Goal: Task Accomplishment & Management: Use online tool/utility

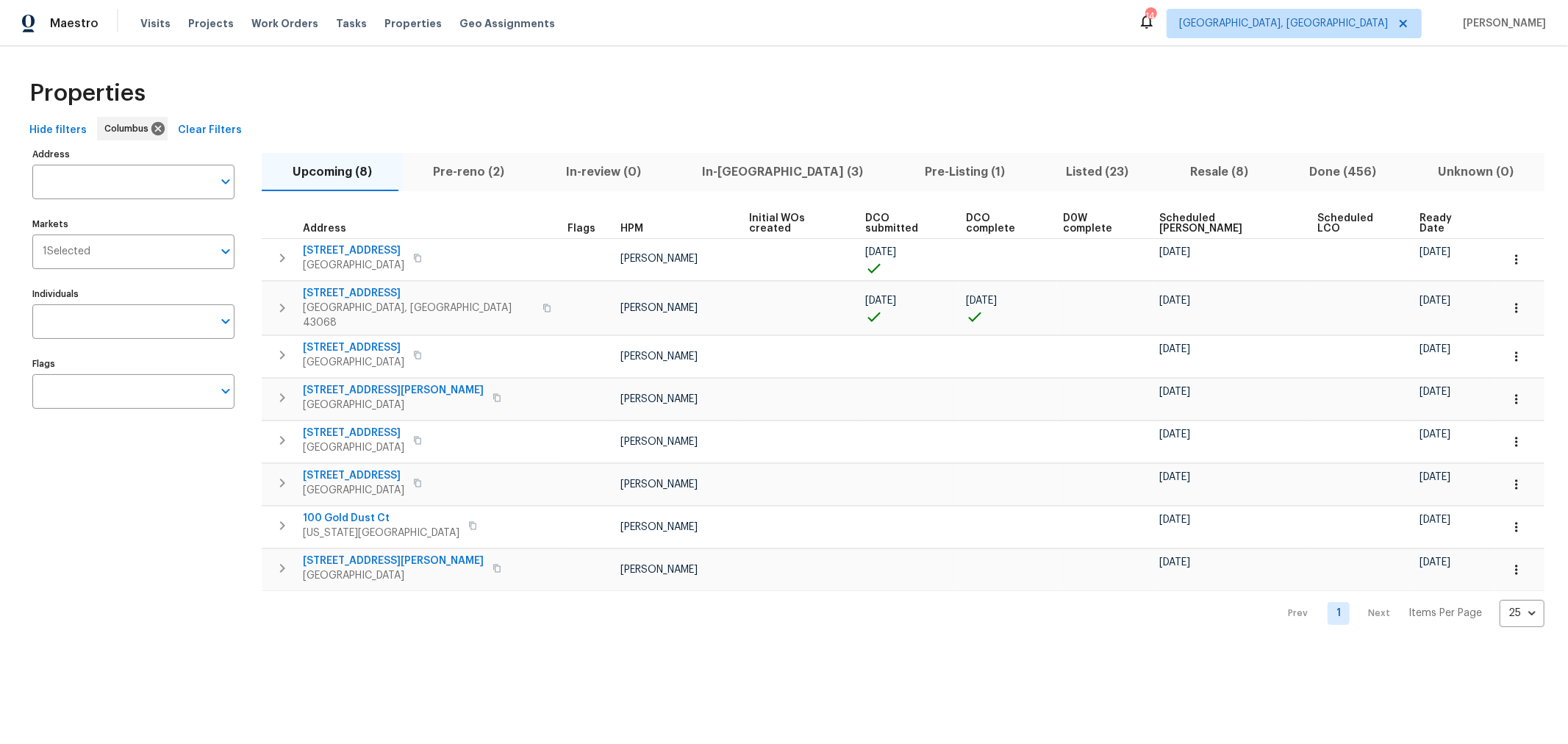
click at [689, 177] on span "In-reno (3)" at bounding box center [784, 171] width 205 height 21
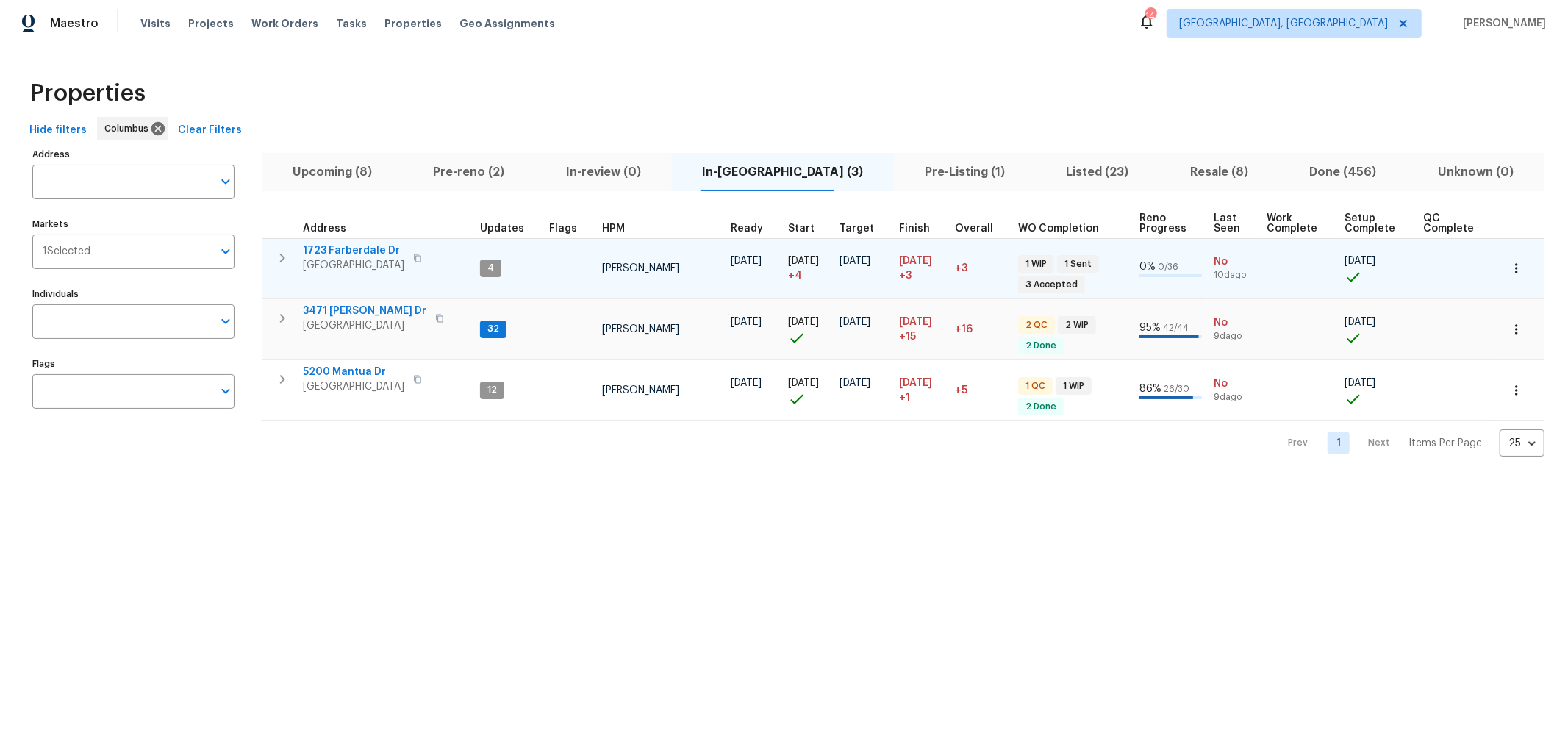
click at [275, 254] on icon "button" at bounding box center [282, 258] width 17 height 17
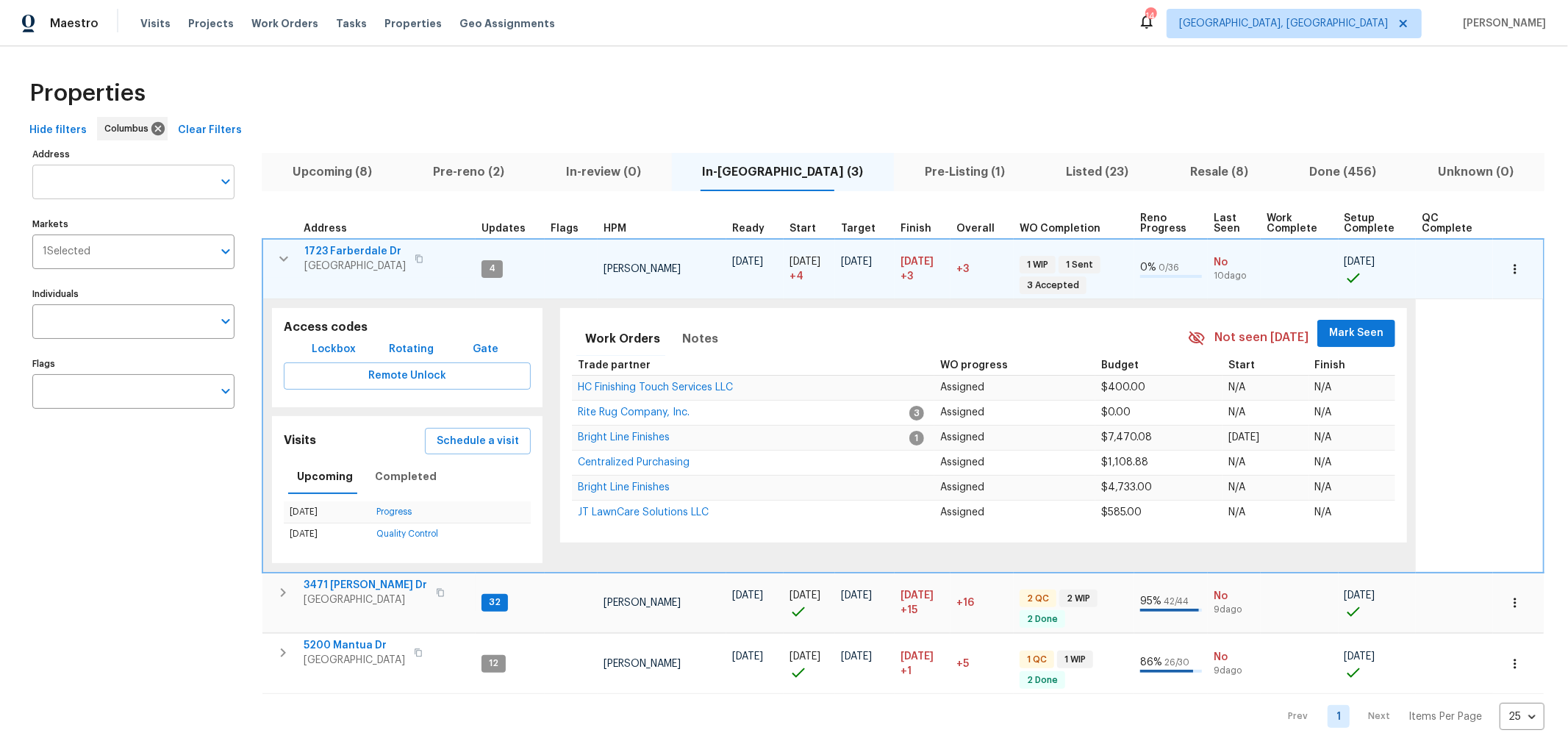
click at [93, 174] on input "Address" at bounding box center [122, 182] width 180 height 34
type input "8665"
click at [111, 232] on li "8665 Birch Brook Loop Pickerington OH 43147" at bounding box center [132, 220] width 202 height 24
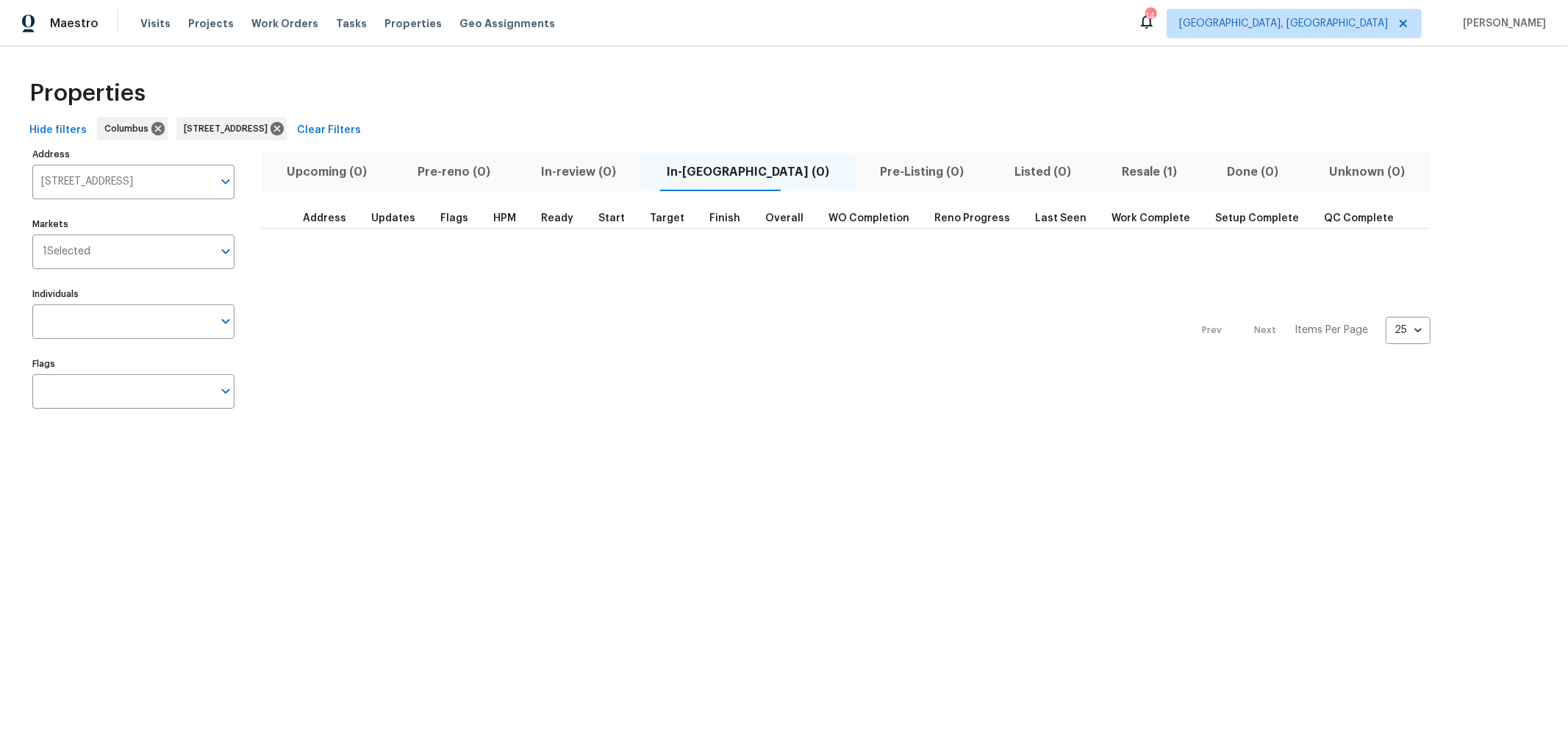
click at [1105, 172] on span "Resale (1)" at bounding box center [1148, 171] width 88 height 21
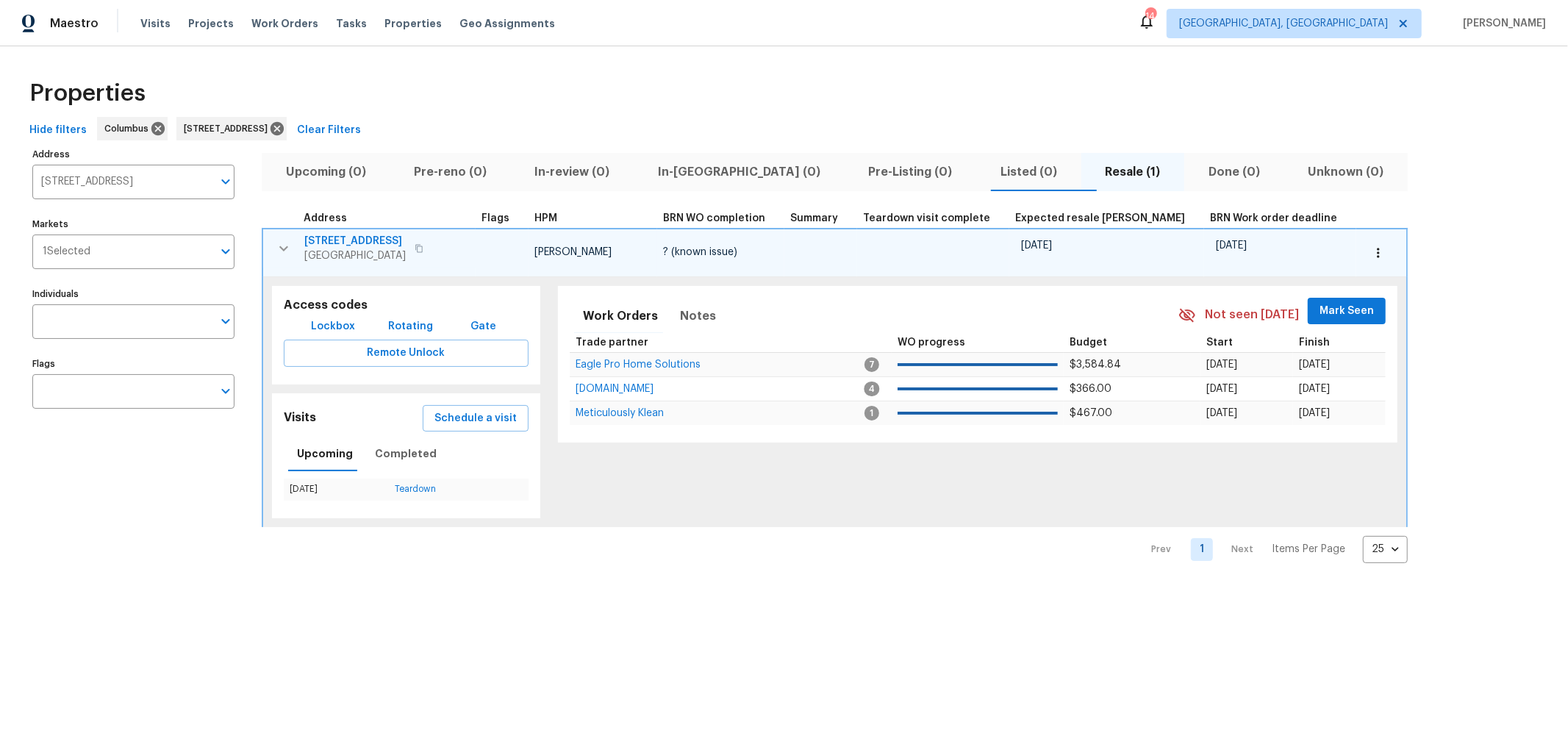
click at [371, 239] on span "[STREET_ADDRESS]" at bounding box center [355, 241] width 102 height 15
click at [280, 242] on icon "button" at bounding box center [283, 248] width 17 height 17
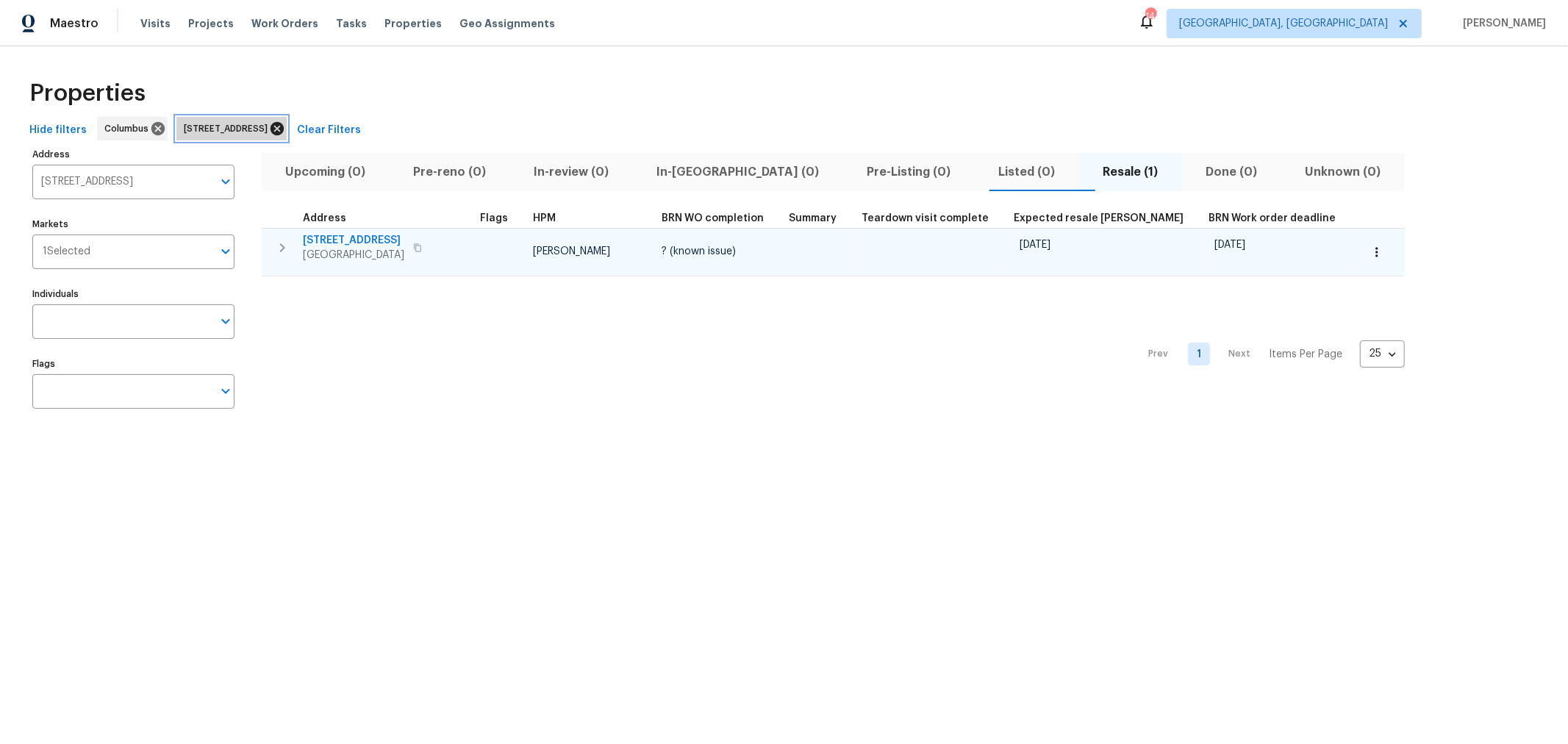
click at [284, 126] on icon at bounding box center [277, 129] width 14 height 14
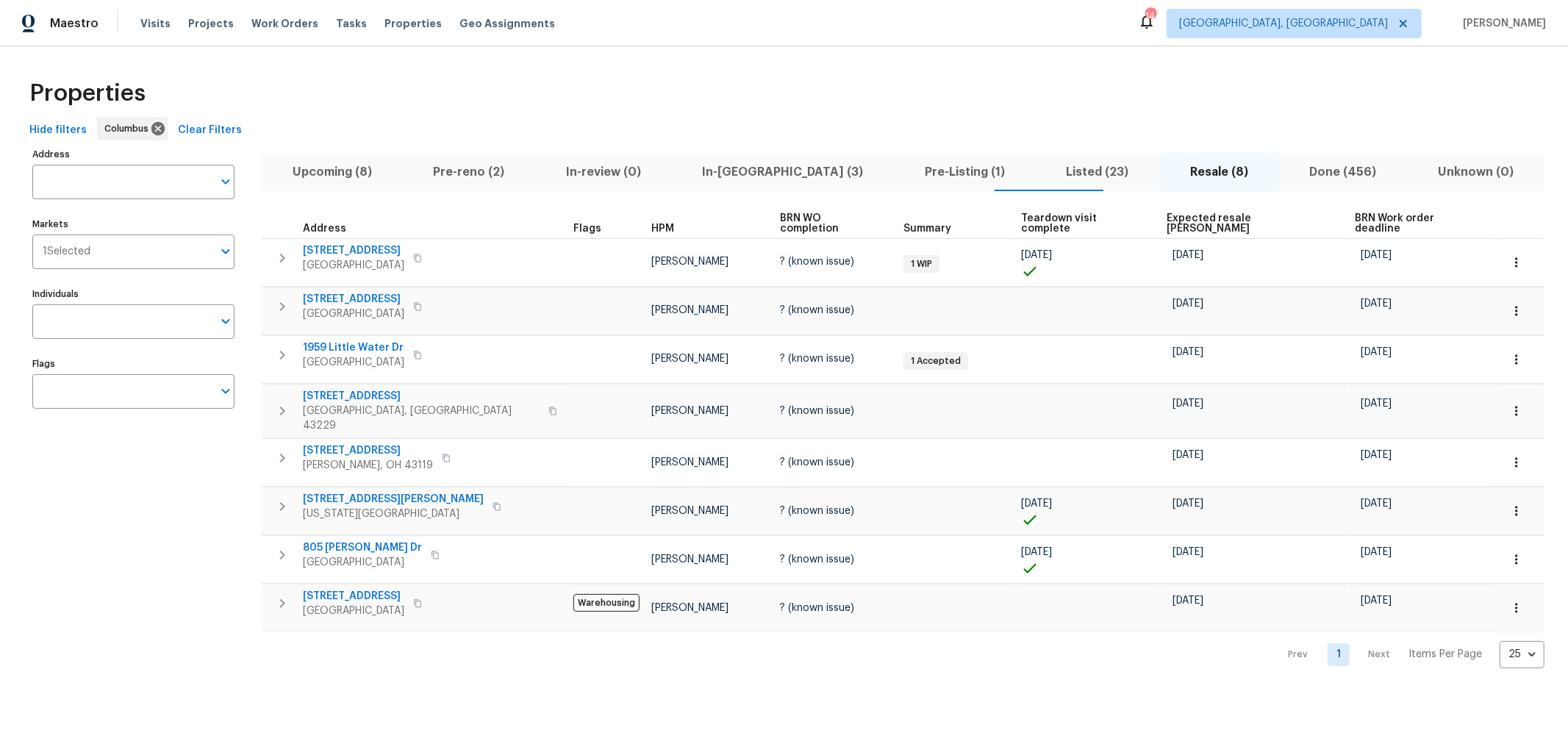
click at [456, 177] on span "Pre-reno (2)" at bounding box center [469, 171] width 115 height 21
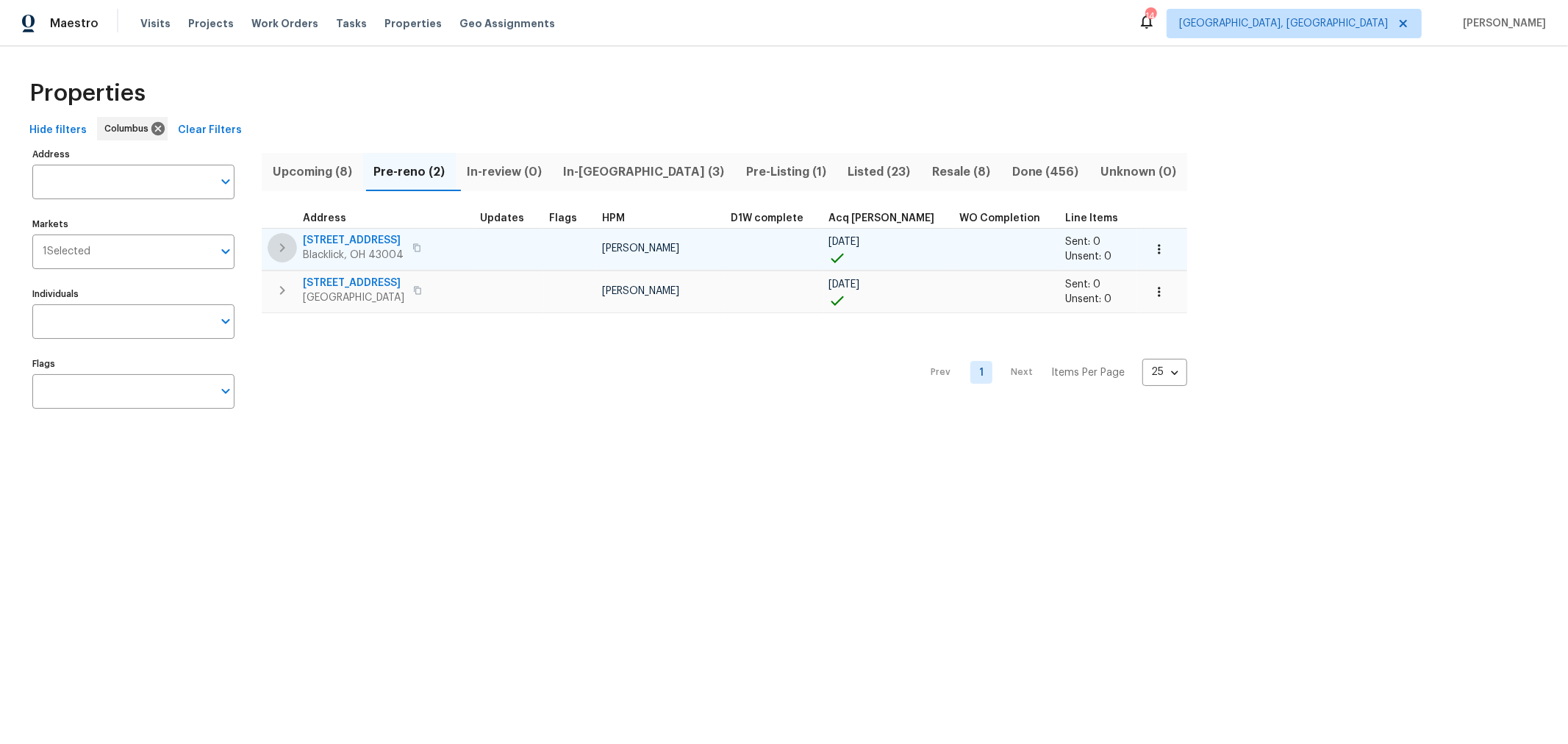
click at [284, 246] on icon "button" at bounding box center [283, 248] width 5 height 9
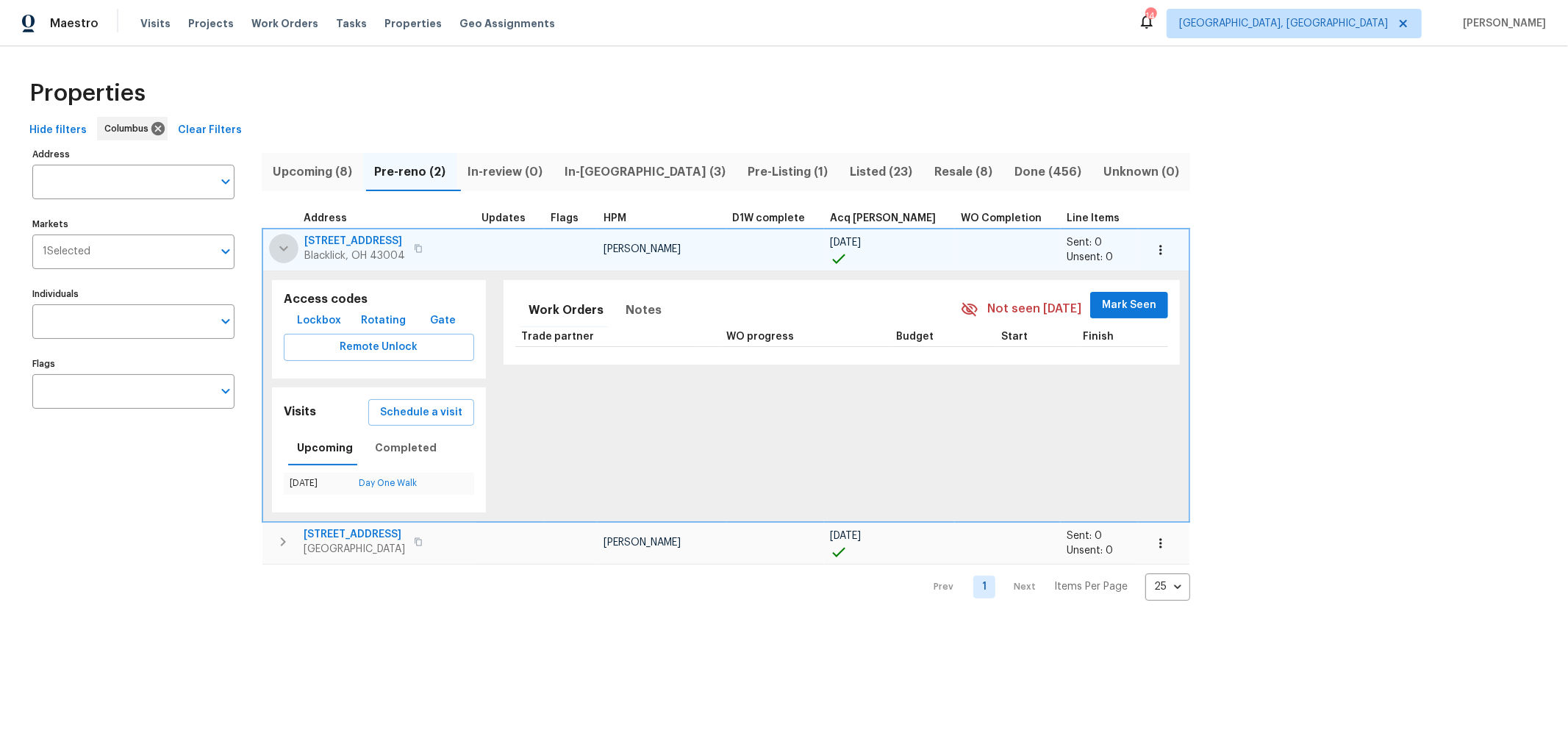
click at [284, 246] on icon "button" at bounding box center [283, 248] width 17 height 17
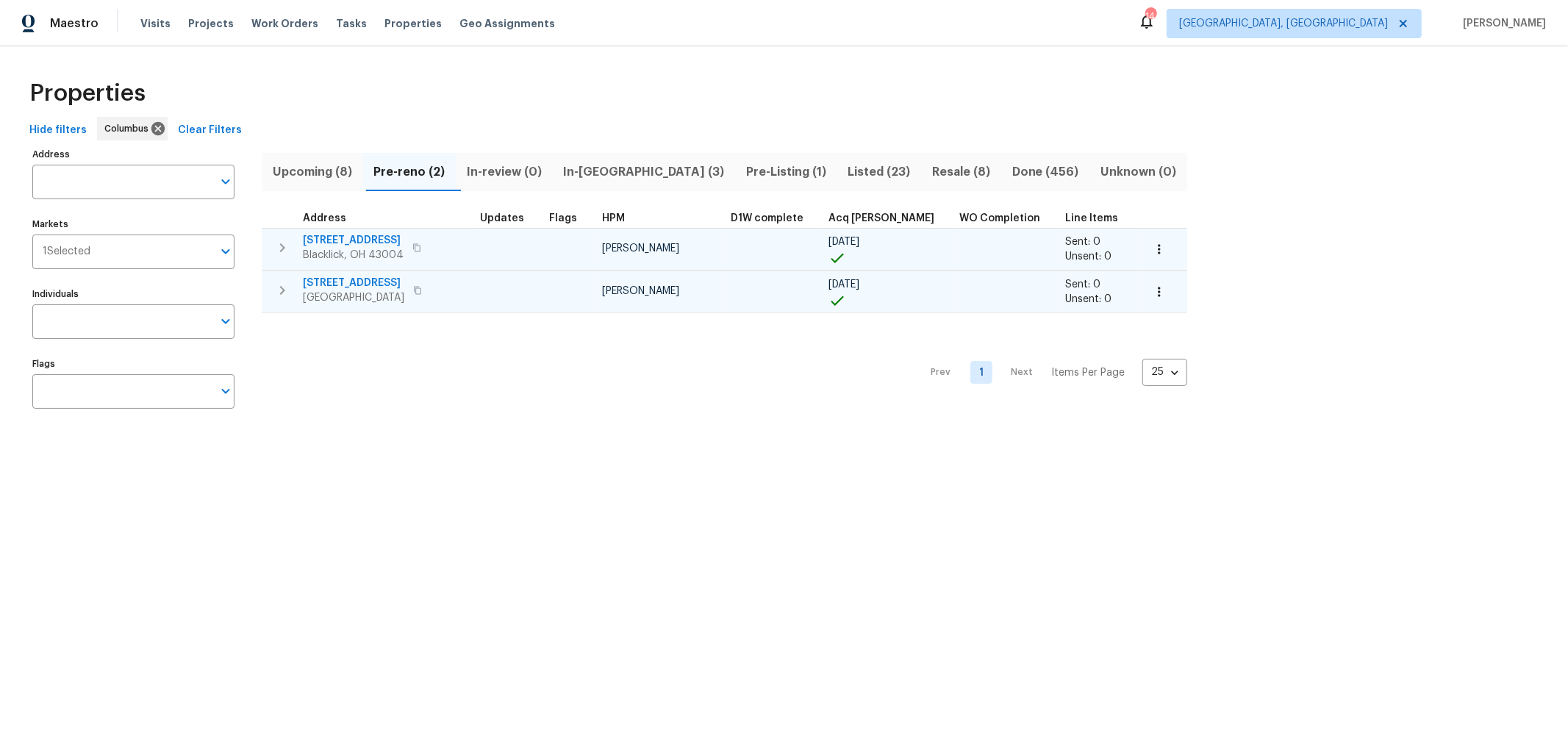
click at [278, 289] on icon "button" at bounding box center [282, 289] width 17 height 17
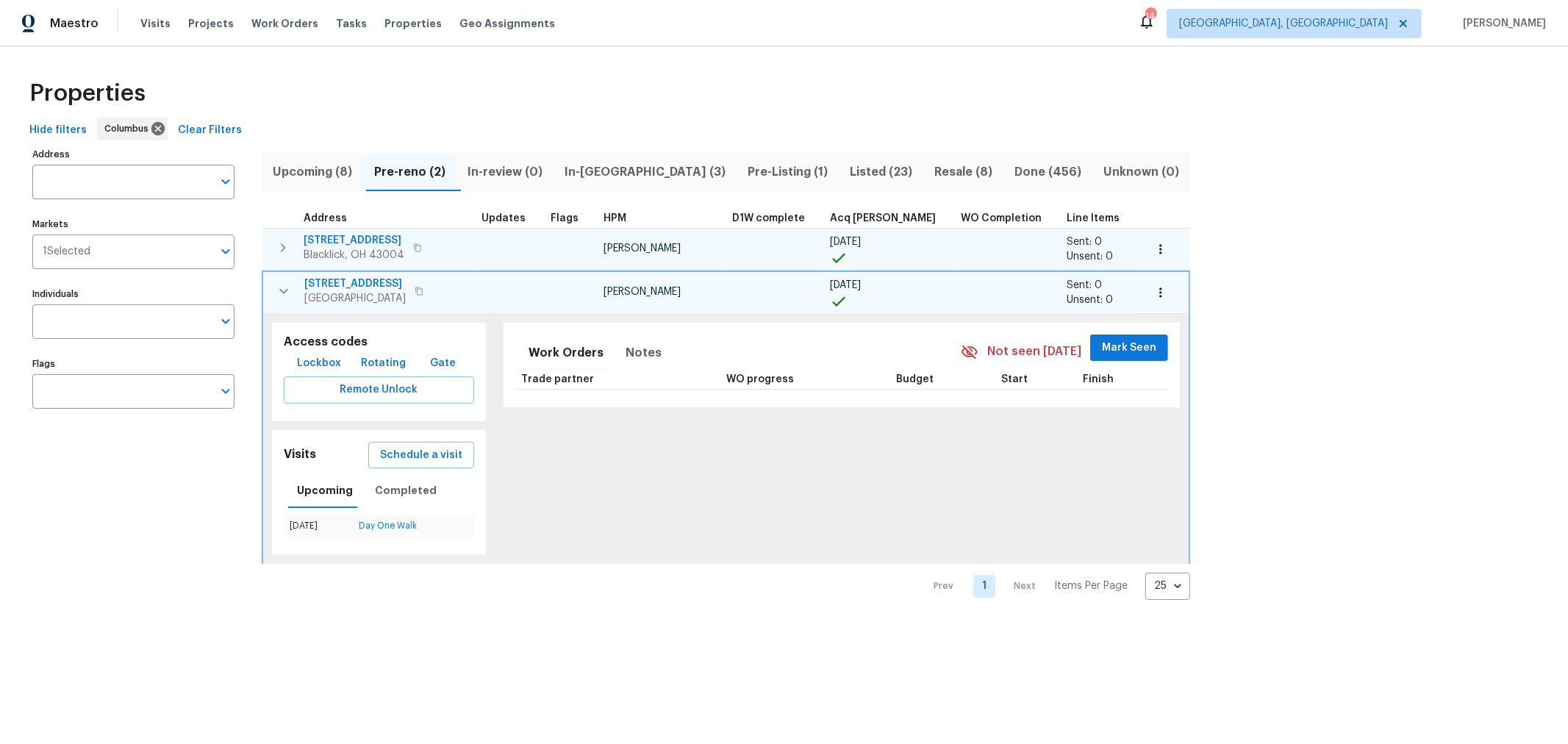
click at [278, 289] on icon "button" at bounding box center [283, 290] width 17 height 17
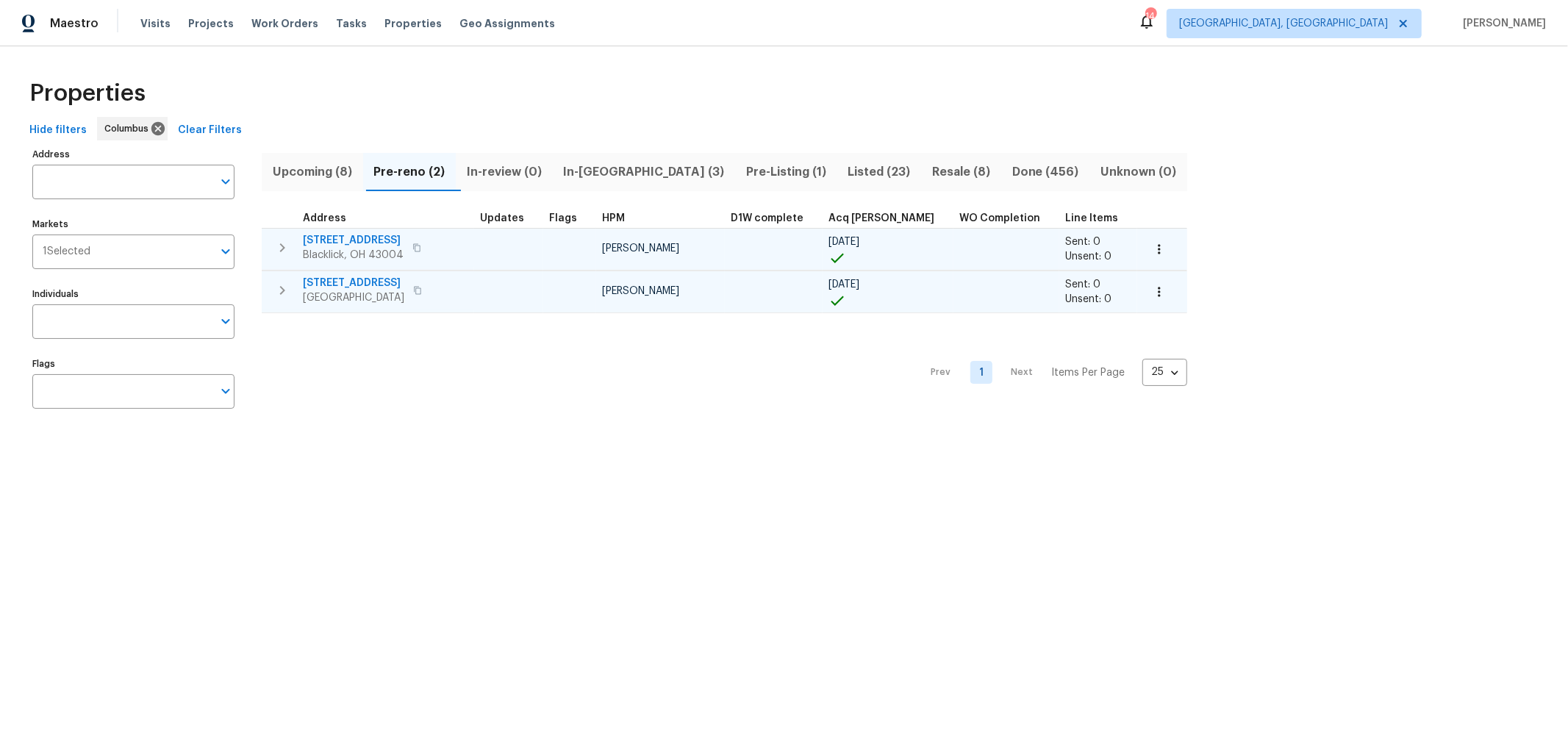
click at [312, 167] on span "Upcoming (8)" at bounding box center [312, 171] width 83 height 21
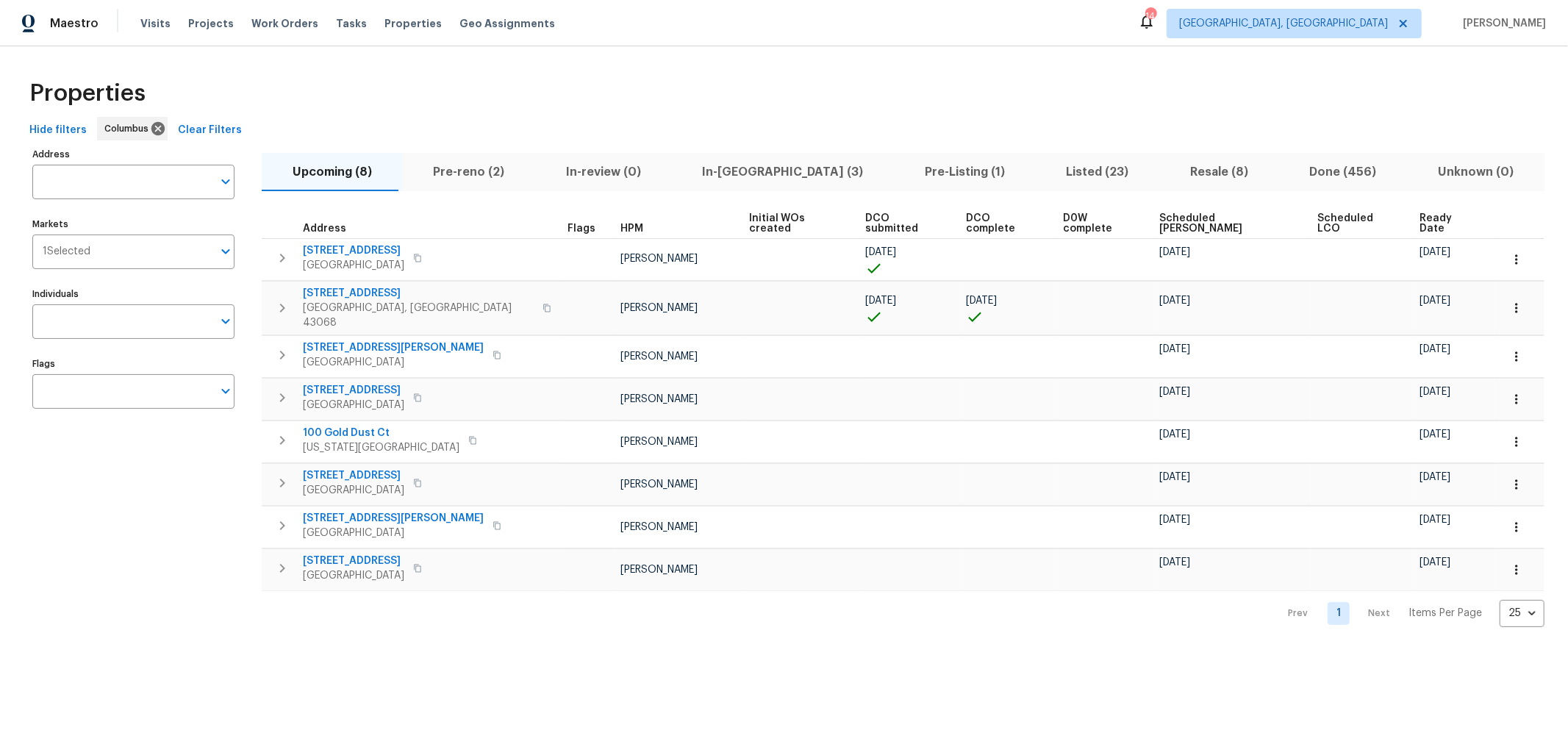
click at [744, 651] on html "Maestro Visits Projects Work Orders Tasks Properties Geo Assignments 14 Columbu…" at bounding box center [784, 325] width 1568 height 651
click at [902, 177] on span "Pre-Listing (1)" at bounding box center [964, 171] width 124 height 21
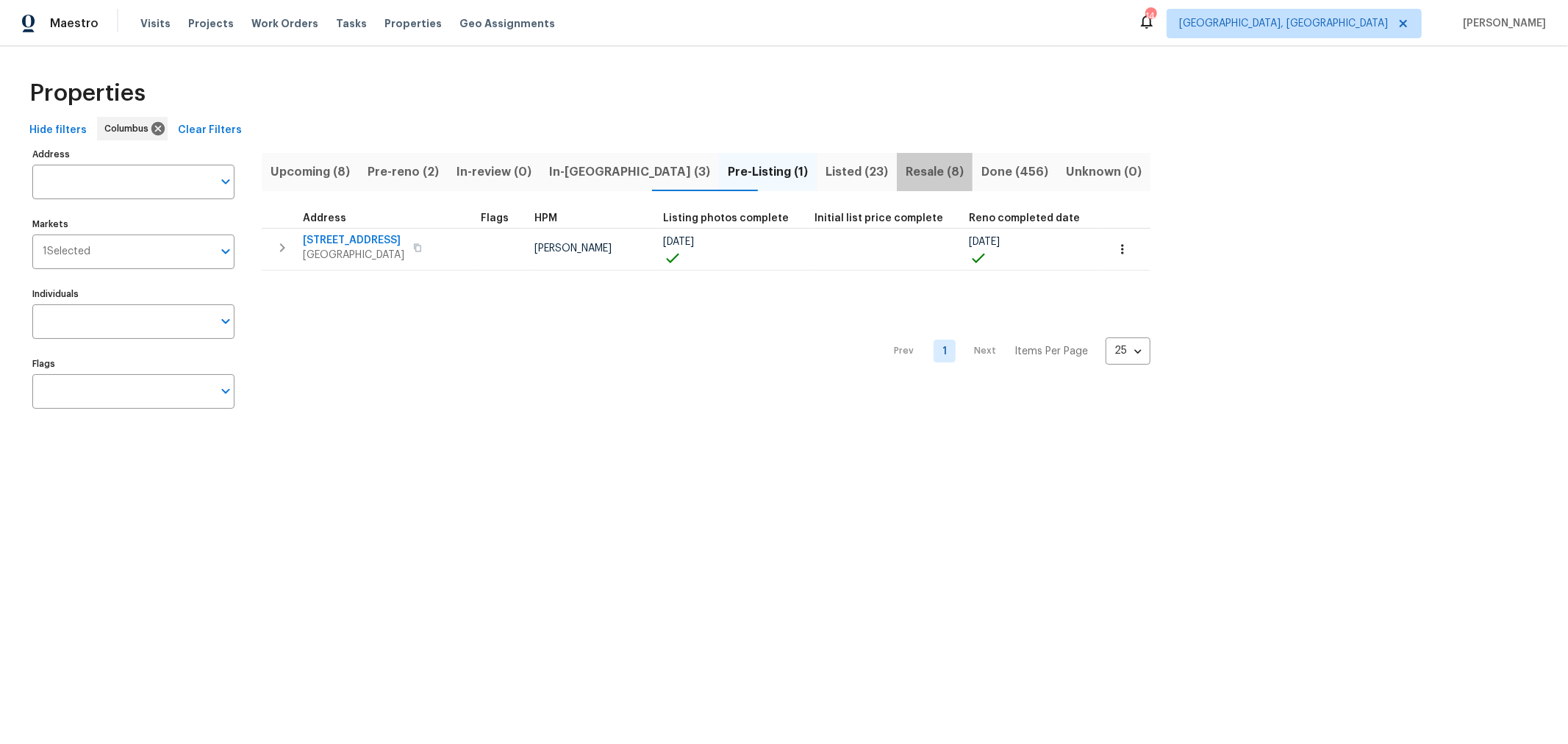
click at [906, 164] on span "Resale (8)" at bounding box center [935, 171] width 58 height 21
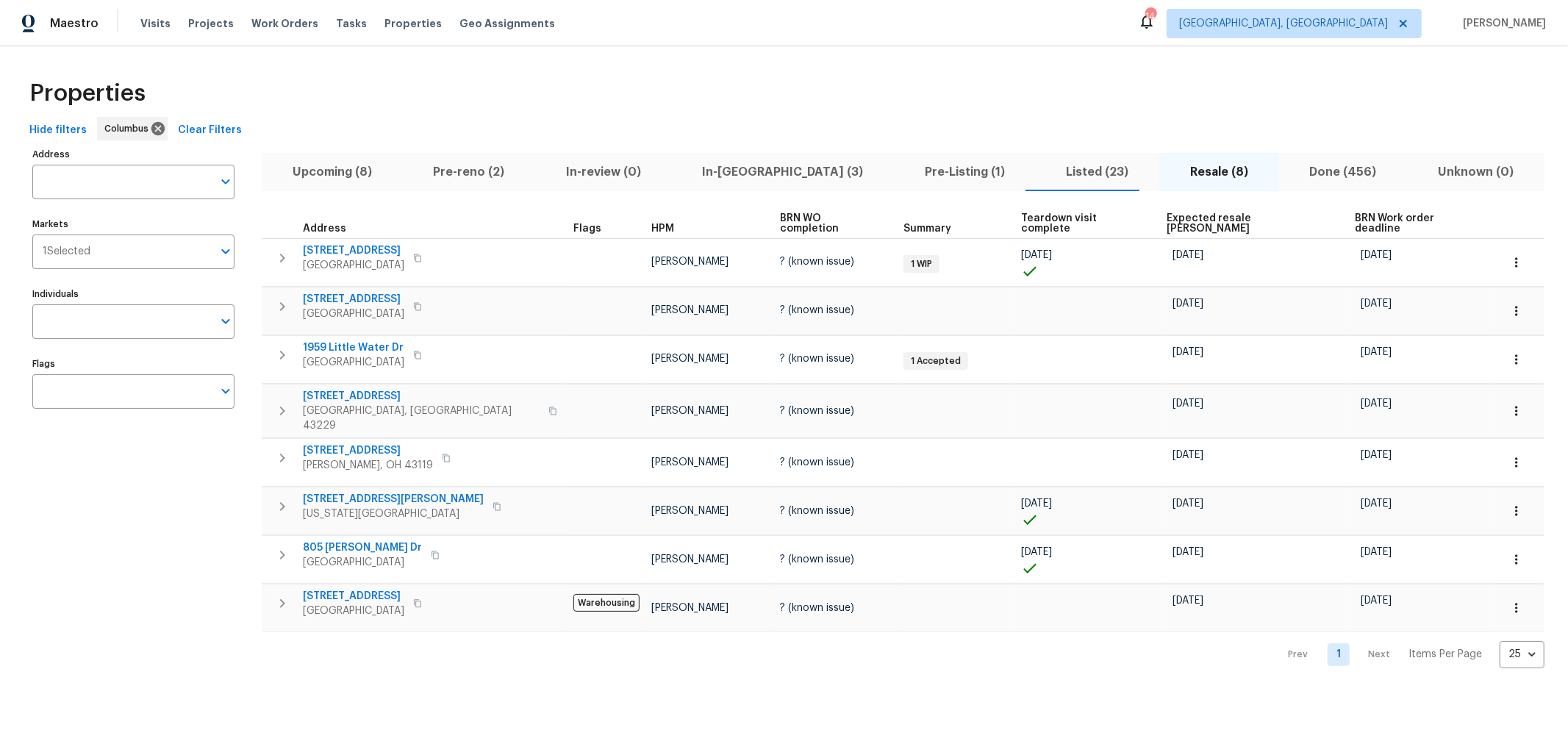
click at [1045, 179] on span "Listed (23)" at bounding box center [1098, 171] width 107 height 21
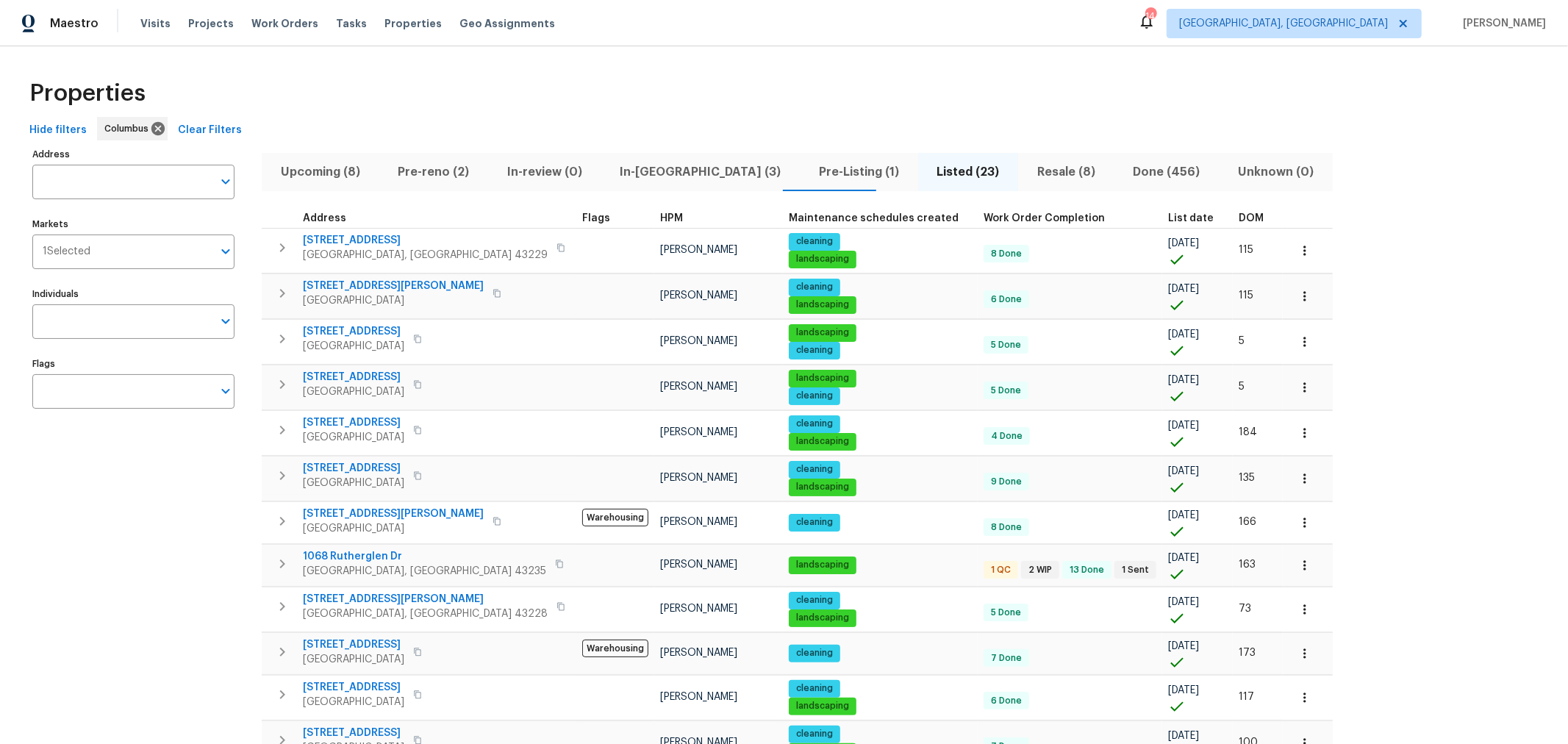
click at [1239, 218] on span "DOM" at bounding box center [1251, 218] width 25 height 10
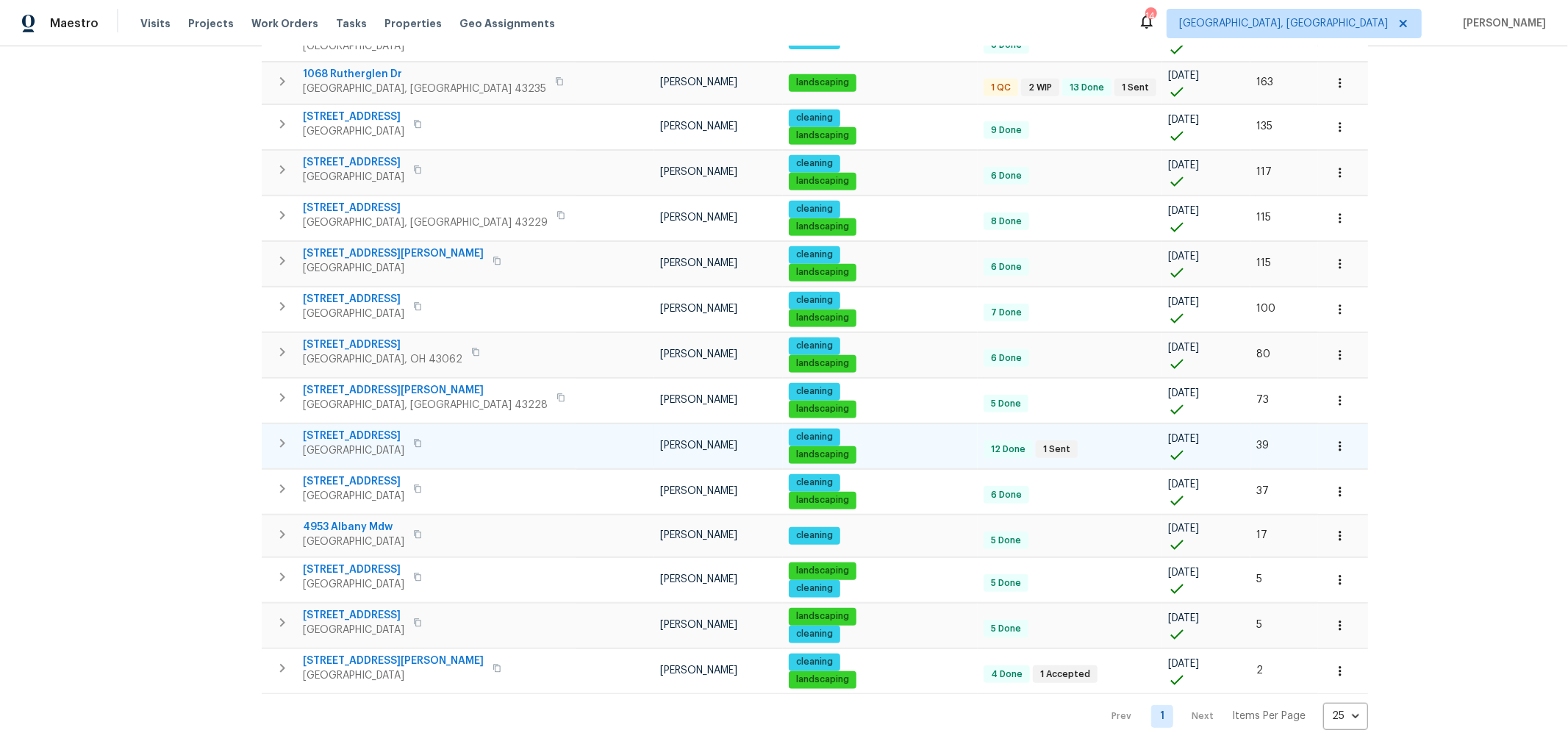
scroll to position [588, 0]
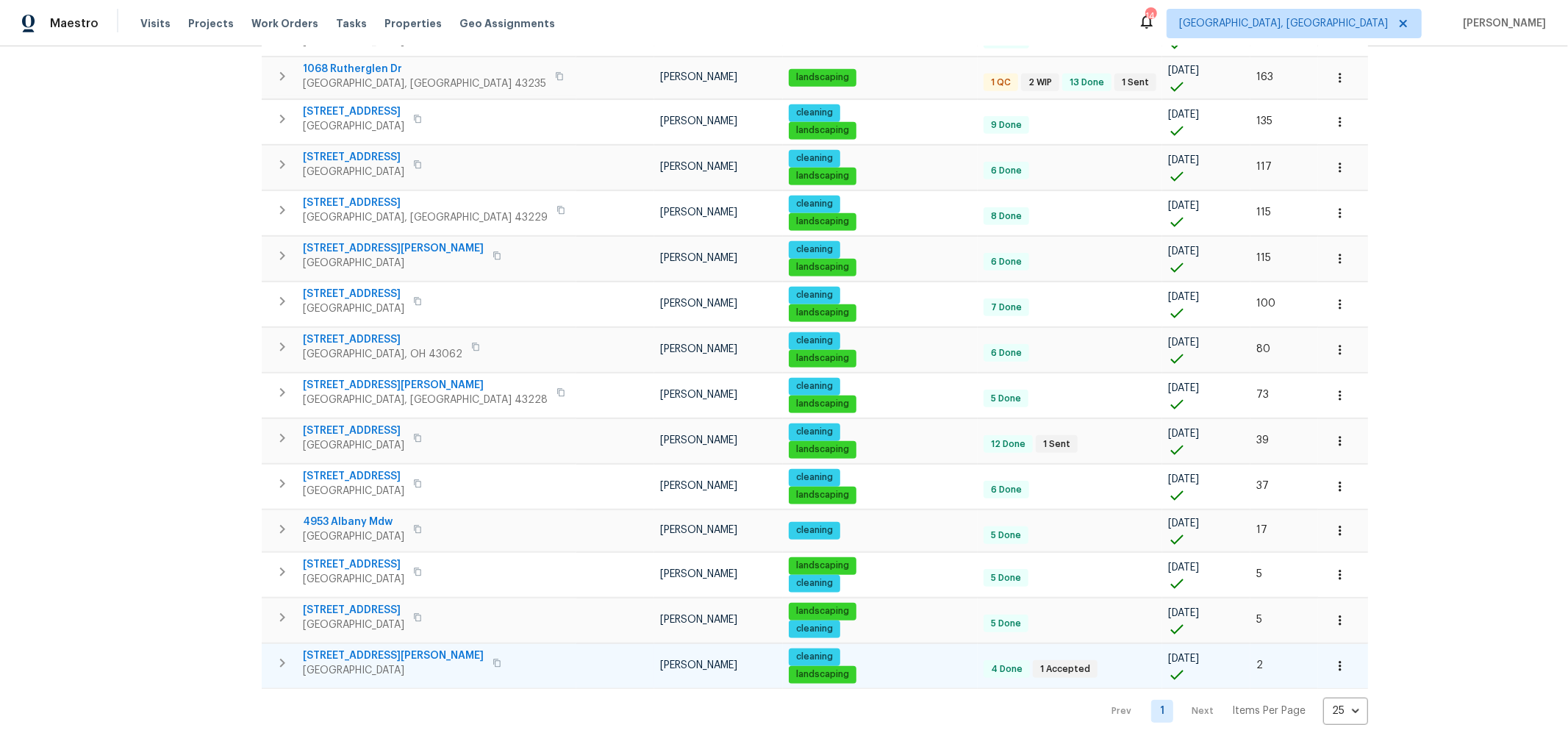
click at [1333, 659] on icon "button" at bounding box center [1340, 666] width 15 height 15
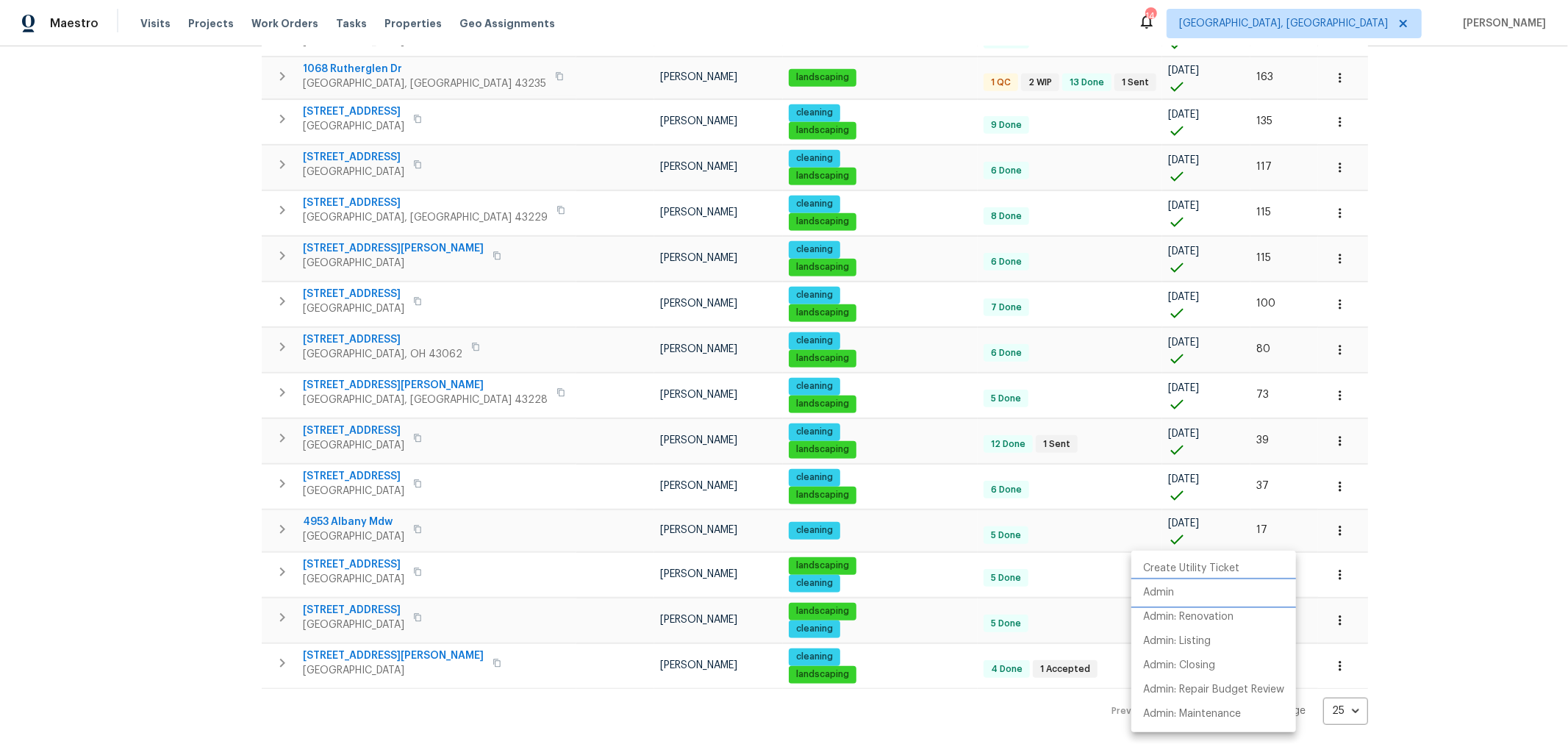
click at [1177, 595] on li "Admin" at bounding box center [1214, 592] width 165 height 24
click at [130, 557] on div at bounding box center [784, 372] width 1568 height 744
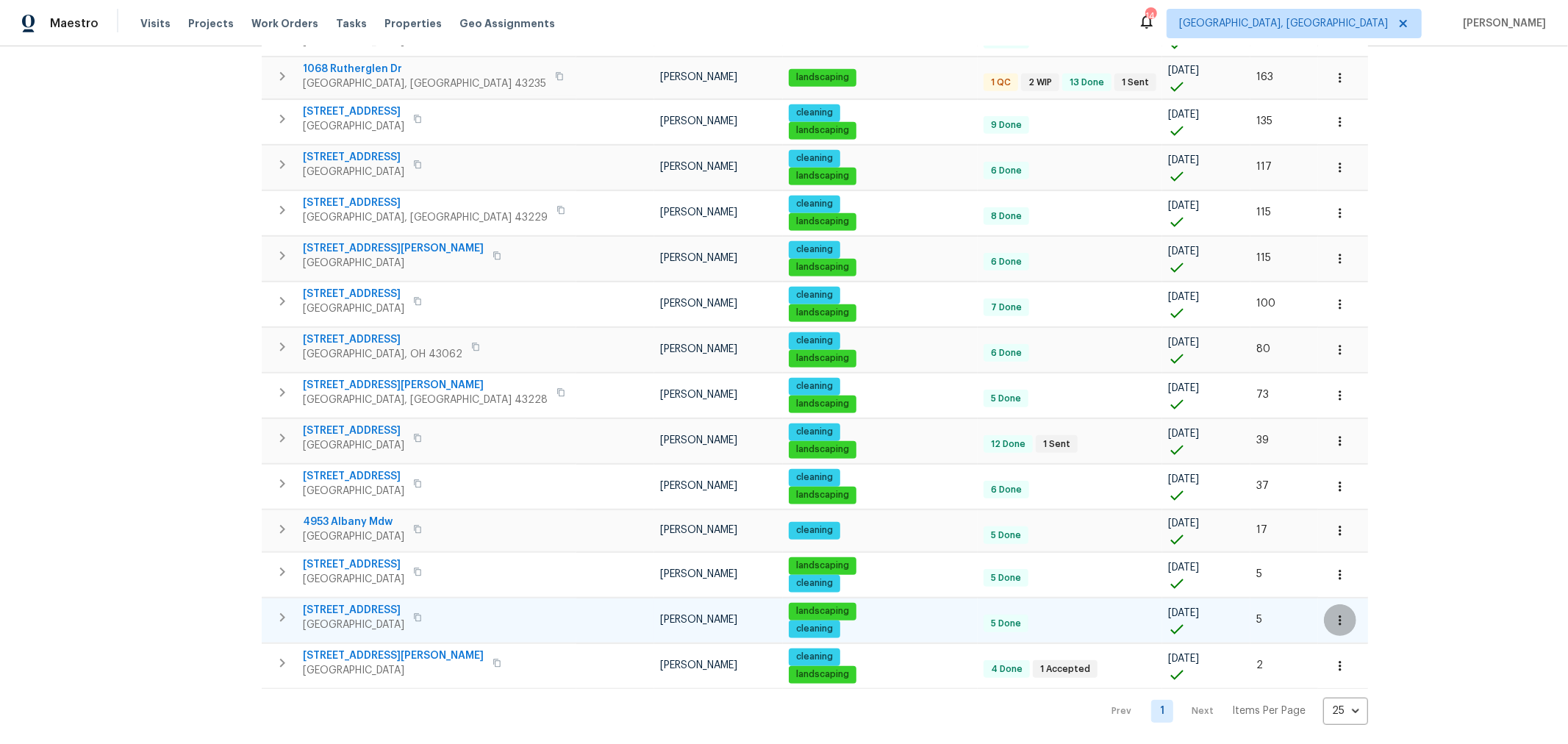
click at [1333, 613] on icon "button" at bounding box center [1340, 621] width 15 height 15
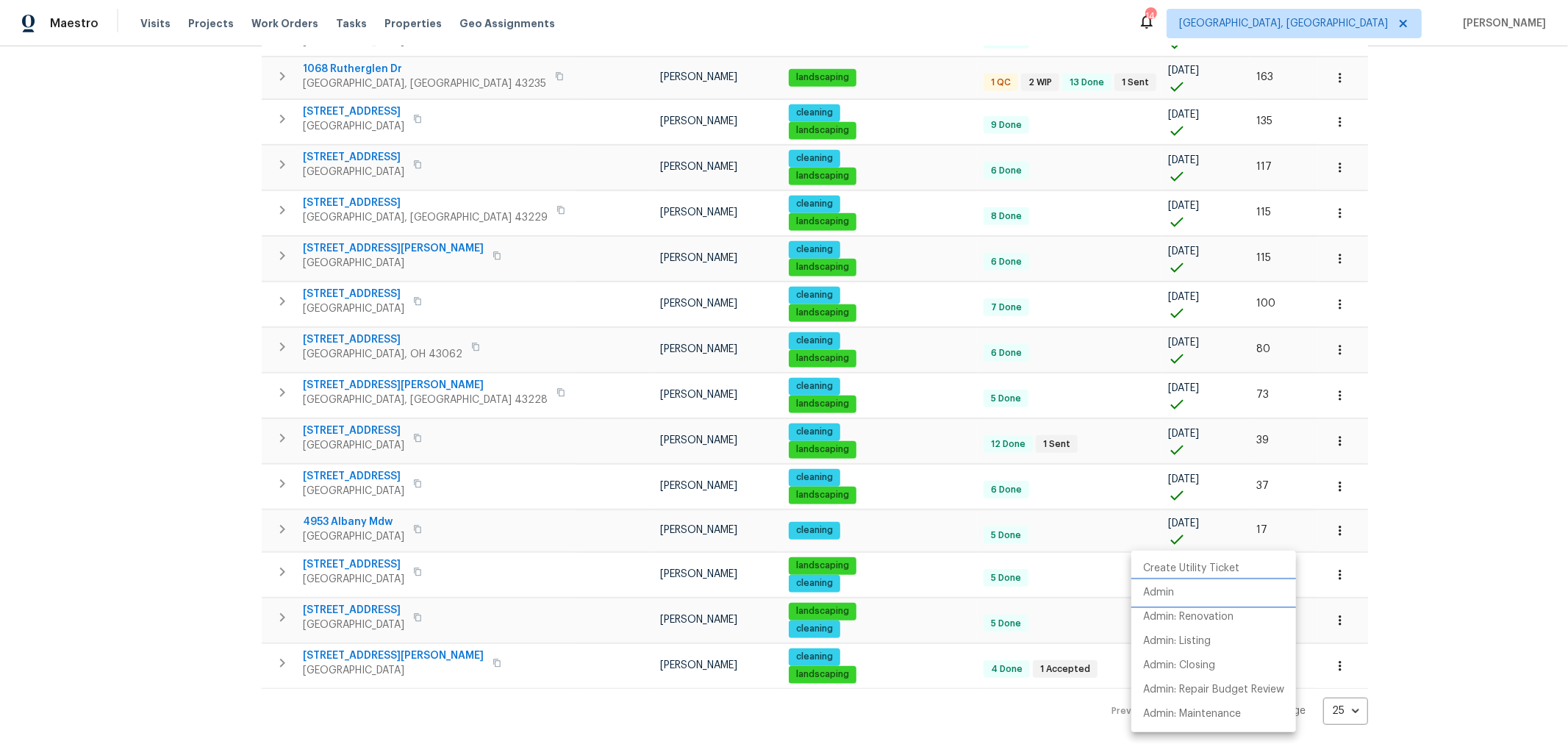
click at [1201, 594] on li "Admin" at bounding box center [1214, 592] width 165 height 24
click at [1427, 375] on div at bounding box center [784, 372] width 1568 height 744
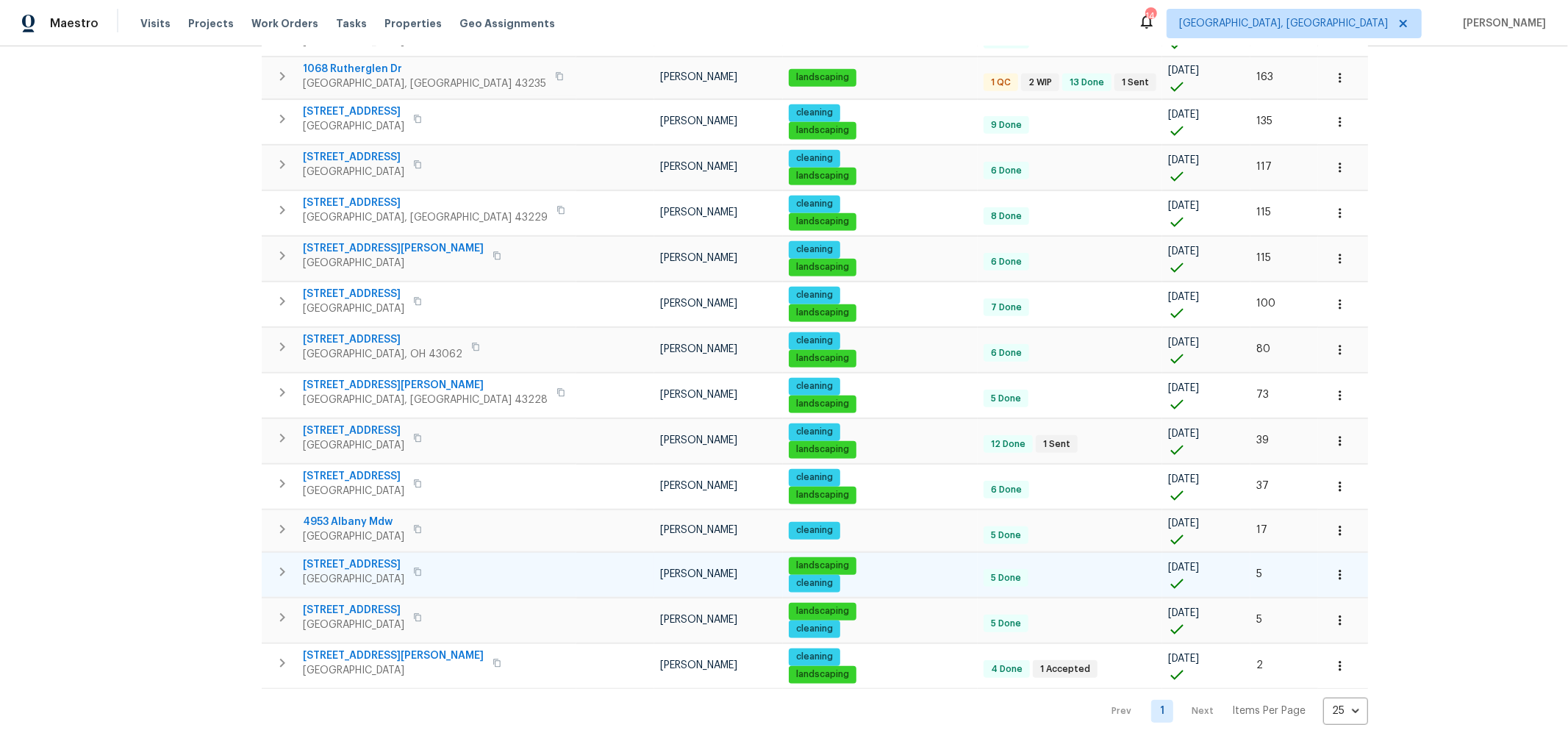
click at [1333, 568] on icon "button" at bounding box center [1340, 575] width 15 height 15
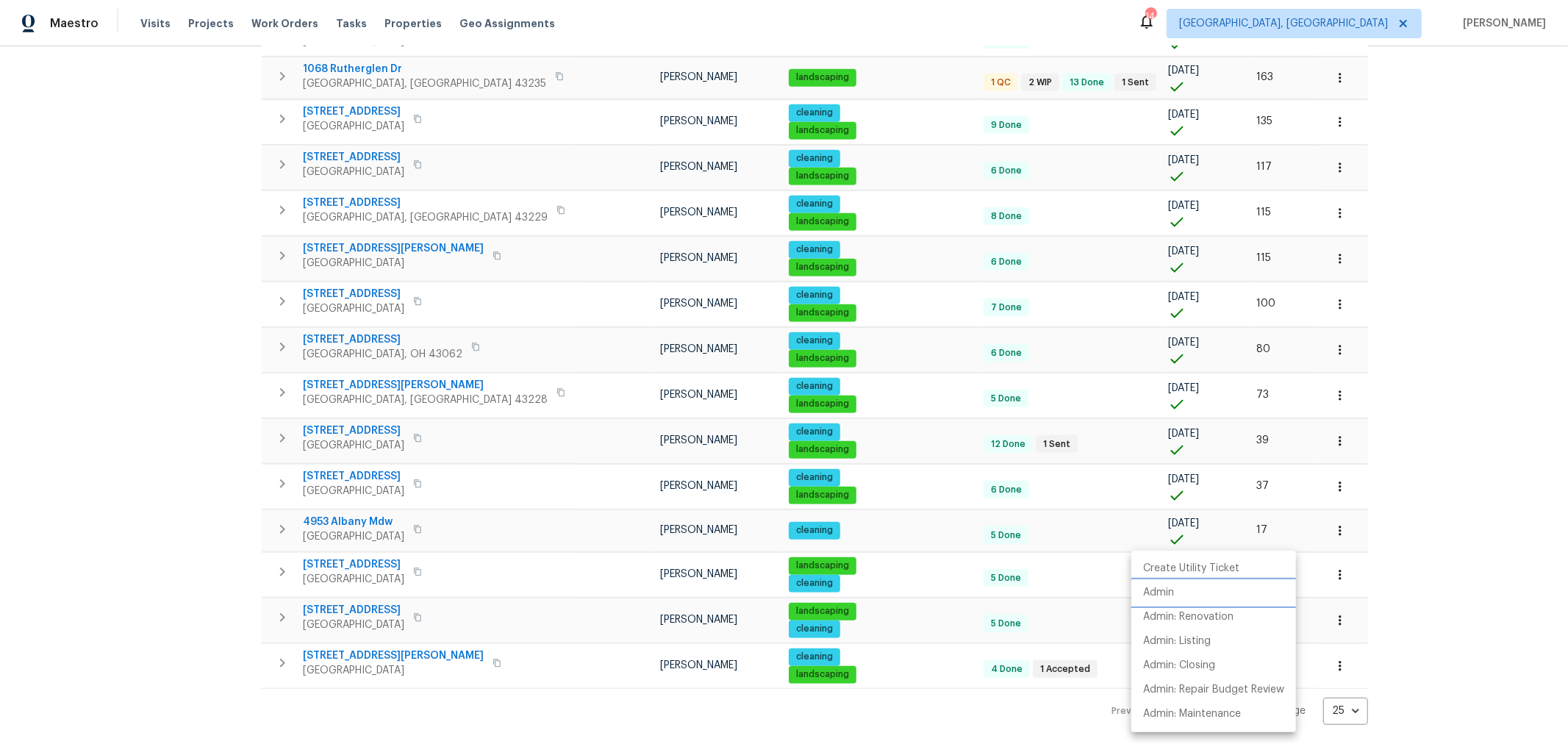
click at [1202, 589] on li "Admin" at bounding box center [1214, 592] width 165 height 24
click at [1313, 467] on div at bounding box center [784, 372] width 1568 height 744
click at [1339, 526] on icon "button" at bounding box center [1339, 531] width 2 height 10
click at [1213, 578] on li "Admin" at bounding box center [1214, 575] width 165 height 24
click at [1524, 530] on div at bounding box center [784, 372] width 1568 height 744
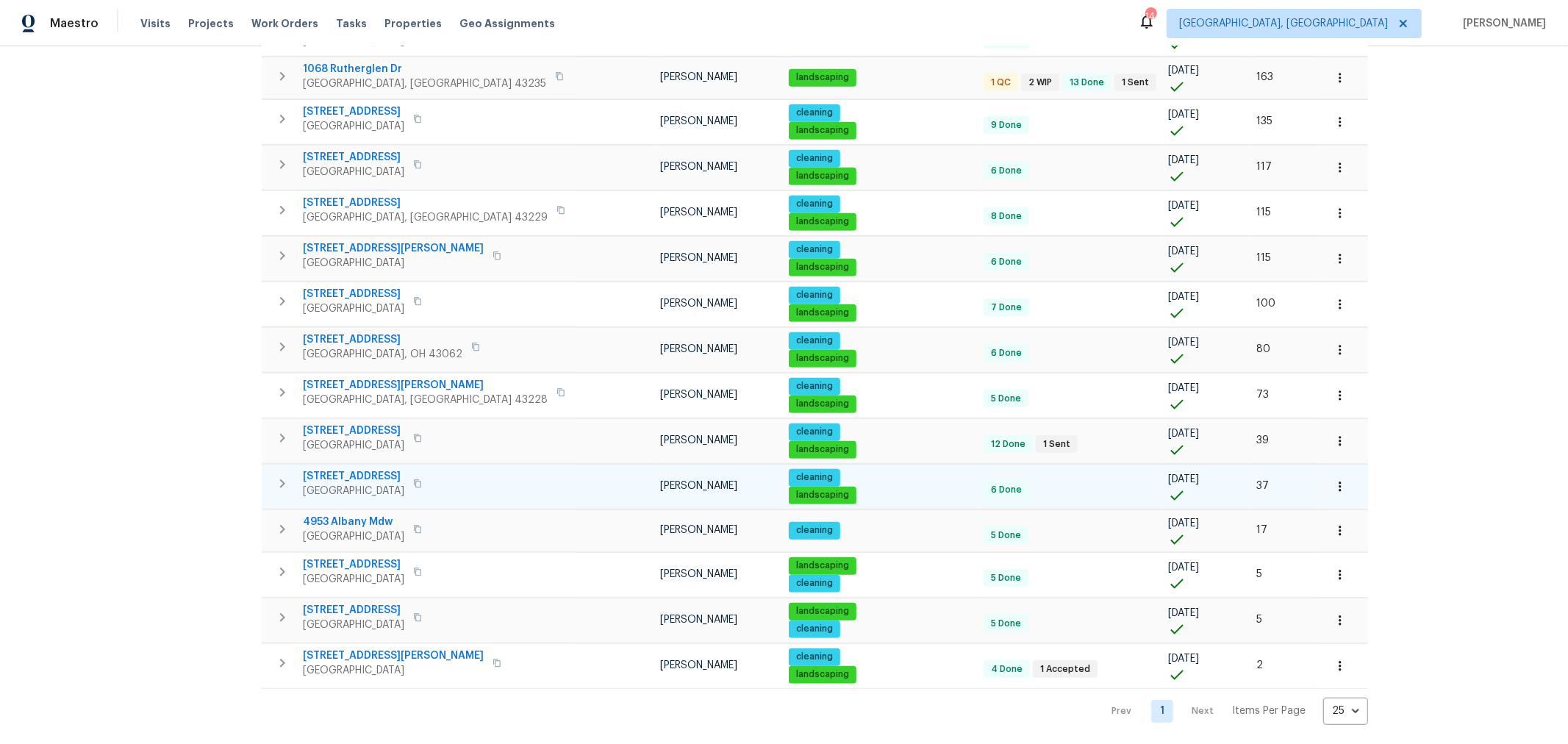
click at [1333, 480] on icon "button" at bounding box center [1340, 487] width 15 height 15
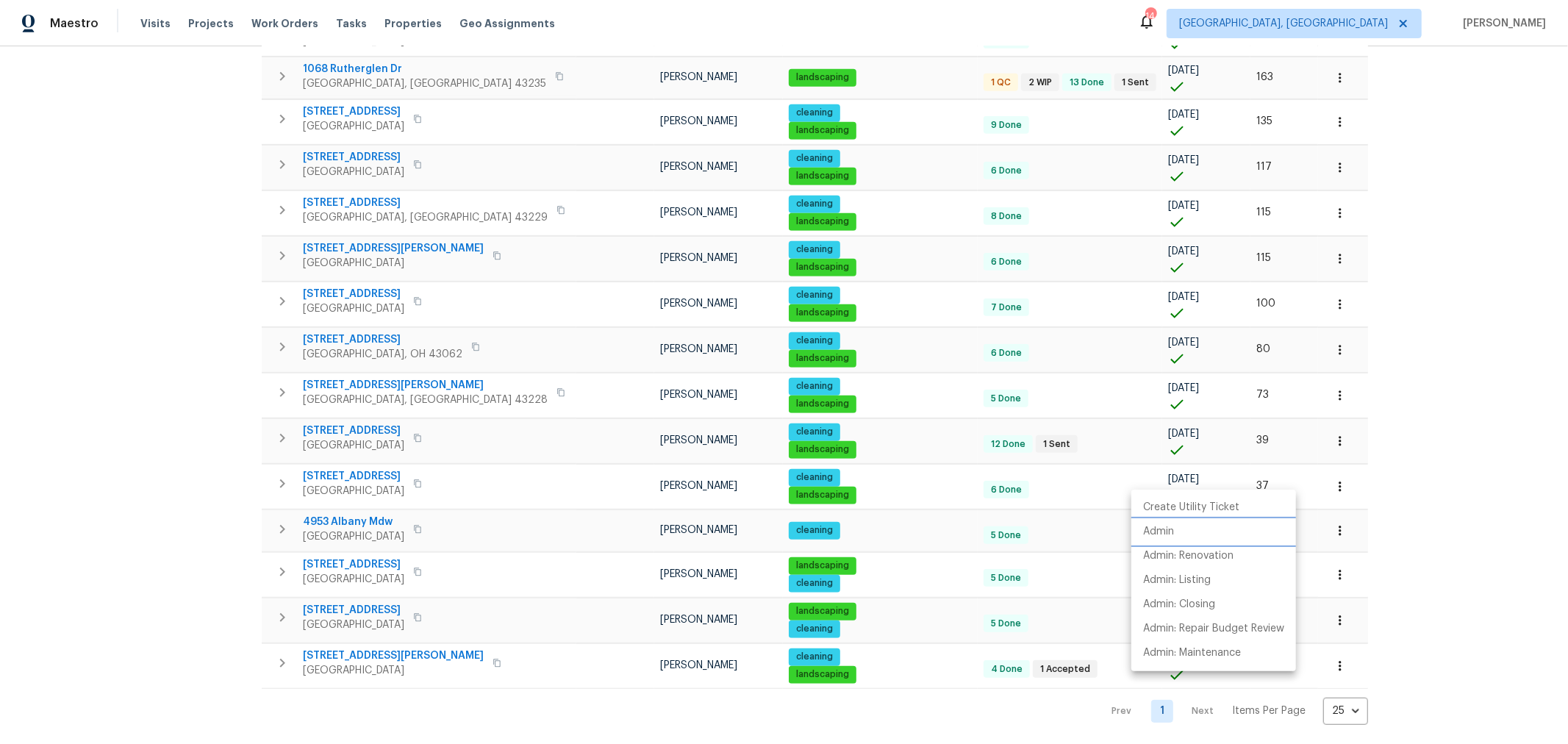
click at [1193, 530] on li "Admin" at bounding box center [1214, 532] width 165 height 24
click at [1360, 388] on div at bounding box center [784, 372] width 1568 height 744
click at [1339, 436] on icon "button" at bounding box center [1339, 441] width 2 height 10
click at [1200, 484] on li "Admin" at bounding box center [1214, 487] width 165 height 24
click at [1417, 320] on div at bounding box center [784, 372] width 1568 height 744
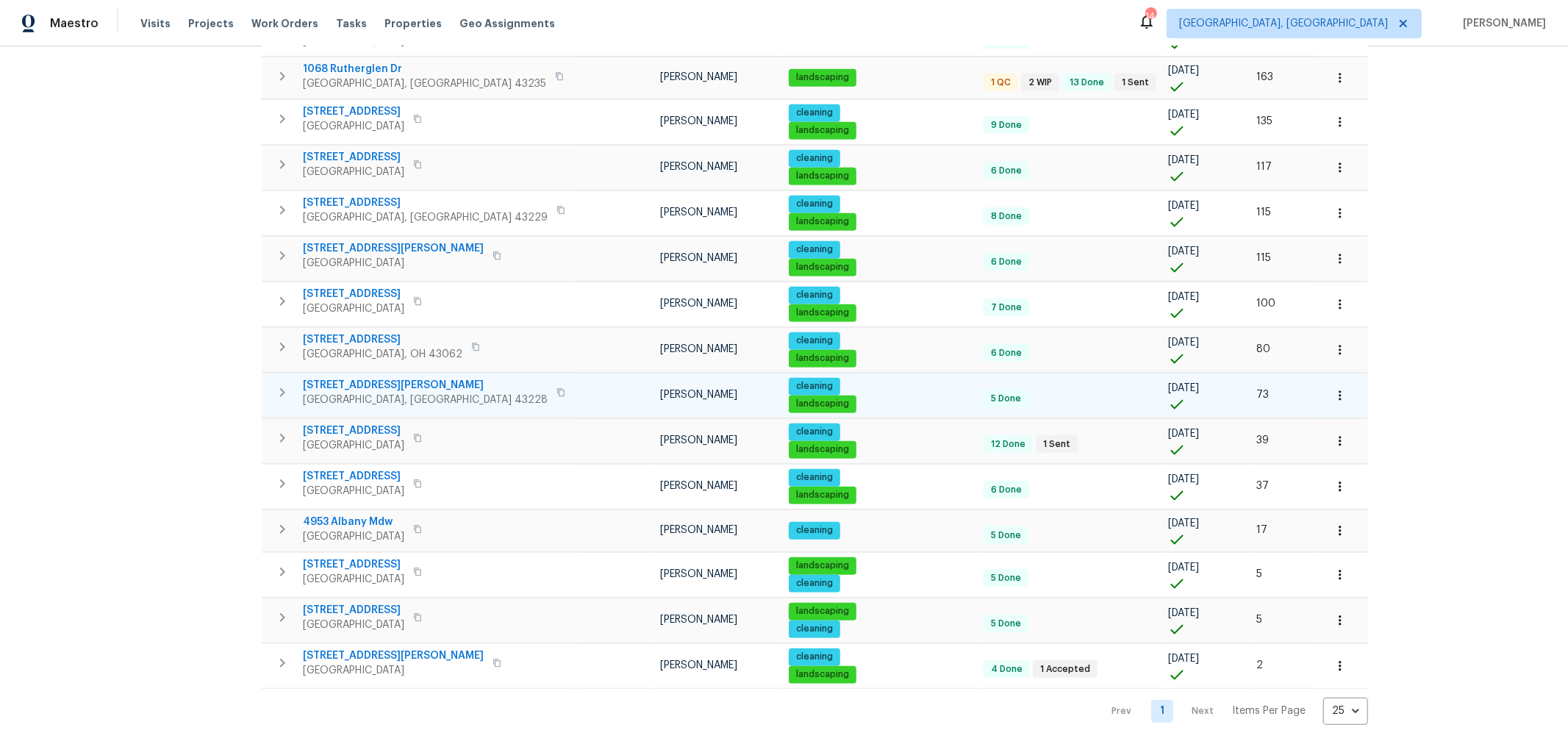
click at [1333, 388] on icon "button" at bounding box center [1340, 396] width 15 height 15
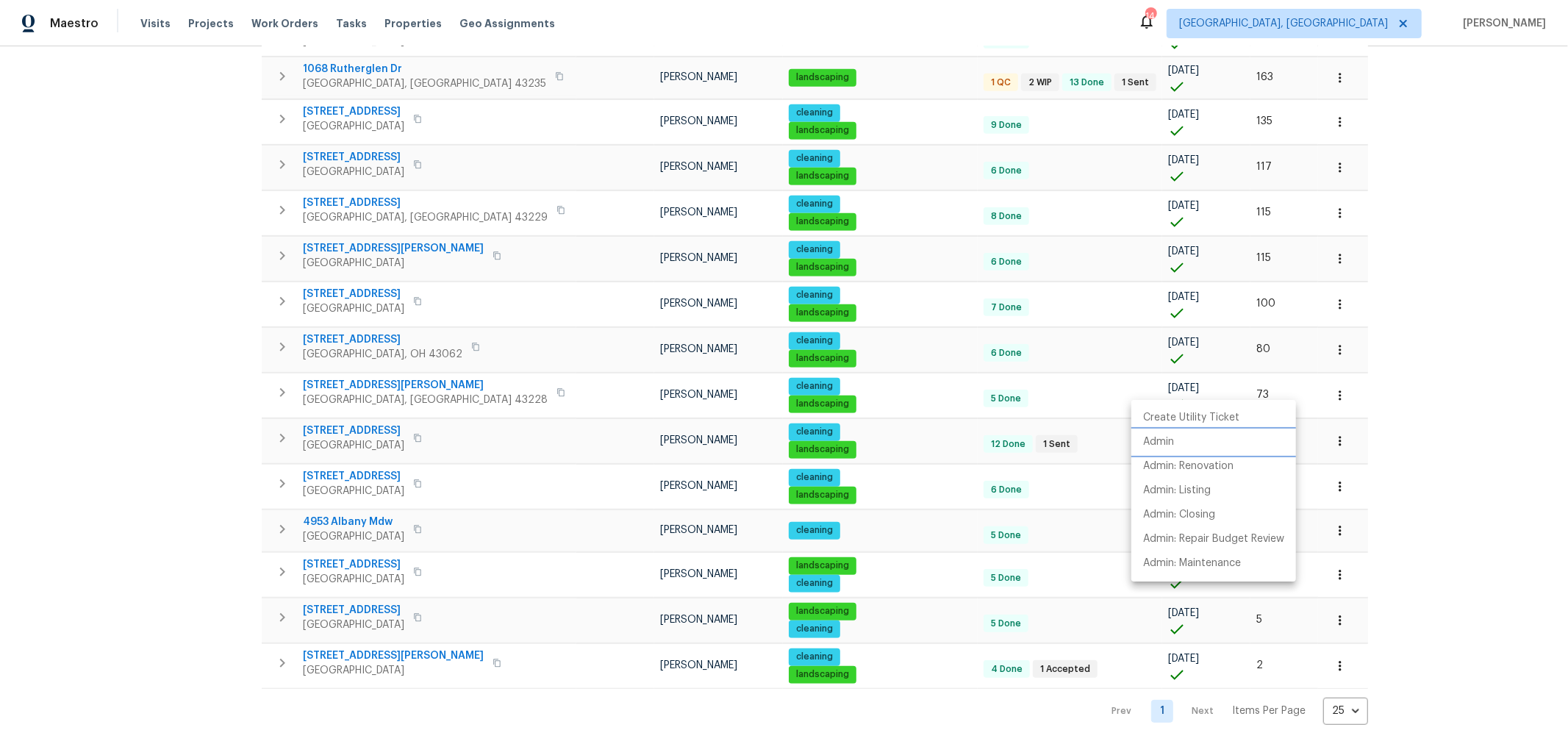
click at [1194, 439] on li "Admin" at bounding box center [1214, 442] width 165 height 24
click at [1351, 279] on div at bounding box center [784, 372] width 1568 height 744
click at [1333, 343] on icon "button" at bounding box center [1340, 350] width 15 height 15
click at [1191, 396] on li "Admin" at bounding box center [1214, 397] width 165 height 24
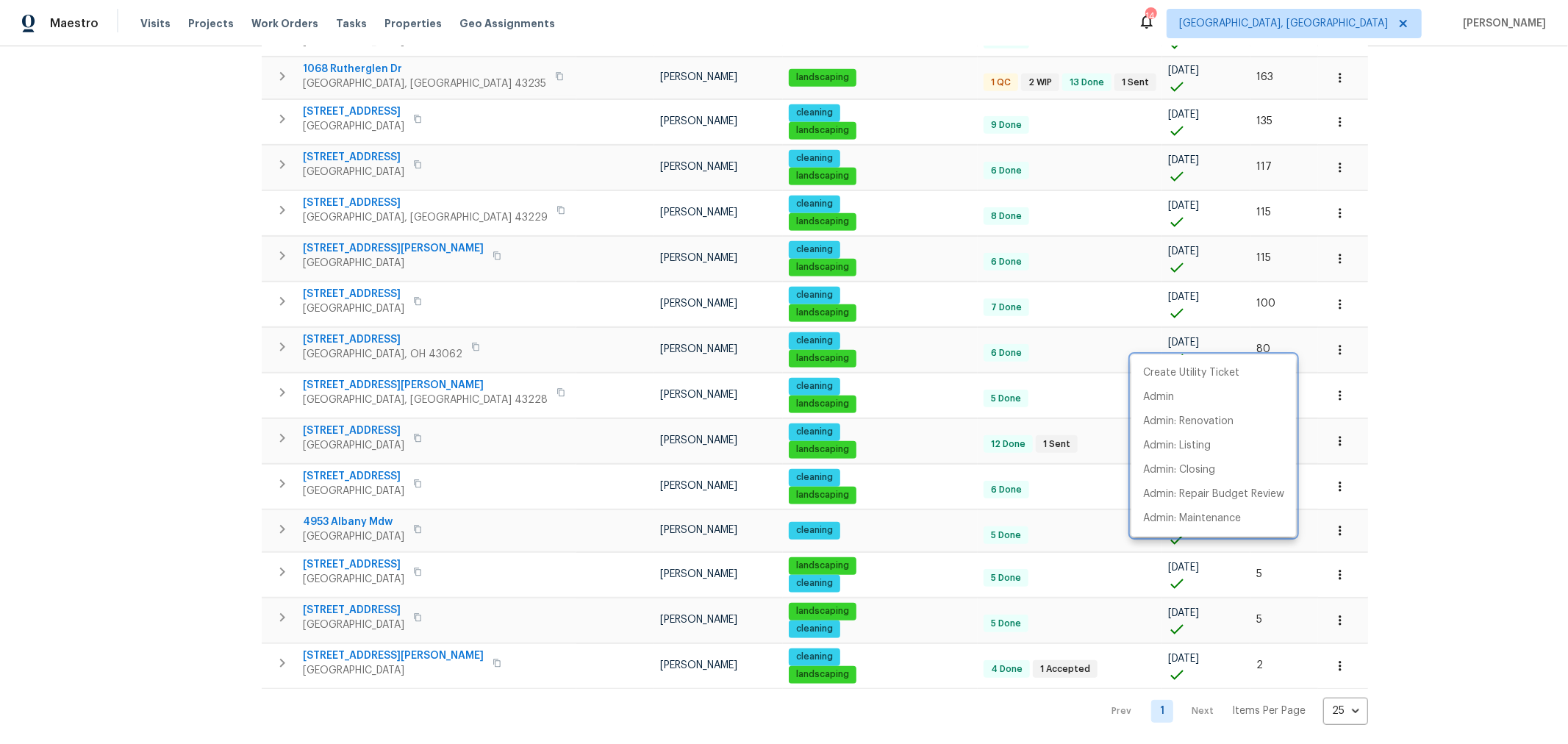
click at [1352, 318] on div at bounding box center [784, 372] width 1568 height 744
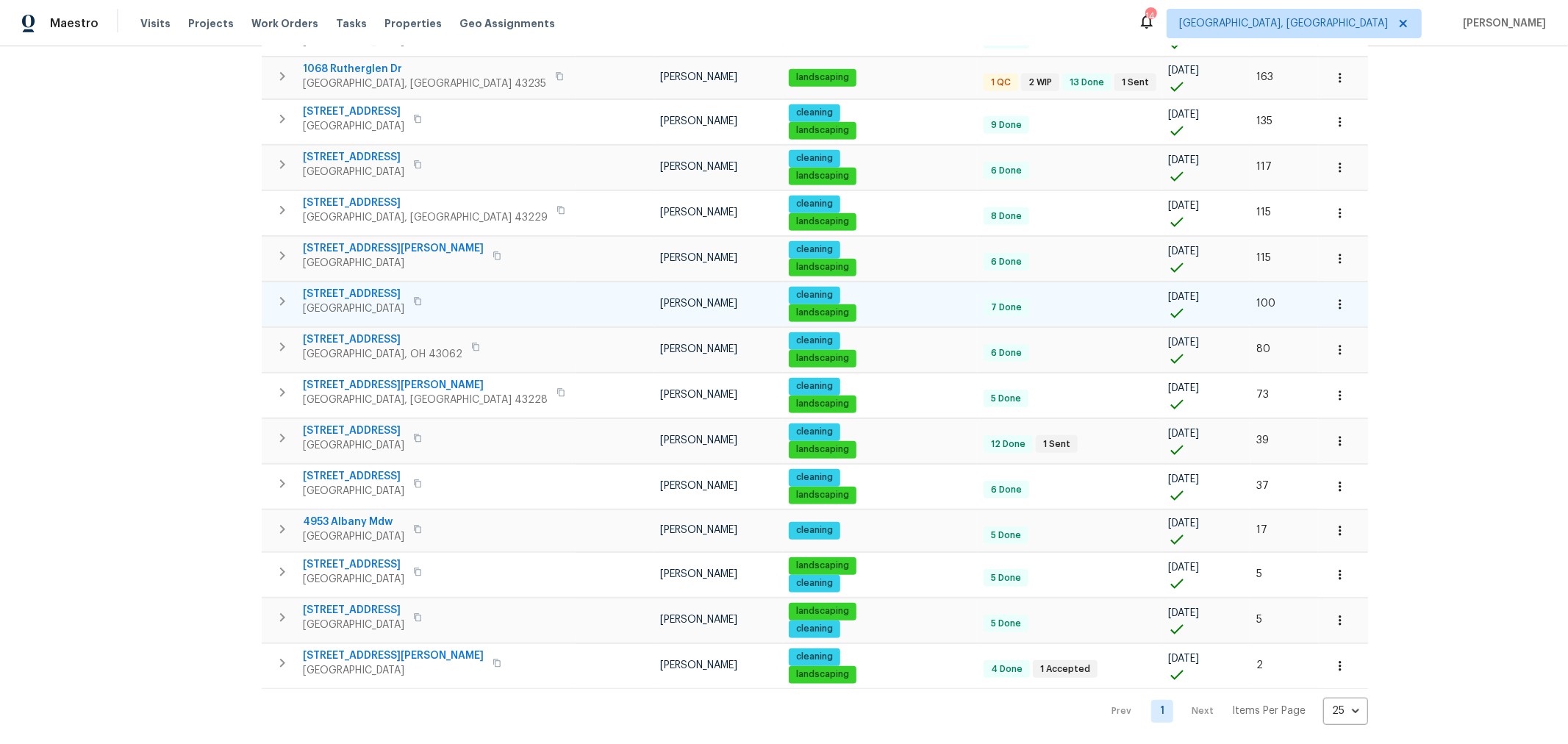
click at [1324, 289] on button "button" at bounding box center [1340, 305] width 33 height 33
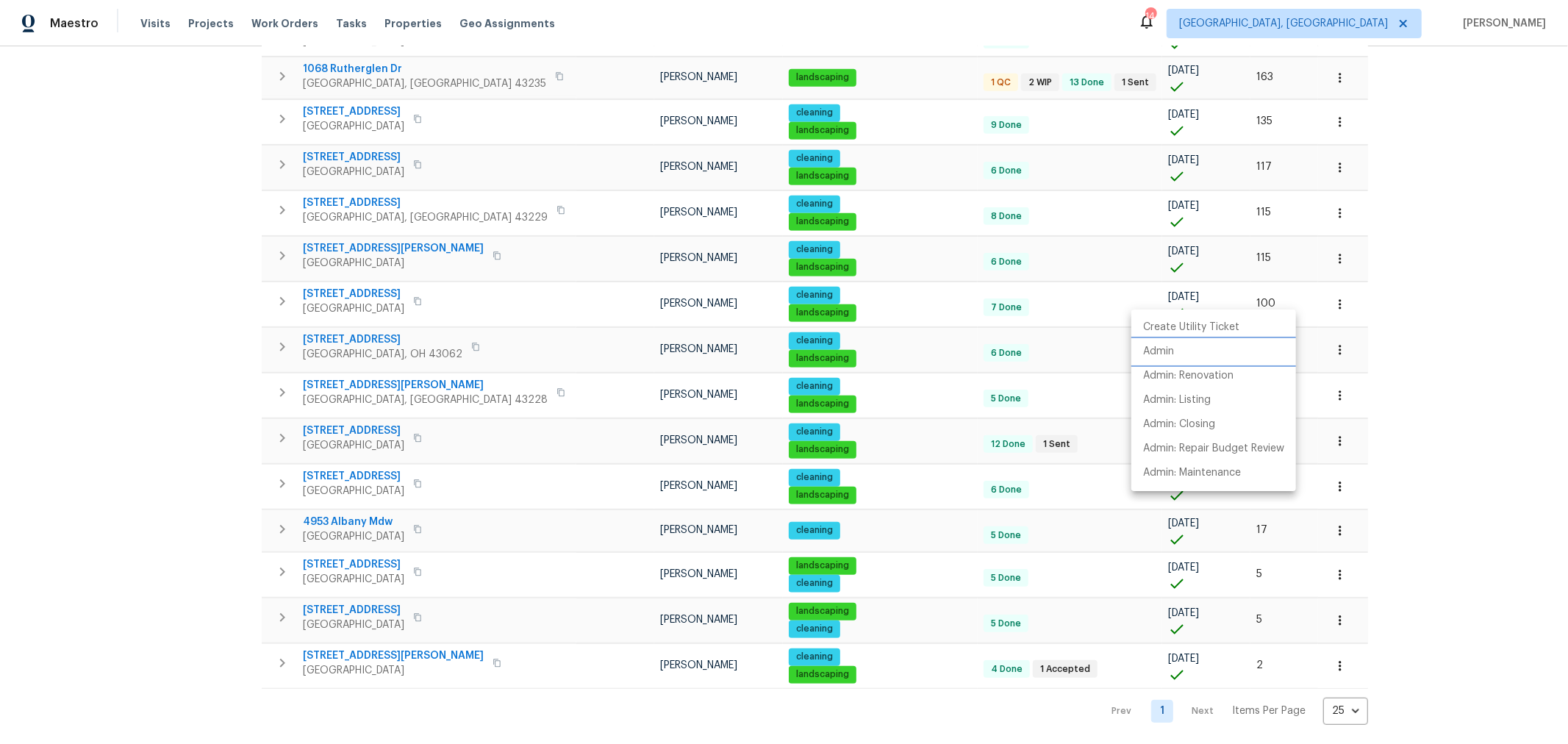
click at [1187, 357] on li "Admin" at bounding box center [1214, 351] width 165 height 24
click at [1388, 240] on div at bounding box center [784, 372] width 1568 height 744
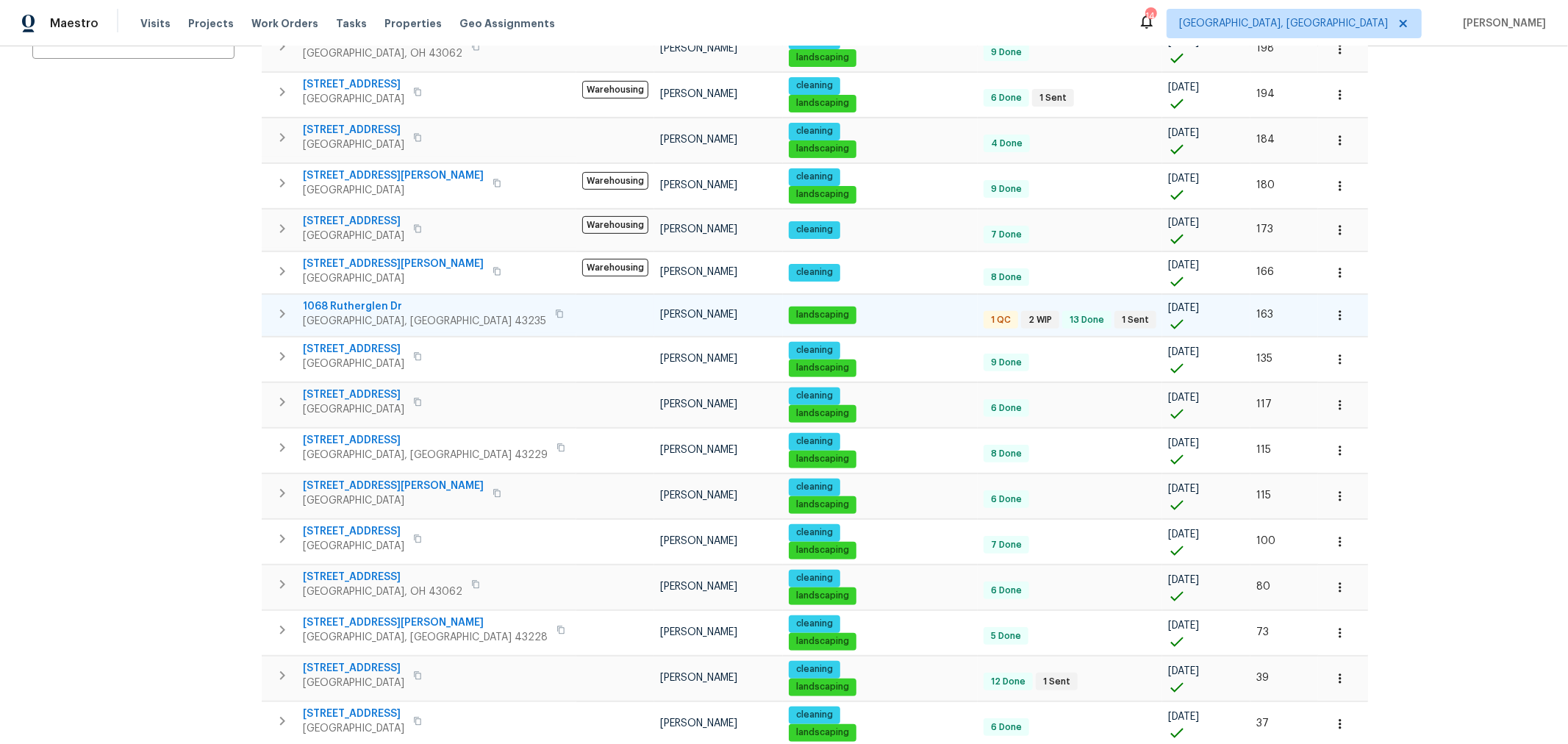
scroll to position [348, 0]
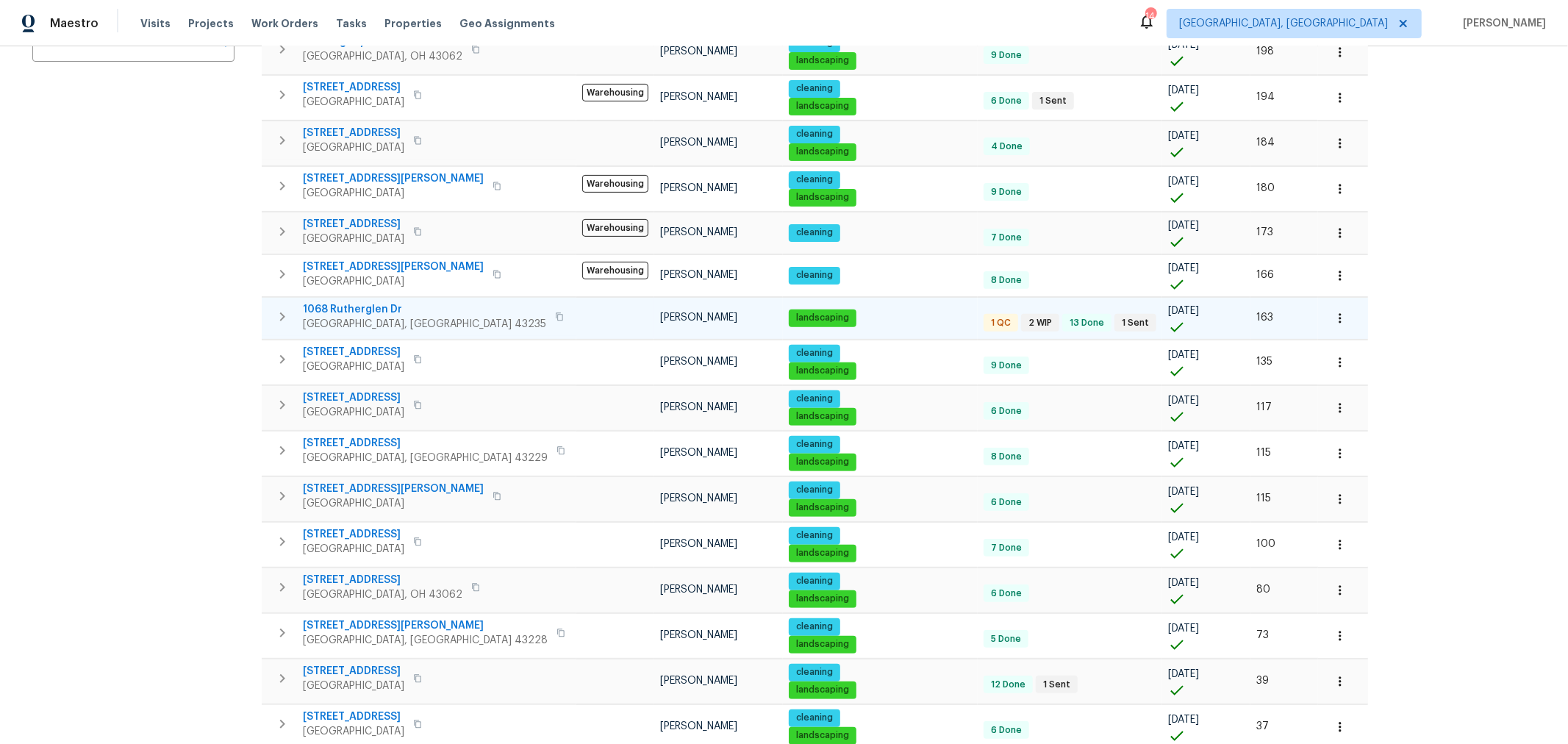
click at [333, 302] on span "1068 Rutherglen Dr" at bounding box center [424, 309] width 243 height 15
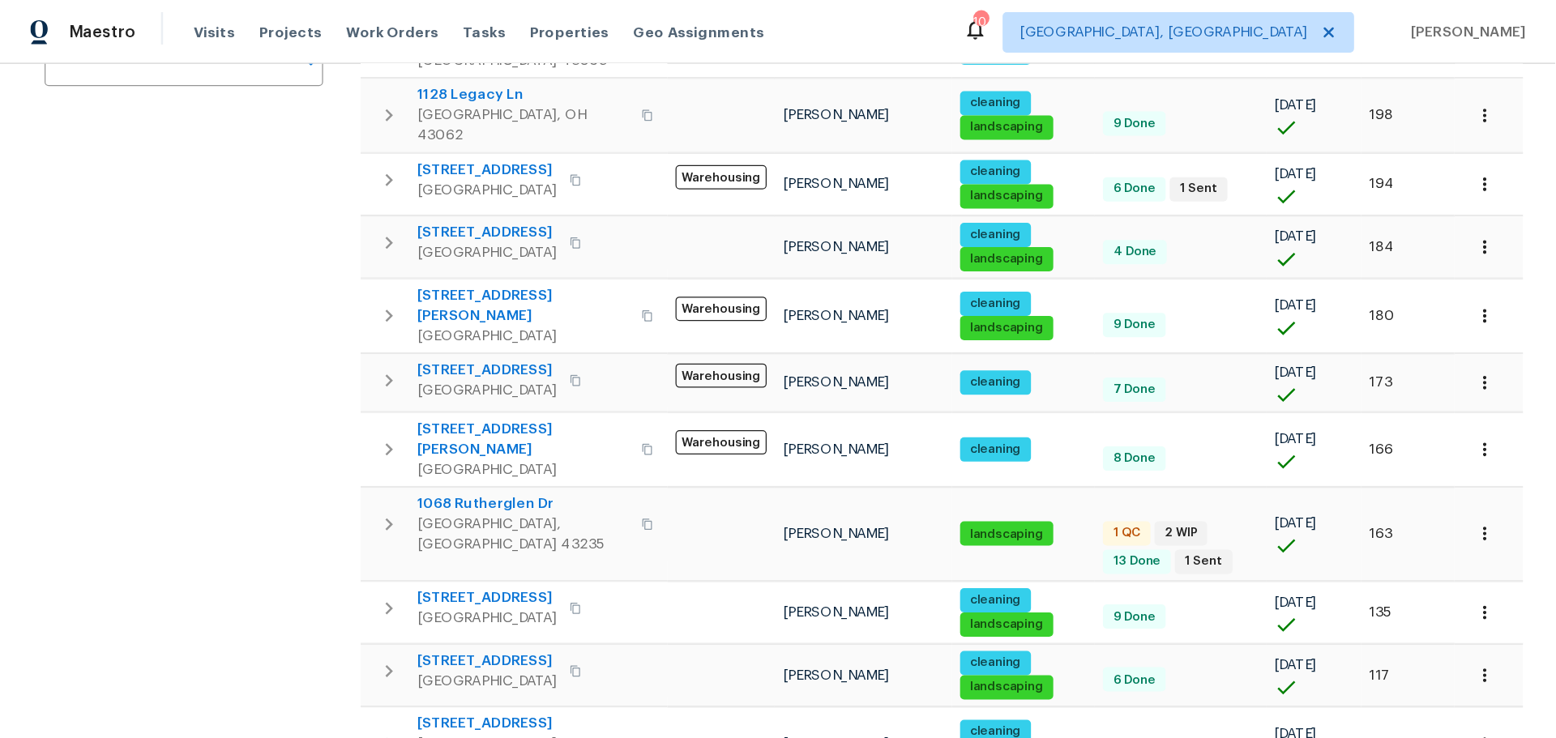
scroll to position [382, 0]
click at [167, 19] on span "Visits" at bounding box center [171, 26] width 33 height 16
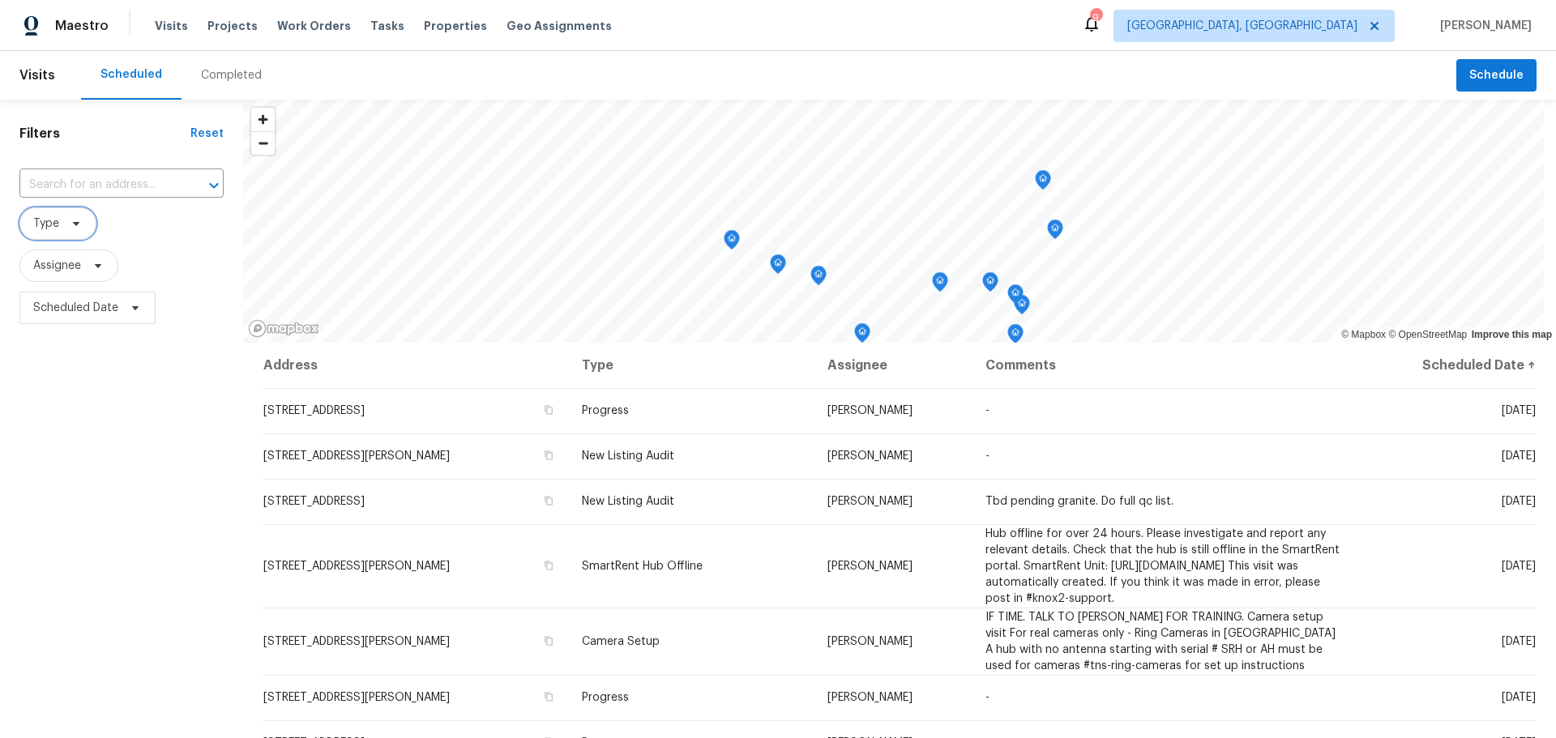
click at [44, 225] on span "Type" at bounding box center [46, 224] width 26 height 16
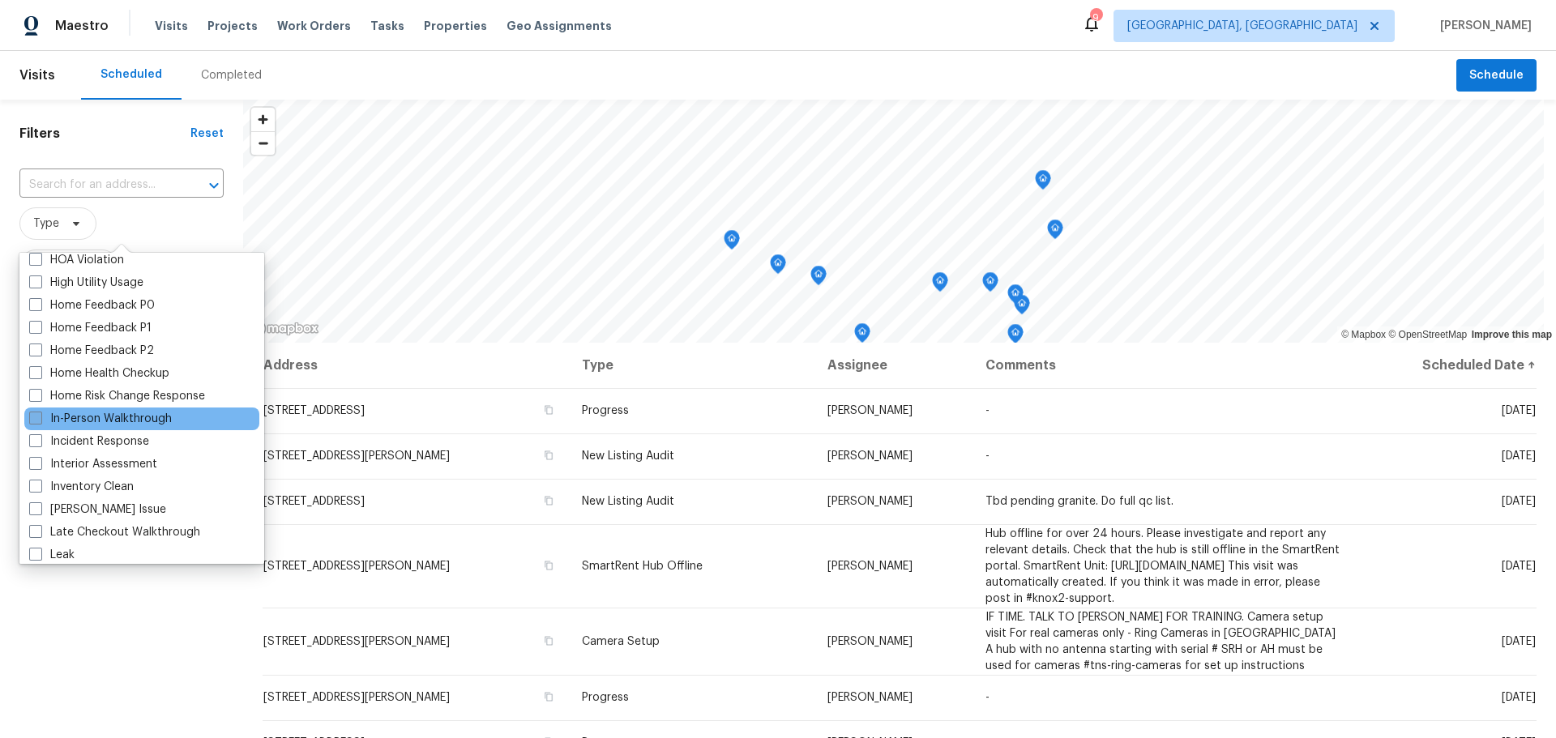
scroll to position [485, 0]
click at [128, 418] on label "In-Person Walkthrough" at bounding box center [100, 418] width 143 height 16
click at [40, 418] on input "In-Person Walkthrough" at bounding box center [34, 415] width 11 height 11
checkbox input "true"
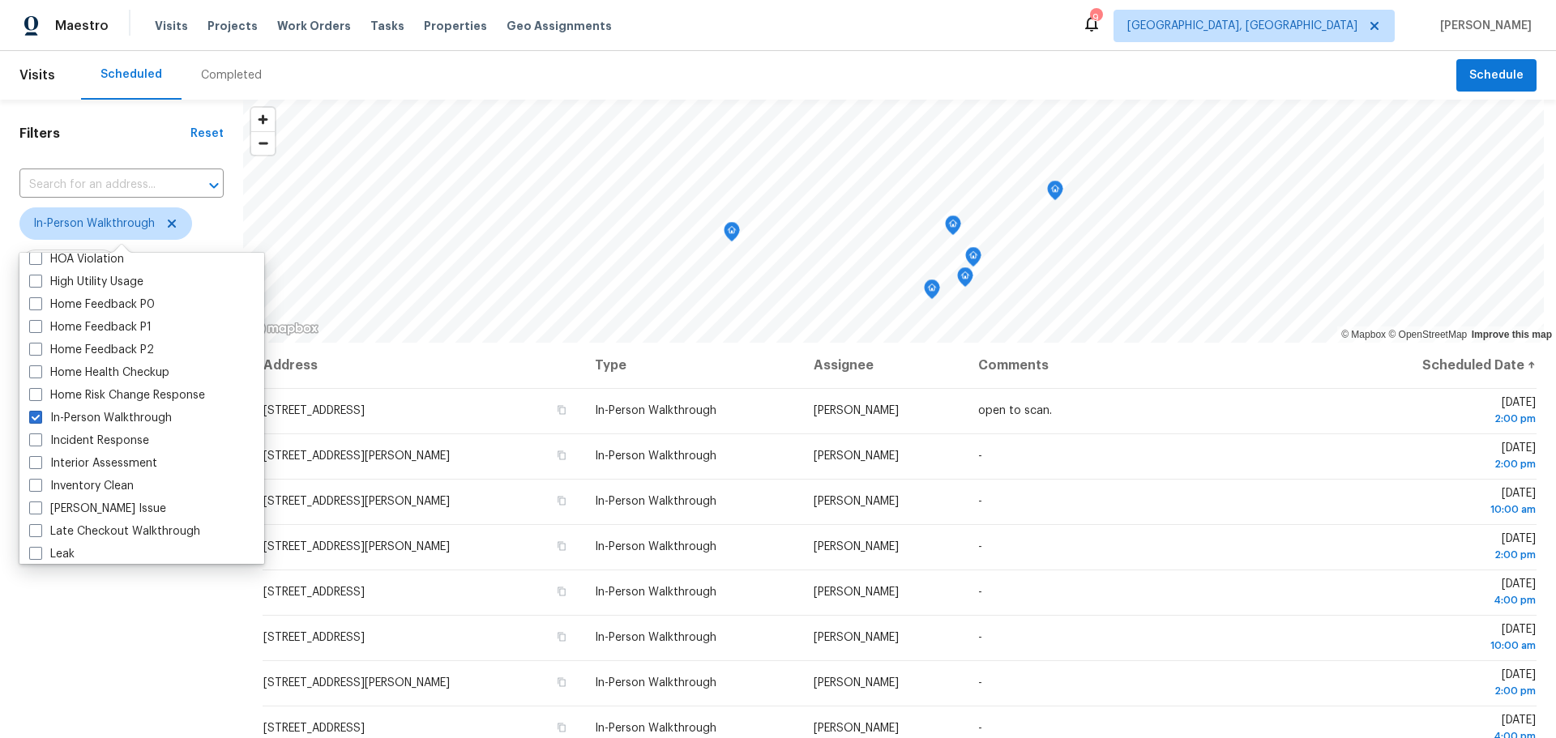
click at [93, 668] on div "Filters Reset ​ In-Person Walkthrough Assignee Scheduled Date" at bounding box center [121, 517] width 243 height 834
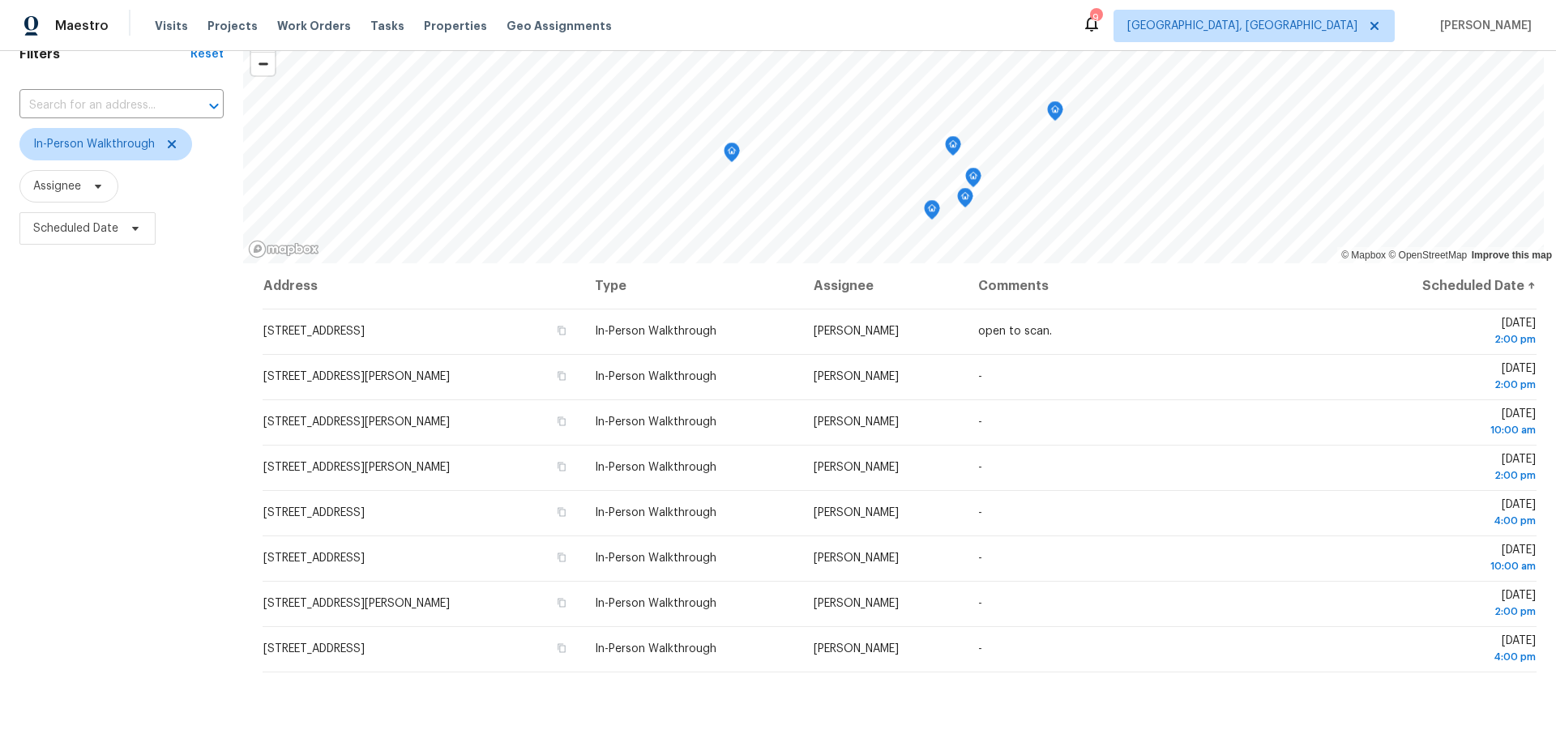
scroll to position [80, 0]
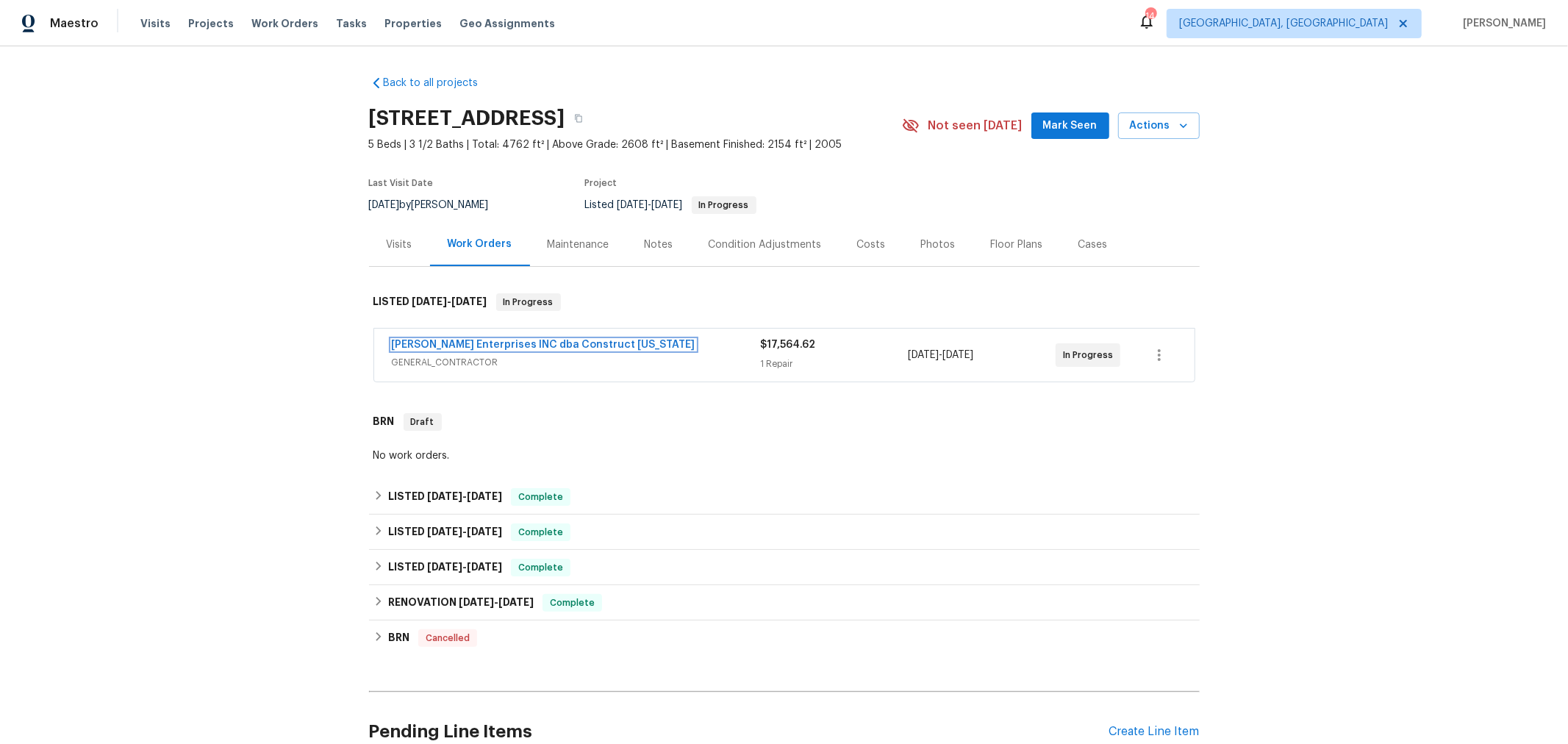
click at [520, 349] on span "[PERSON_NAME] Enterprises INC dba Construct [US_STATE]" at bounding box center [543, 345] width 304 height 15
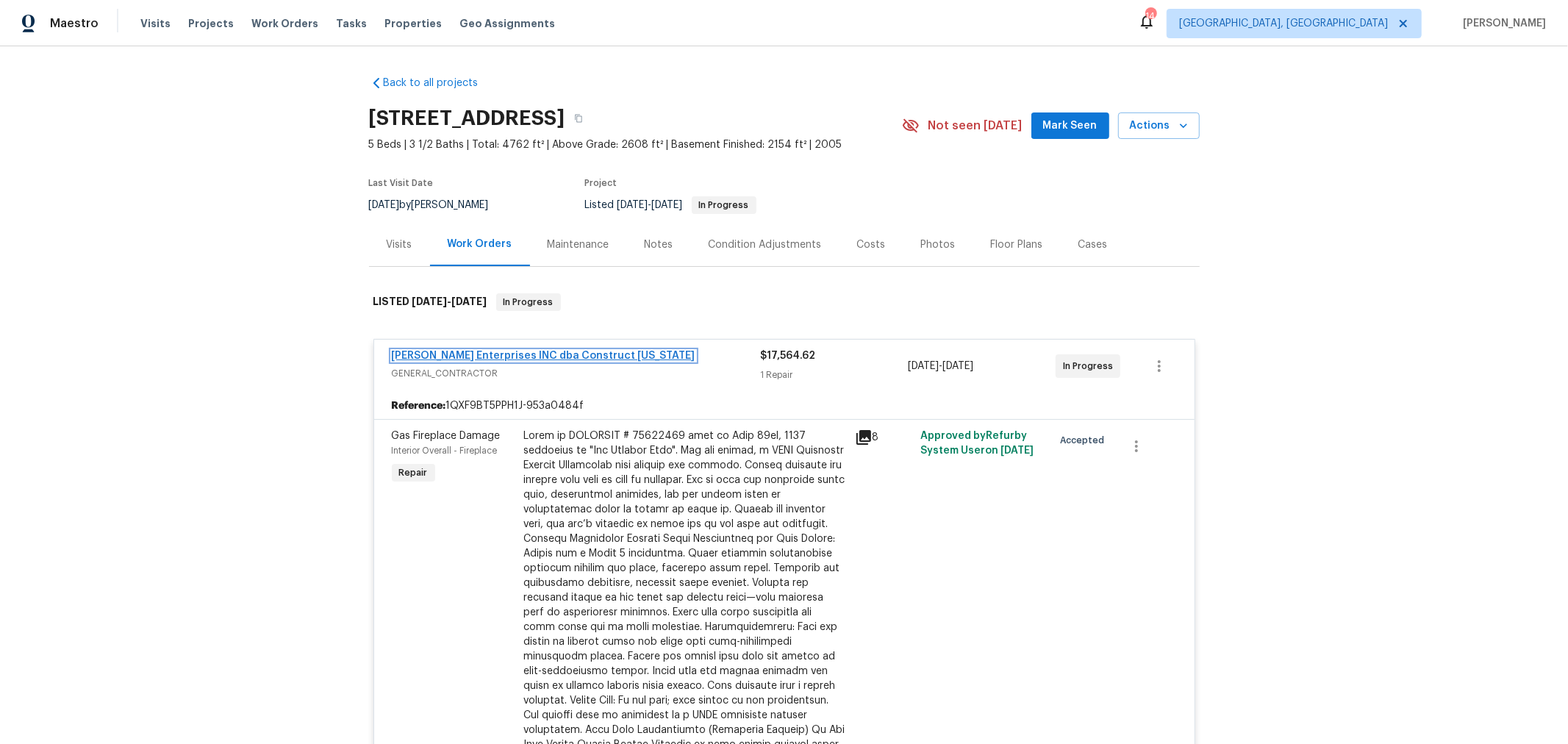
click at [502, 351] on link "Strick Enterprises INC dba Construct Ohio" at bounding box center [543, 356] width 304 height 10
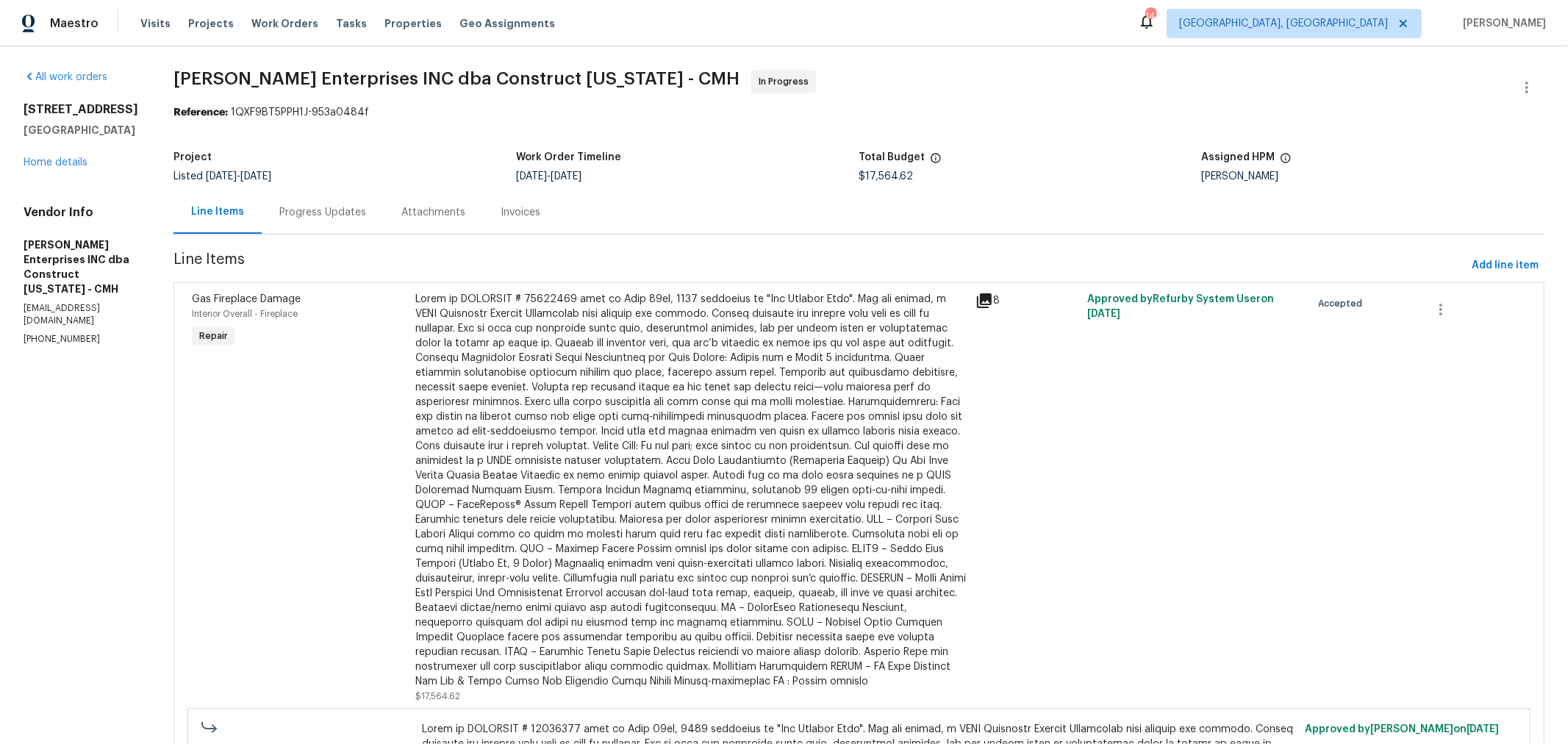
click at [328, 204] on div "Progress Updates" at bounding box center [323, 212] width 122 height 44
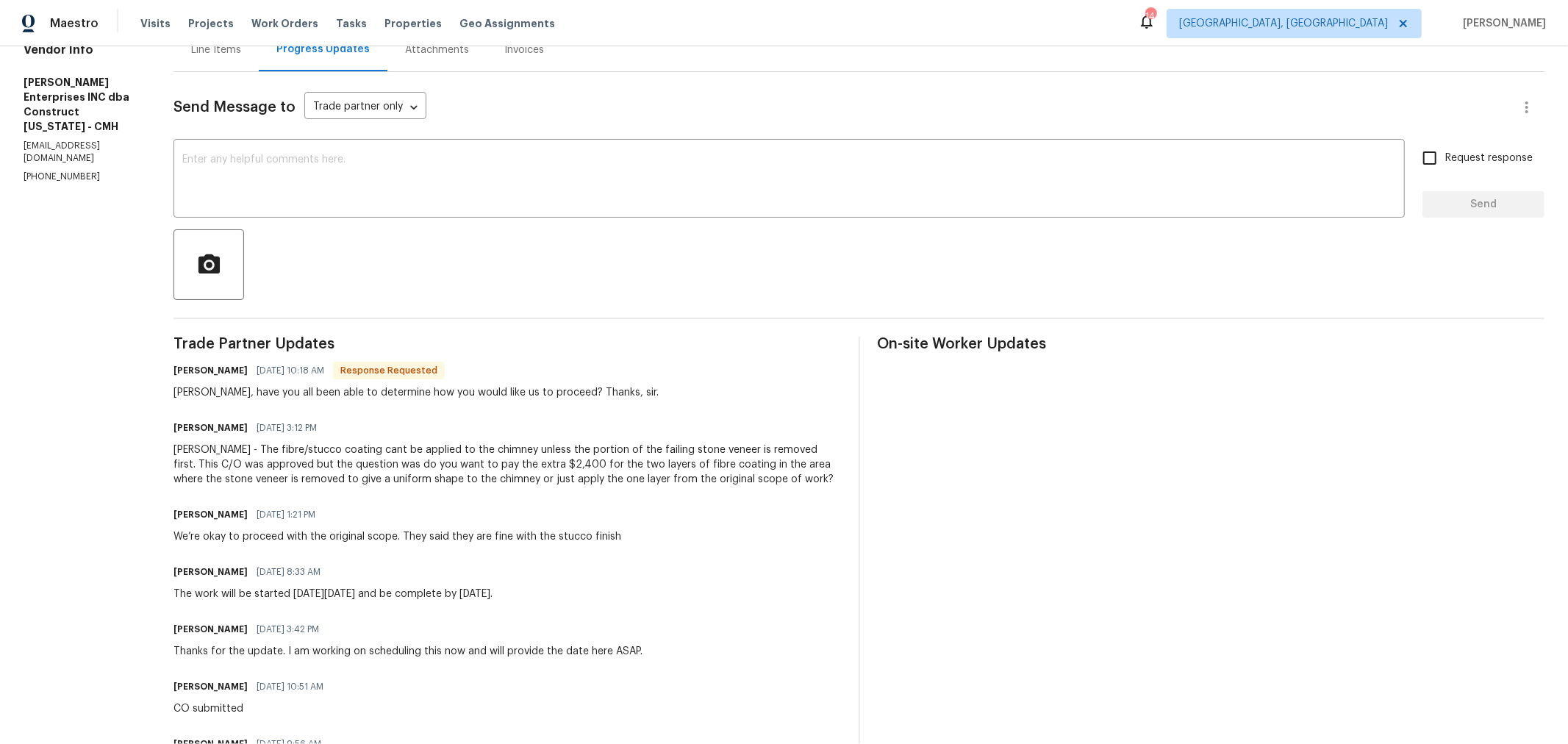
scroll to position [163, 0]
click at [462, 181] on textarea at bounding box center [789, 179] width 1213 height 52
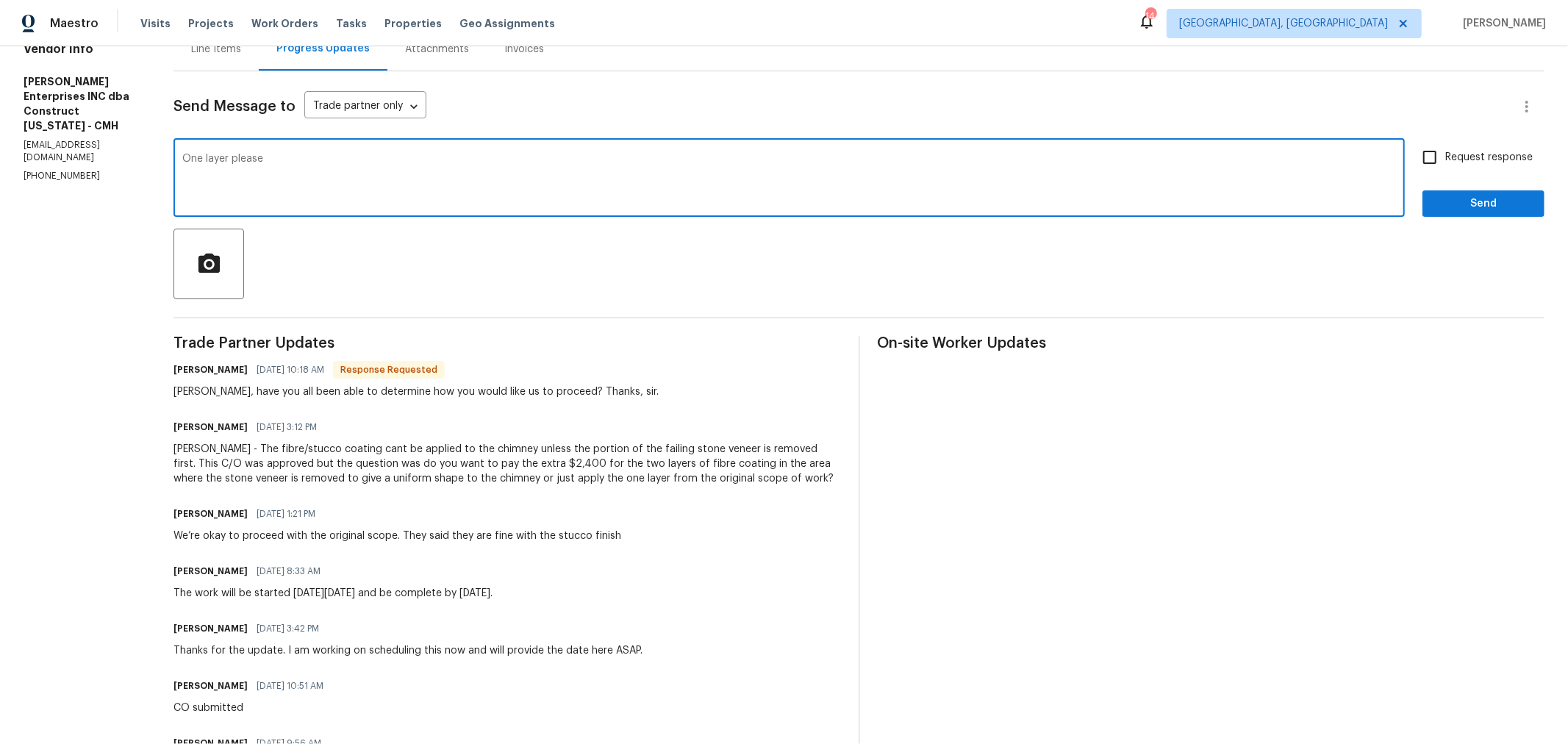
click at [739, 184] on textarea "One layer please" at bounding box center [789, 179] width 1213 height 52
type textarea "One layer please. Sorry for the late response. I've been OOO all week."
click at [1471, 162] on span "Request response" at bounding box center [1489, 157] width 87 height 15
click at [1446, 162] on input "Request response" at bounding box center [1430, 157] width 31 height 31
checkbox input "true"
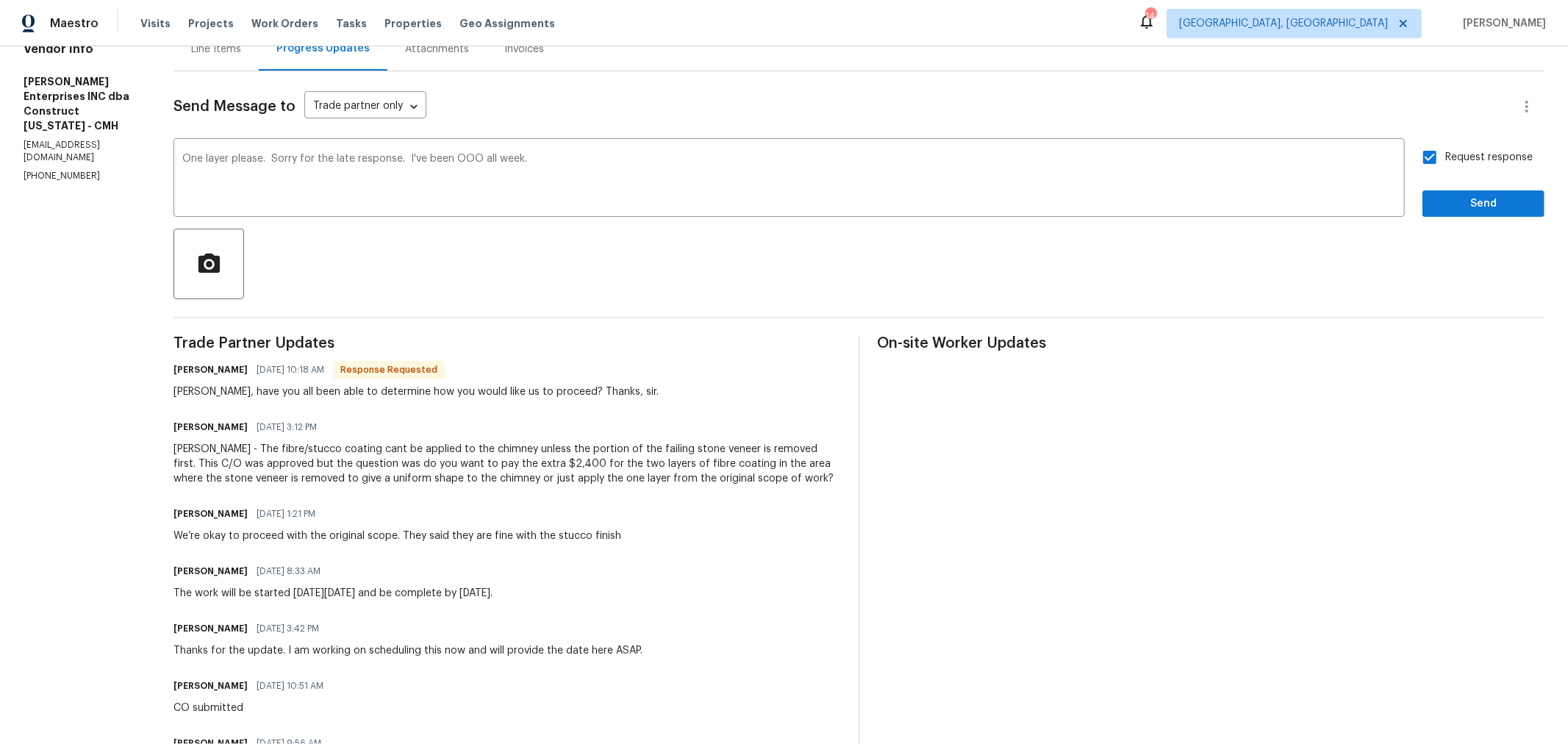
click at [1460, 188] on div "Request response Send" at bounding box center [1484, 179] width 122 height 75
click at [1457, 216] on button "Send" at bounding box center [1484, 204] width 122 height 27
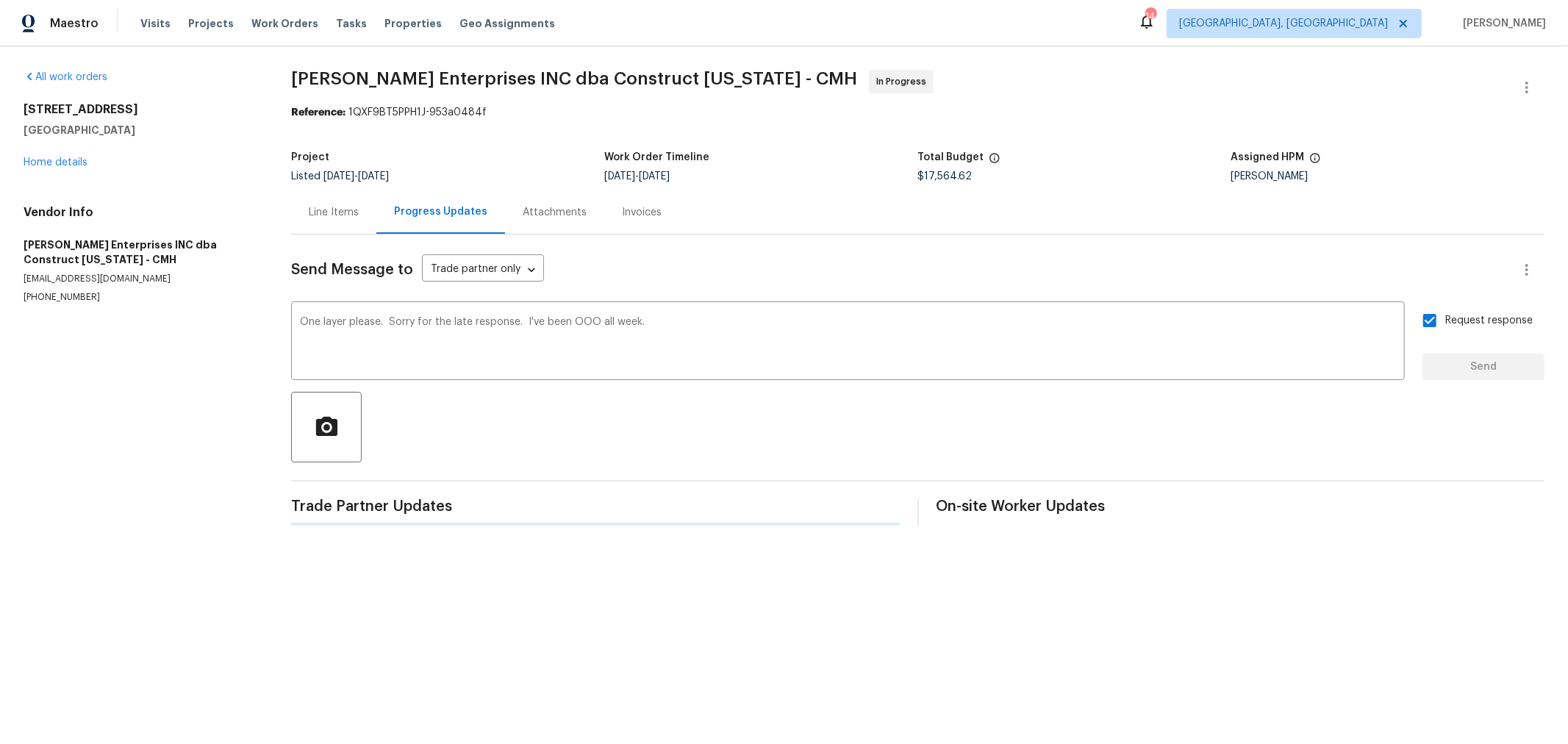
scroll to position [0, 0]
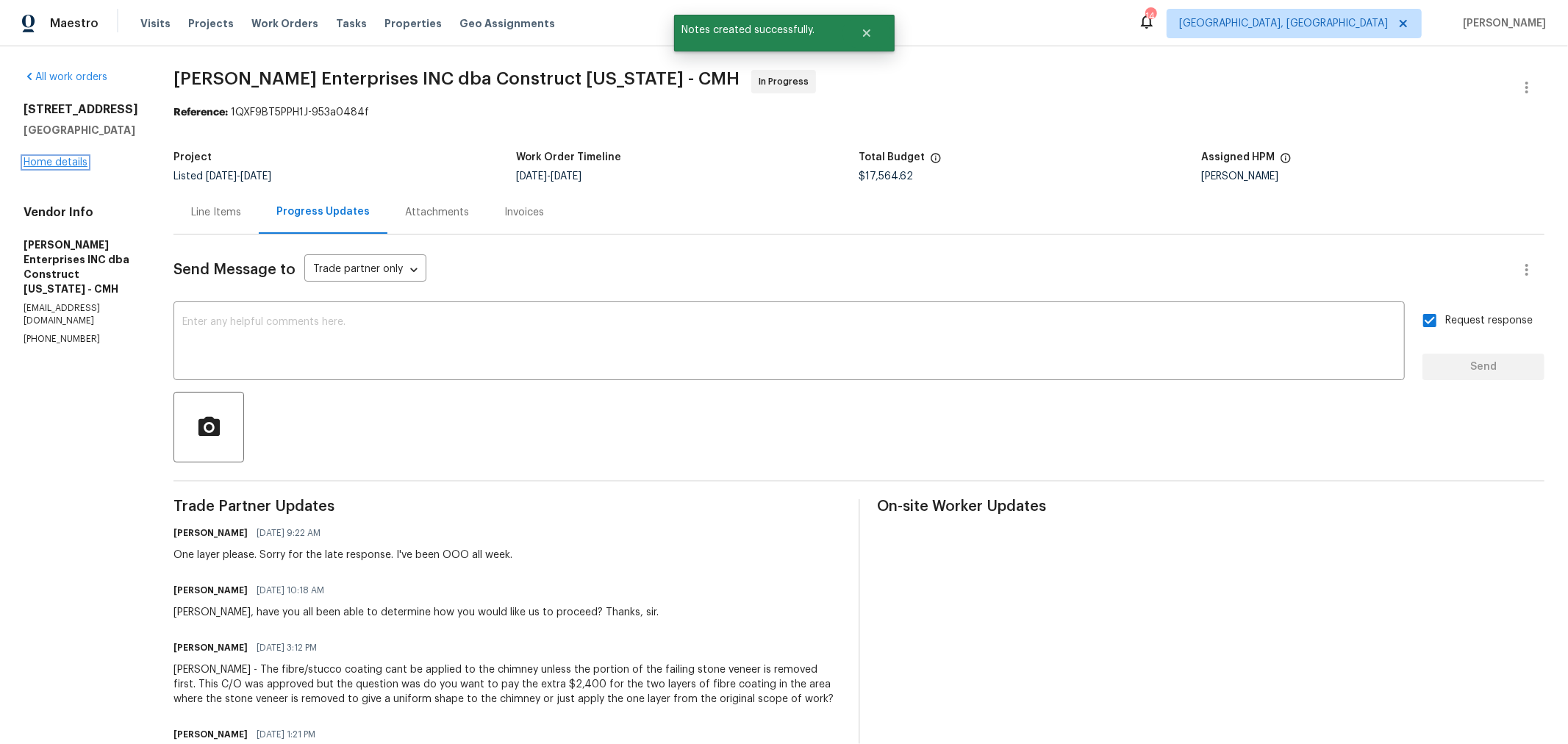
click at [29, 168] on link "Home details" at bounding box center [55, 162] width 64 height 10
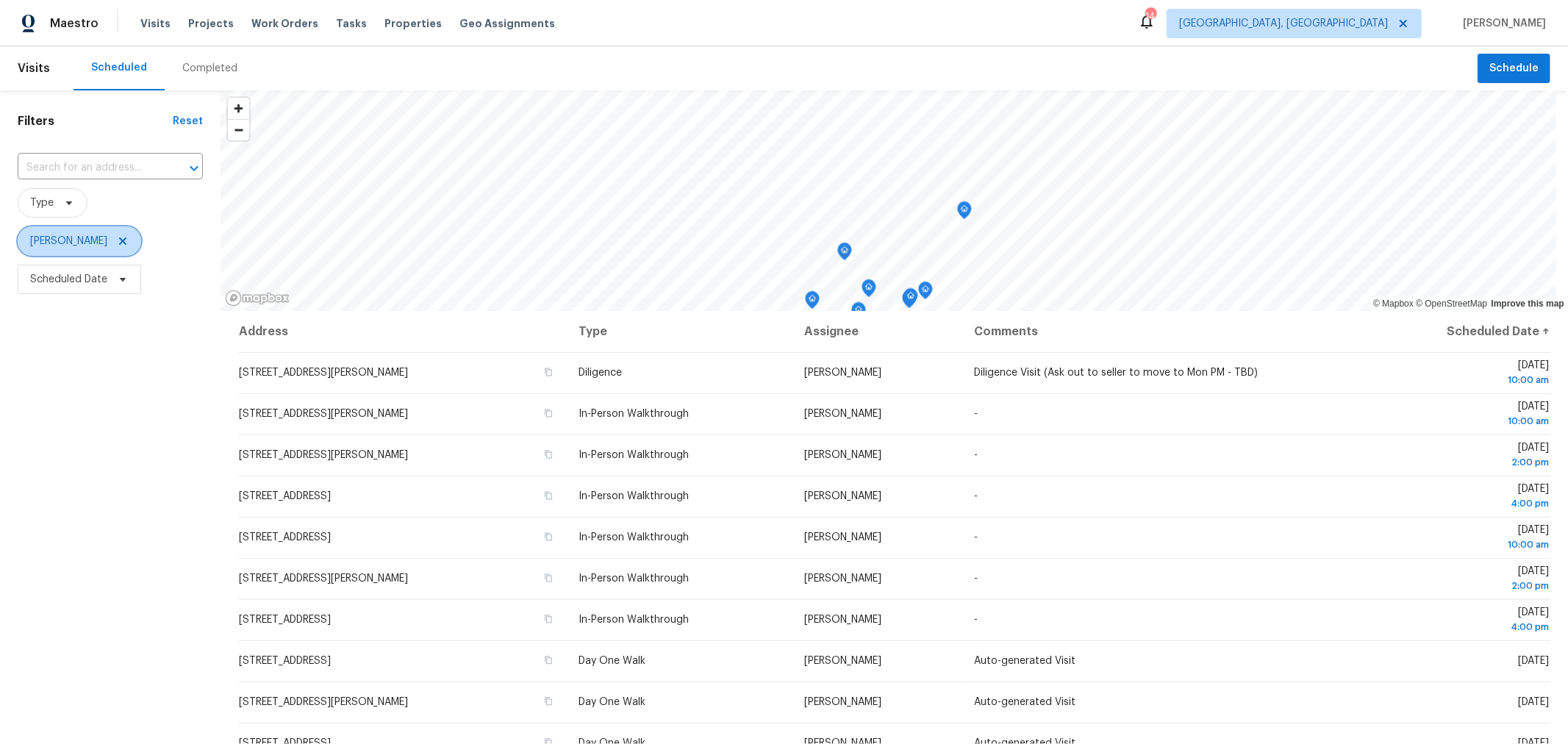
click at [119, 244] on icon at bounding box center [122, 241] width 7 height 7
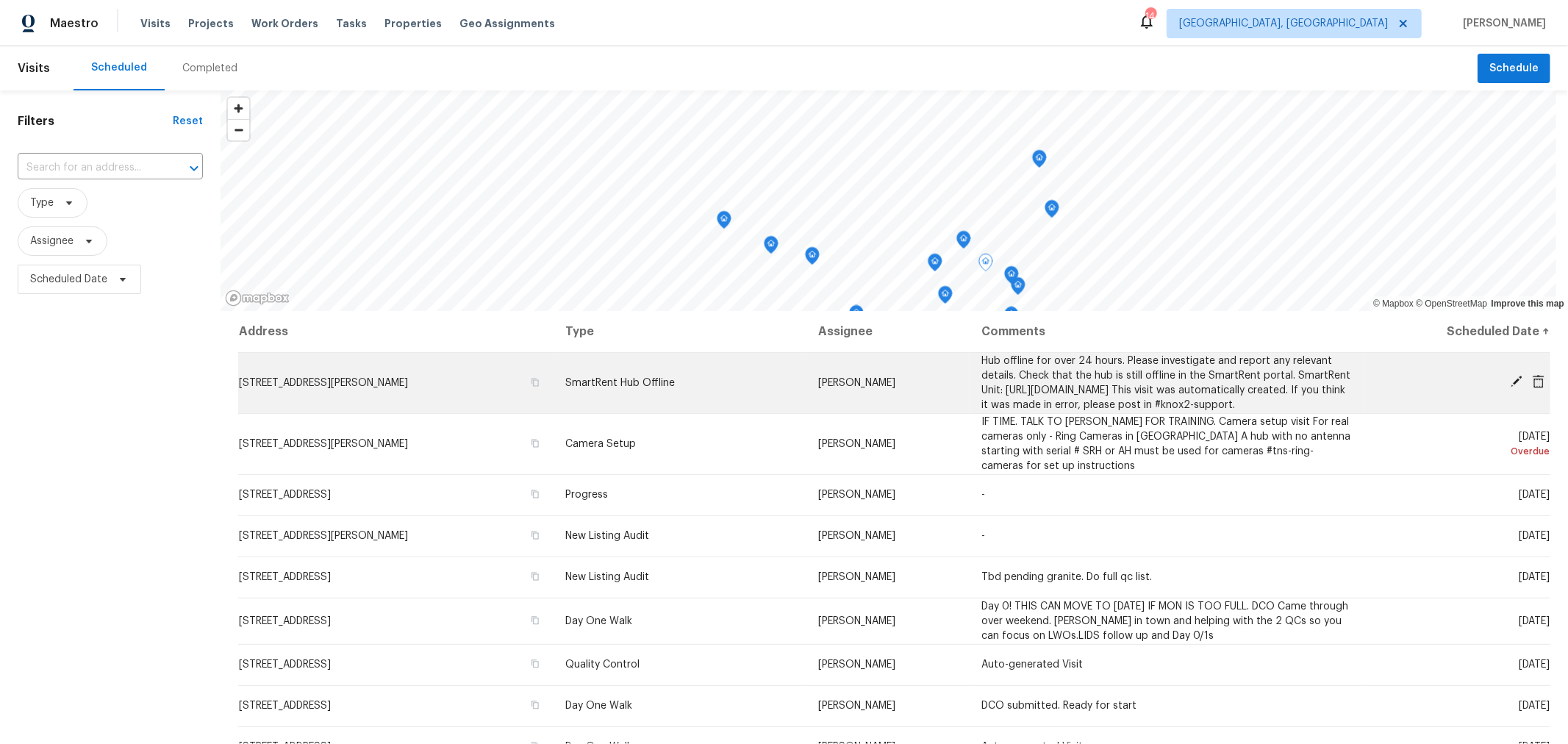
click at [1511, 387] on icon at bounding box center [1516, 381] width 12 height 12
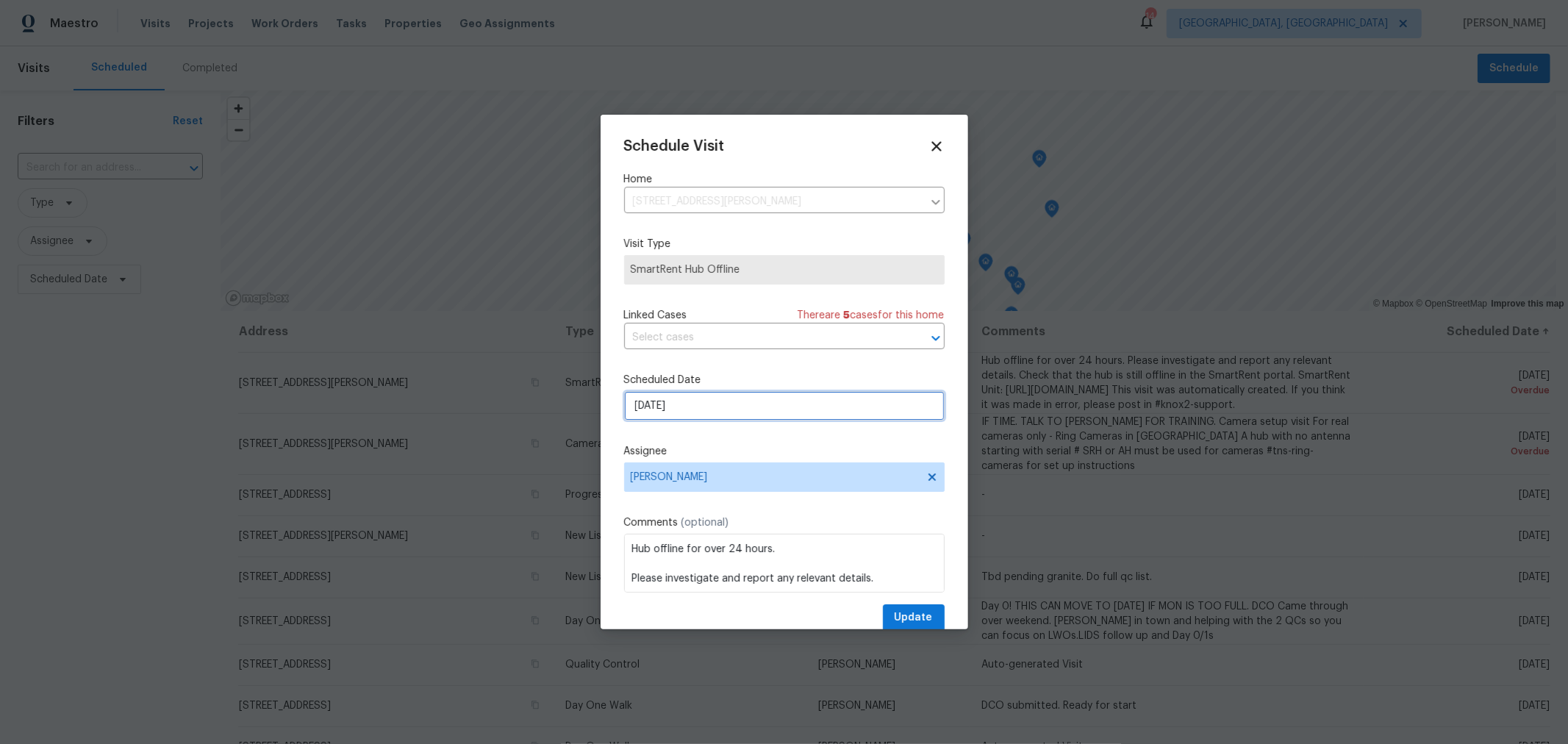
click at [708, 411] on input "9/5/2025" at bounding box center [784, 406] width 320 height 29
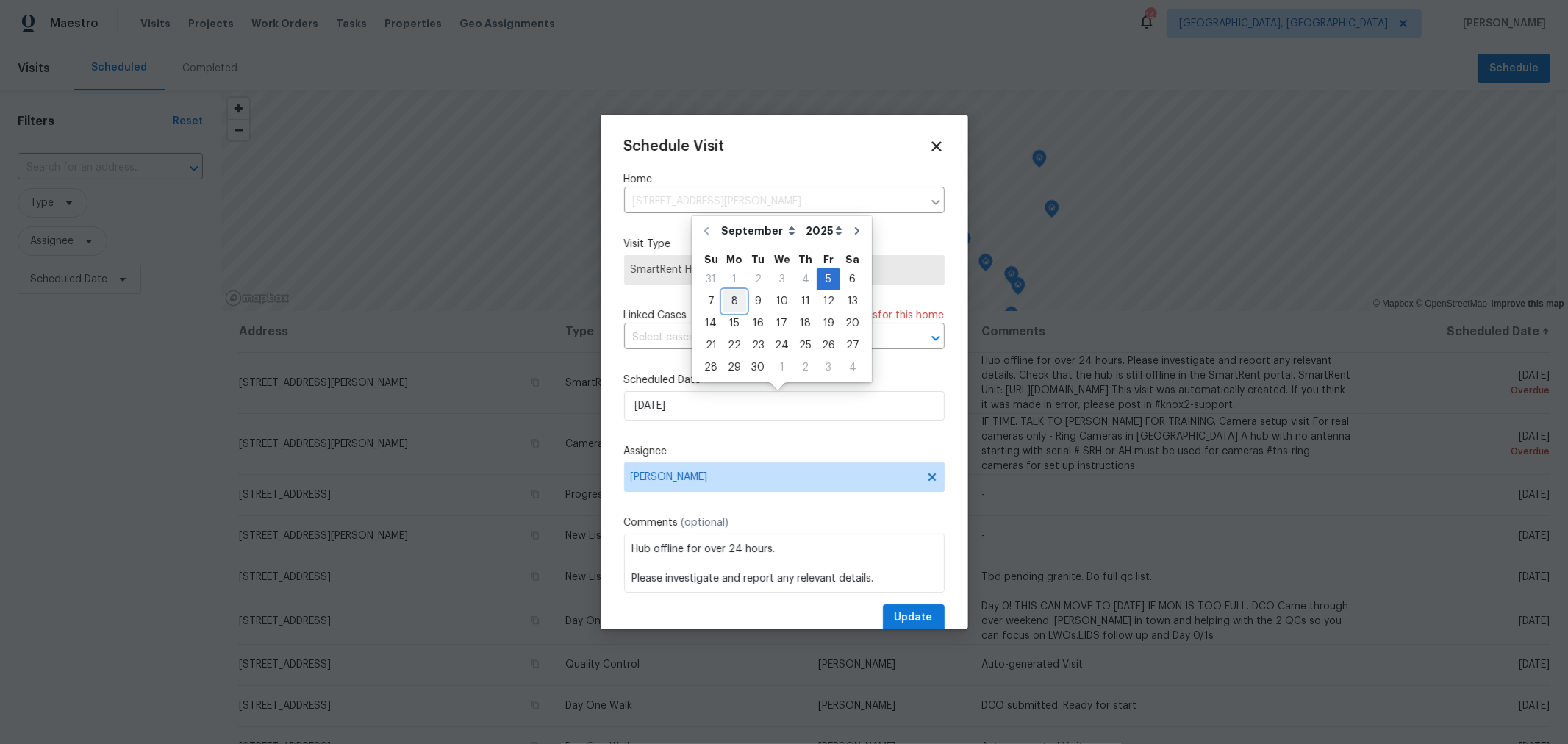
click at [739, 301] on div "8" at bounding box center [735, 301] width 24 height 21
type input "9/8/2025"
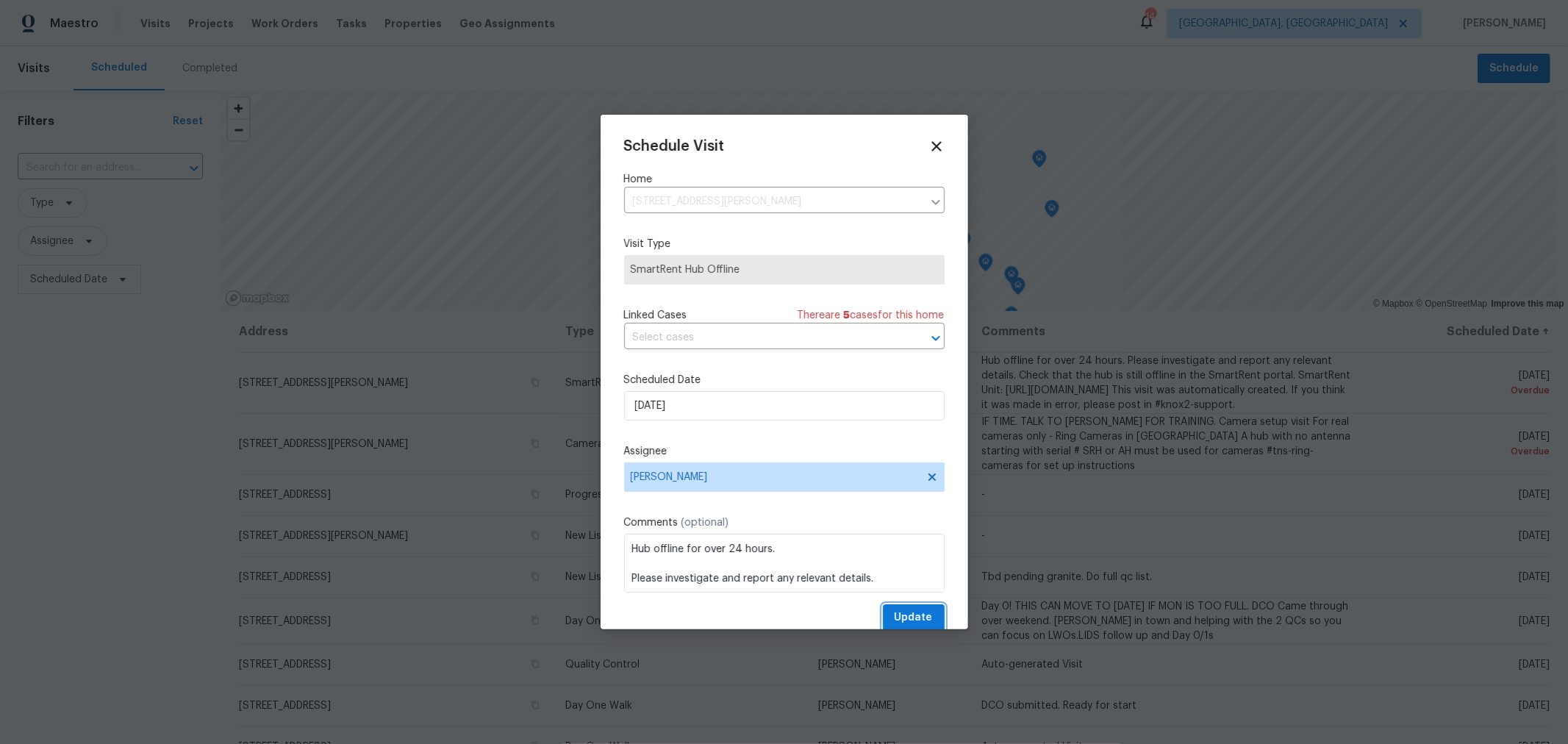
click at [894, 622] on span "Update" at bounding box center [913, 618] width 38 height 18
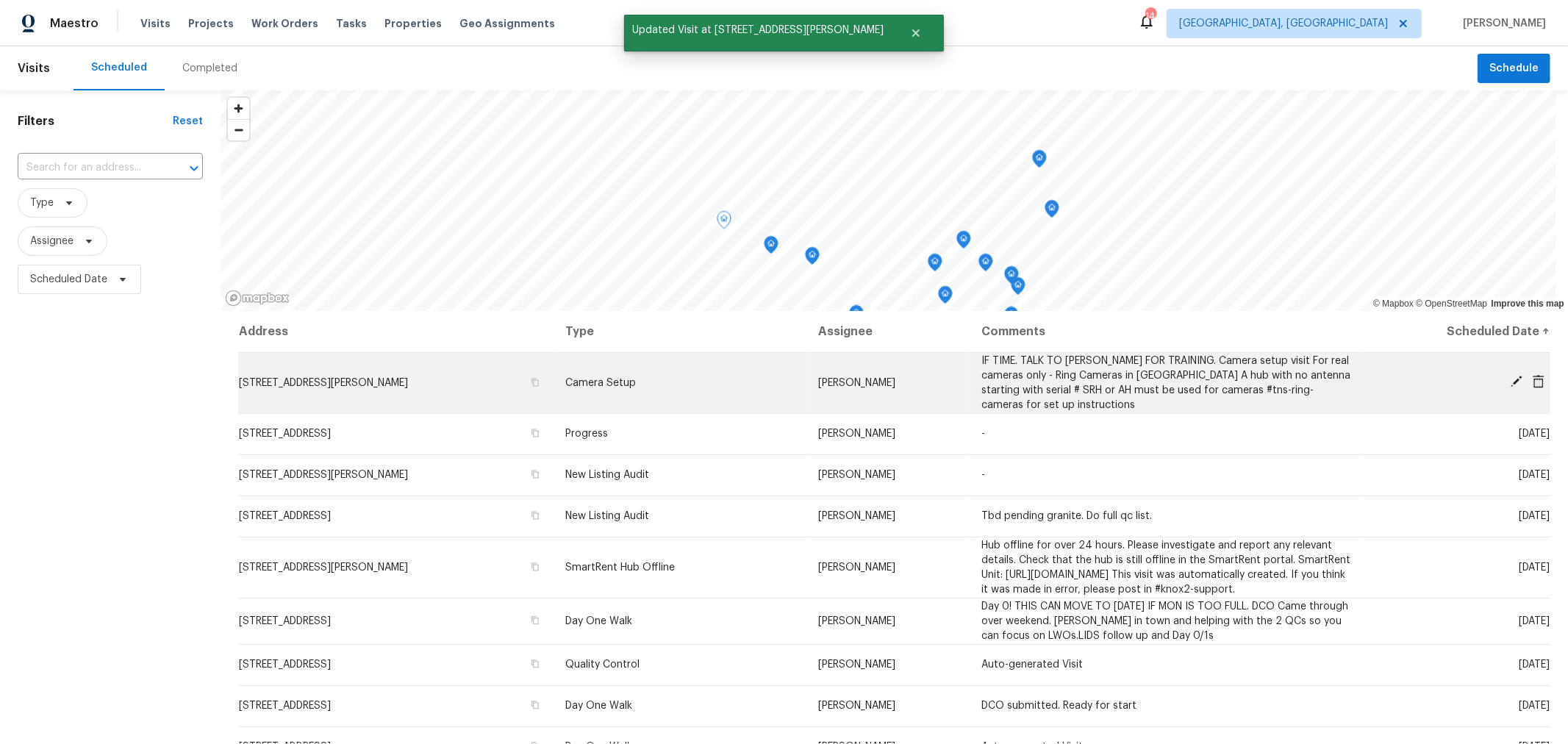
click at [1510, 379] on icon at bounding box center [1516, 381] width 14 height 14
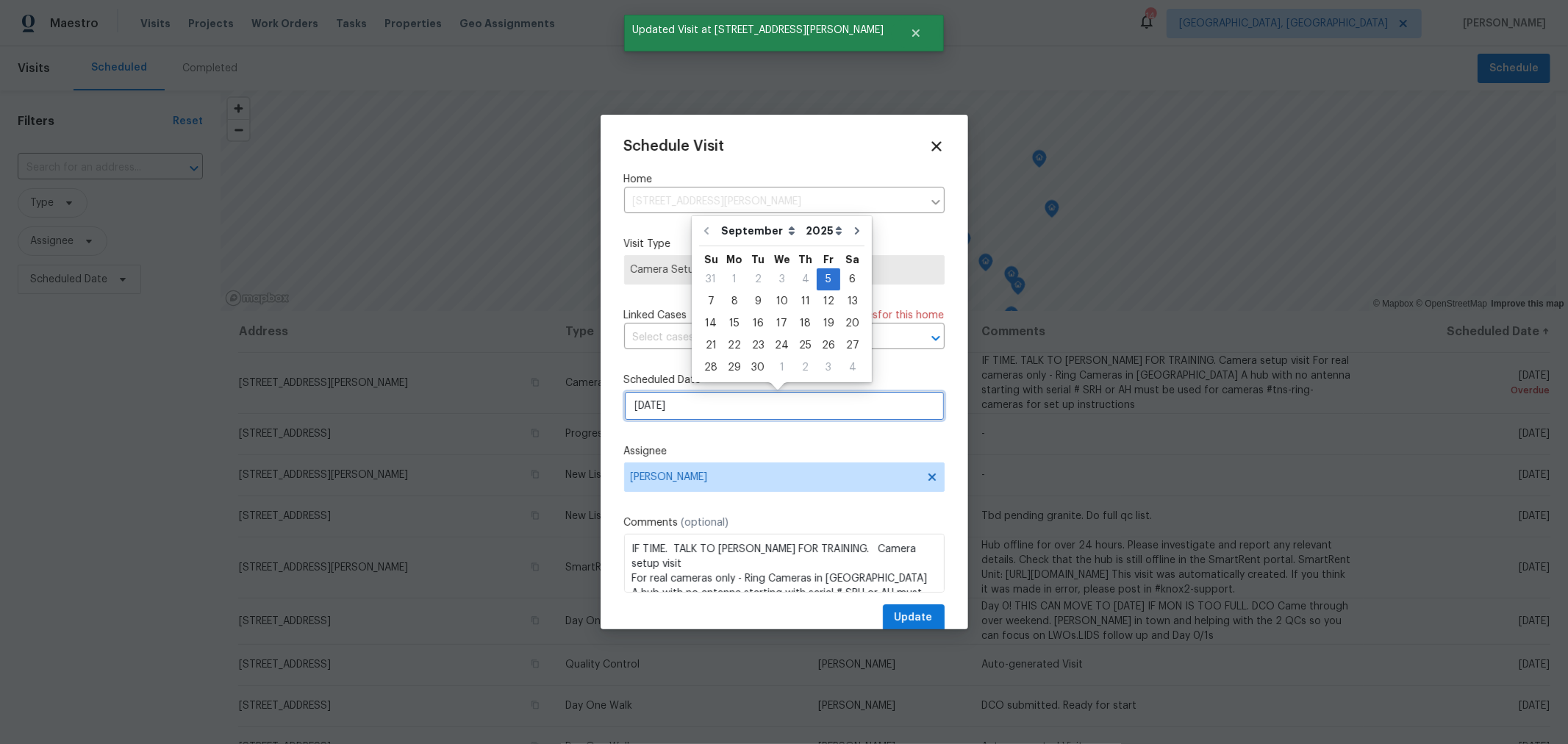
click at [696, 405] on input "9/5/2025" at bounding box center [784, 406] width 320 height 29
click at [730, 296] on div "8" at bounding box center [735, 301] width 24 height 21
type input "9/8/2025"
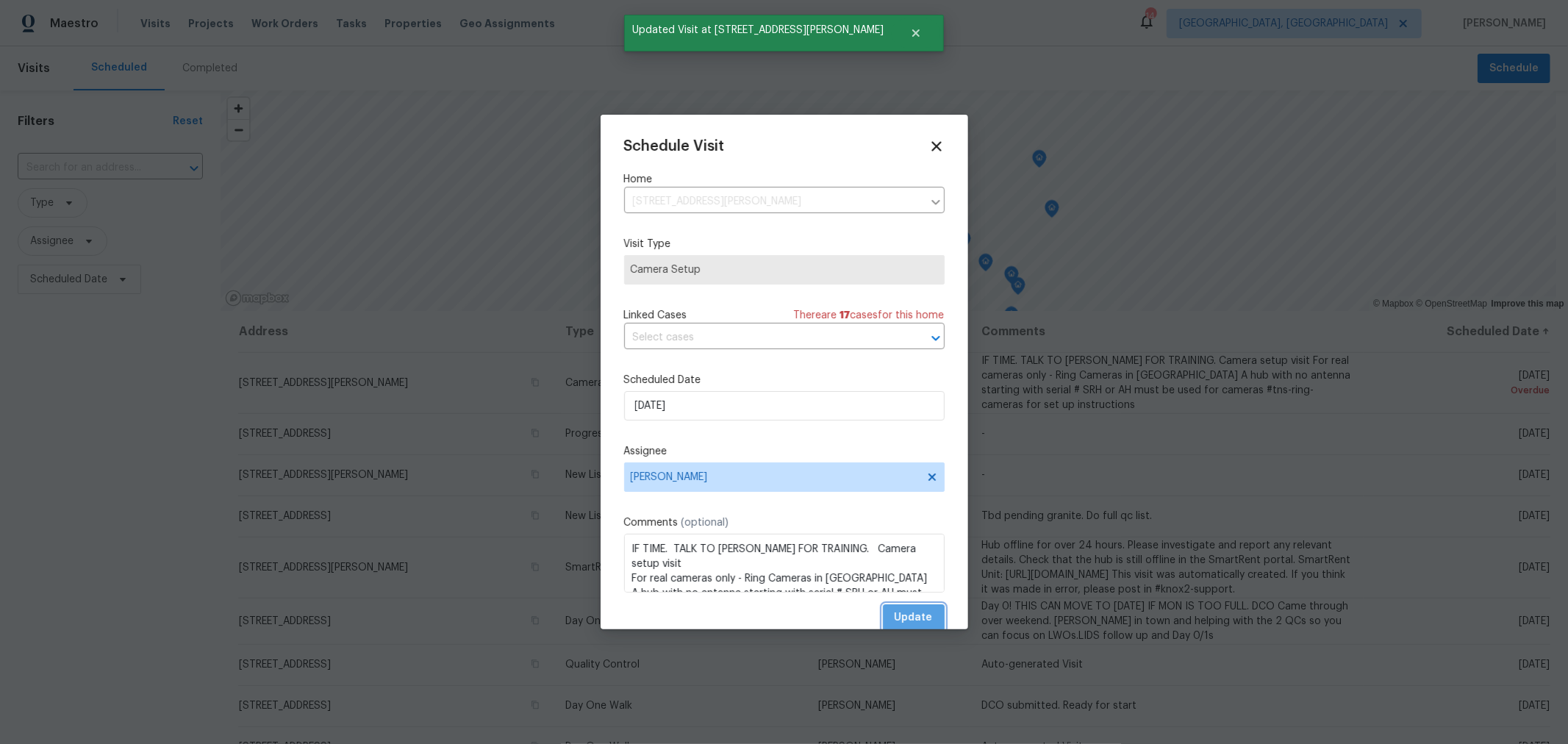
click at [914, 610] on button "Update" at bounding box center [914, 618] width 62 height 27
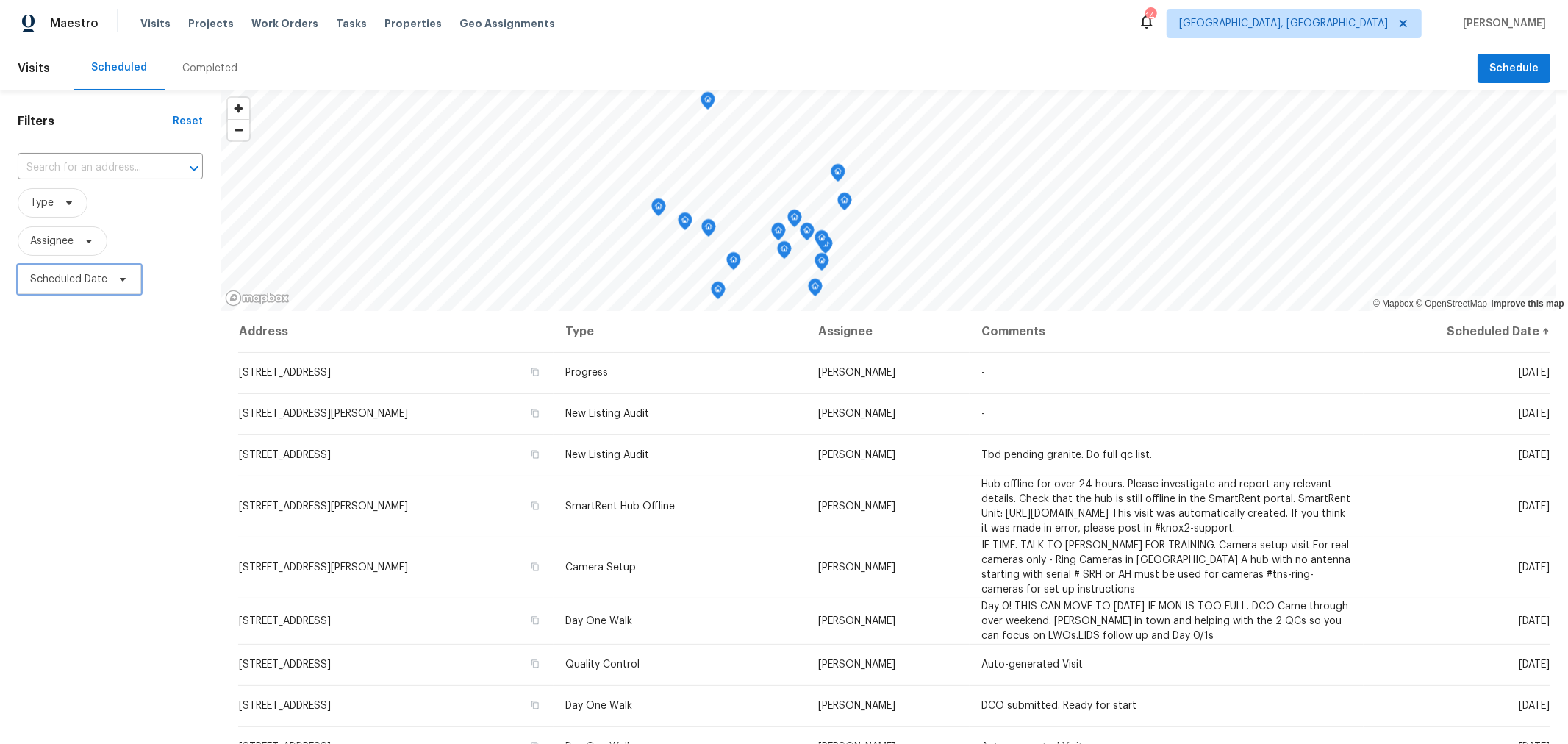
click at [88, 269] on span "Scheduled Date" at bounding box center [79, 279] width 123 height 29
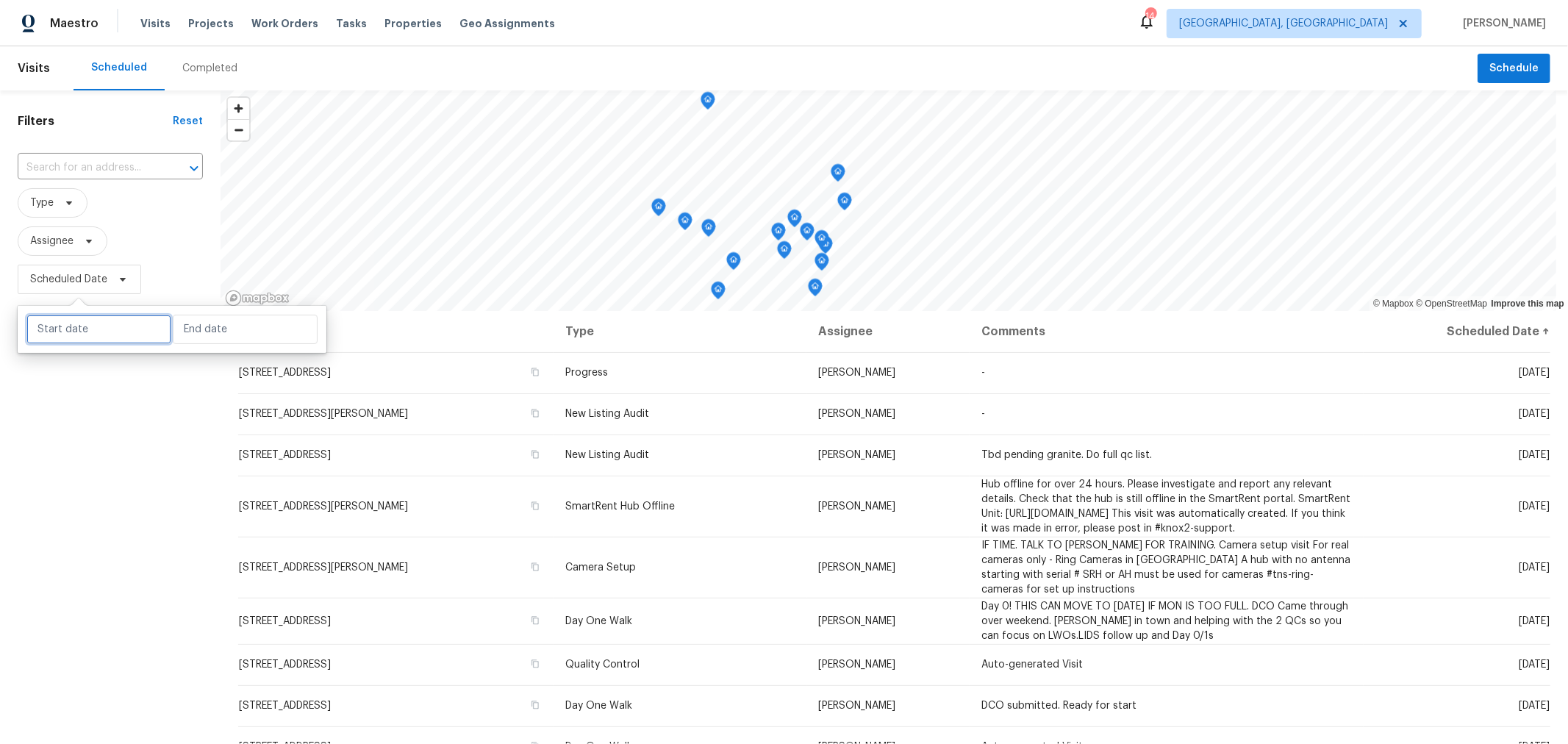
click at [89, 328] on input "text" at bounding box center [99, 329] width 145 height 29
select select "8"
select select "2025"
select select "9"
select select "2025"
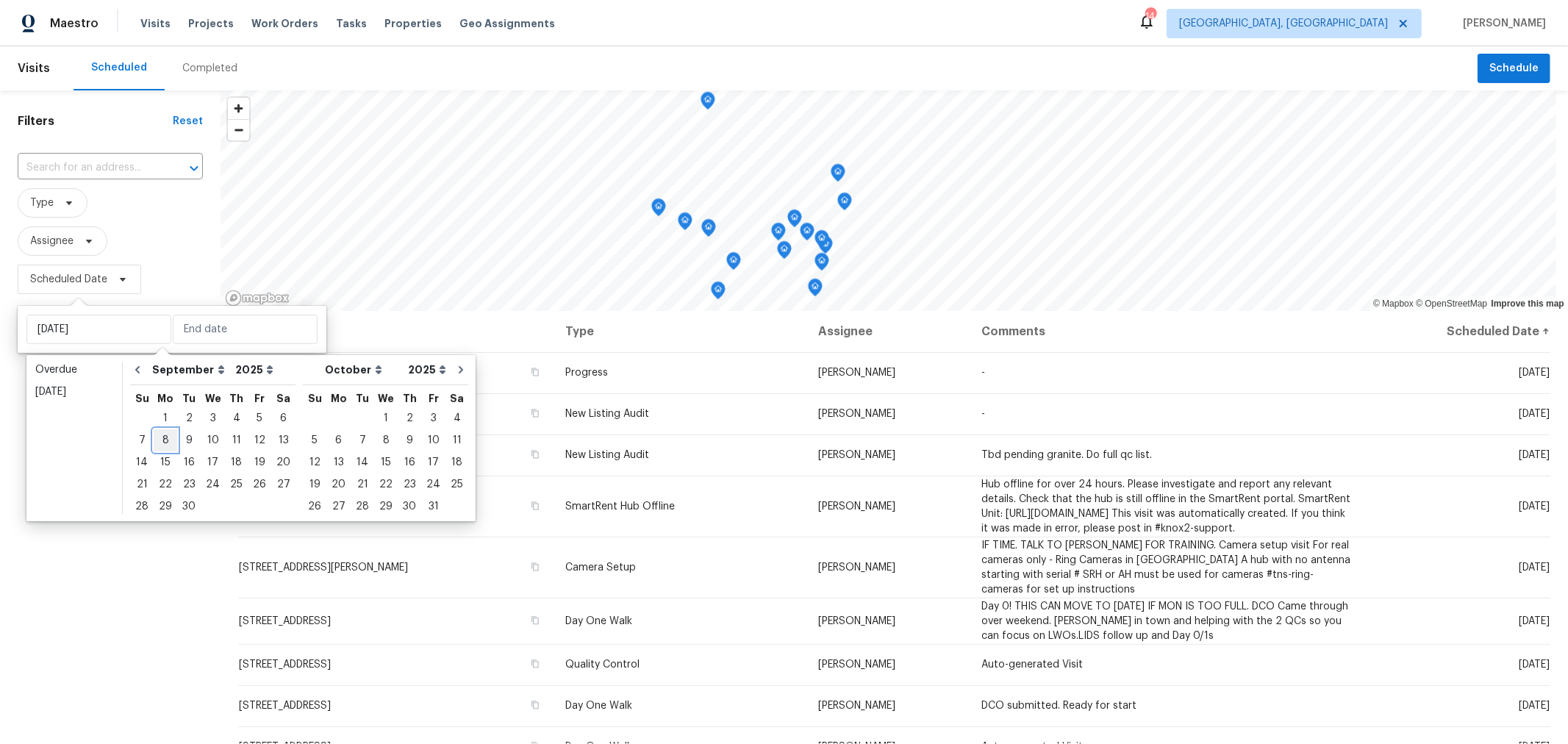
click at [160, 439] on div "8" at bounding box center [165, 440] width 24 height 21
type input "Mon, Sep 08"
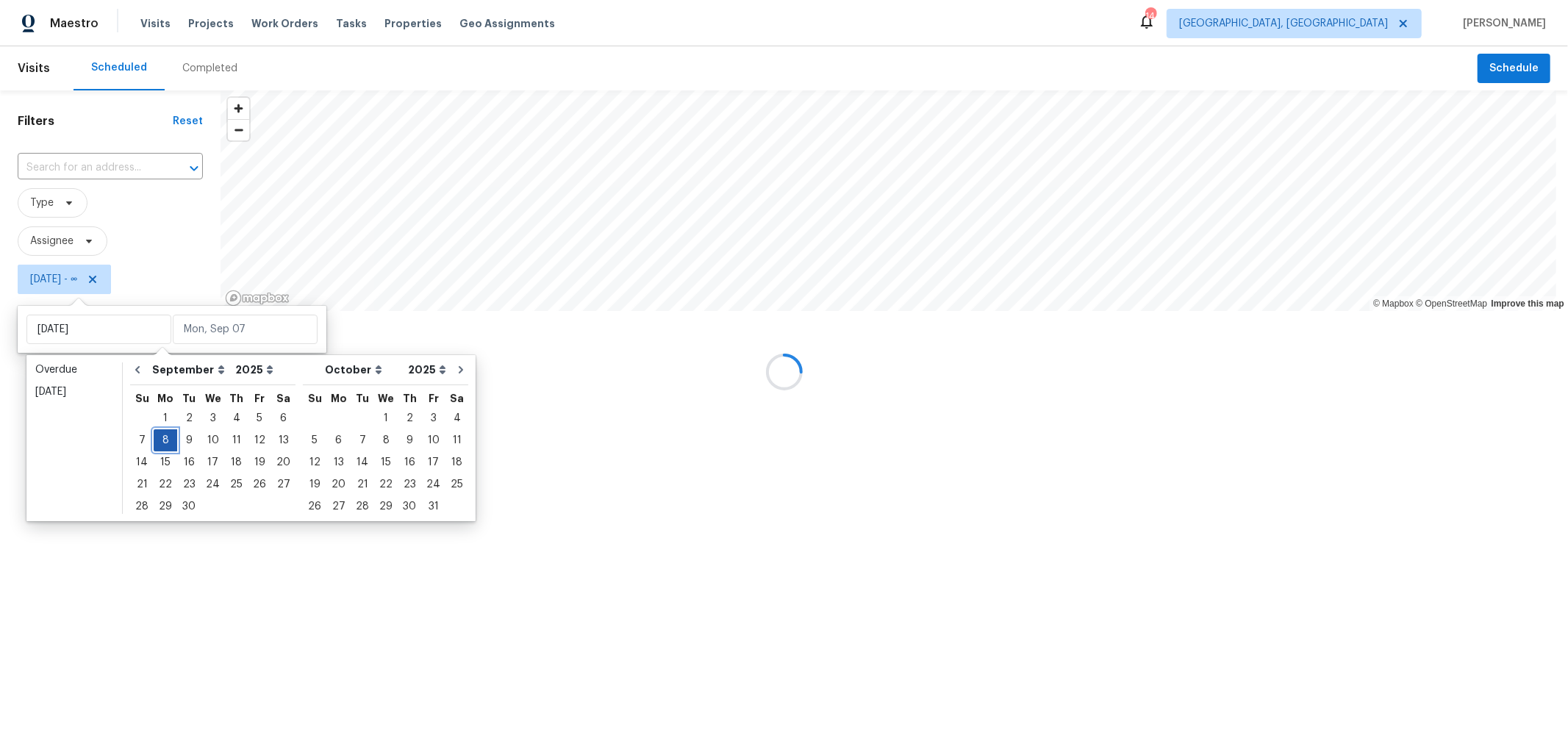
click at [160, 439] on div "8" at bounding box center [165, 440] width 24 height 21
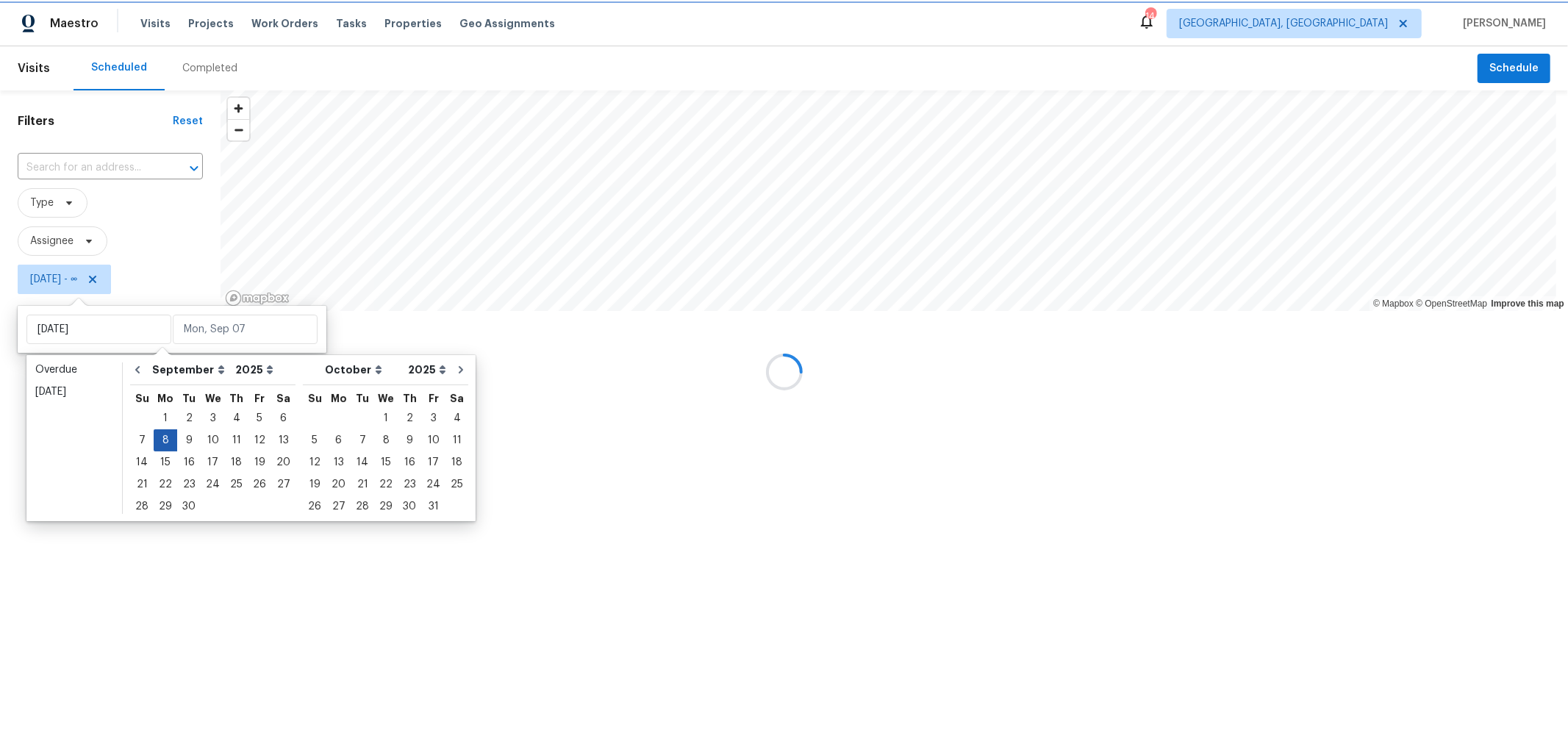
type input "Mon, Sep 08"
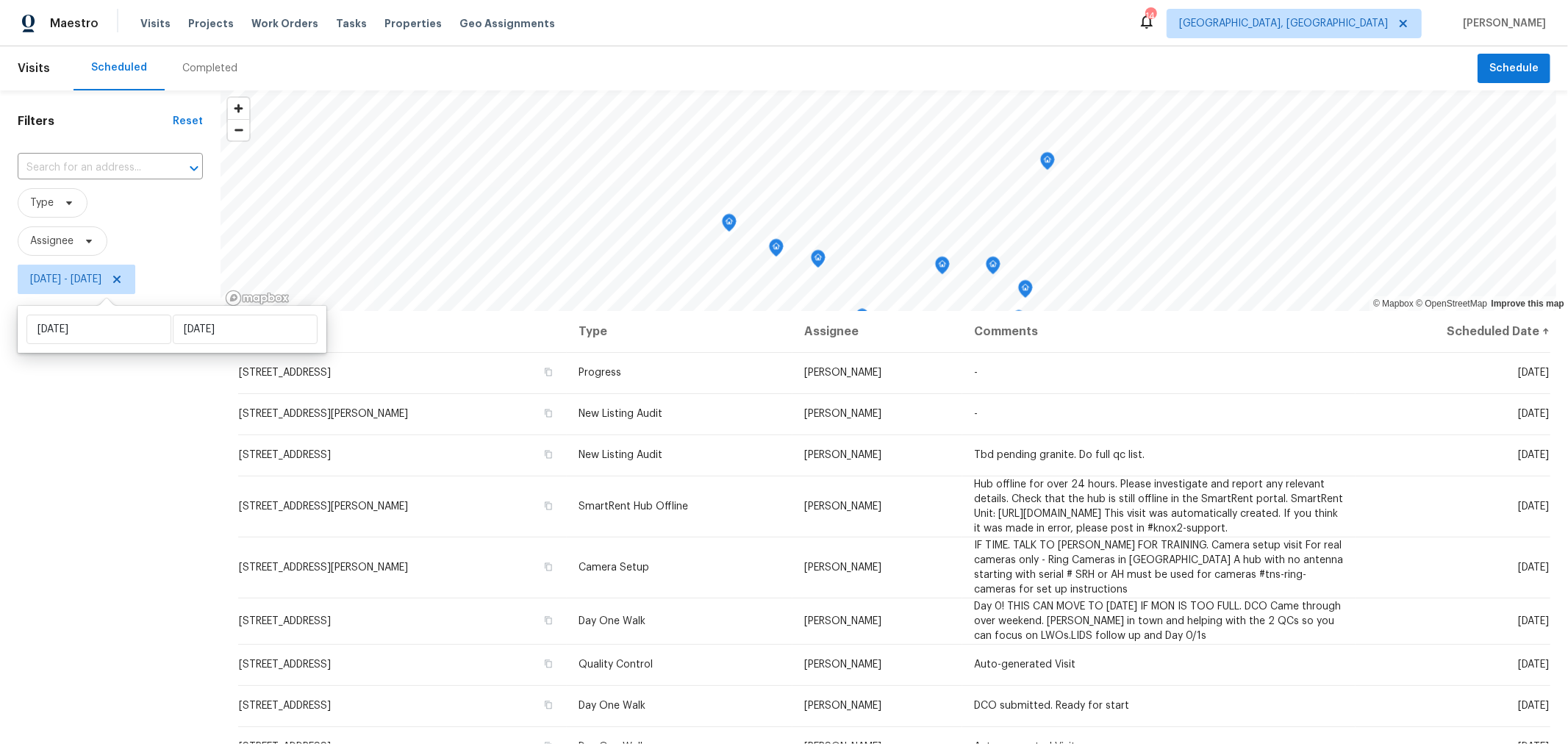
click at [123, 523] on div "Filters Reset ​ Type Assignee Mon, Sep 08 - Mon, Sep 08" at bounding box center [110, 499] width 220 height 817
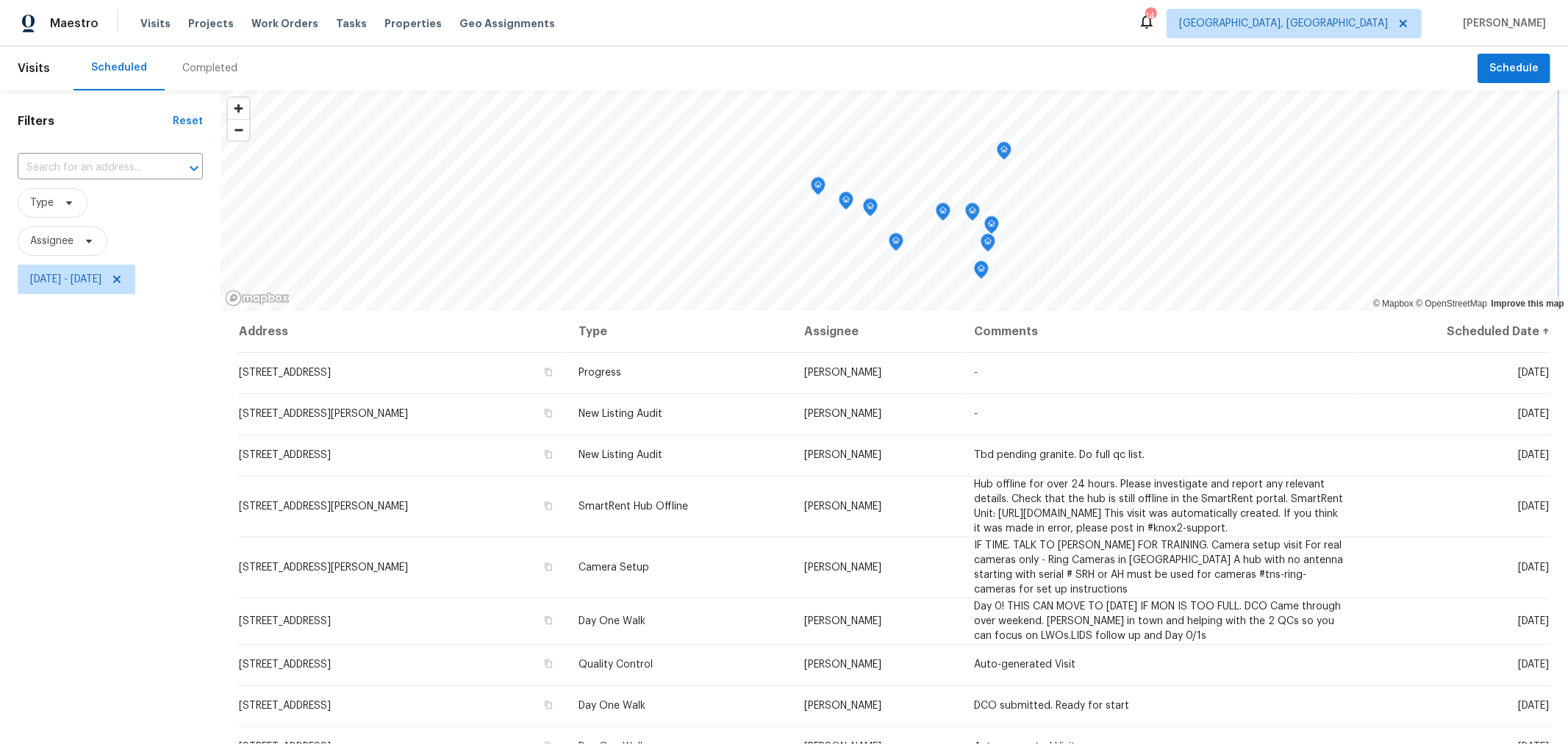
click at [1003, 153] on icon "Map marker" at bounding box center [1004, 151] width 14 height 17
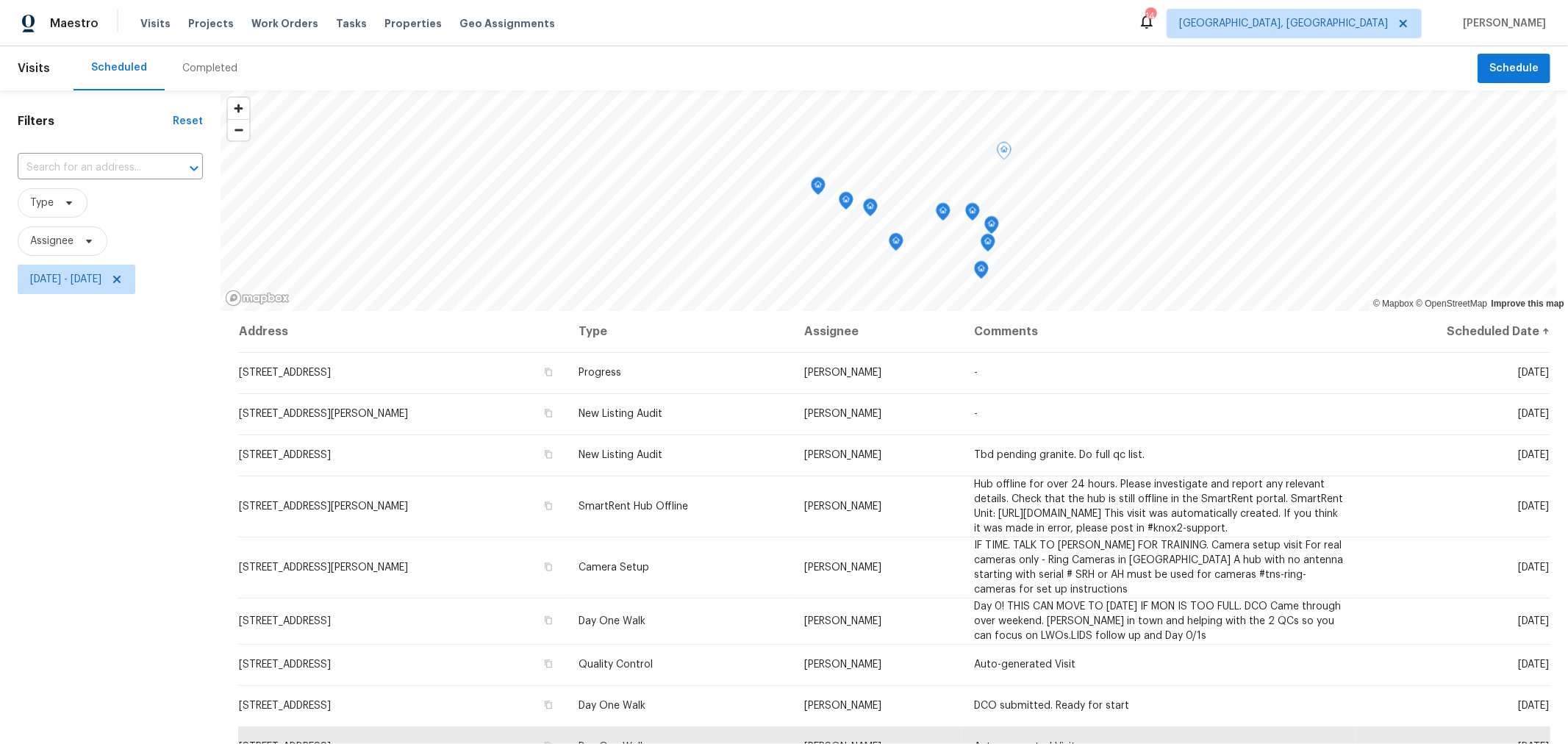
click at [79, 475] on div "Filters Reset ​ Type Assignee Mon, Sep 08 - Mon, Sep 08" at bounding box center [110, 499] width 220 height 817
click at [122, 282] on icon at bounding box center [116, 279] width 12 height 12
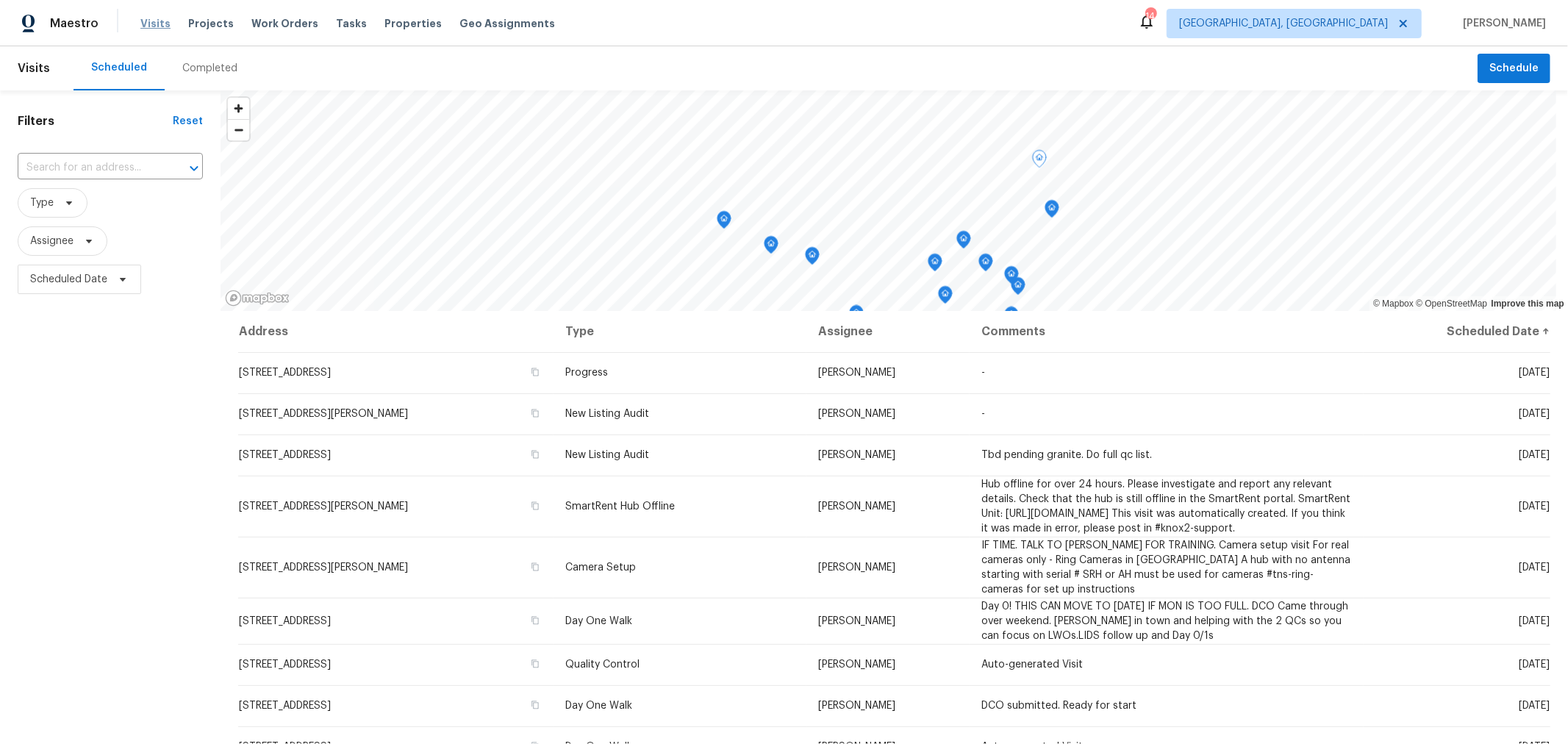
click at [157, 25] on span "Visits" at bounding box center [155, 24] width 30 height 15
click at [196, 74] on div "Completed" at bounding box center [209, 68] width 55 height 15
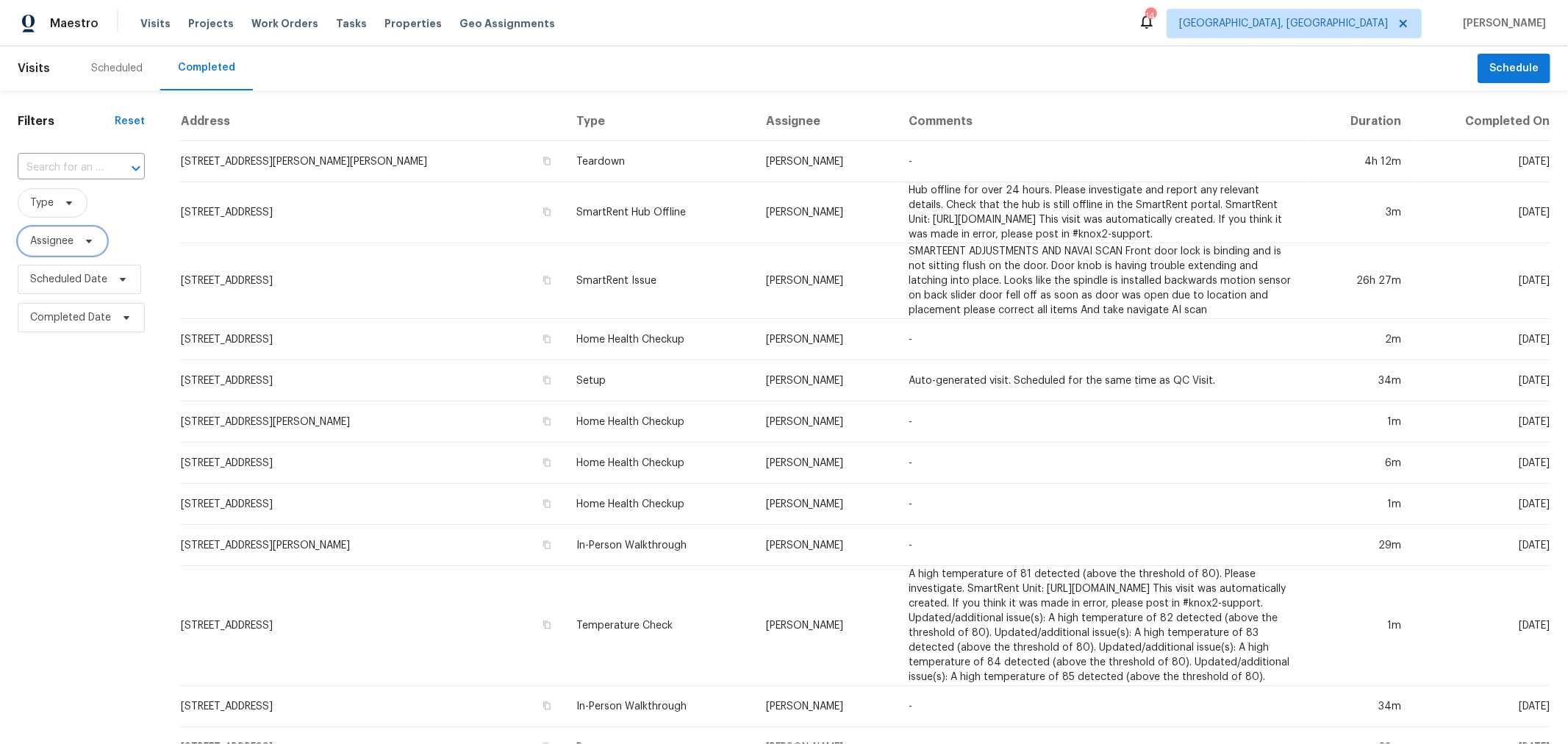
click at [68, 245] on span "Assignee" at bounding box center [52, 241] width 44 height 15
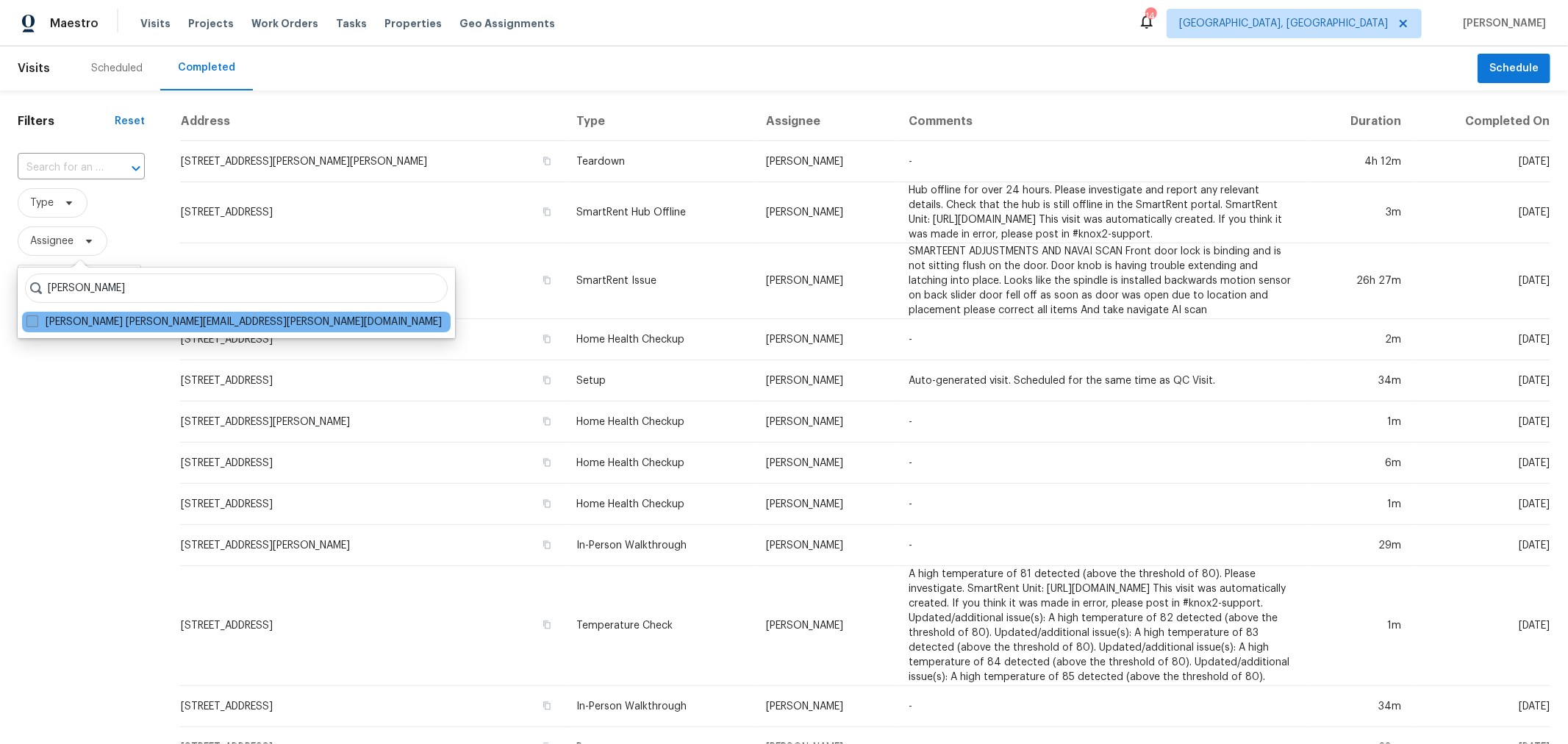
type input "kim peshek"
click at [102, 322] on label "Kim Peshek kim.peshek@opendoor.com" at bounding box center [234, 322] width 415 height 15
click at [36, 322] on input "Kim Peshek kim.peshek@opendoor.com" at bounding box center [31, 319] width 10 height 10
checkbox input "true"
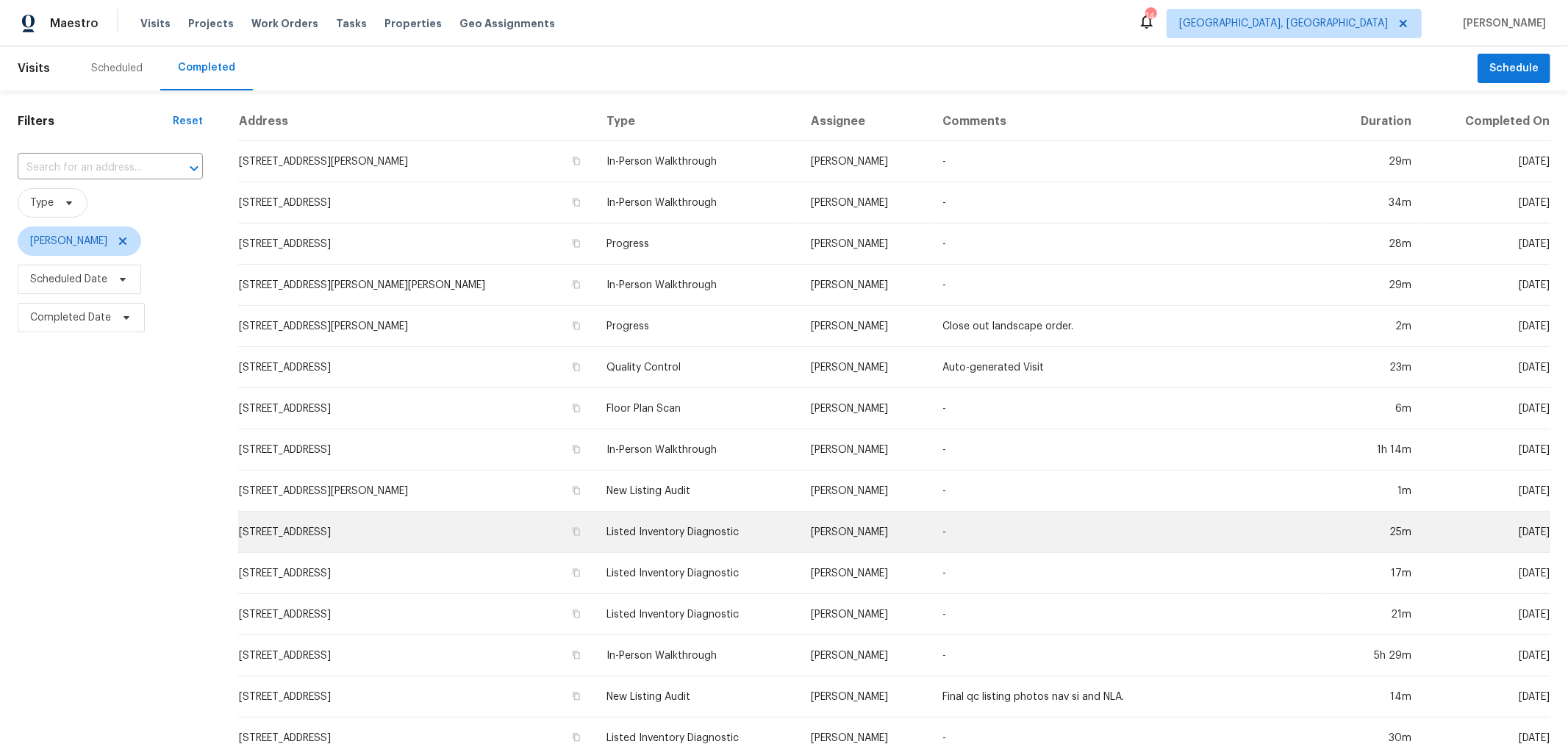
click at [357, 538] on td "[STREET_ADDRESS]" at bounding box center [416, 532] width 356 height 41
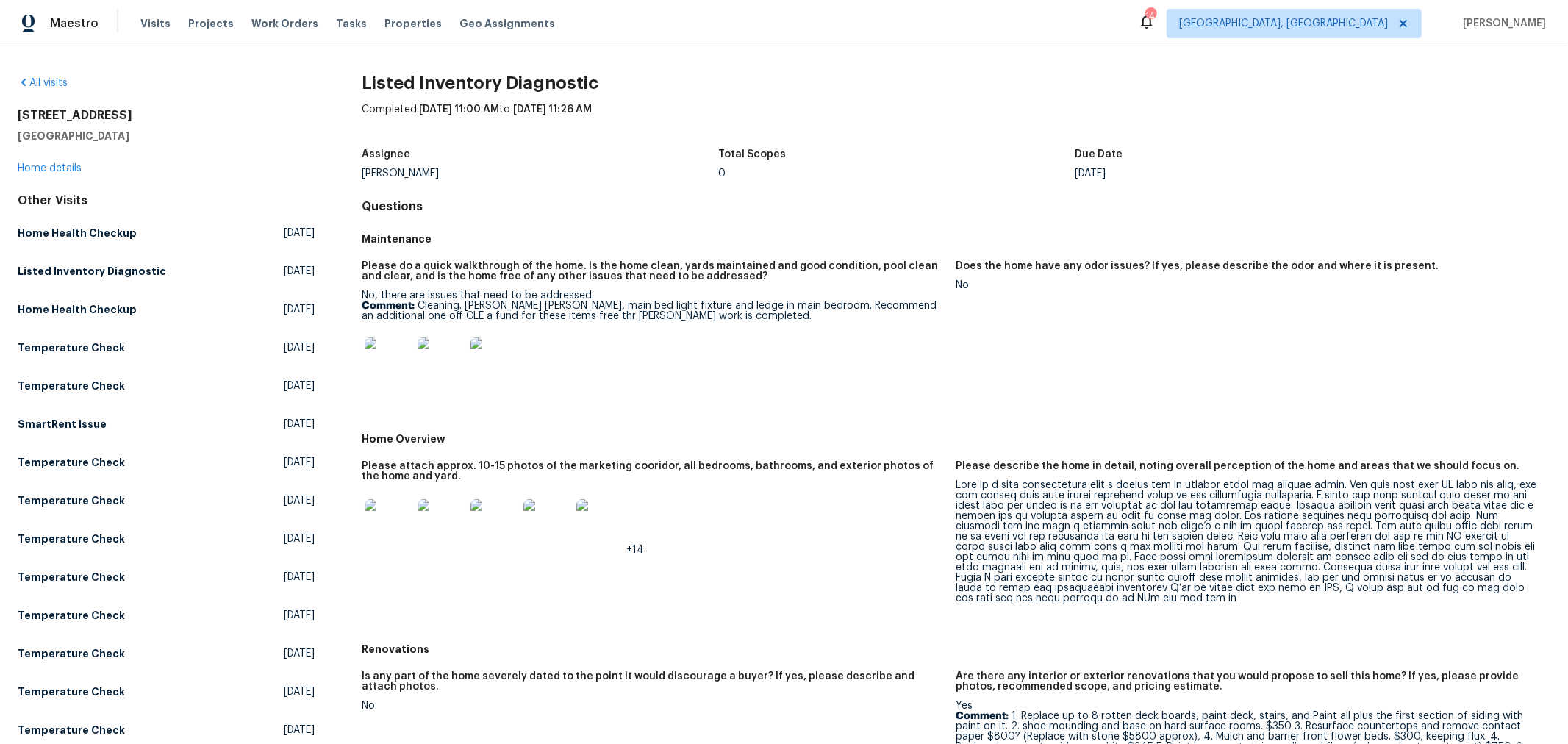
click at [389, 363] on img at bounding box center [388, 361] width 47 height 47
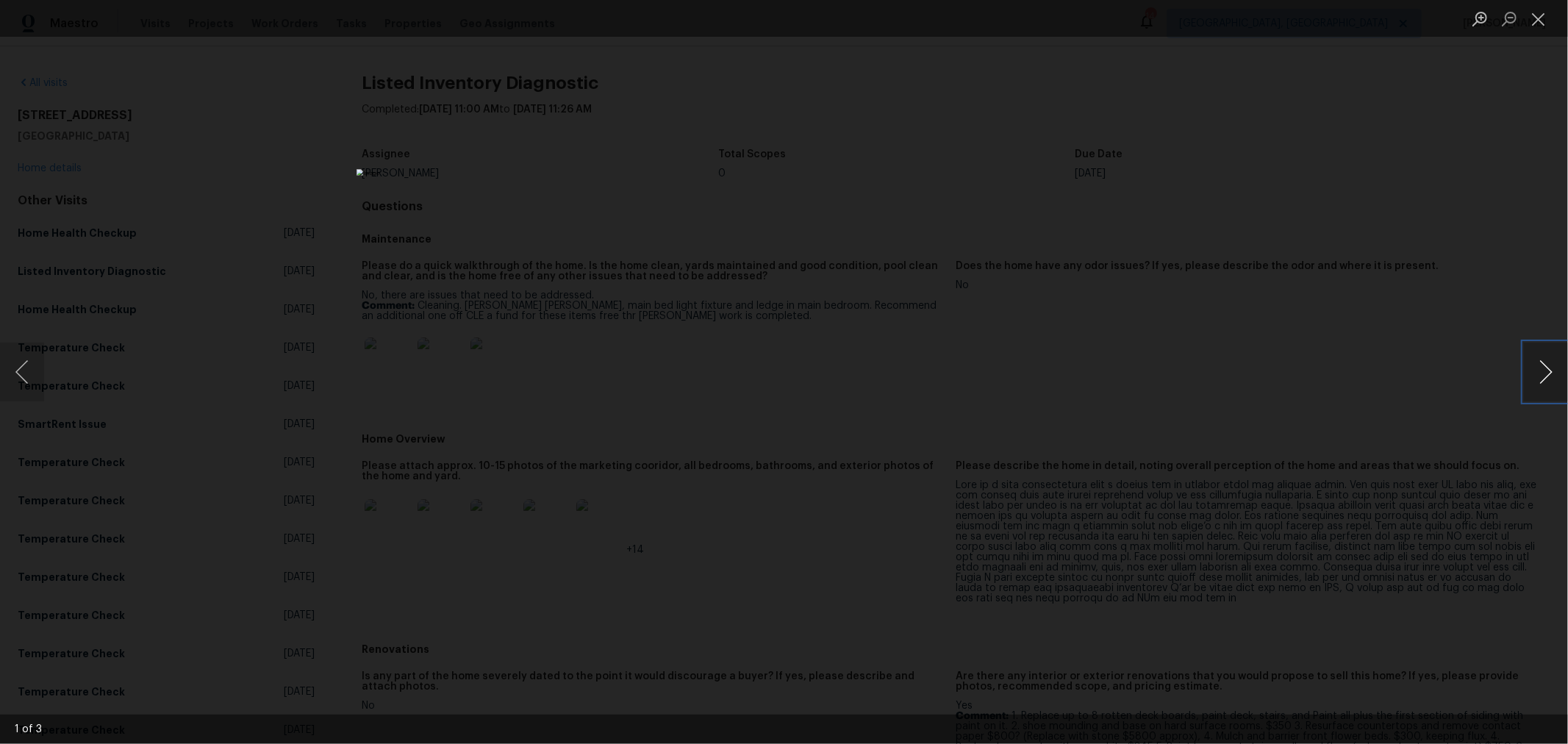
click at [1547, 389] on button "Next image" at bounding box center [1545, 372] width 44 height 59
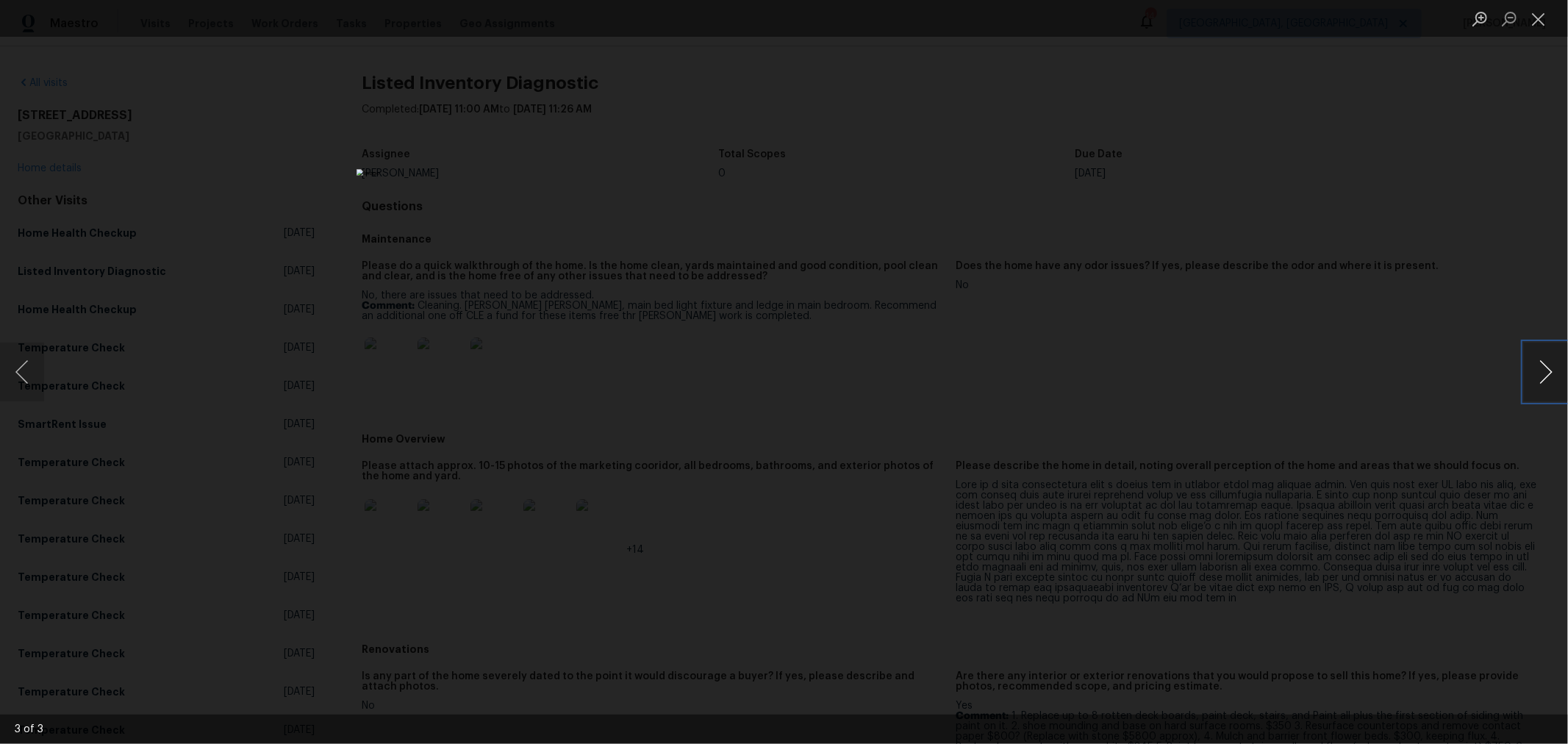
click at [1547, 389] on button "Next image" at bounding box center [1545, 372] width 44 height 59
click at [1531, 20] on button "Close lightbox" at bounding box center [1538, 18] width 29 height 25
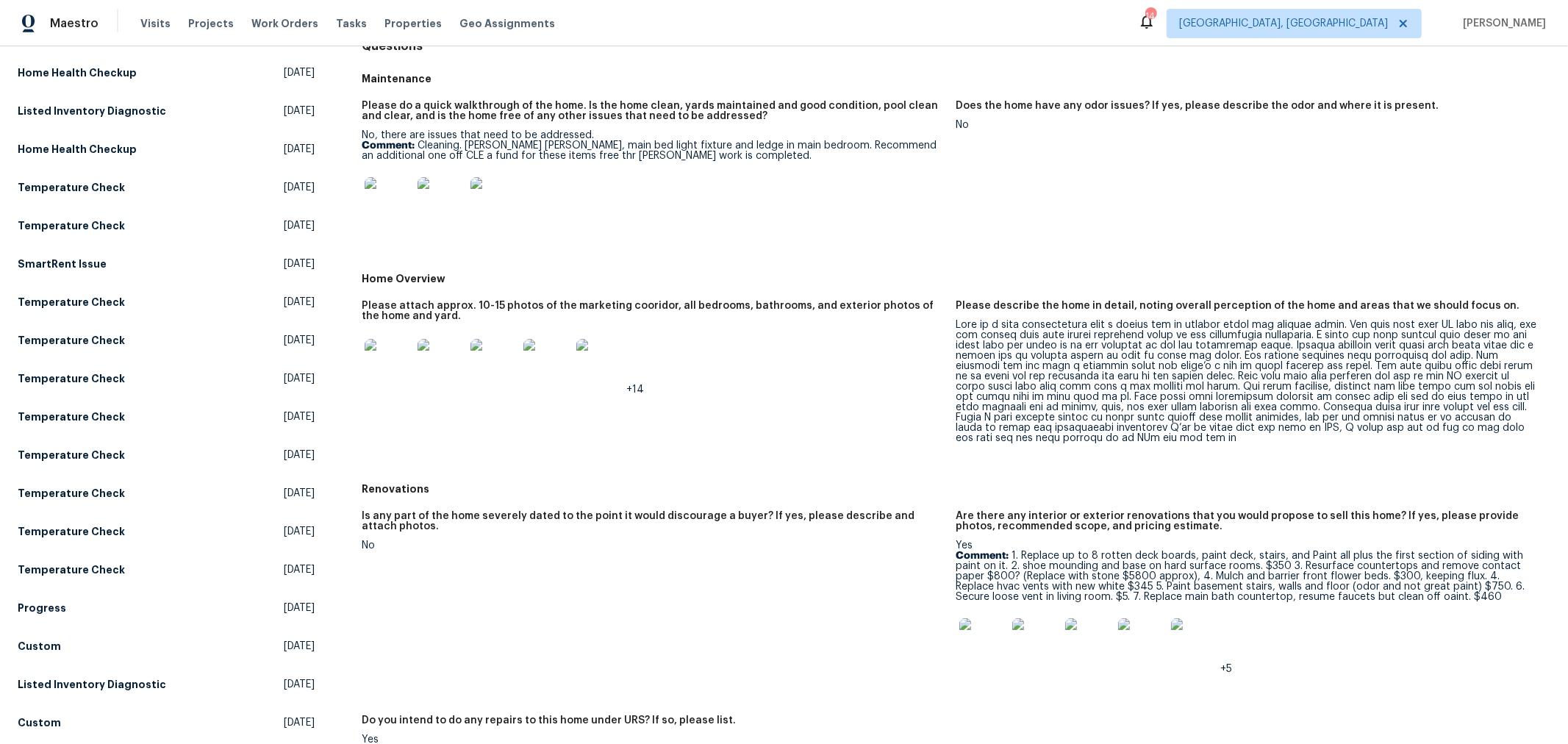
scroll to position [162, 0]
click at [386, 363] on img at bounding box center [388, 360] width 47 height 47
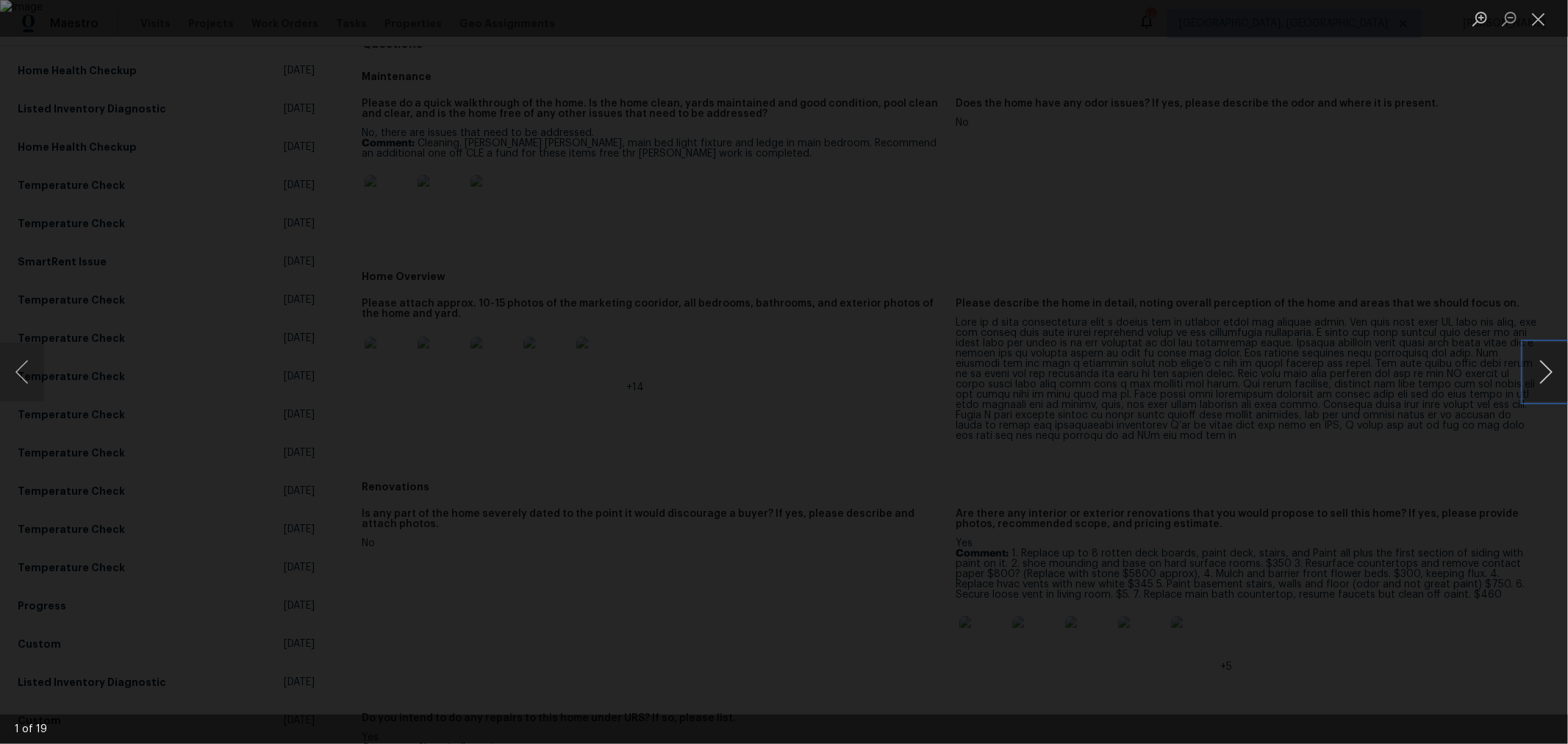
click at [1551, 372] on button "Next image" at bounding box center [1545, 372] width 44 height 59
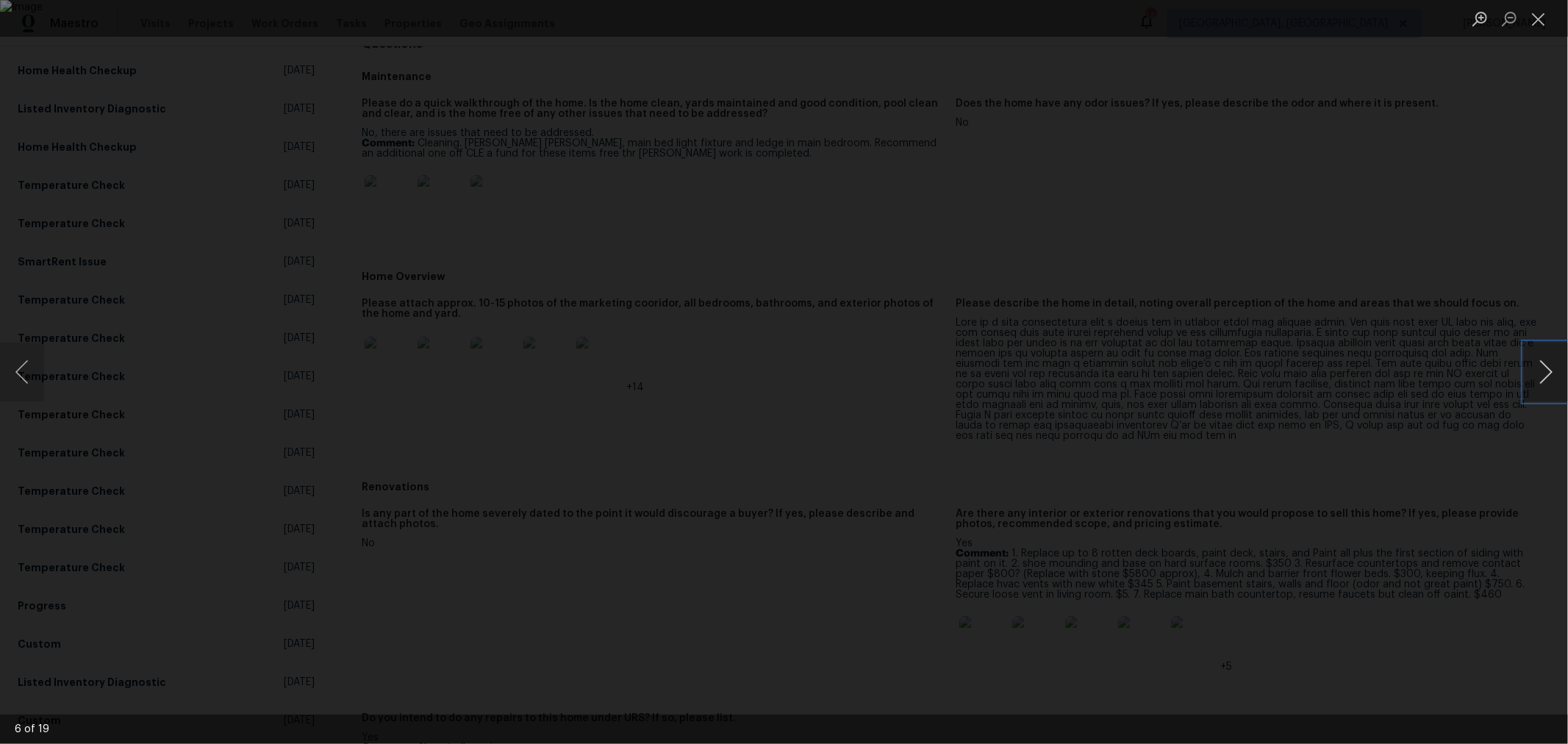
click at [1551, 372] on button "Next image" at bounding box center [1545, 372] width 44 height 59
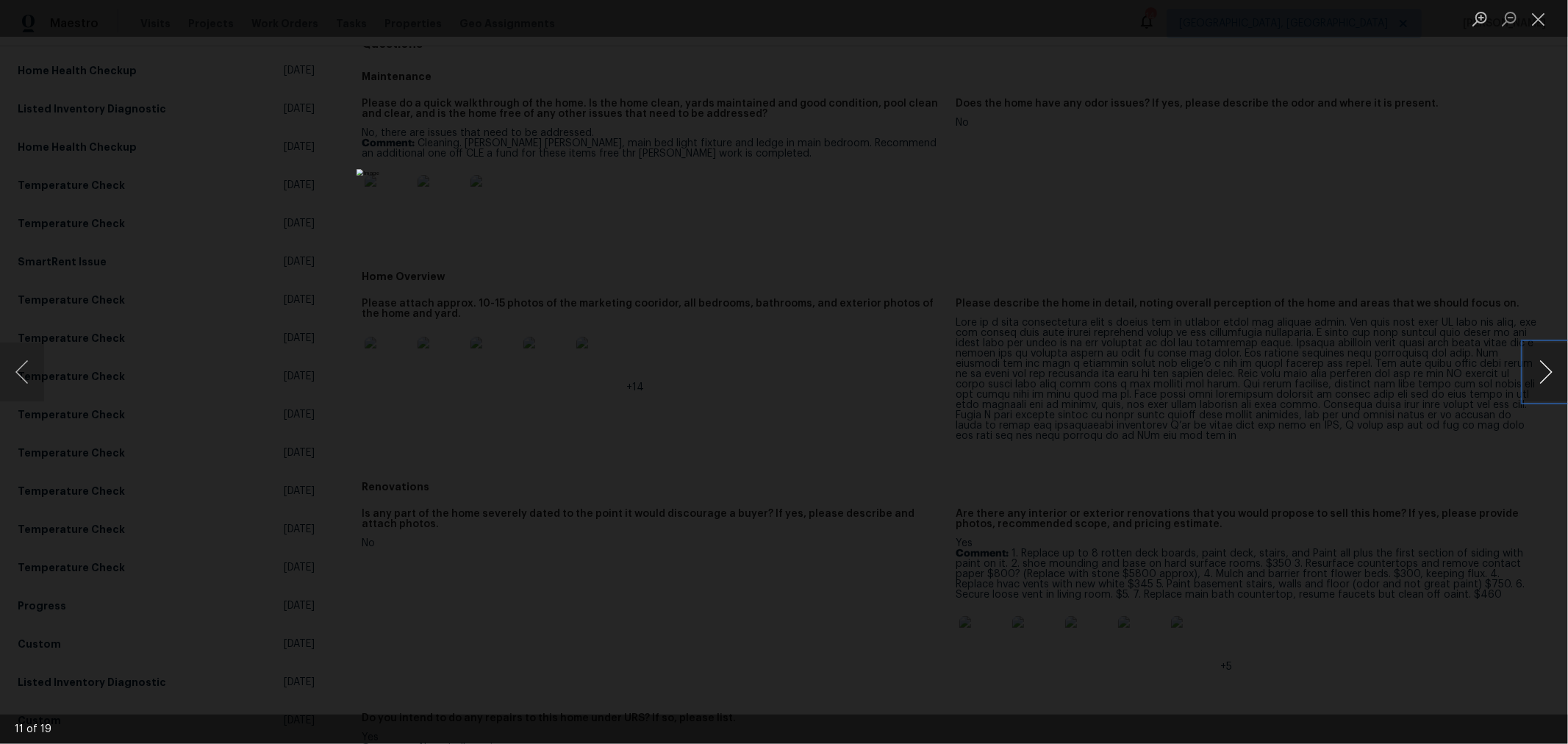
click at [1551, 372] on button "Next image" at bounding box center [1545, 372] width 44 height 59
click at [1536, 22] on button "Close lightbox" at bounding box center [1538, 18] width 29 height 25
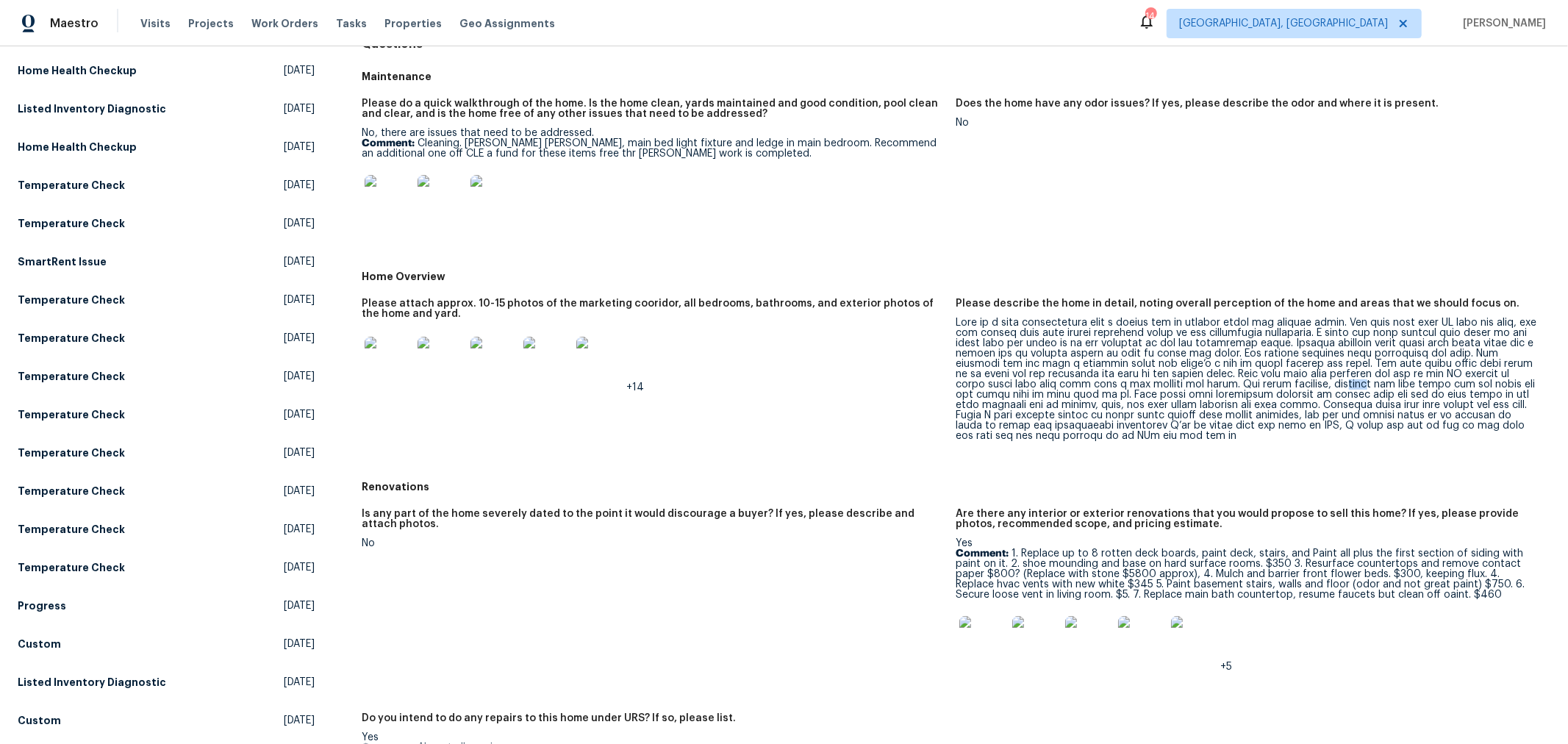
drag, startPoint x: 1265, startPoint y: 389, endPoint x: 1277, endPoint y: 387, distance: 12.2
click at [1277, 387] on div at bounding box center [1248, 379] width 582 height 123
click at [1364, 386] on div at bounding box center [1248, 379] width 582 height 123
click at [1111, 394] on div at bounding box center [1248, 379] width 582 height 123
click at [1255, 428] on div at bounding box center [1248, 379] width 582 height 123
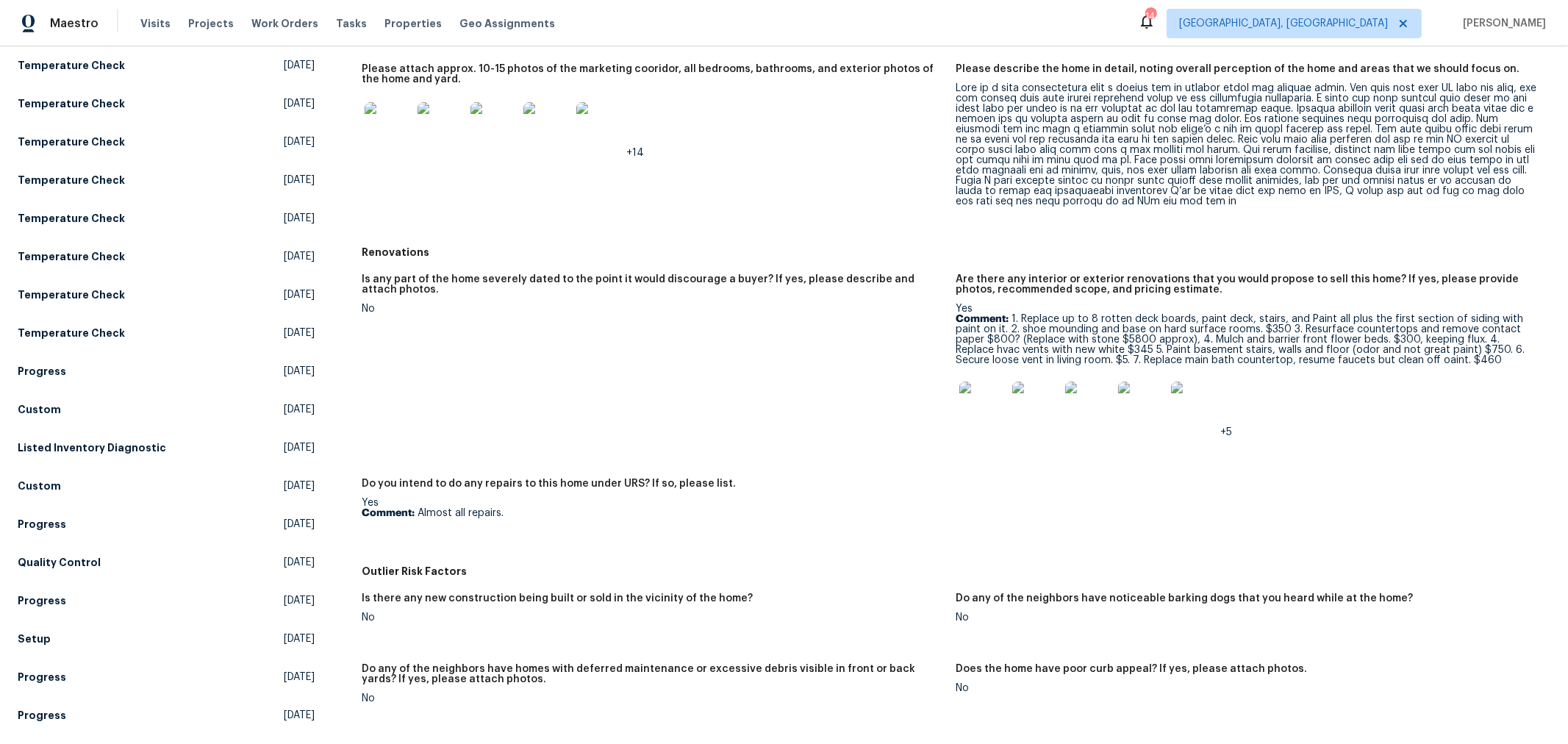
scroll to position [397, 0]
click at [972, 417] on img at bounding box center [983, 406] width 47 height 47
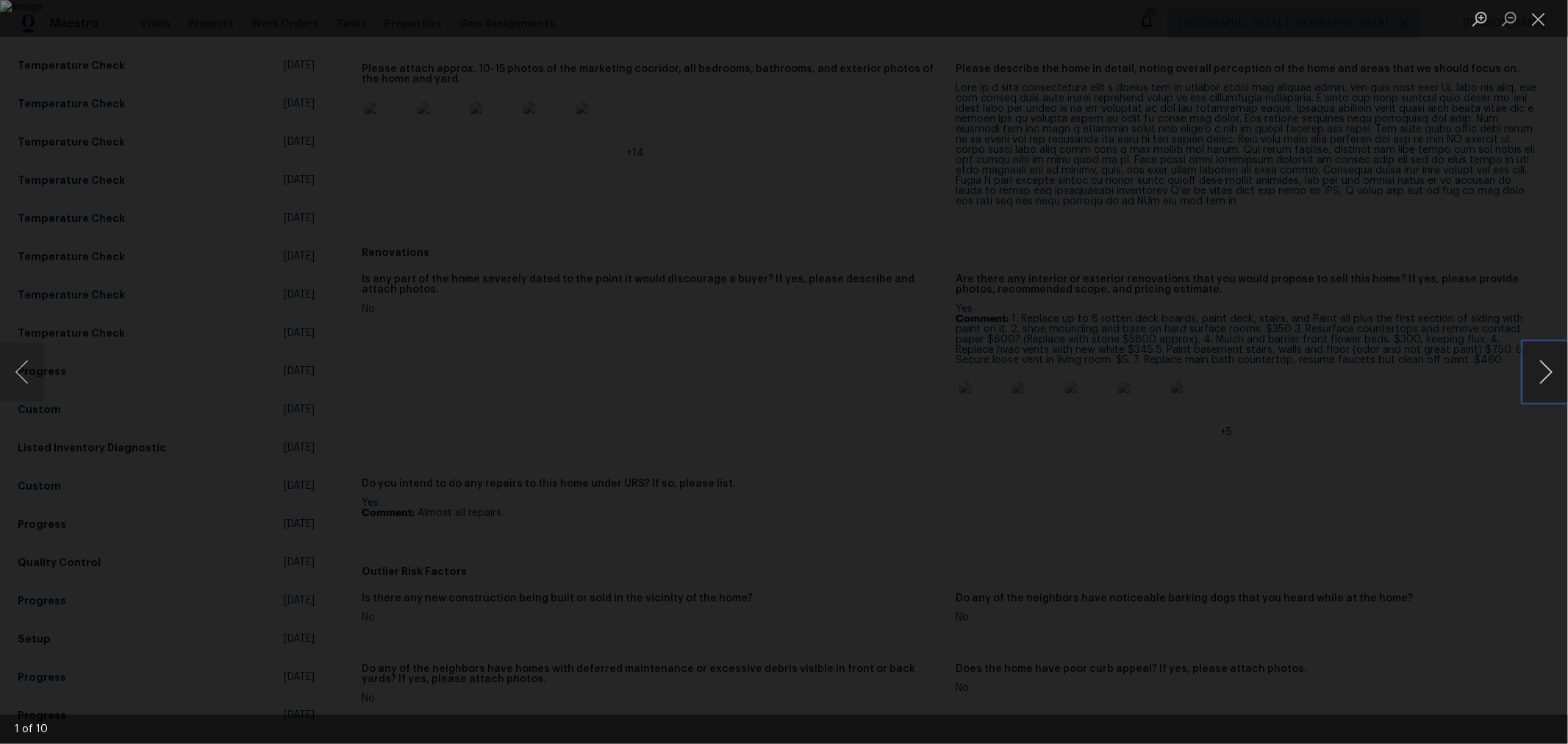
click at [1546, 372] on button "Next image" at bounding box center [1545, 372] width 44 height 59
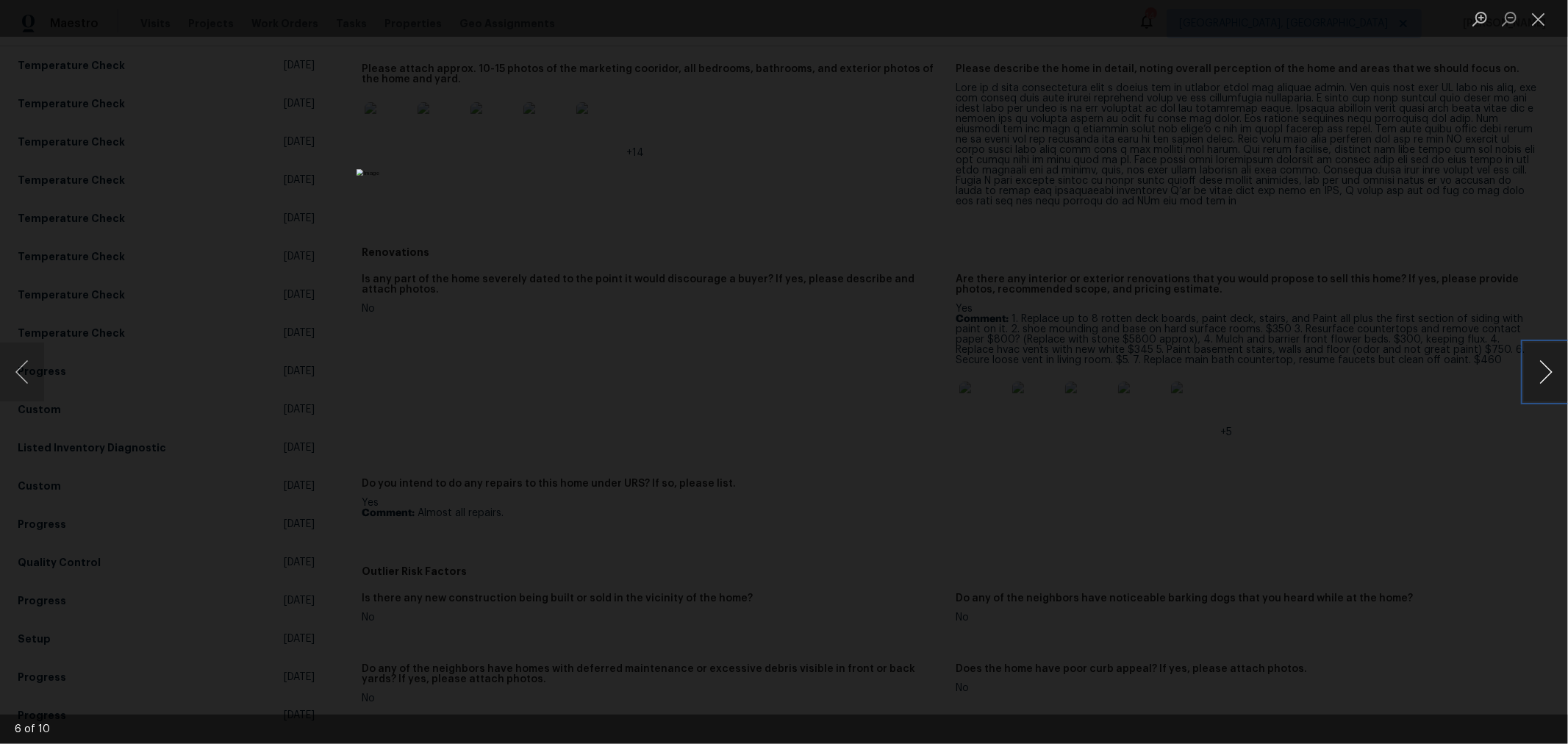
click at [1546, 372] on button "Next image" at bounding box center [1545, 372] width 44 height 59
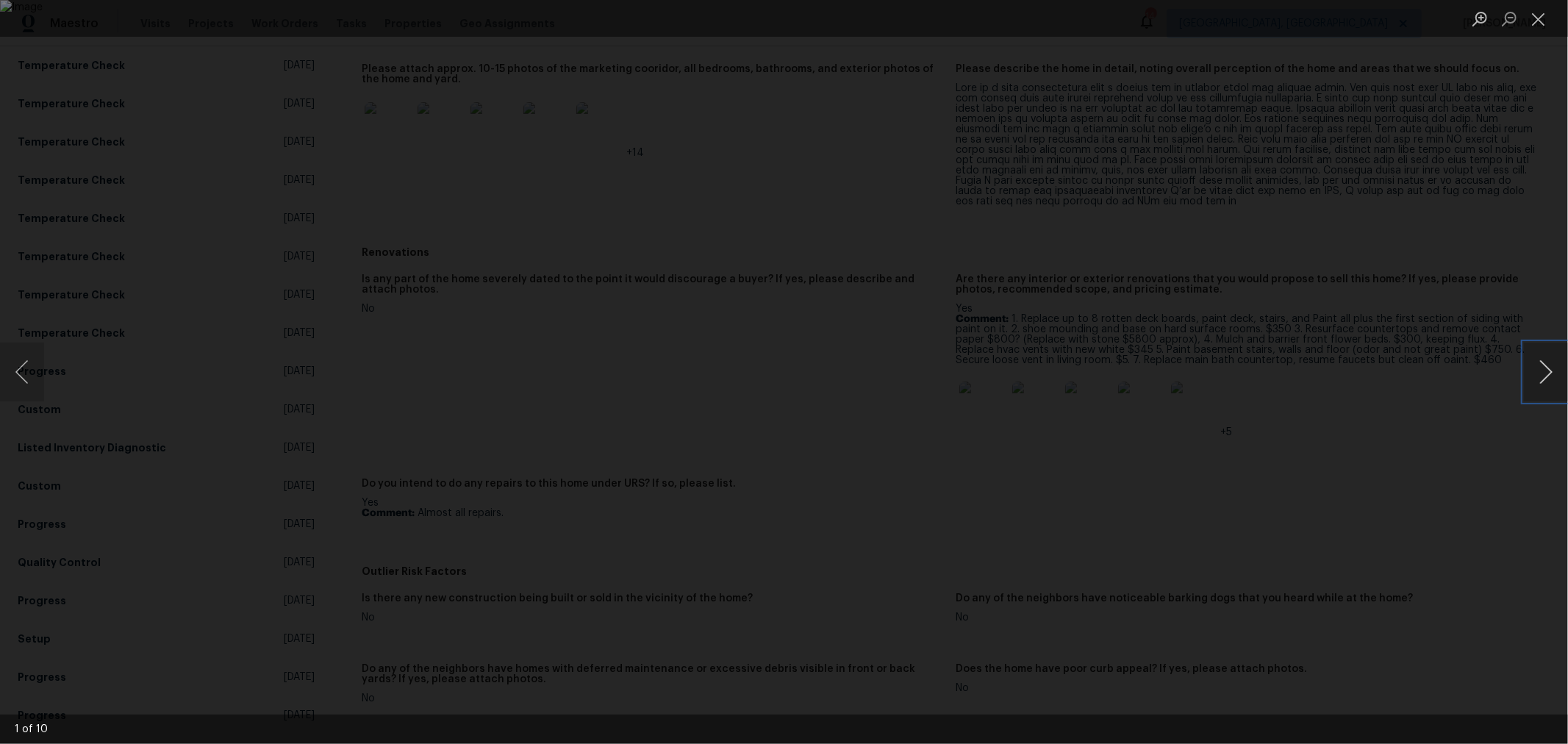
click at [1546, 372] on button "Next image" at bounding box center [1545, 372] width 44 height 59
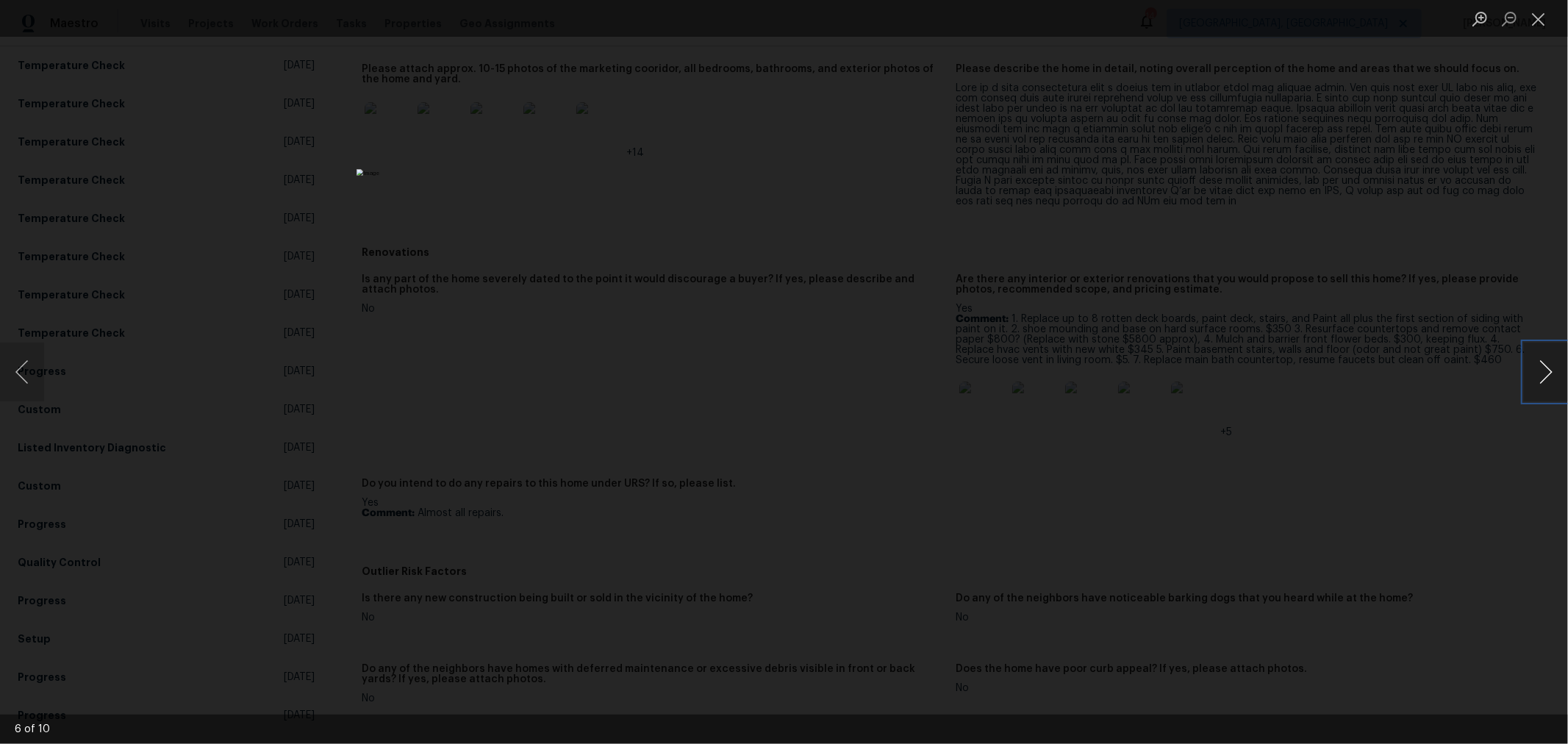
click at [1546, 372] on button "Next image" at bounding box center [1545, 372] width 44 height 59
click at [1534, 17] on button "Close lightbox" at bounding box center [1538, 18] width 29 height 25
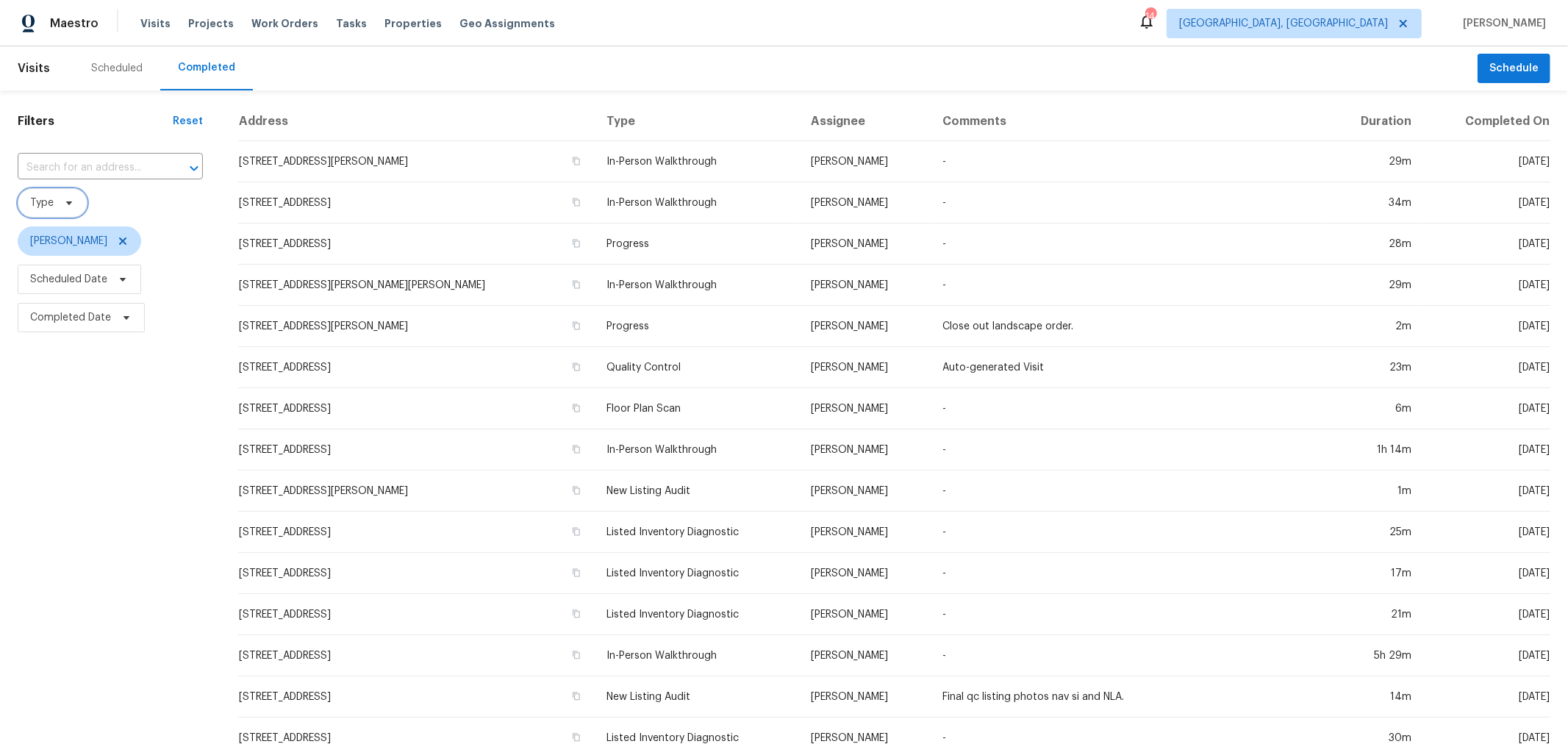
click at [45, 200] on span "Type" at bounding box center [42, 203] width 24 height 15
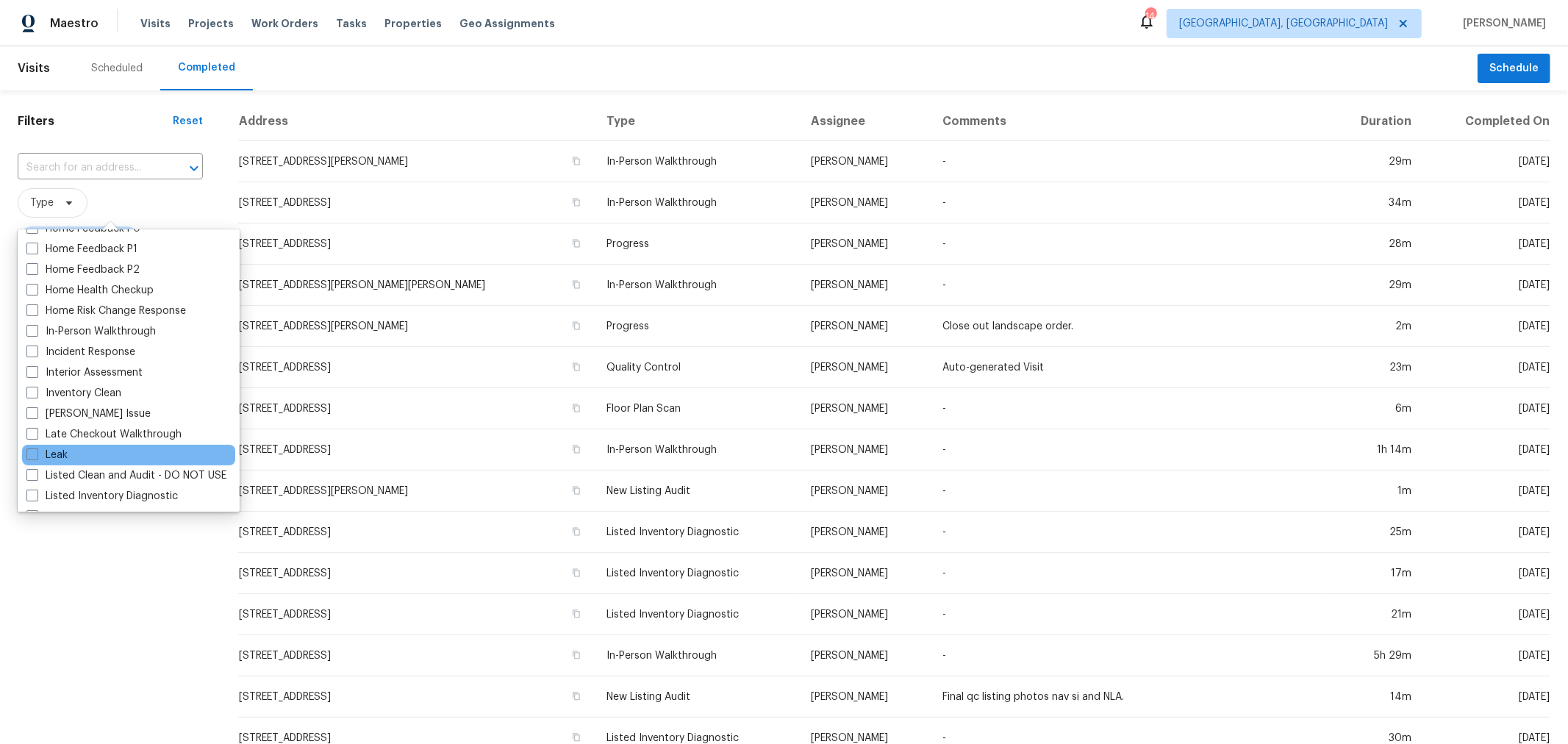
scroll to position [489, 0]
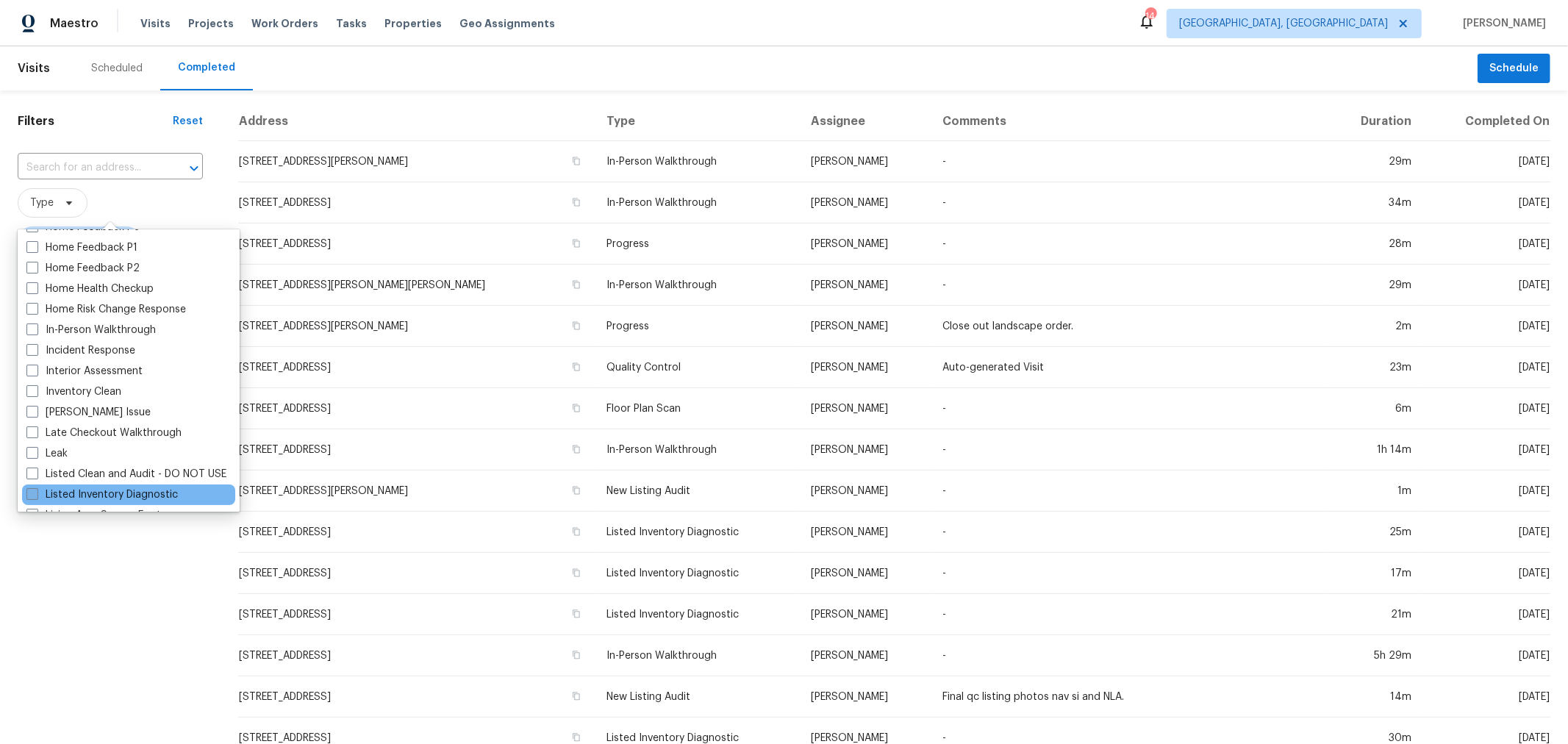
click at [98, 496] on label "Listed Inventory Diagnostic" at bounding box center [102, 494] width 151 height 15
click at [36, 496] on input "Listed Inventory Diagnostic" at bounding box center [31, 492] width 10 height 10
checkbox input "true"
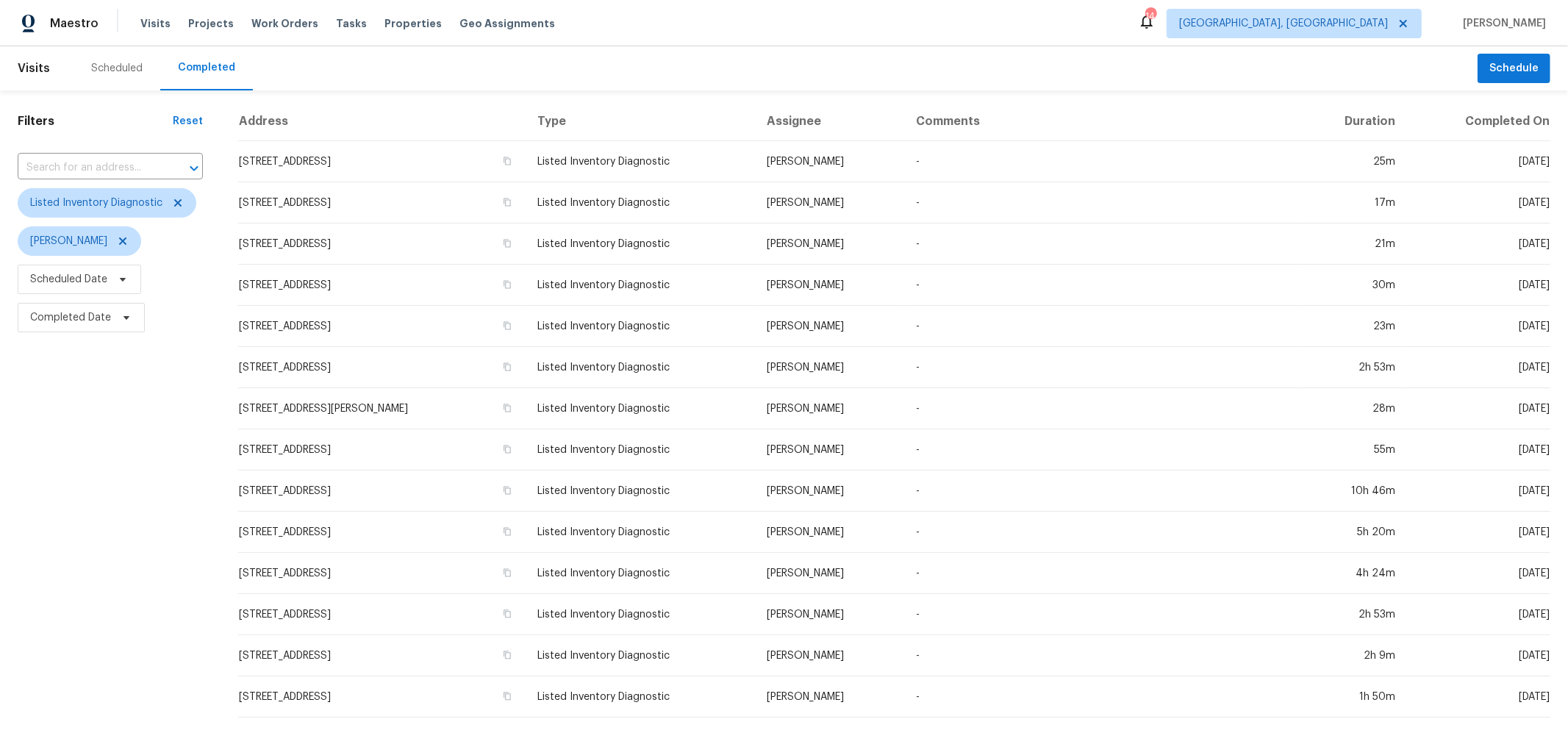
click at [15, 728] on div "Filters Reset ​ Listed Inventory Diagnostic Kim Peshek Scheduled Date Completed…" at bounding box center [110, 410] width 220 height 639
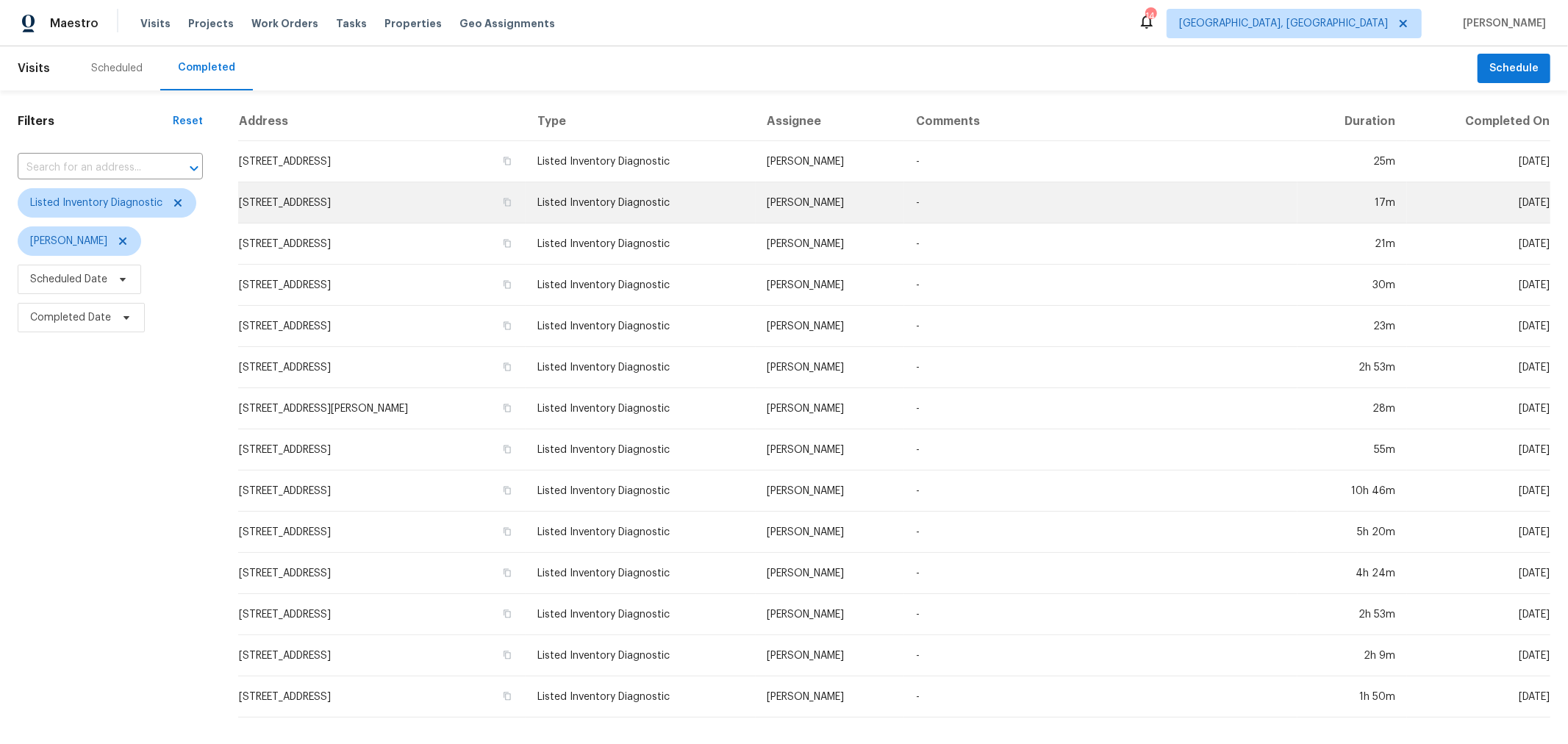
click at [429, 201] on td "3692 Fountain Cove Ln, Grove City, OH 43123" at bounding box center [382, 202] width 287 height 41
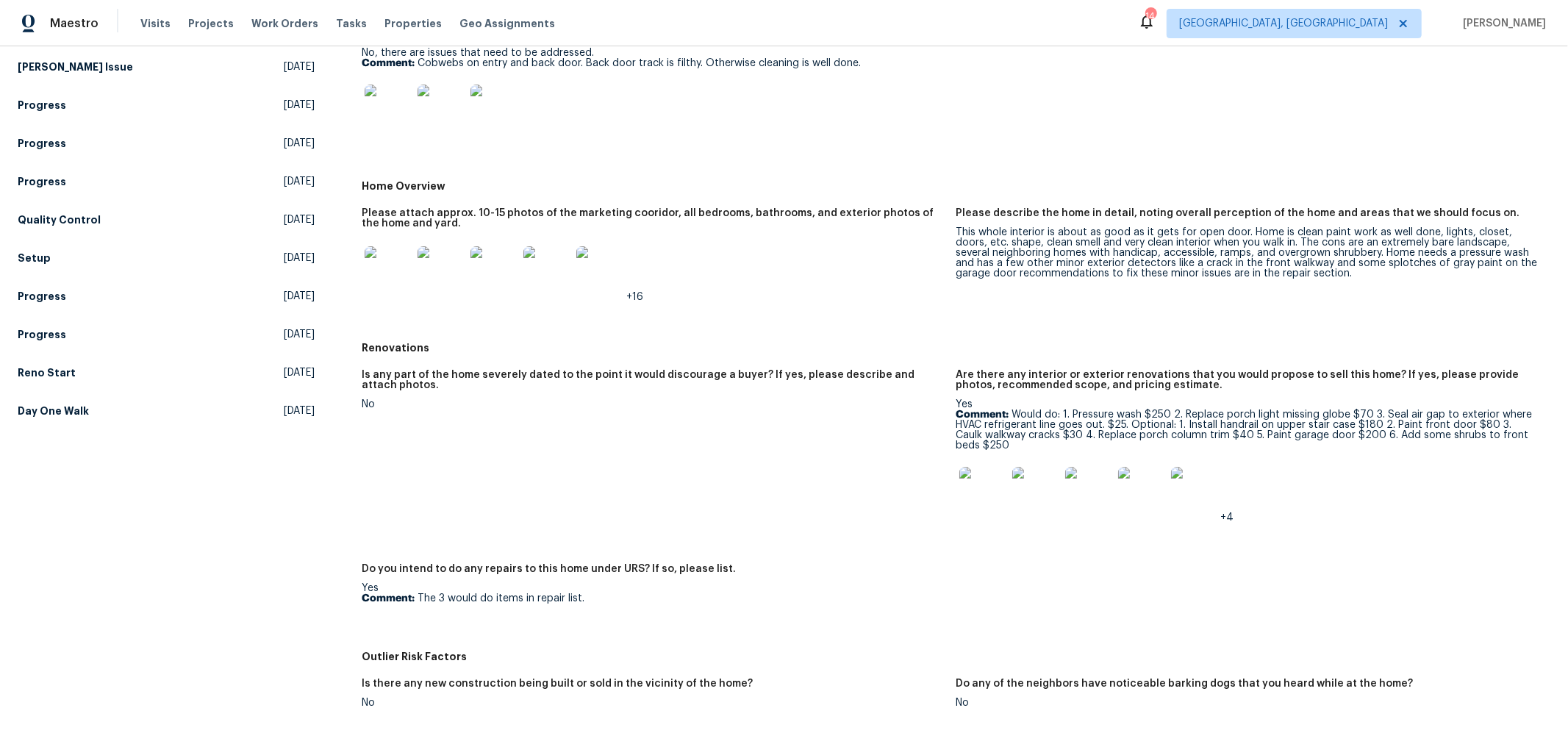
scroll to position [243, 0]
click at [960, 496] on img at bounding box center [983, 490] width 47 height 47
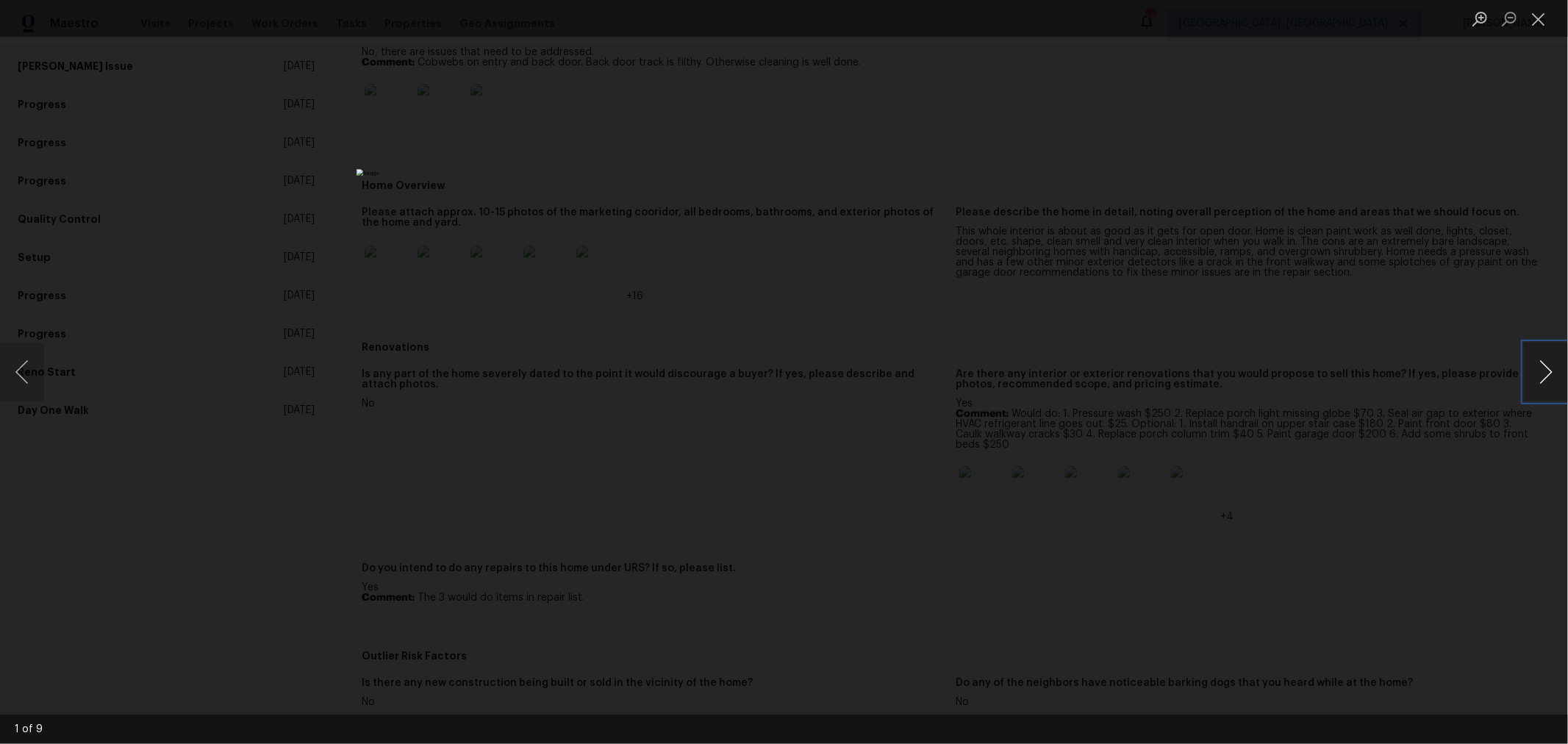
click at [1544, 367] on button "Next image" at bounding box center [1545, 372] width 44 height 59
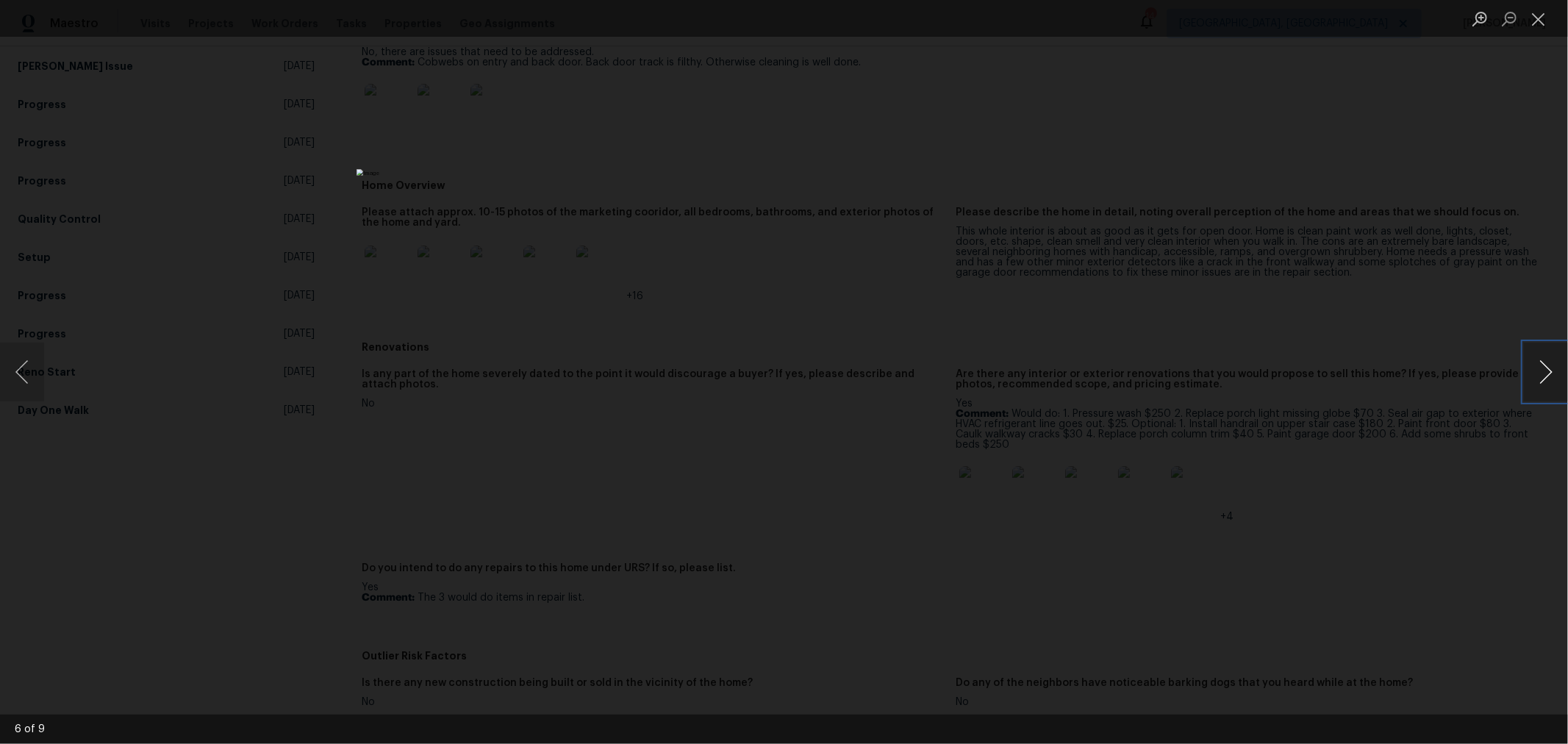
click at [1544, 367] on button "Next image" at bounding box center [1545, 372] width 44 height 59
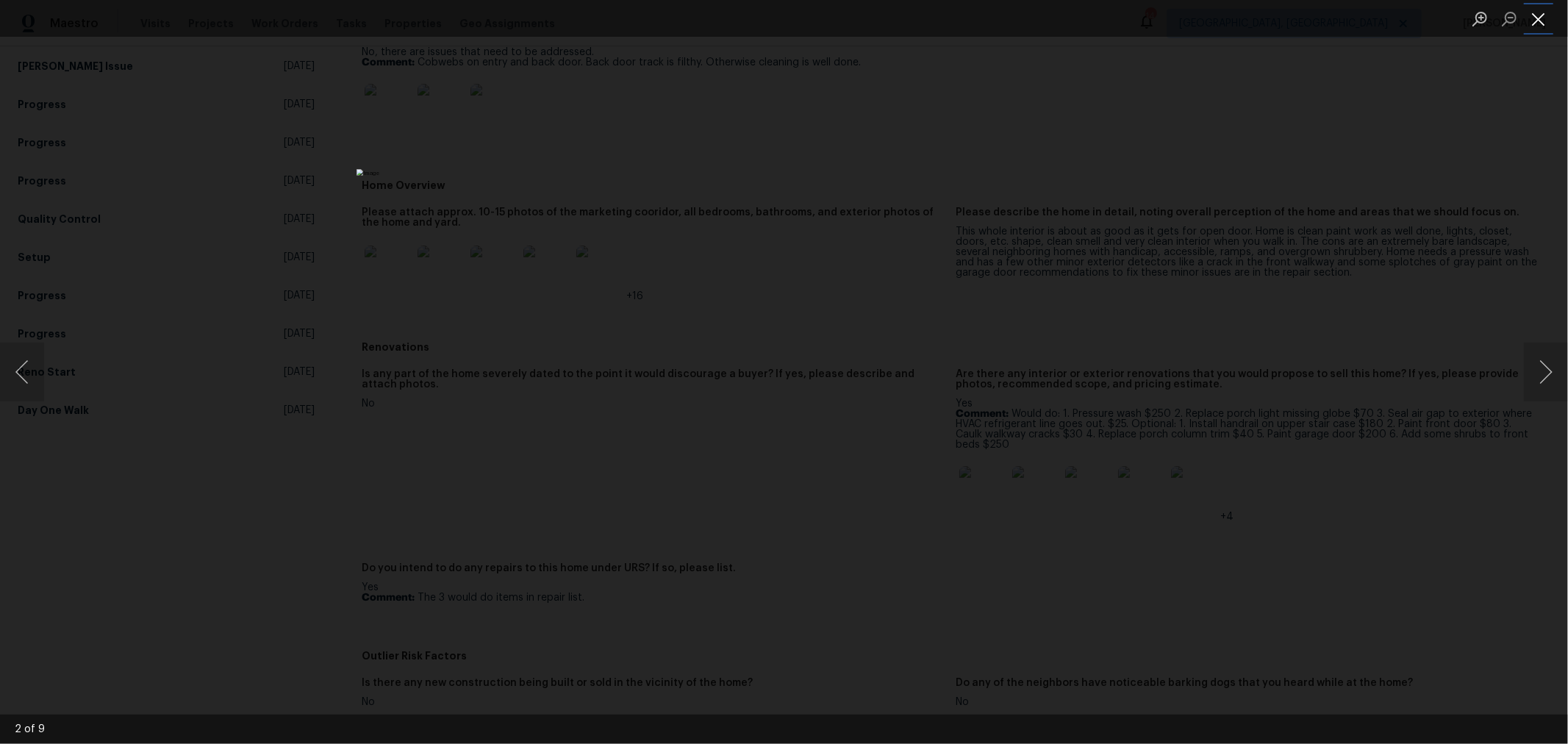
click at [1539, 14] on button "Close lightbox" at bounding box center [1538, 18] width 29 height 25
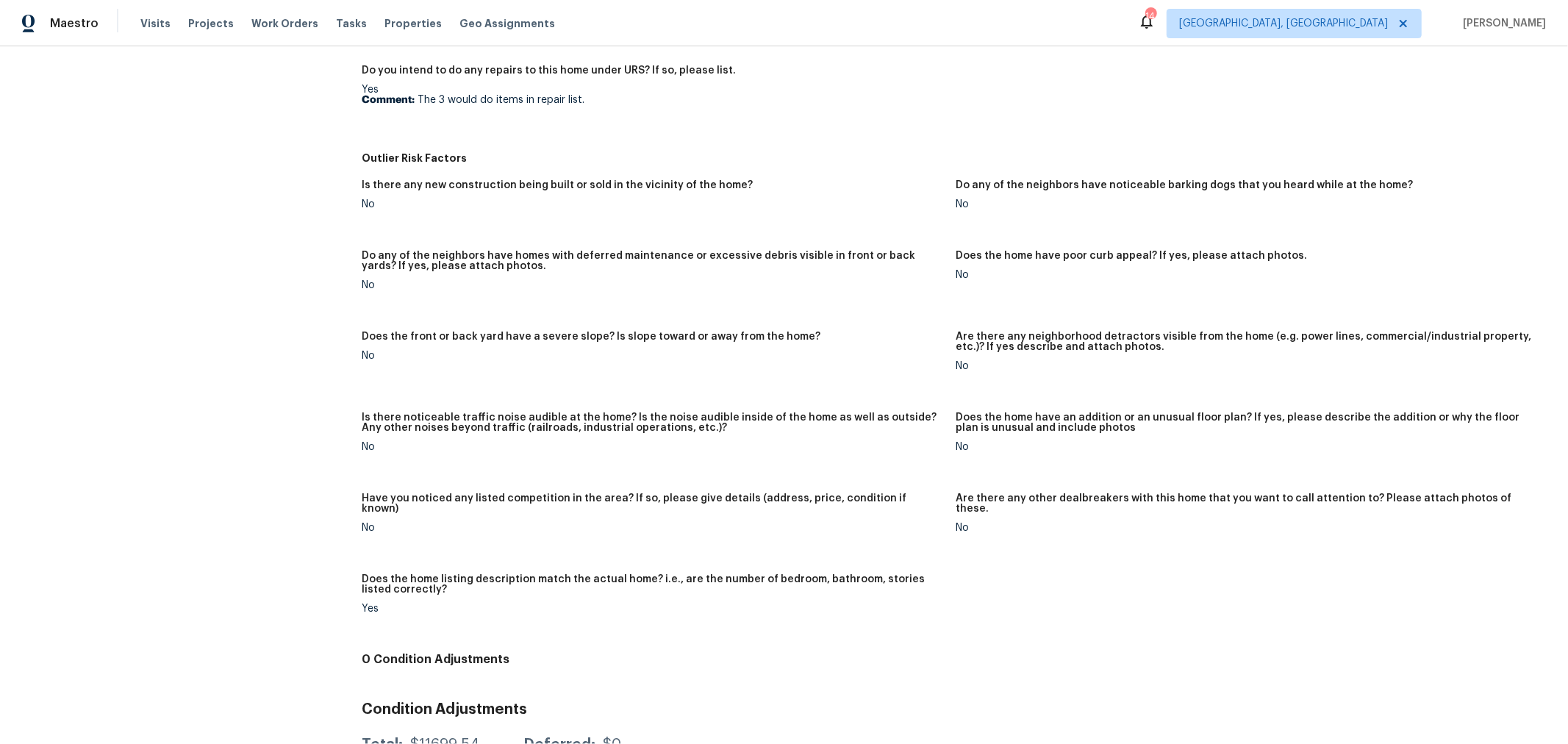
scroll to position [798, 0]
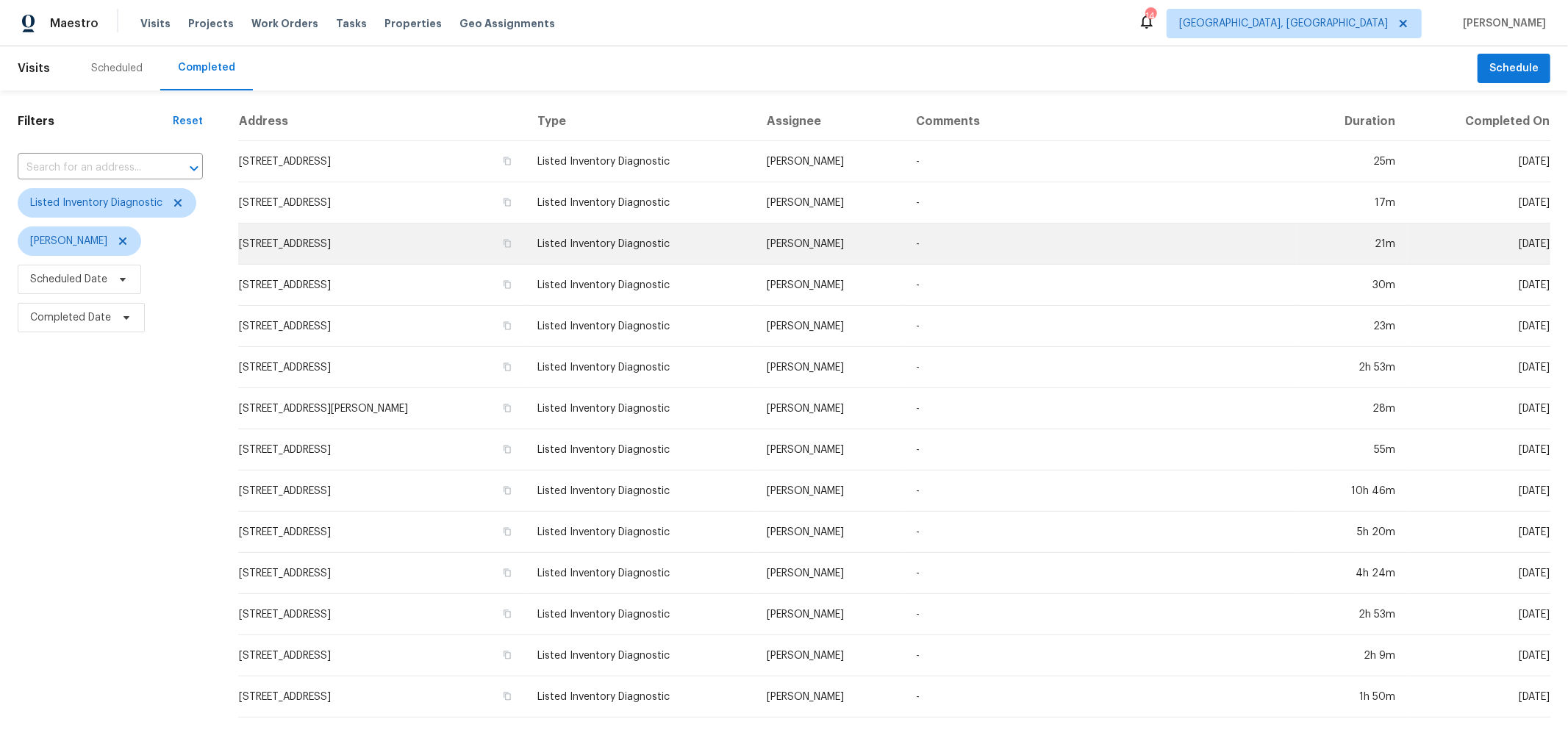
click at [395, 236] on td "[STREET_ADDRESS]" at bounding box center [382, 243] width 287 height 41
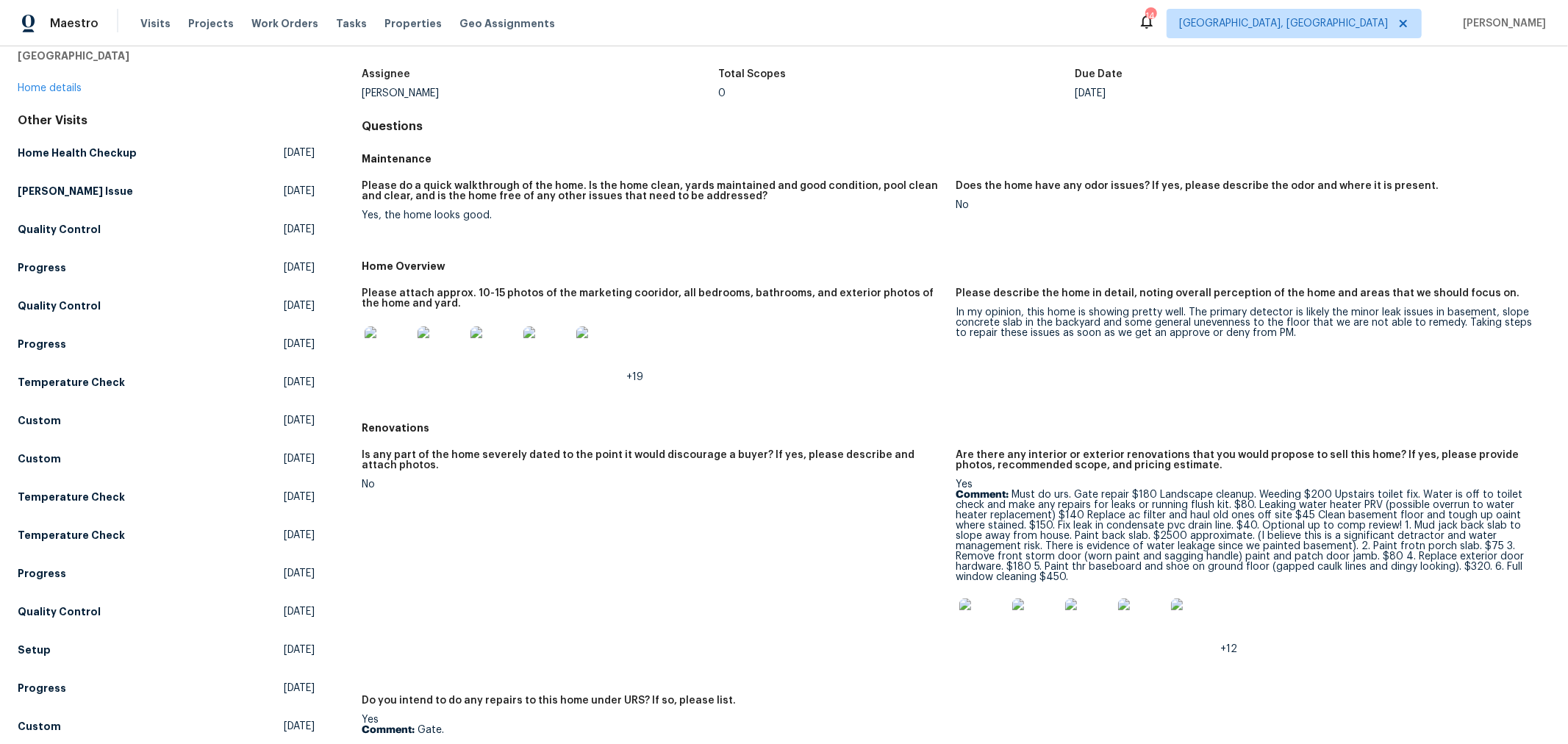
scroll to position [81, 0]
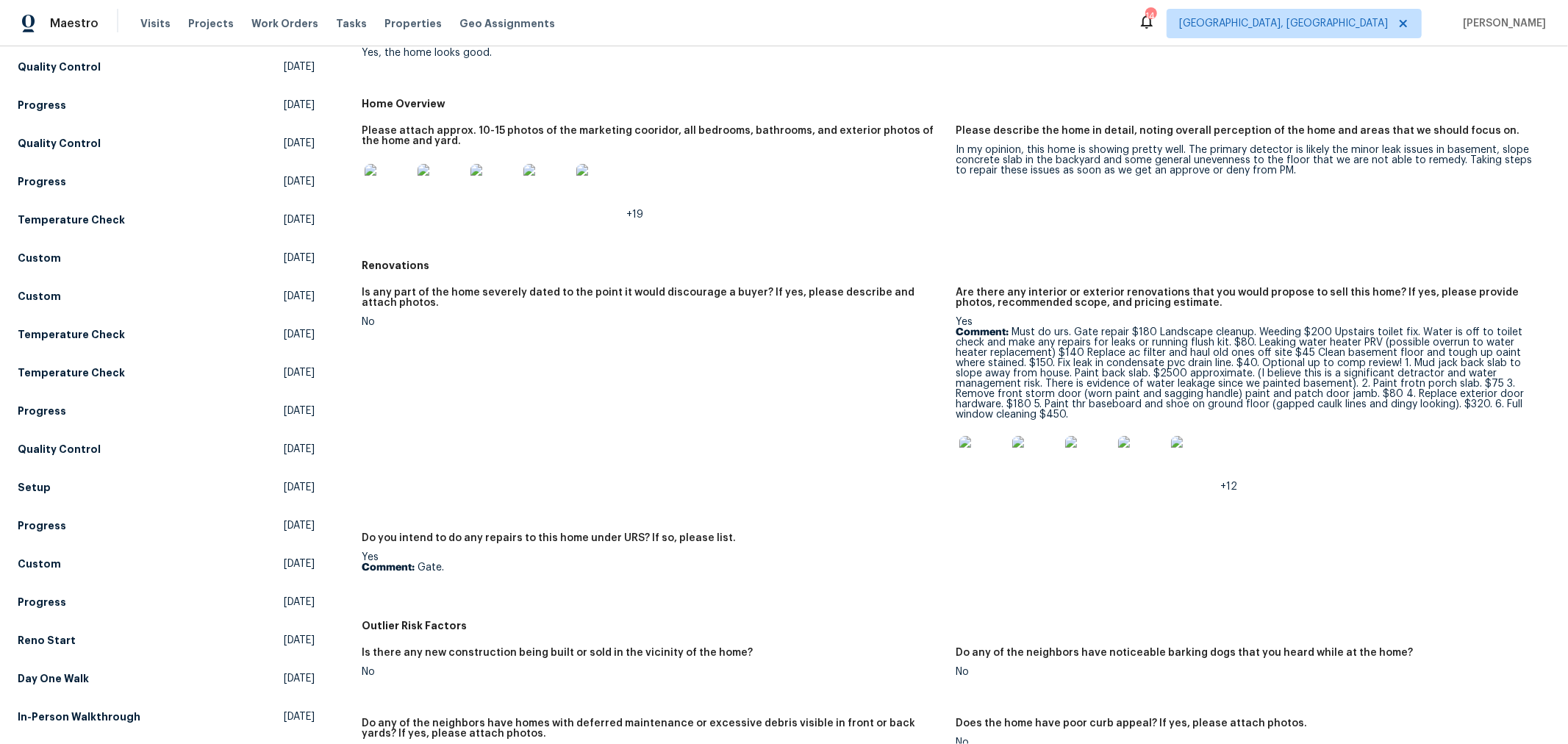
click at [979, 455] on img at bounding box center [983, 460] width 47 height 47
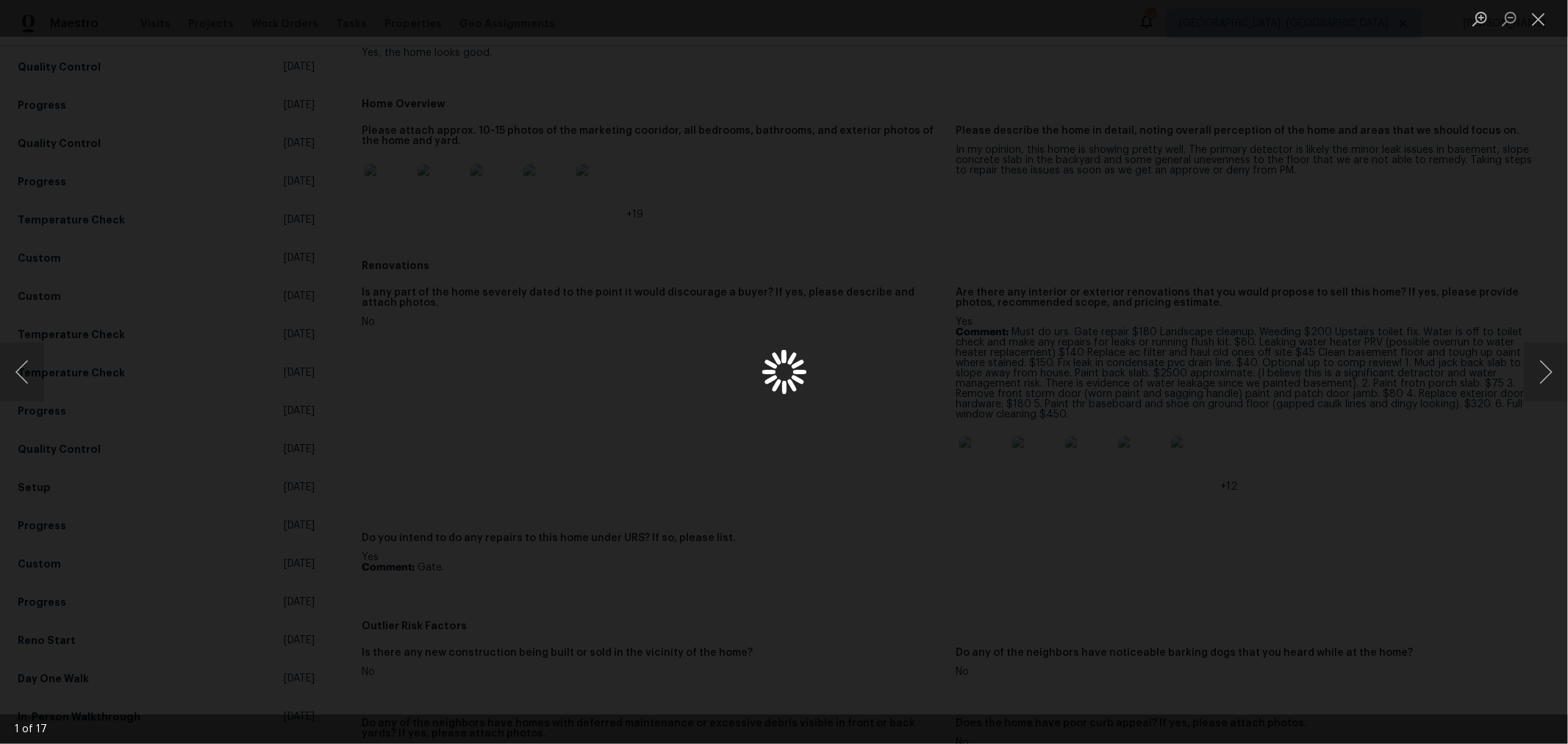
scroll to position [243, 0]
click at [1539, 369] on button "Next image" at bounding box center [1545, 372] width 44 height 59
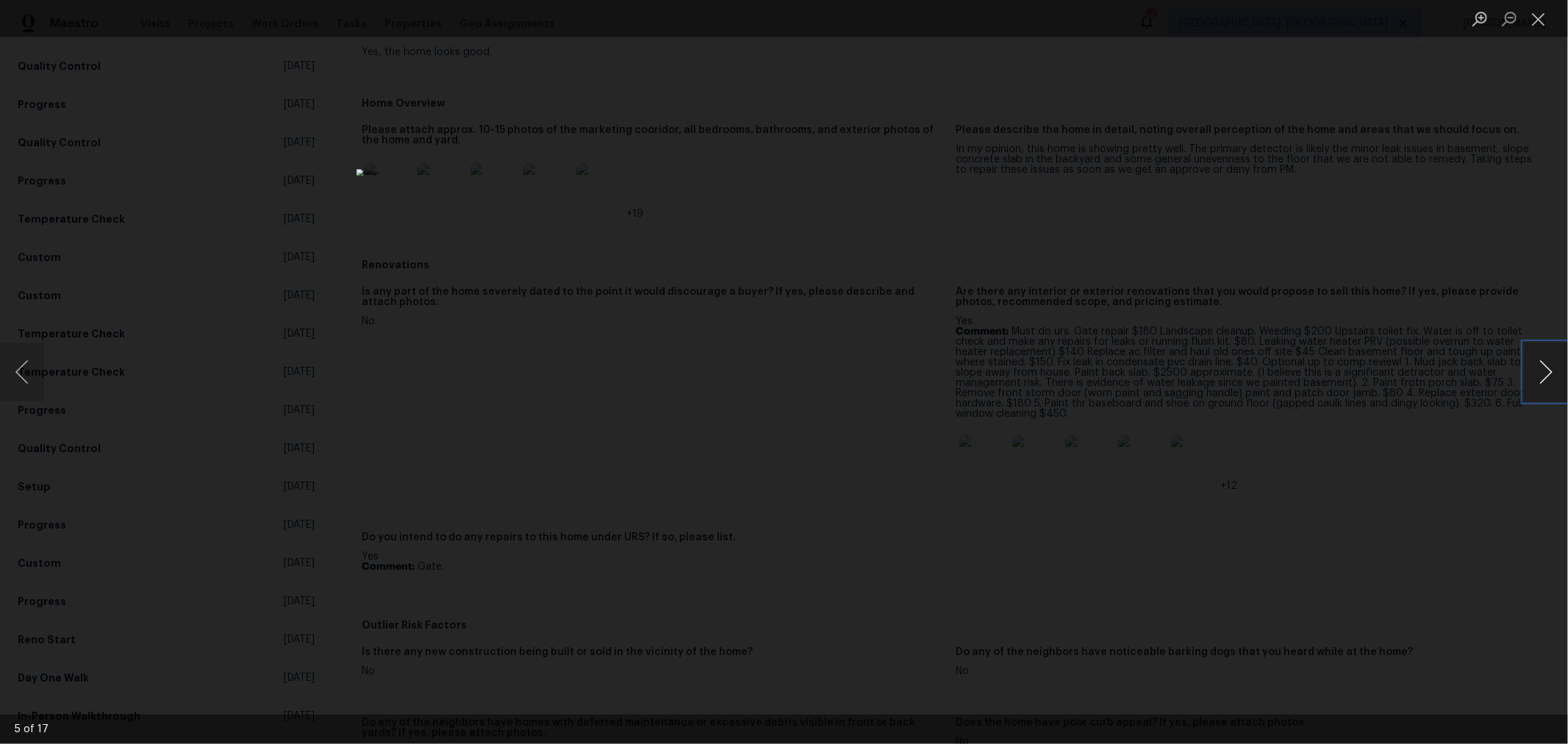
click at [1539, 369] on button "Next image" at bounding box center [1545, 372] width 44 height 59
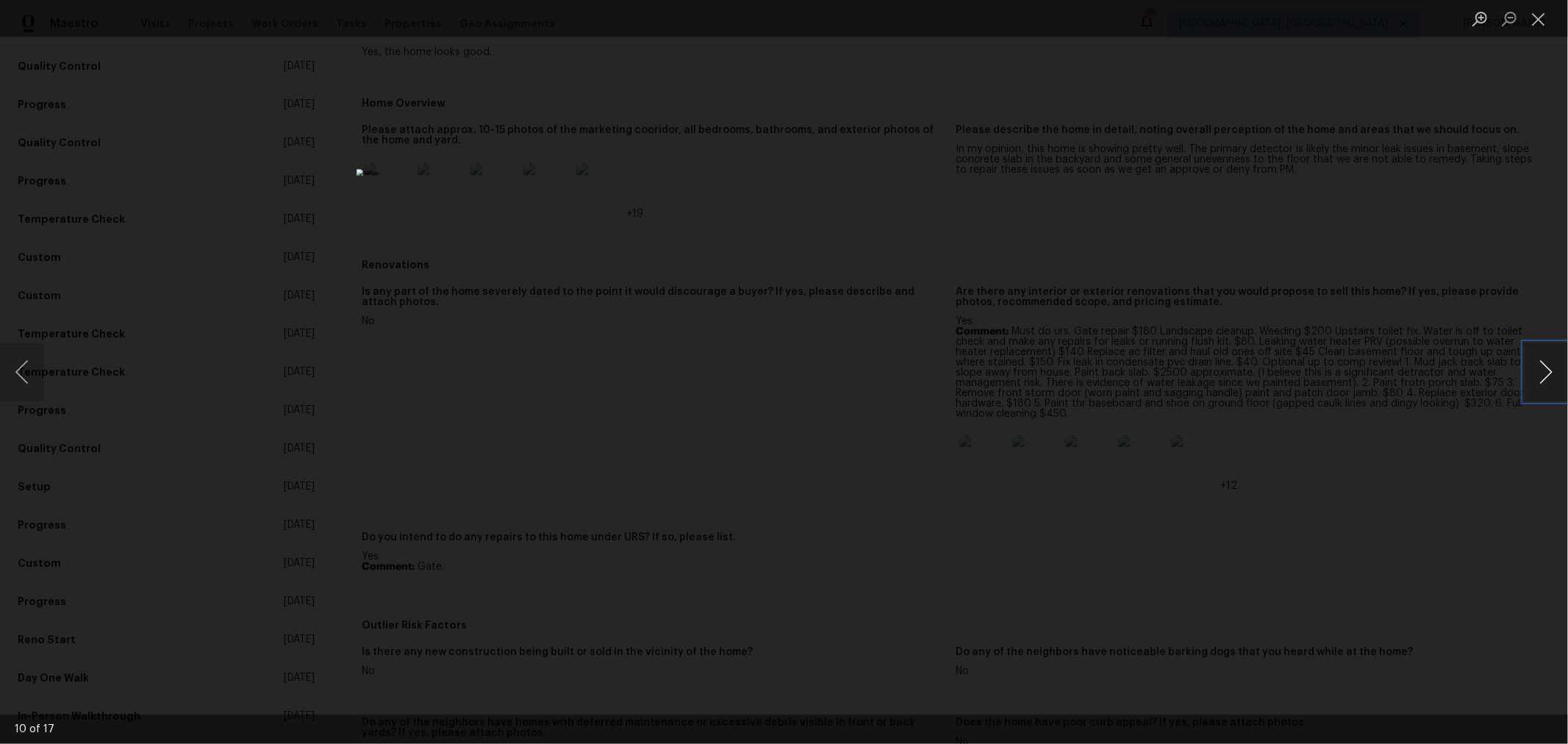
click at [1539, 369] on button "Next image" at bounding box center [1545, 372] width 44 height 59
click at [1539, 368] on button "Next image" at bounding box center [1545, 372] width 44 height 59
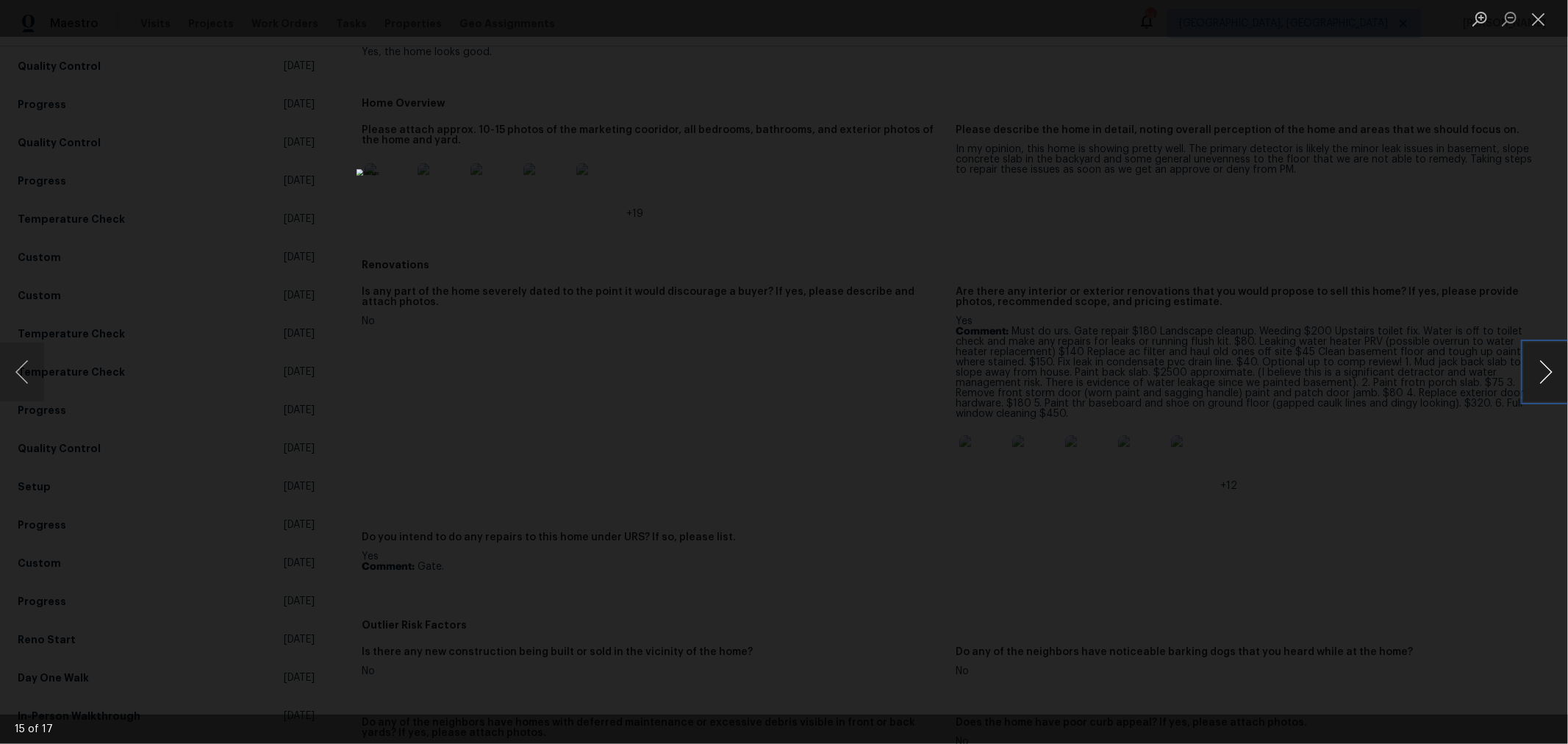
click at [1538, 356] on button "Next image" at bounding box center [1545, 372] width 44 height 59
click at [1544, 17] on button "Close lightbox" at bounding box center [1538, 18] width 29 height 25
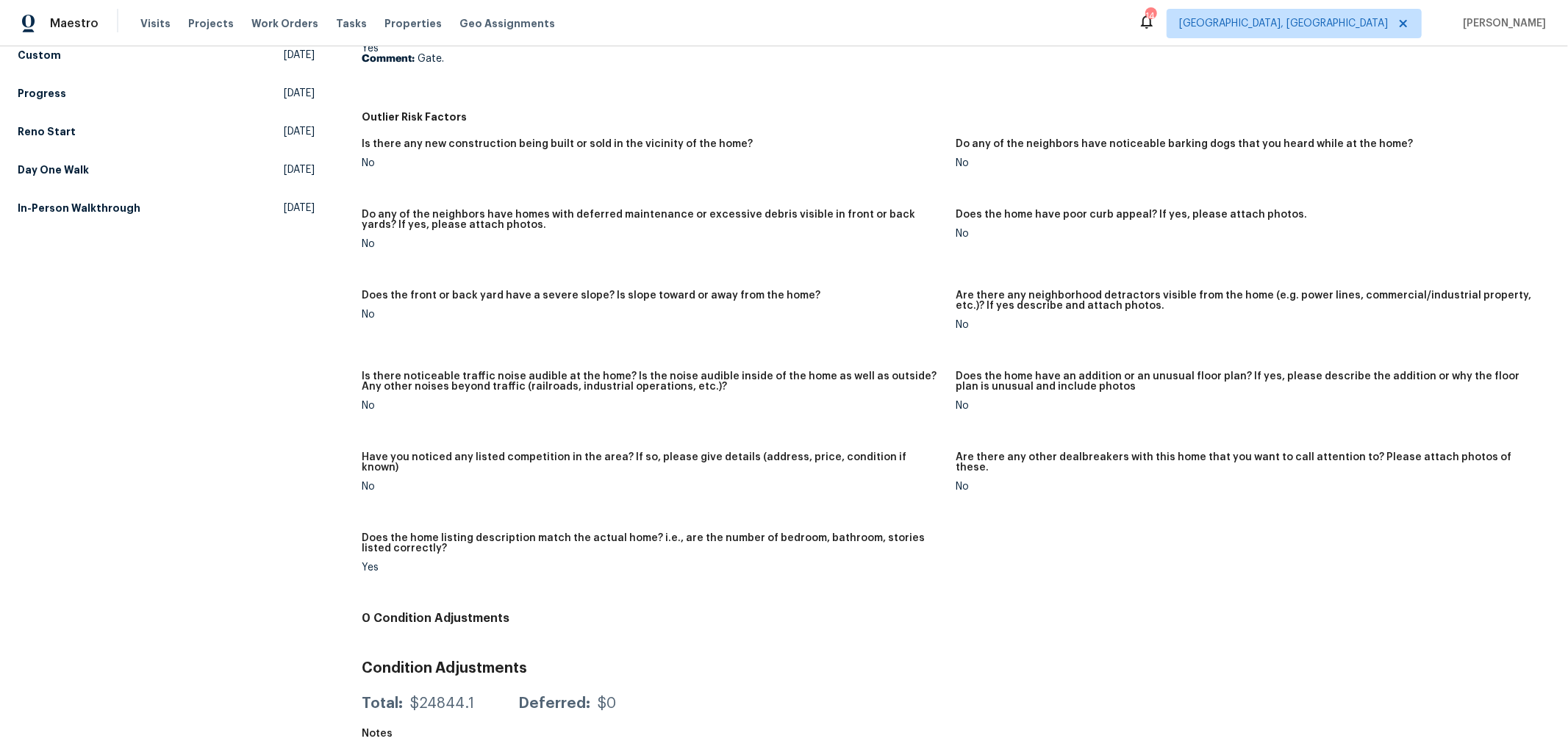
scroll to position [766, 0]
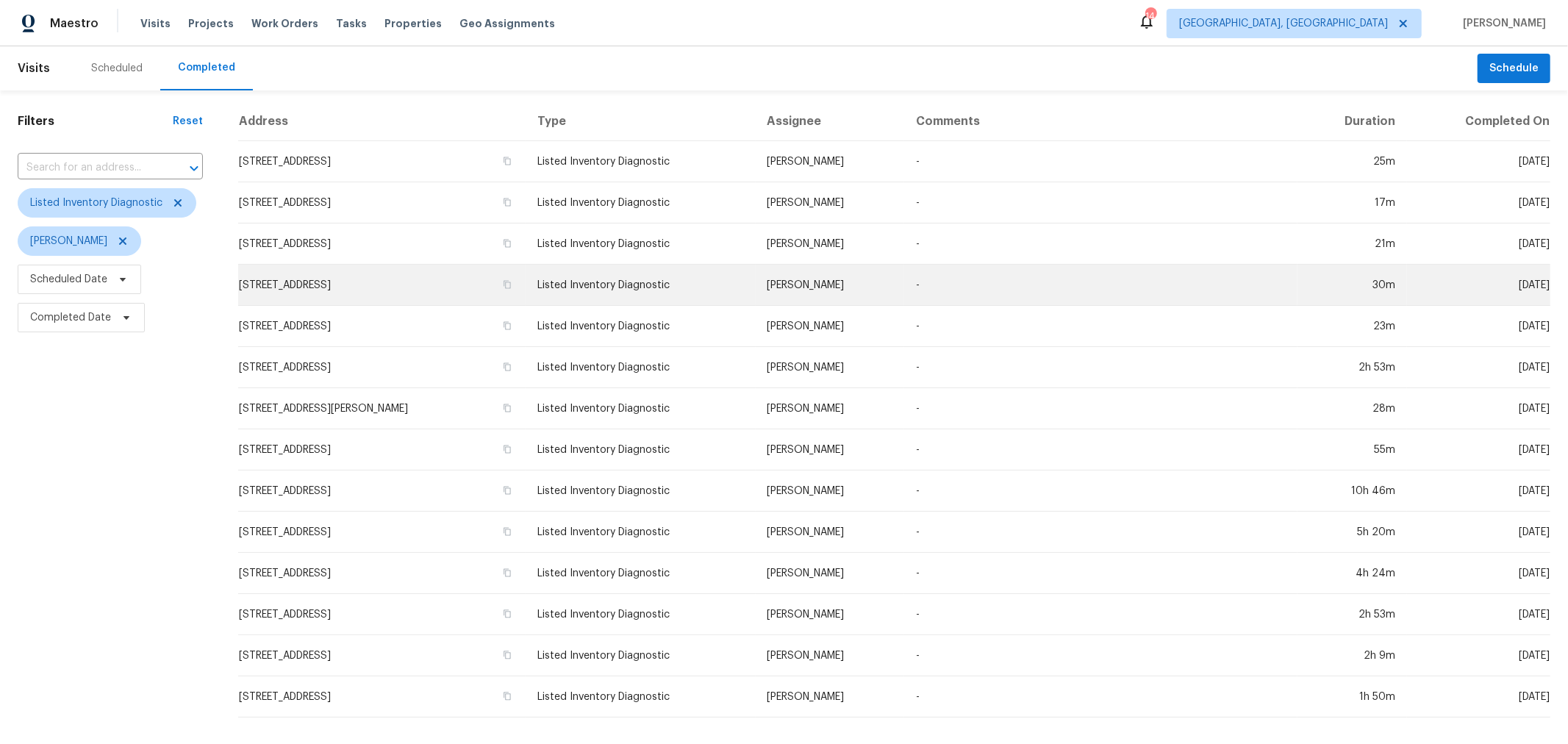
click at [329, 279] on td "[STREET_ADDRESS]" at bounding box center [382, 285] width 287 height 41
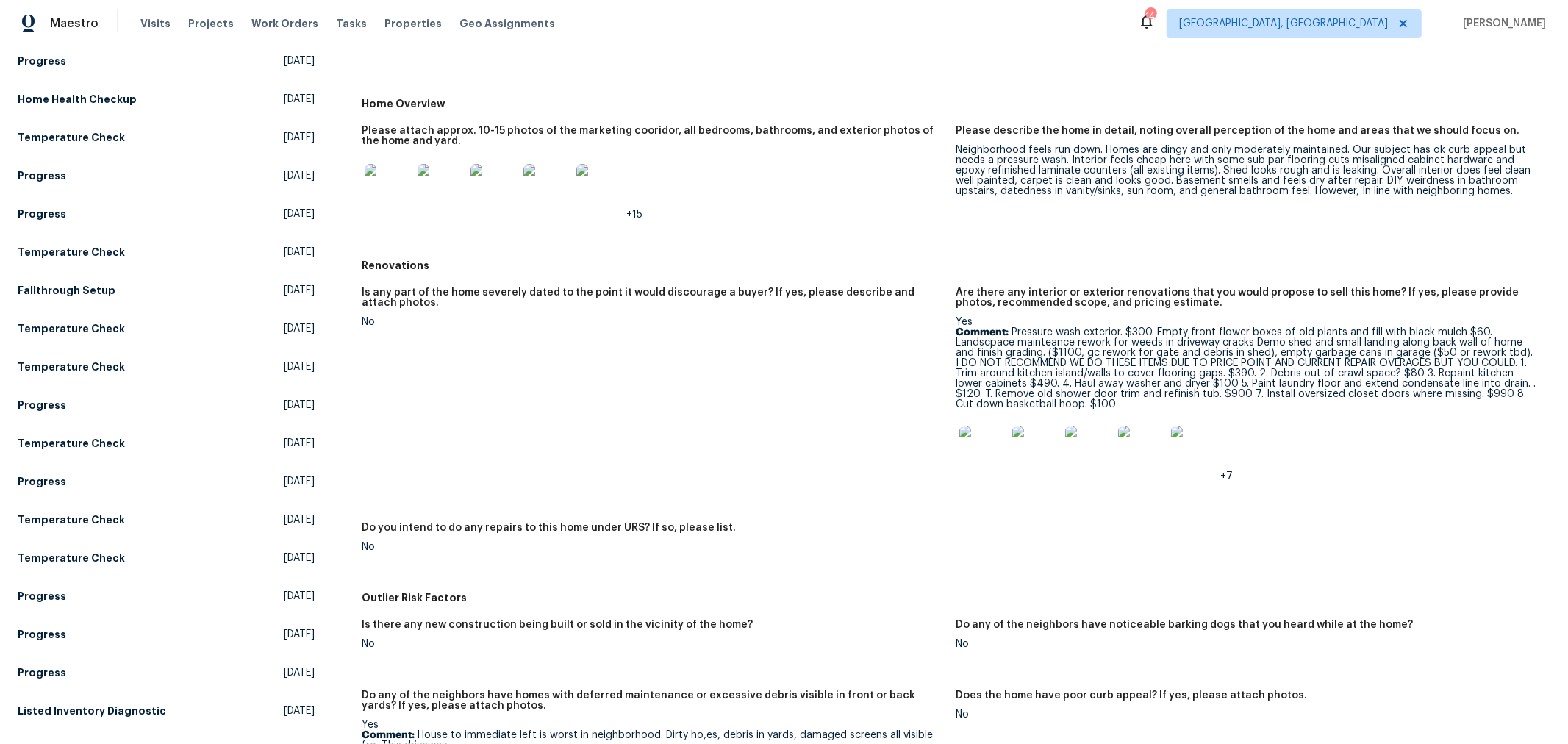
scroll to position [326, 0]
click at [972, 451] on img at bounding box center [983, 449] width 47 height 47
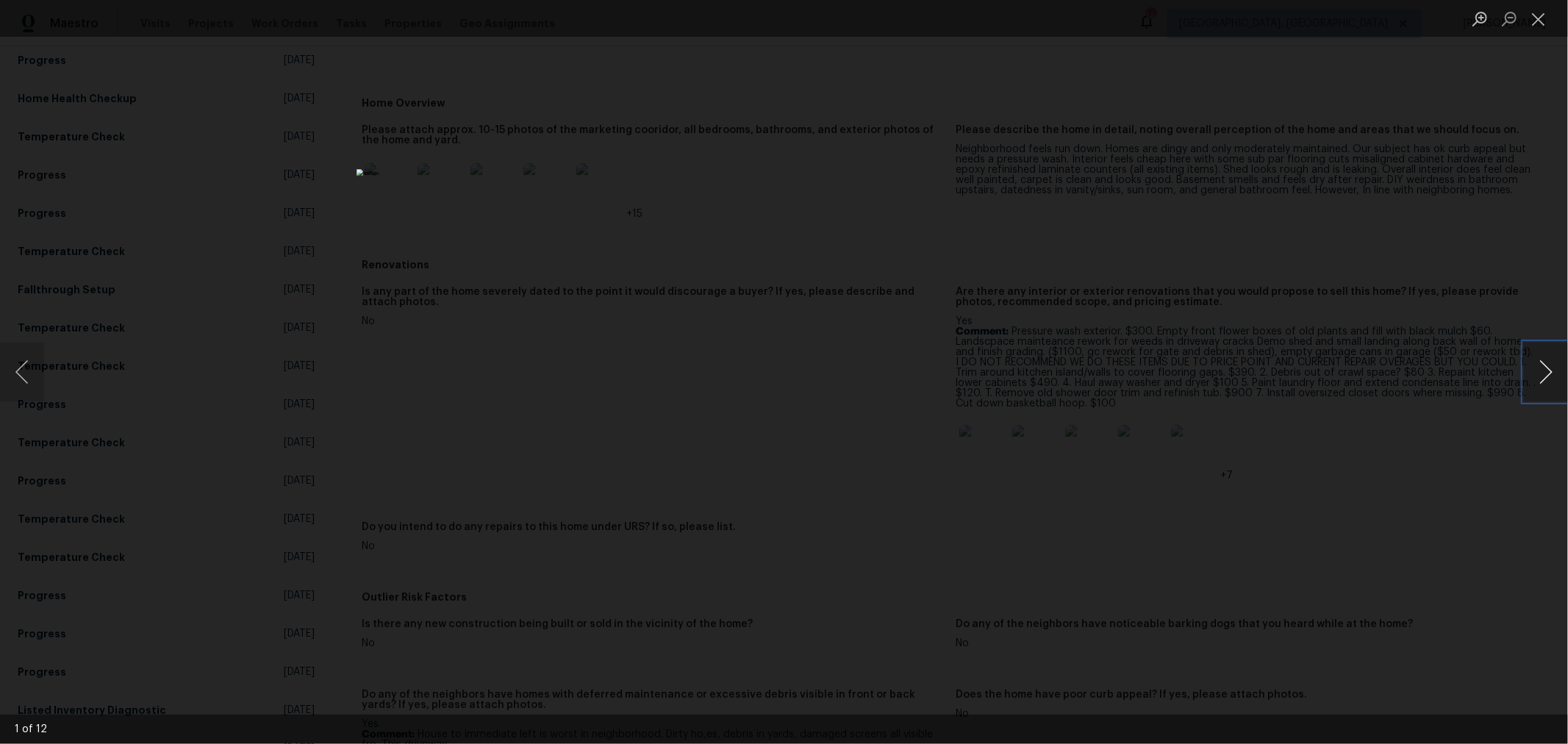
click at [1540, 375] on button "Next image" at bounding box center [1545, 372] width 44 height 59
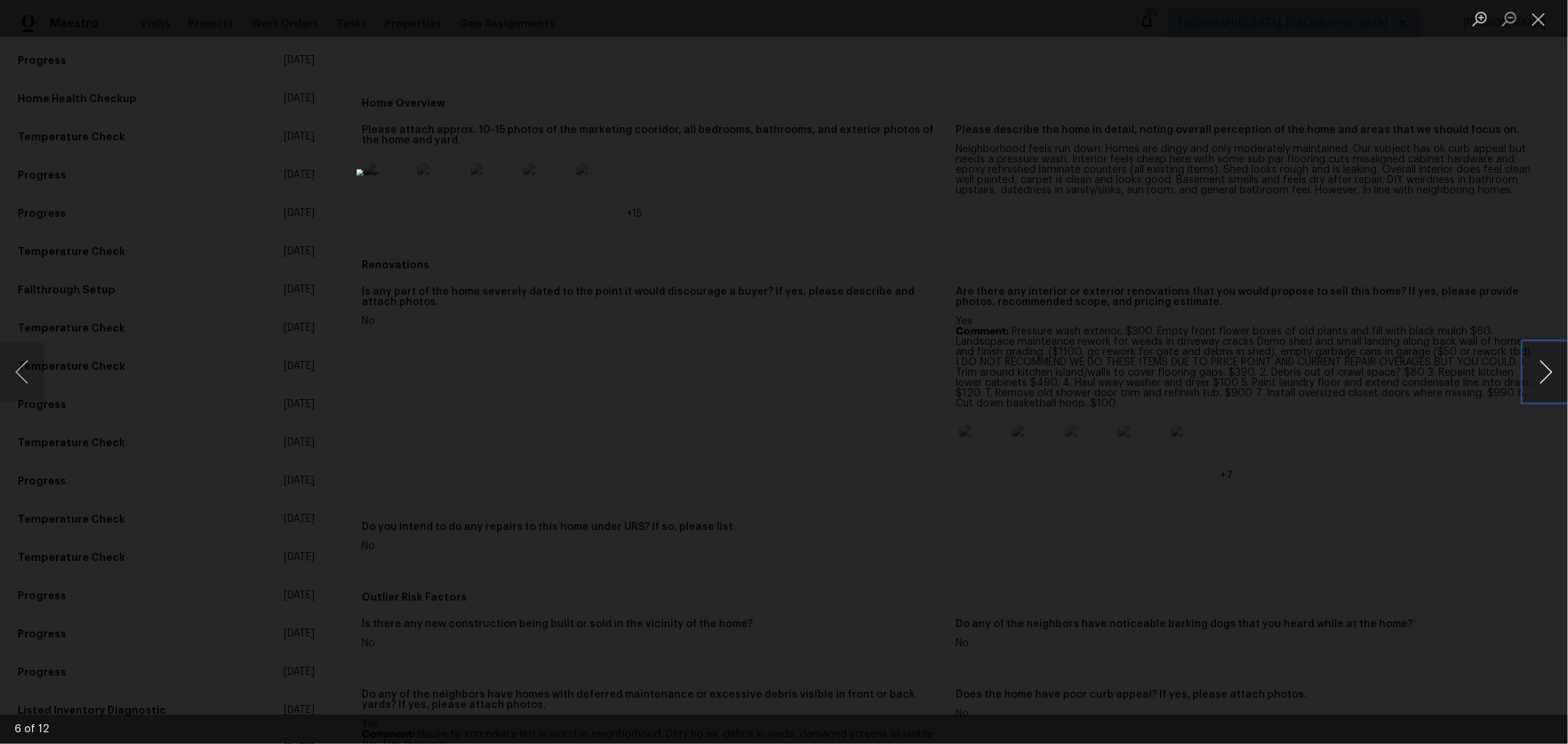
click at [1540, 375] on button "Next image" at bounding box center [1545, 372] width 44 height 59
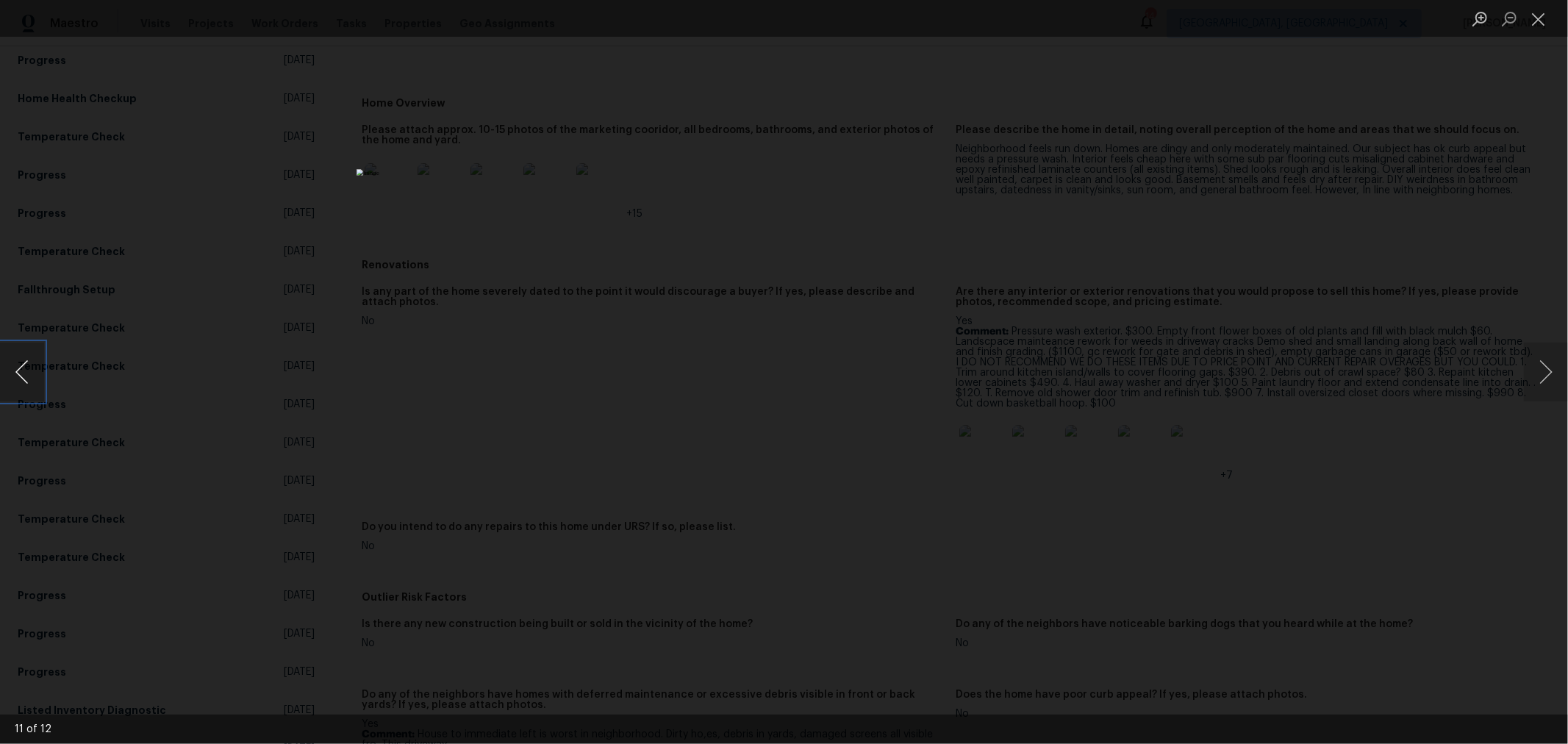
click at [21, 385] on button "Previous image" at bounding box center [22, 372] width 44 height 59
click at [15, 383] on button "Previous image" at bounding box center [22, 372] width 44 height 59
click at [1536, 19] on button "Close lightbox" at bounding box center [1538, 18] width 29 height 25
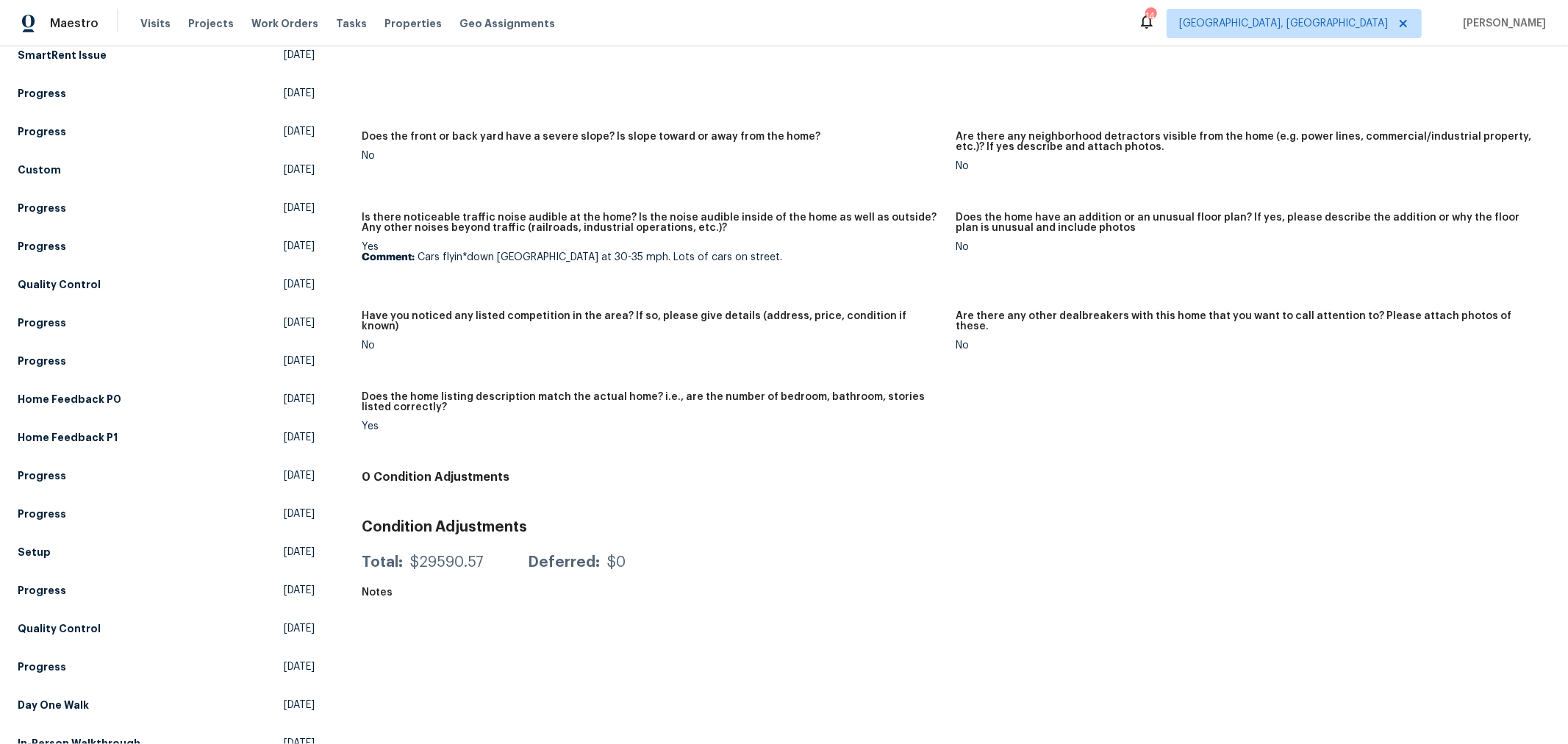
scroll to position [1093, 0]
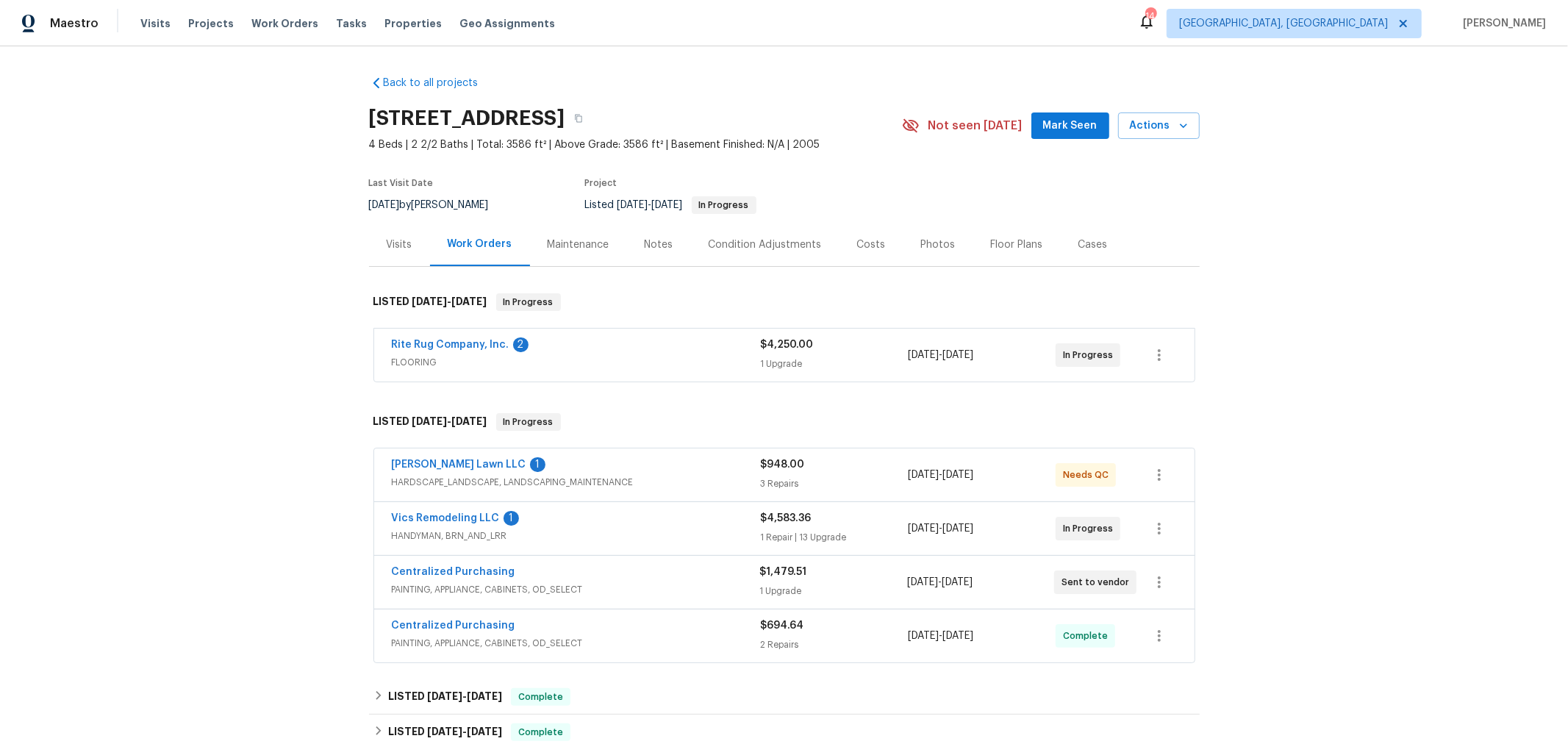
click at [394, 243] on div "Visits" at bounding box center [399, 245] width 25 height 15
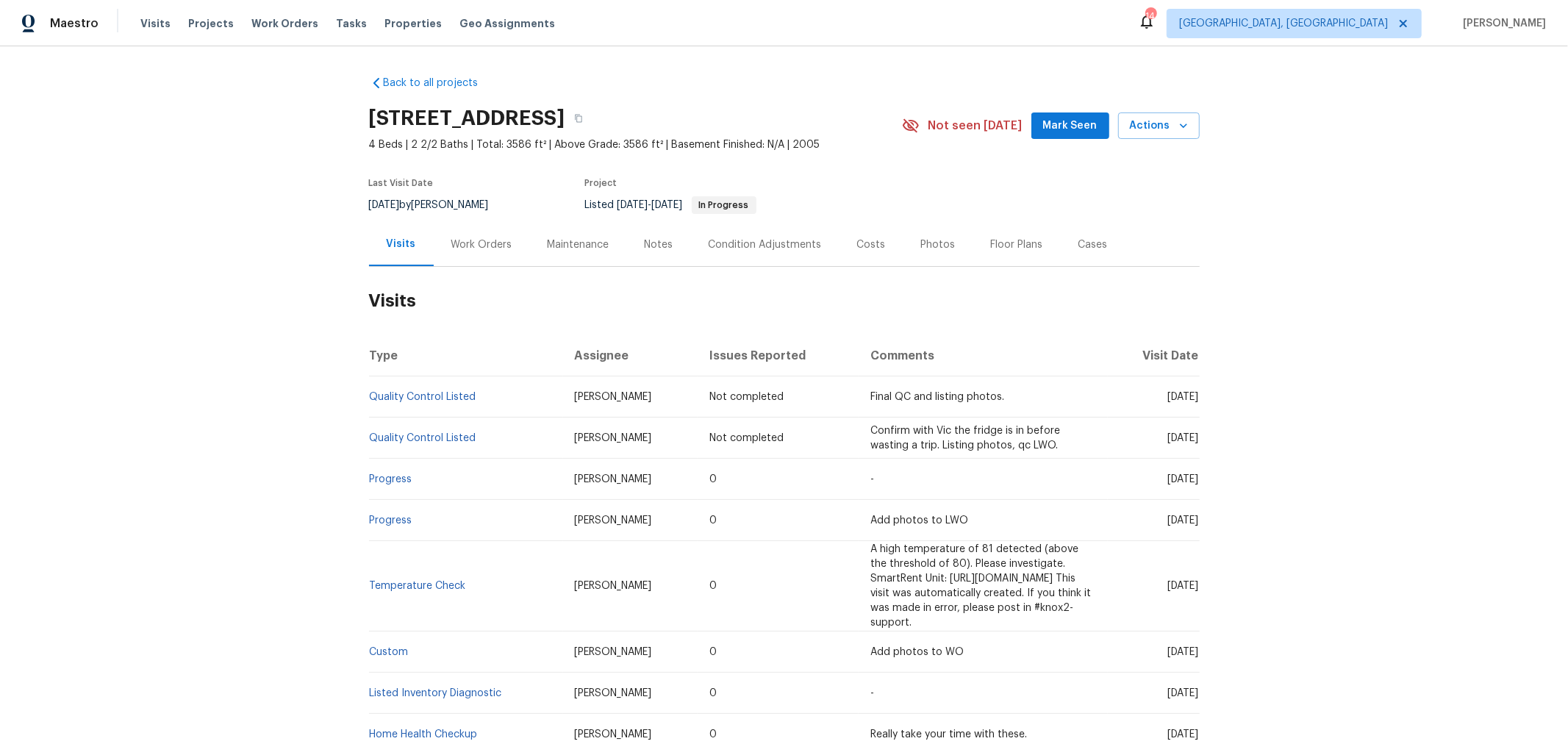
click at [484, 247] on div "Work Orders" at bounding box center [482, 245] width 61 height 15
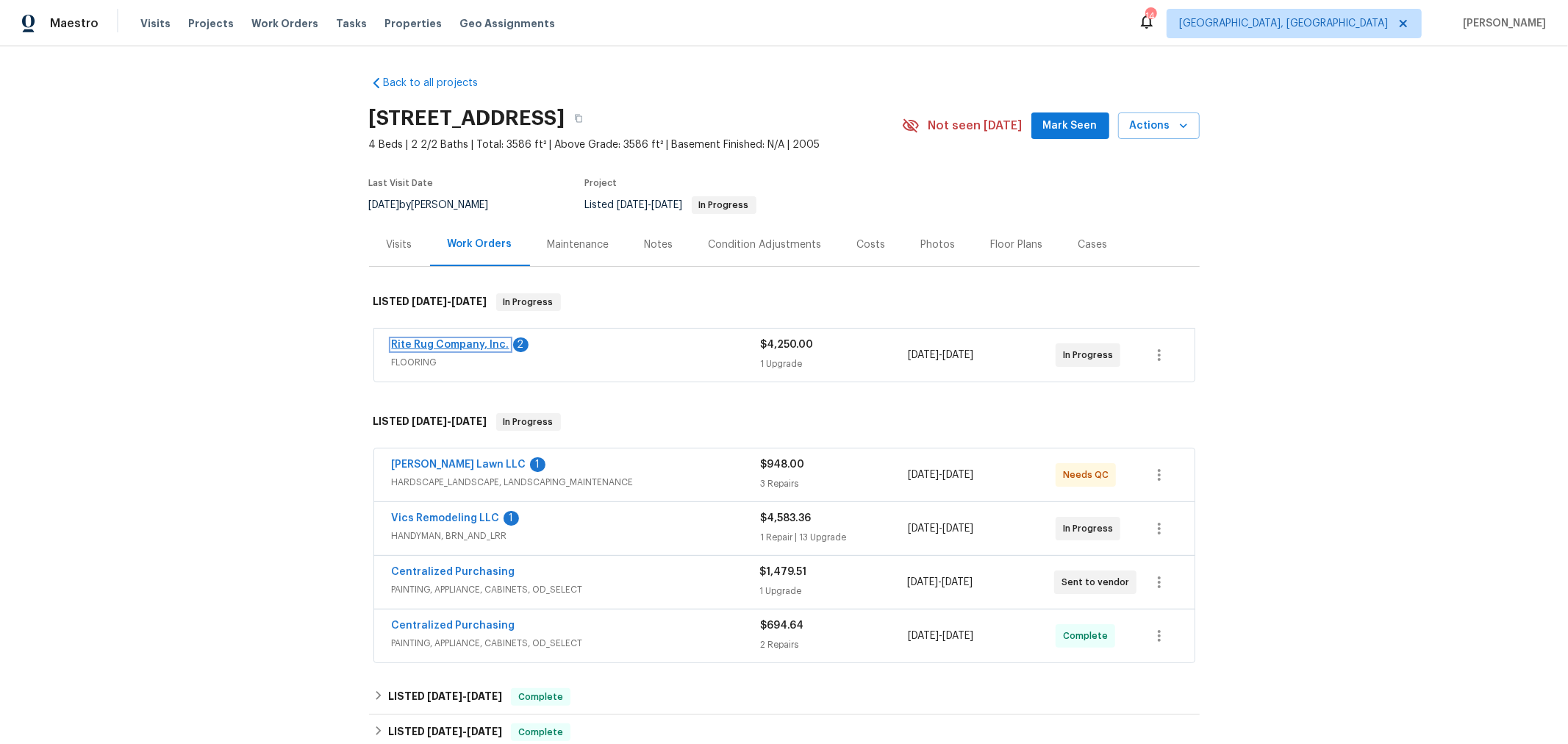
click at [480, 342] on link "Rite Rug Company, Inc." at bounding box center [451, 344] width 118 height 10
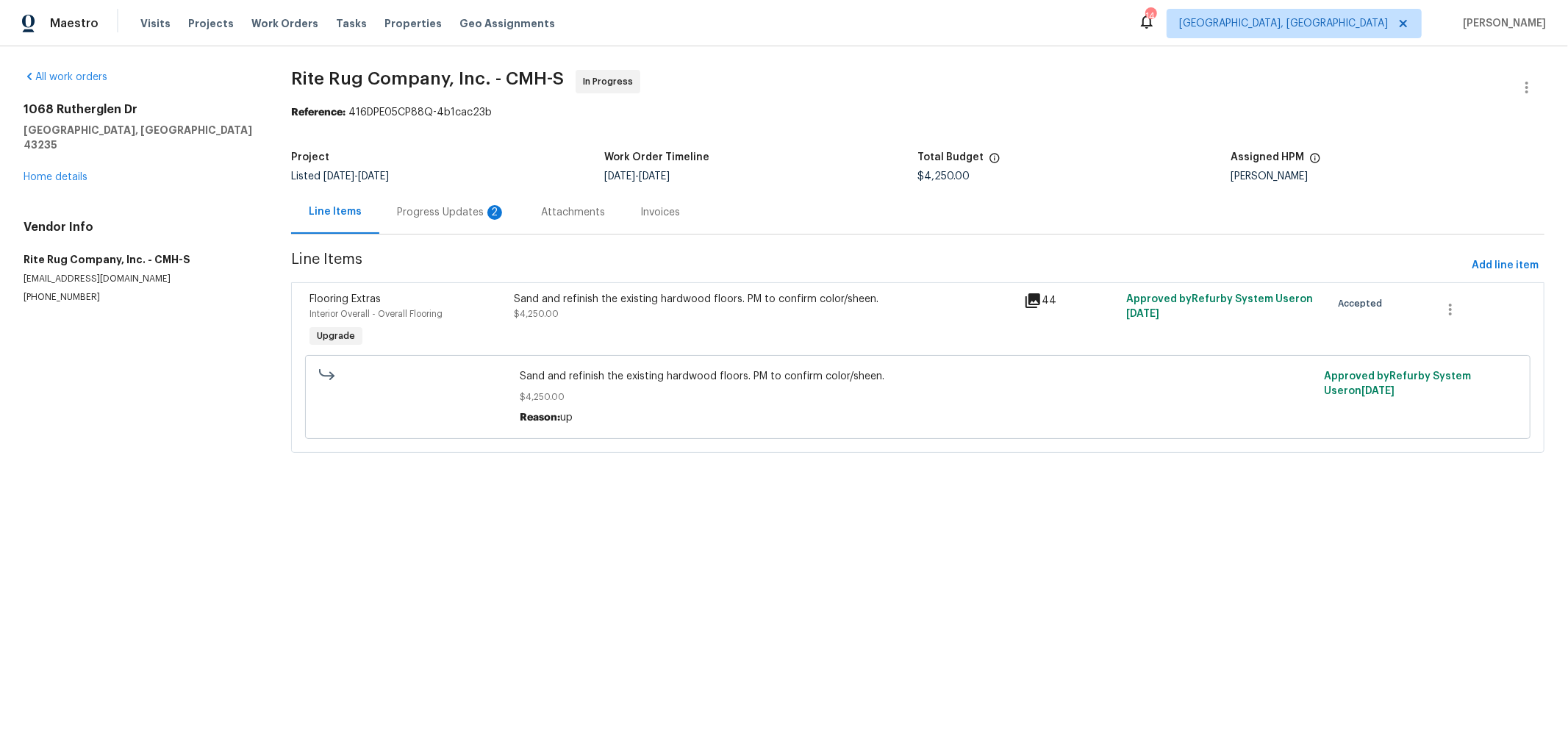
click at [424, 220] on div "Progress Updates 2" at bounding box center [451, 212] width 144 height 44
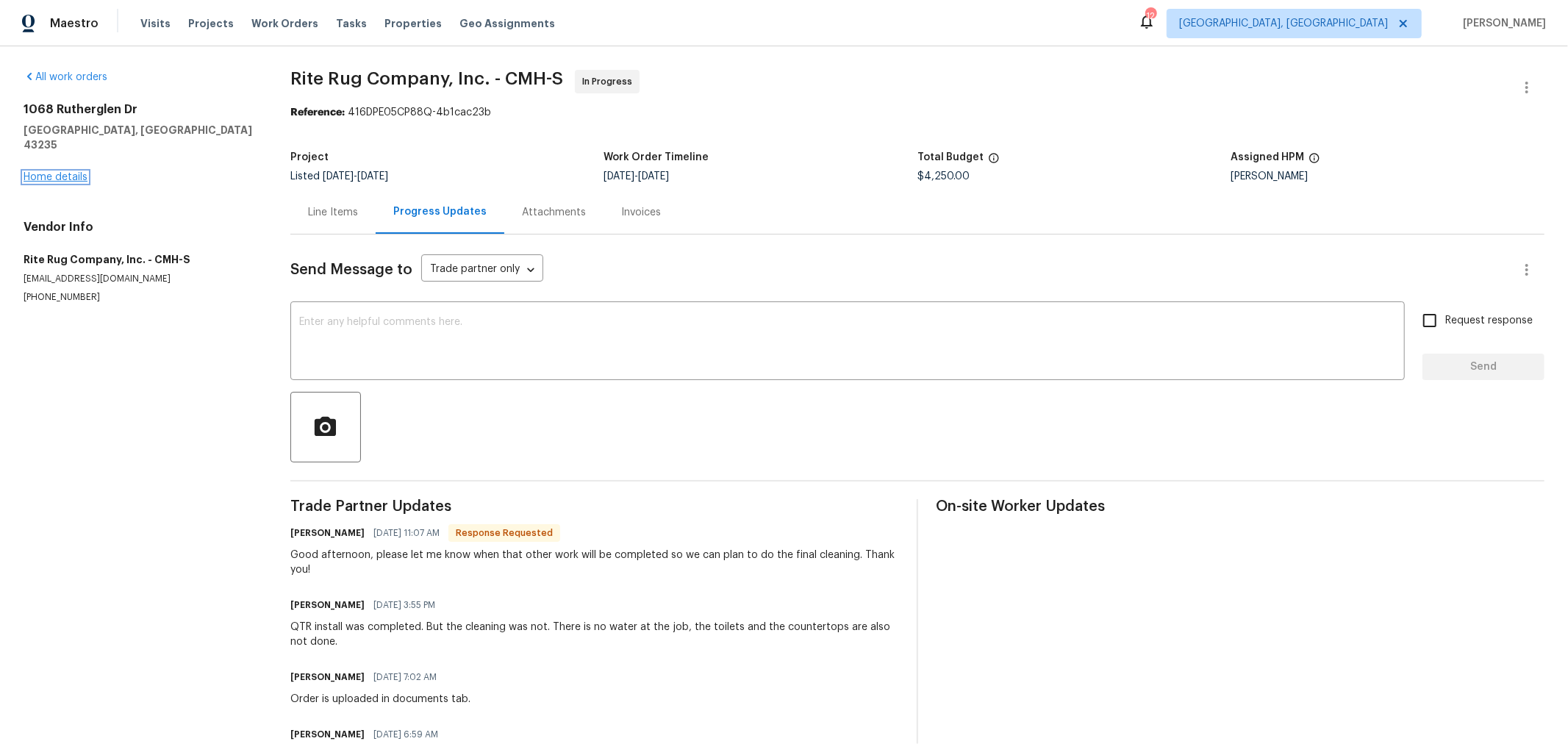
click at [62, 172] on link "Home details" at bounding box center [55, 177] width 64 height 10
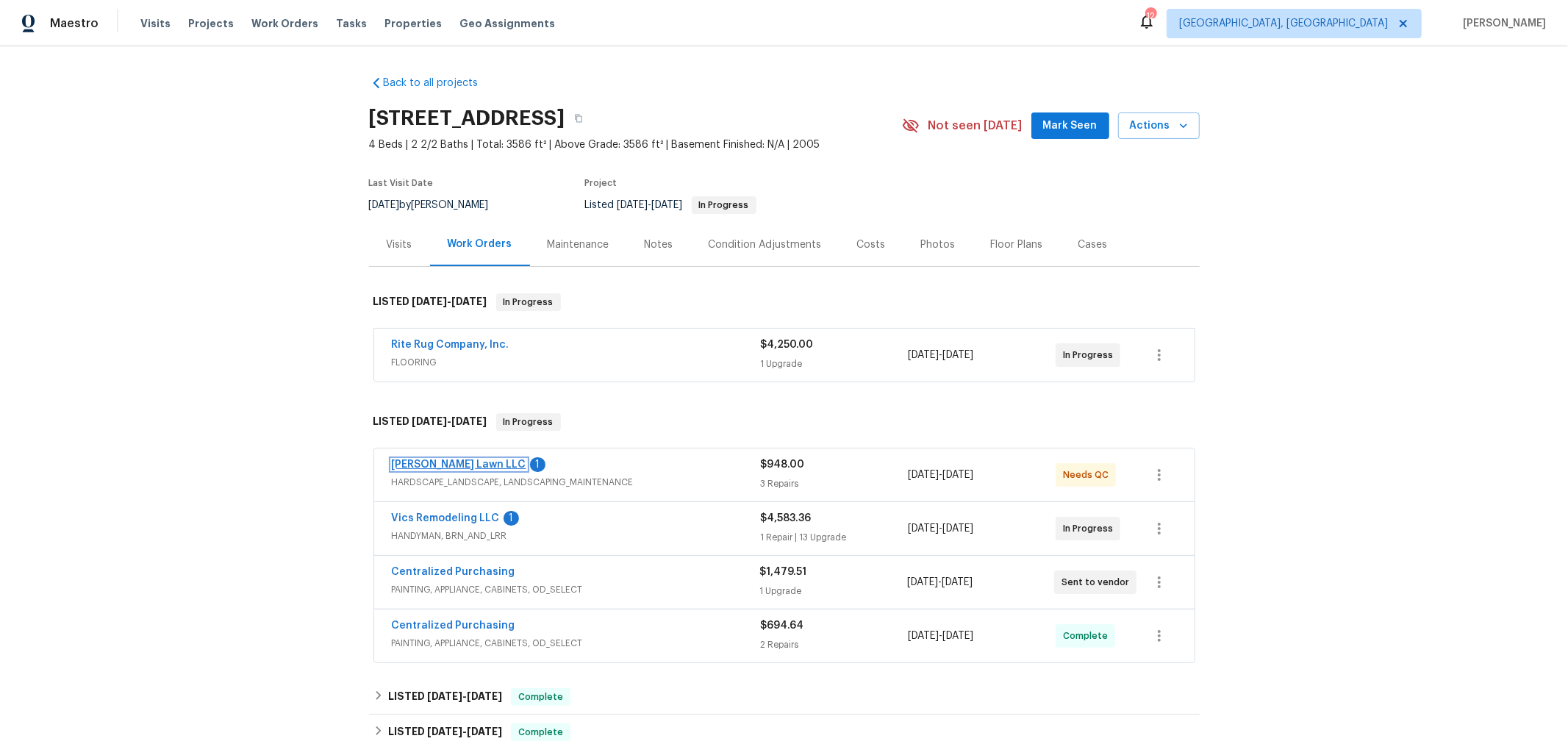
click at [424, 464] on link "[PERSON_NAME] Lawn LLC" at bounding box center [459, 465] width 134 height 10
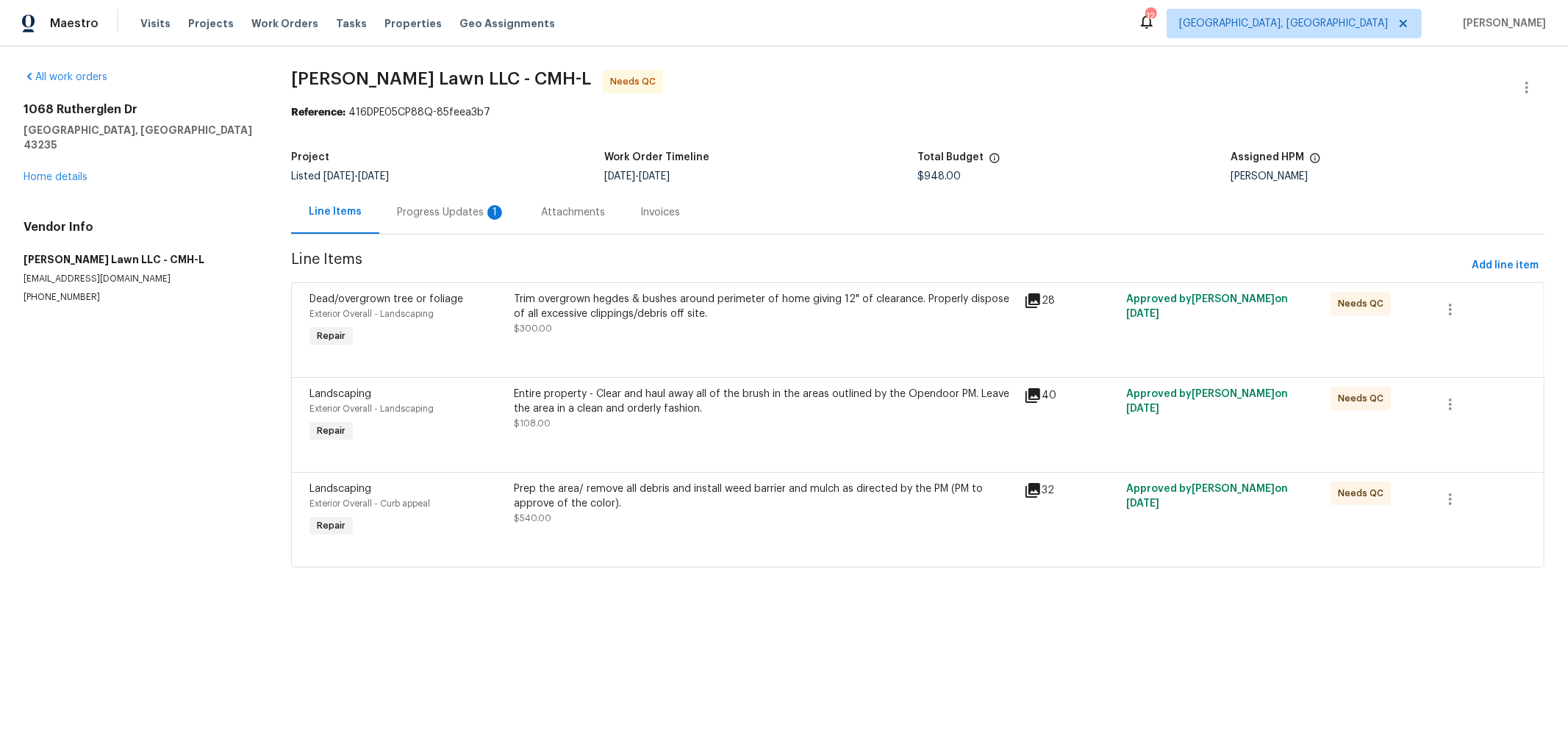
click at [449, 228] on div "Progress Updates 1" at bounding box center [451, 212] width 144 height 44
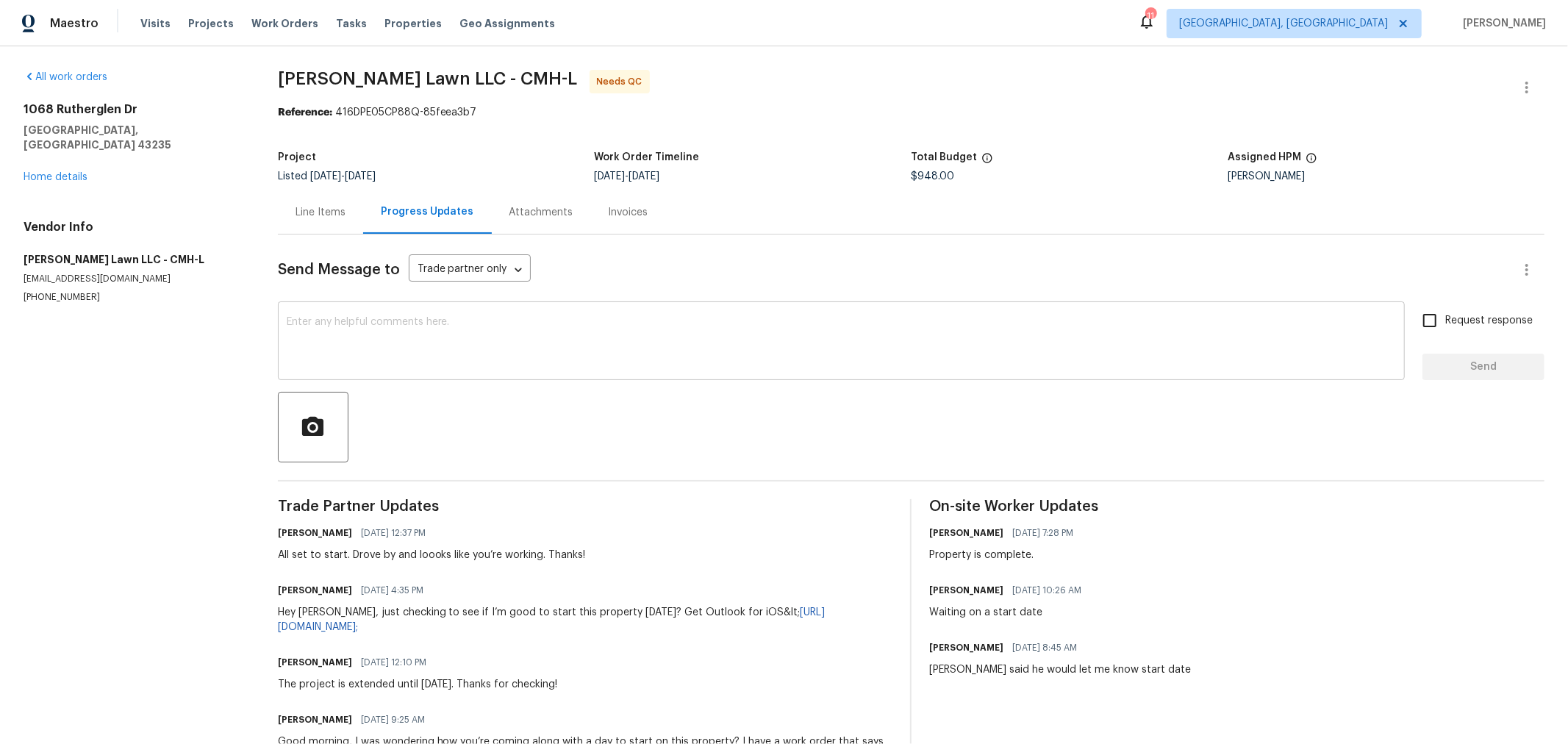
click at [487, 356] on textarea at bounding box center [841, 342] width 1109 height 52
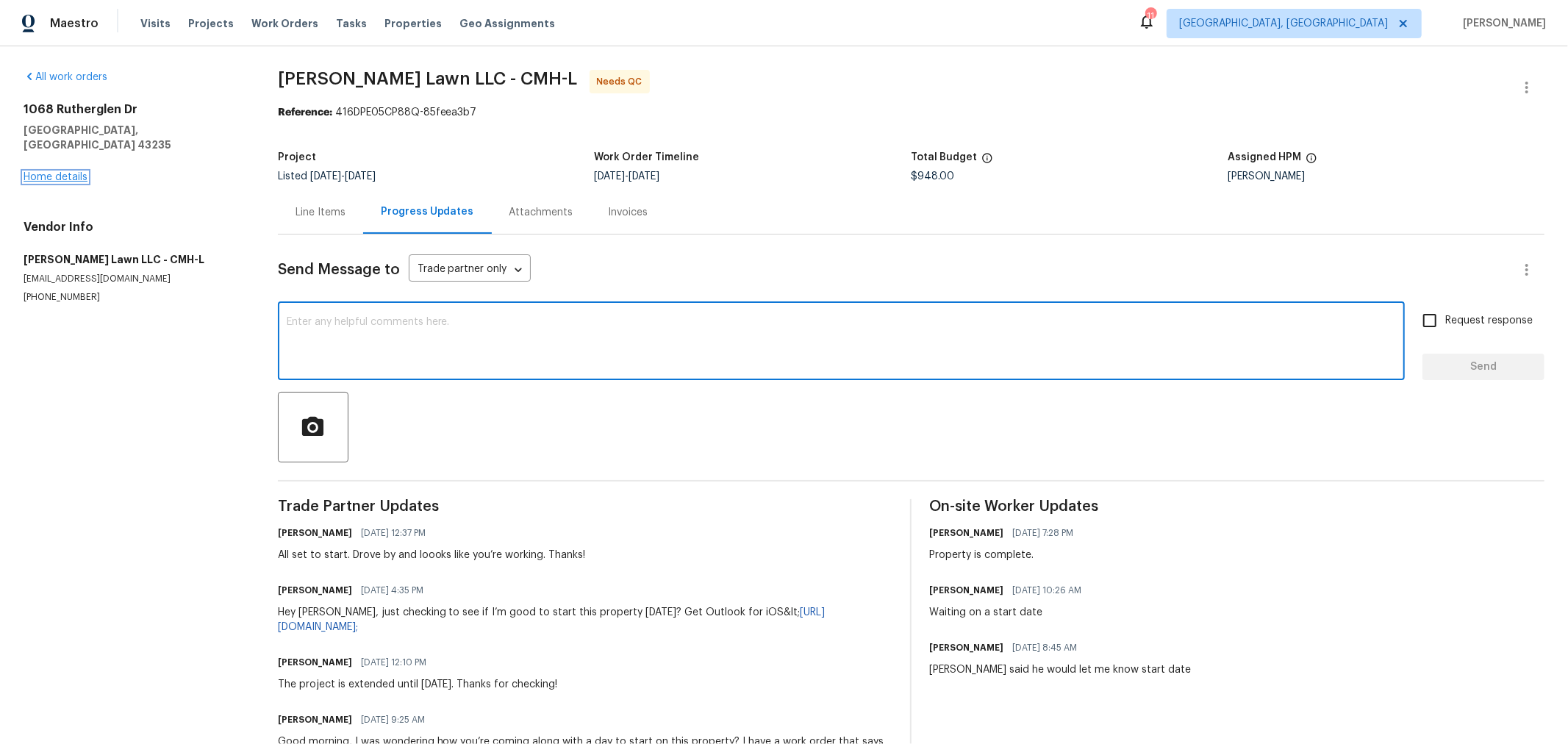
click at [54, 172] on link "Home details" at bounding box center [55, 177] width 64 height 10
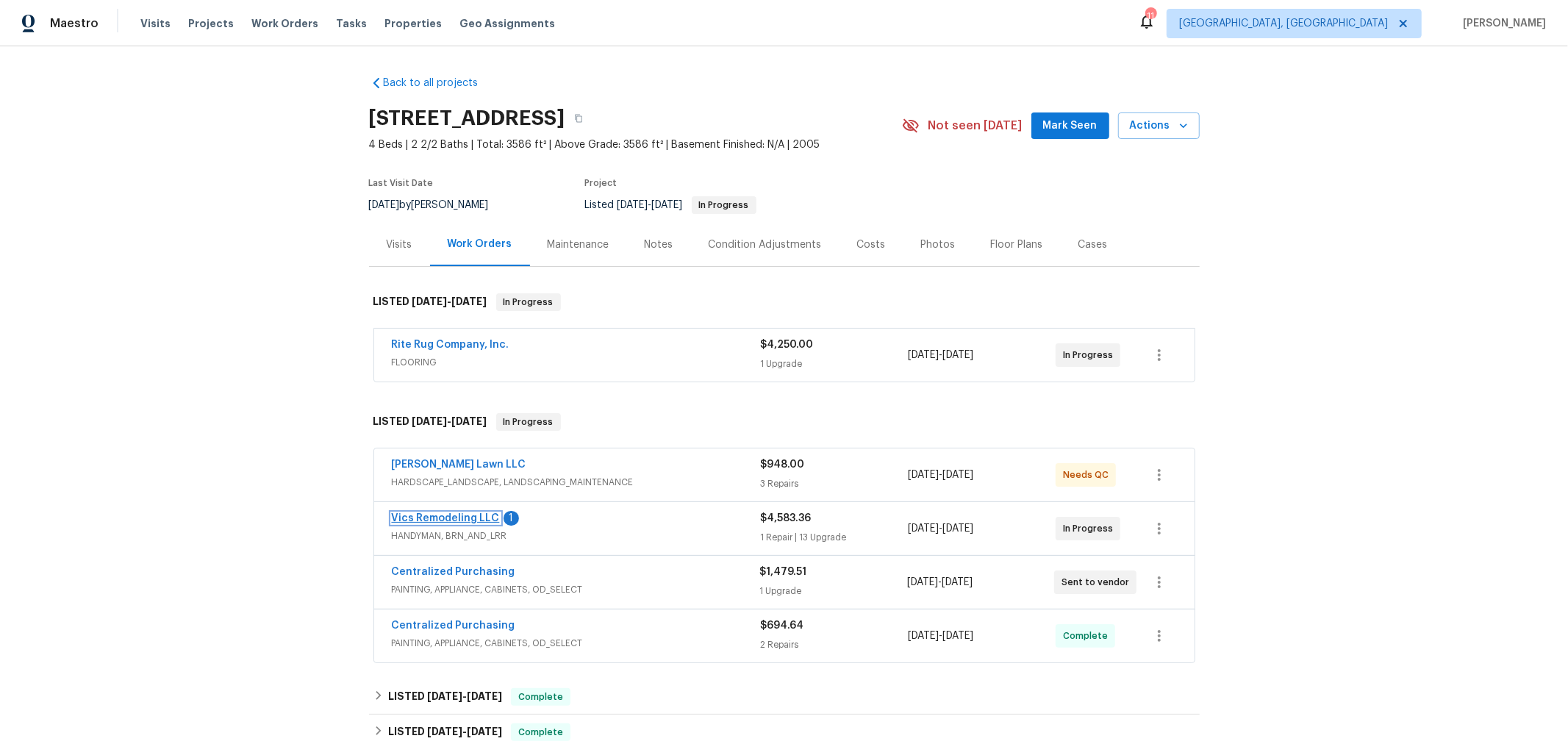
click at [453, 514] on link "Vics Remodeling LLC" at bounding box center [445, 518] width 108 height 10
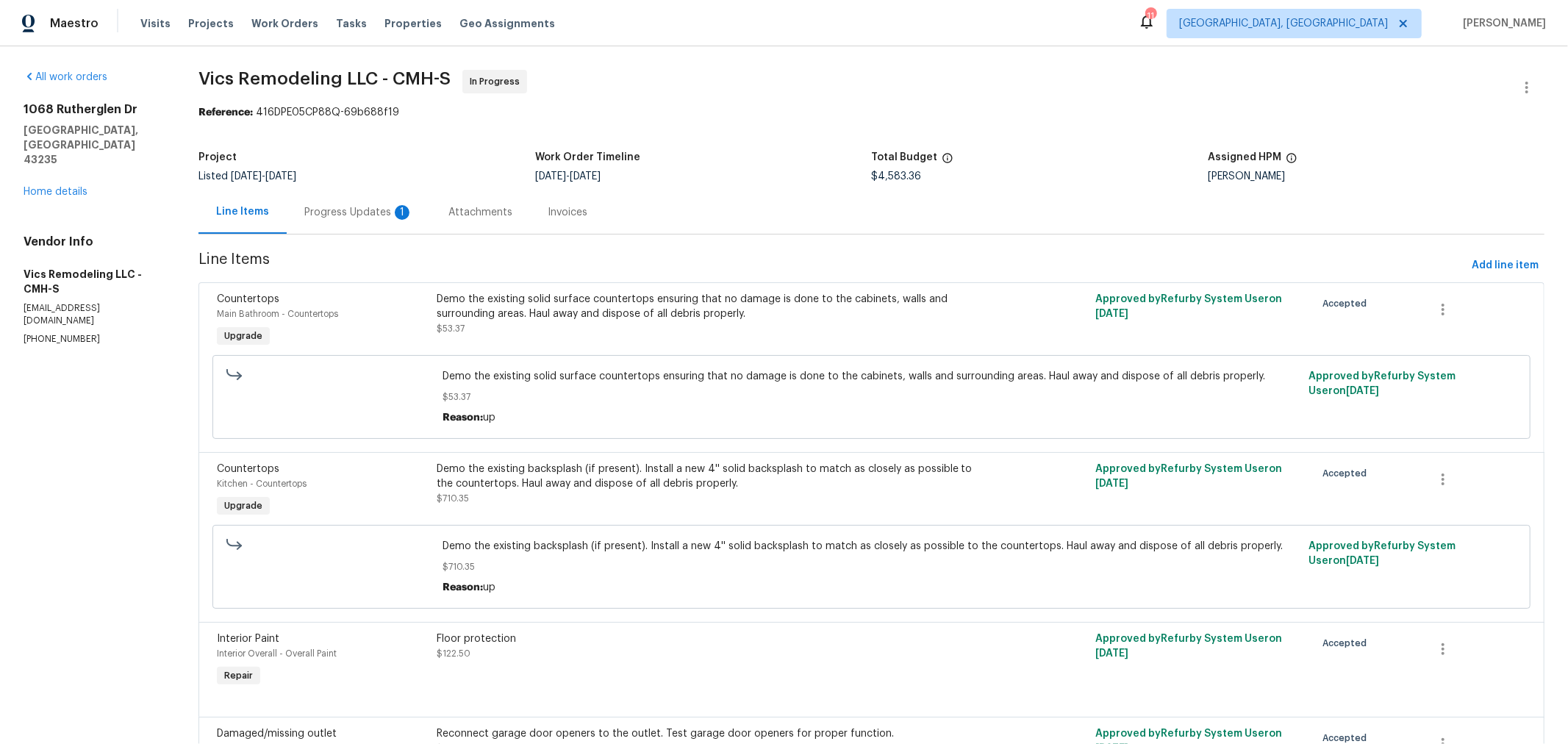
click at [321, 200] on div "Progress Updates 1" at bounding box center [358, 212] width 144 height 44
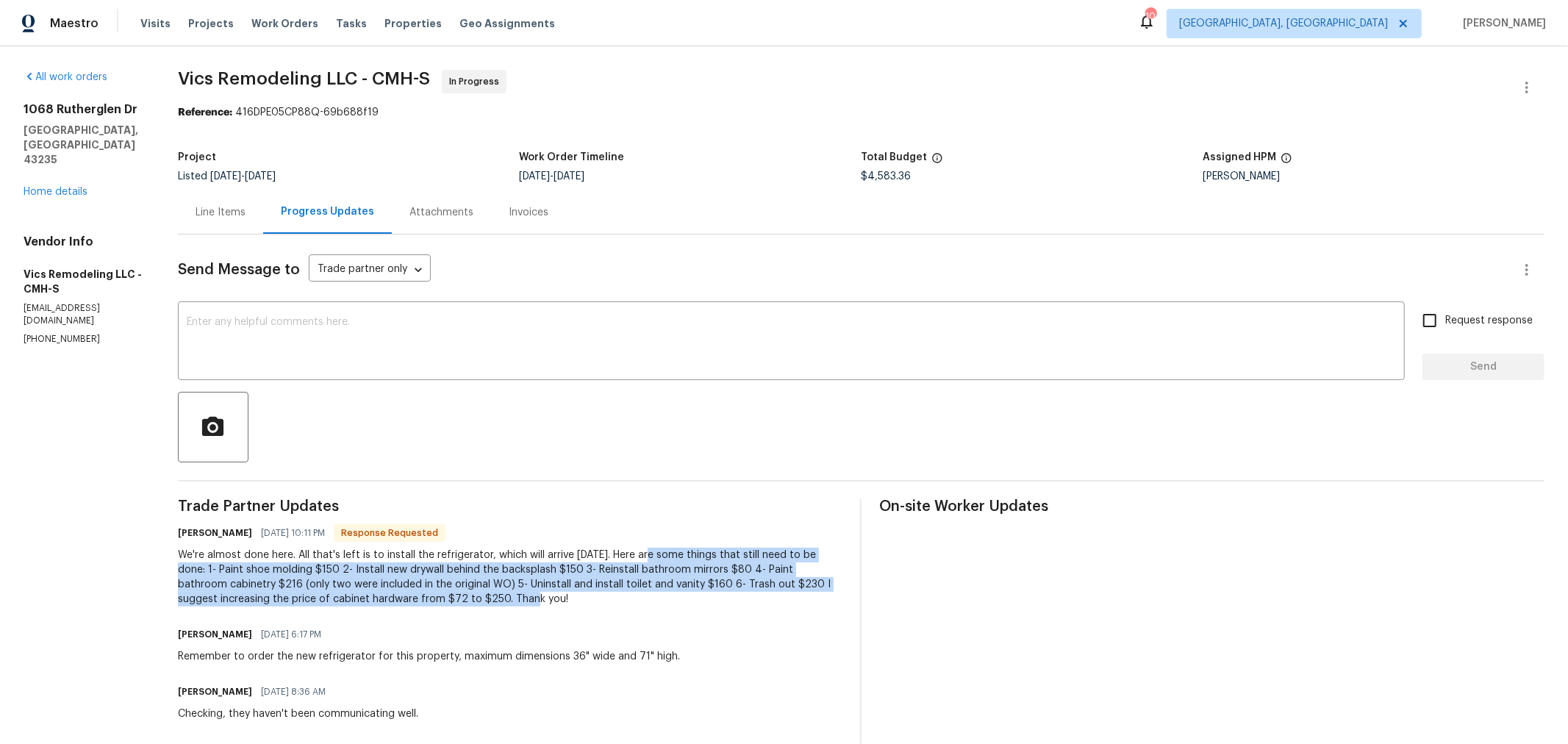
drag, startPoint x: 644, startPoint y: 553, endPoint x: 502, endPoint y: 597, distance: 148.7
click at [502, 597] on div "We're almost done here. All that's left is to install the refrigerator, which w…" at bounding box center [511, 577] width 666 height 59
copy div "Here are some things that still need to be done: 1- Paint shoe molding $150 2- …"
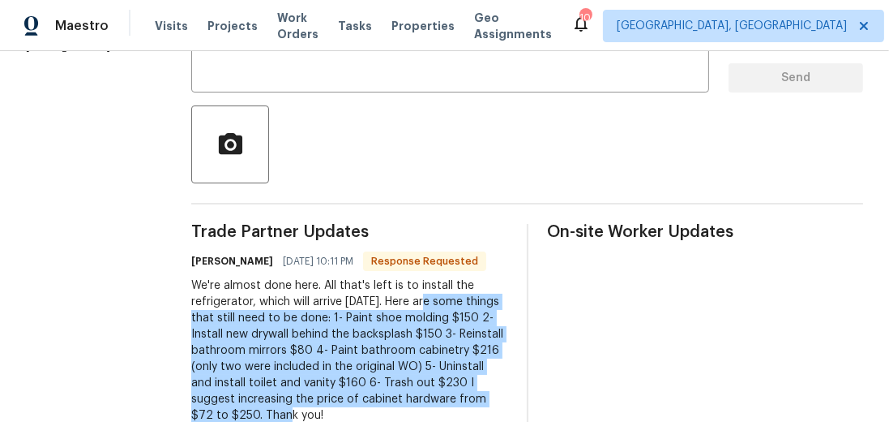
scroll to position [370, 0]
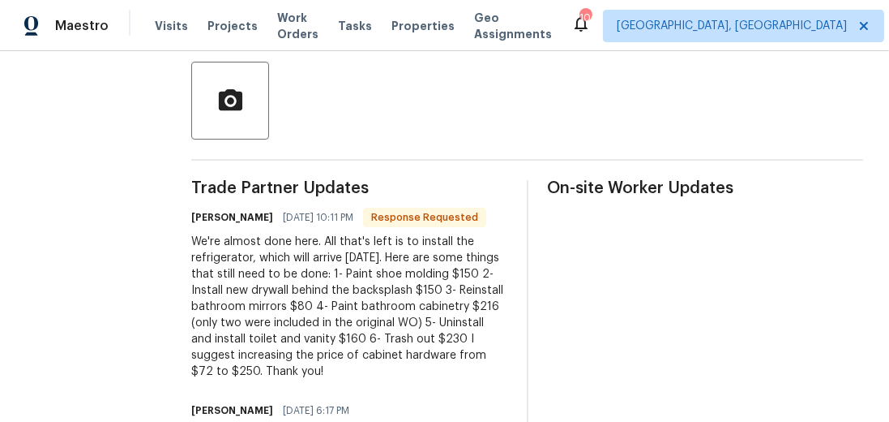
click at [326, 370] on div "We're almost done here. All that's left is to install the refrigerator, which w…" at bounding box center [349, 306] width 316 height 146
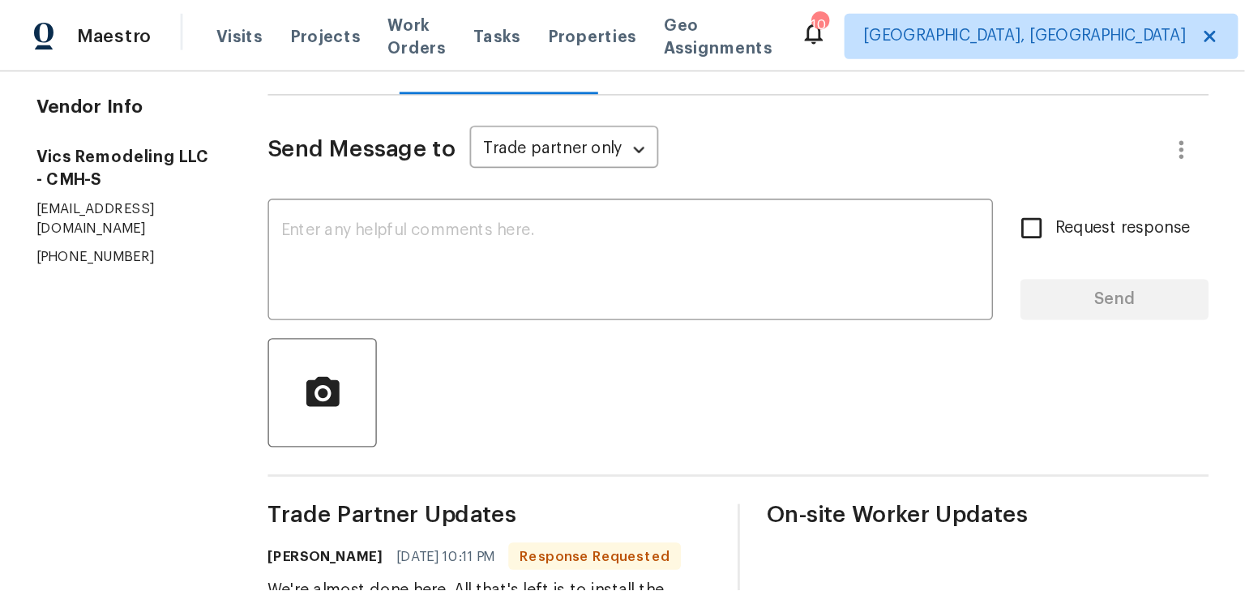
scroll to position [190, 0]
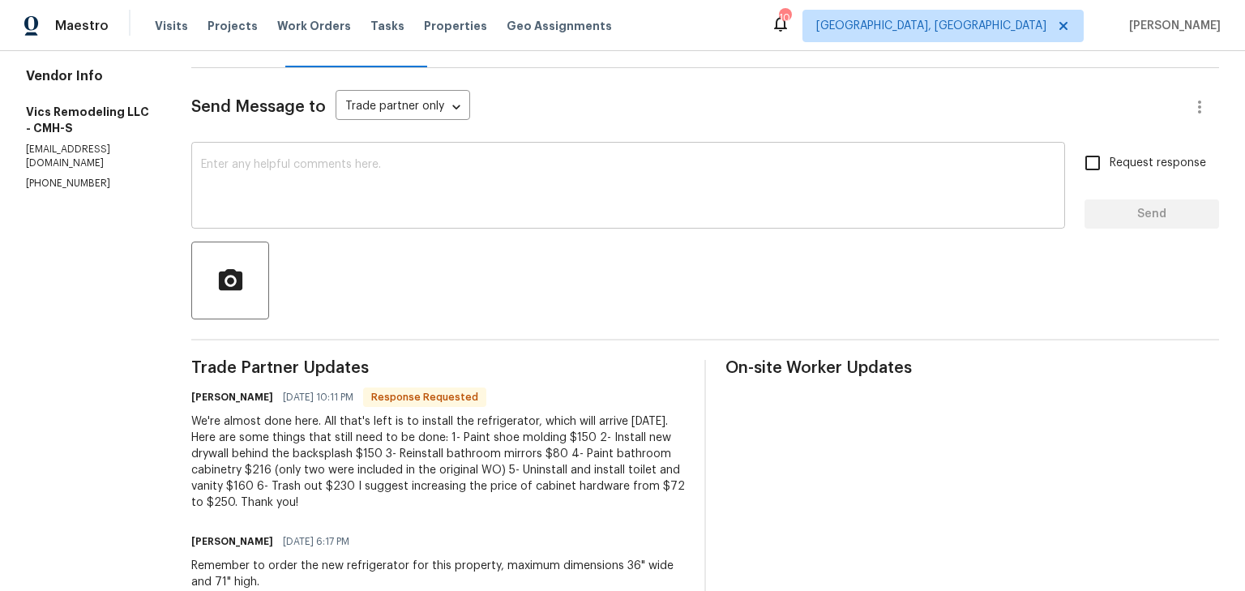
click at [393, 202] on textarea at bounding box center [628, 187] width 854 height 57
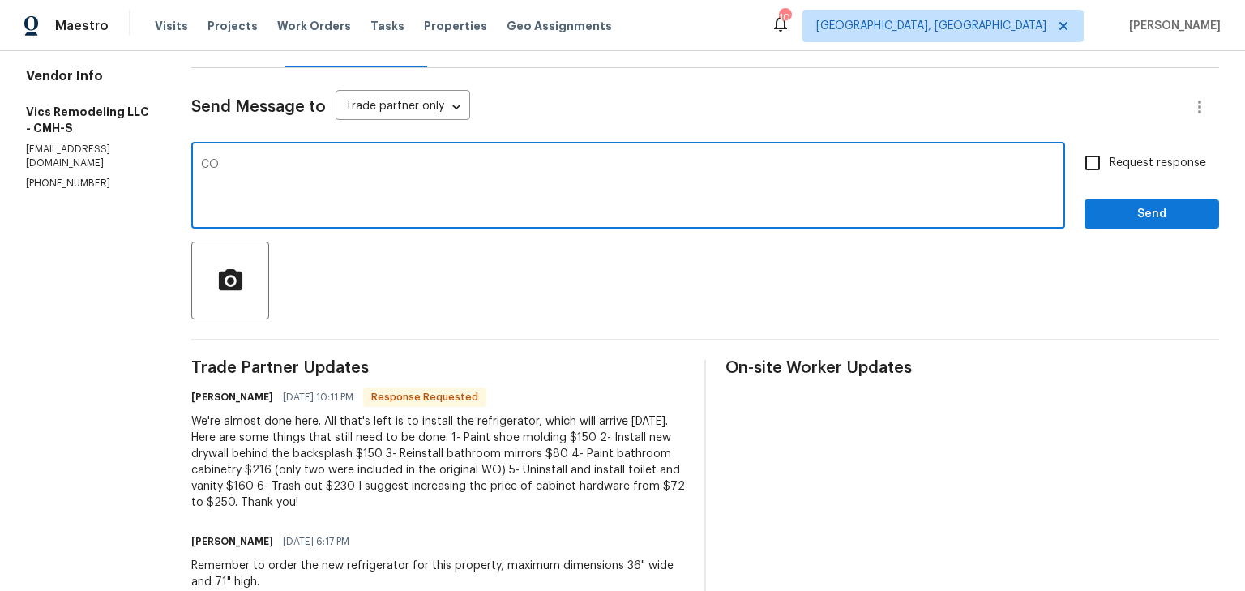
type textarea "C"
type textarea "M"
type textarea "I've submitted COs for most of this request. I'm unsure"
drag, startPoint x: 566, startPoint y: 159, endPoint x: 0, endPoint y: 140, distance: 566.1
click at [0, 140] on div "All work orders [STREET_ADDRESS][PERSON_NAME] Home details Vendor Info Vics Rem…" at bounding box center [622, 455] width 1245 height 1188
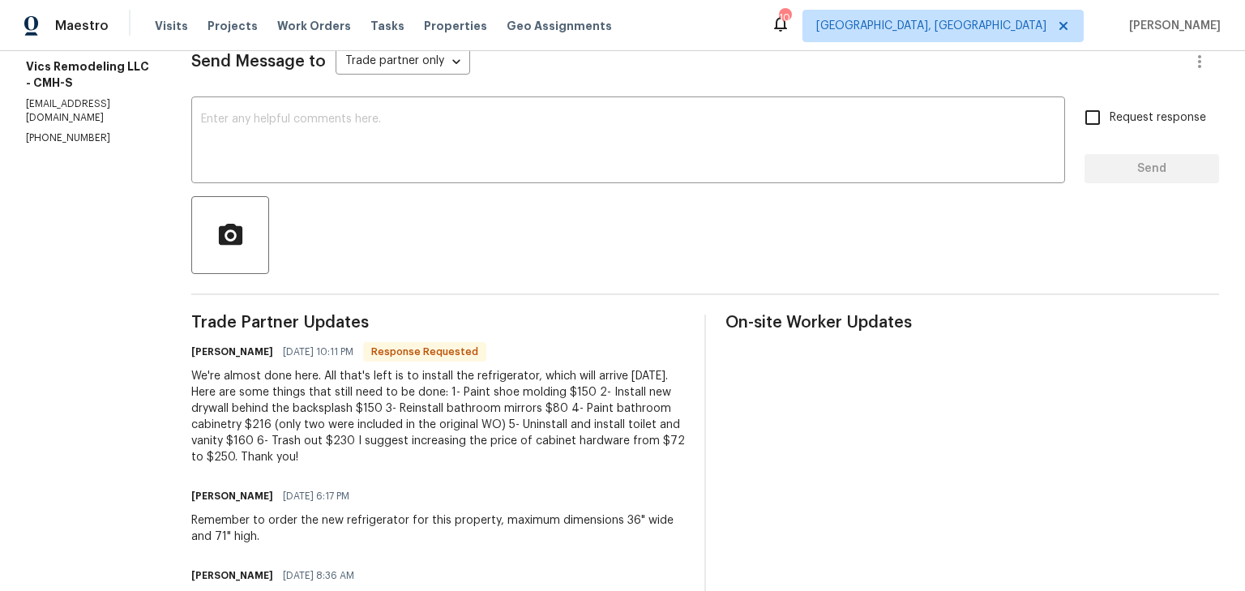
scroll to position [237, 0]
click at [334, 134] on textarea at bounding box center [628, 141] width 854 height 57
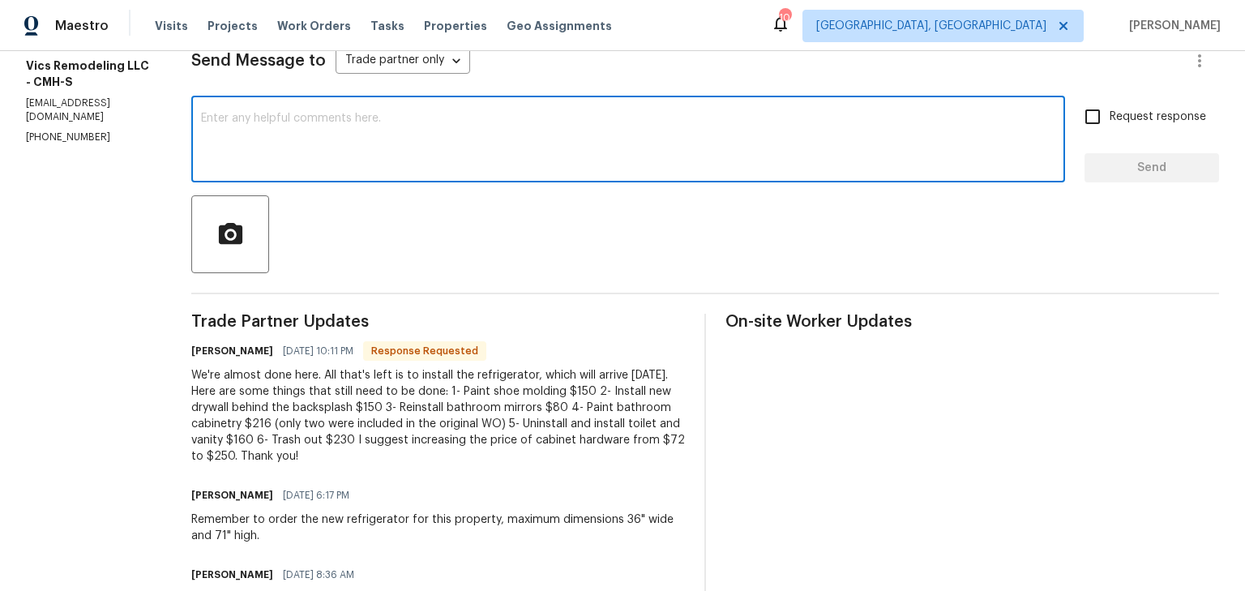
click at [338, 134] on textarea at bounding box center [628, 141] width 854 height 57
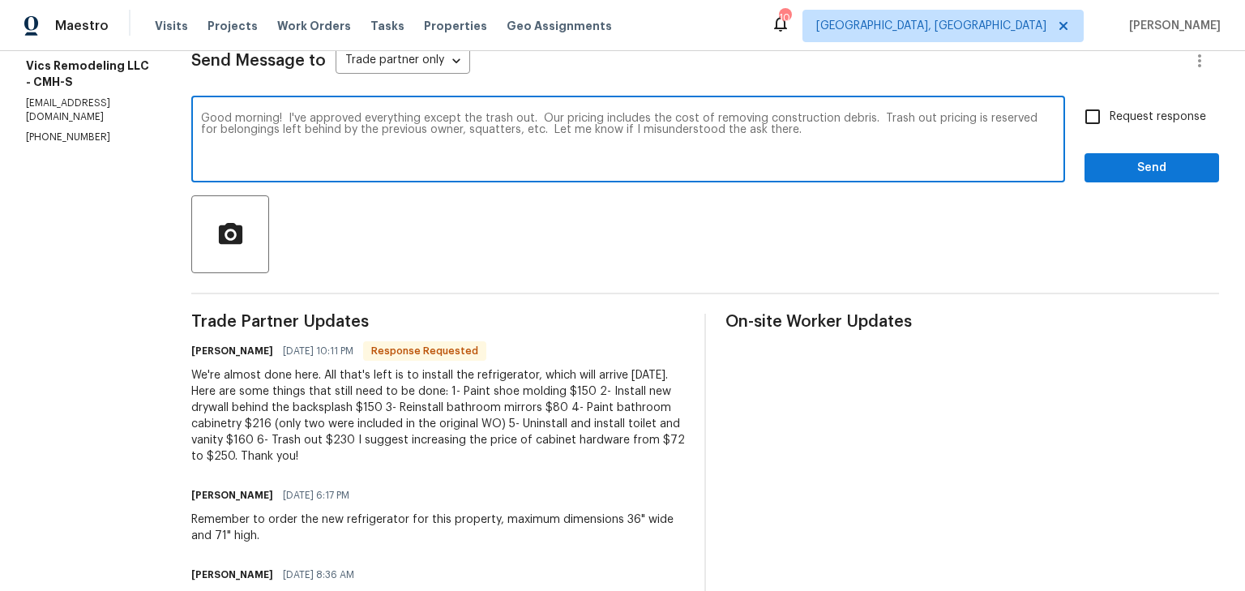
type textarea "Good morning! I've approved everything except the trash out. Our pricing includ…"
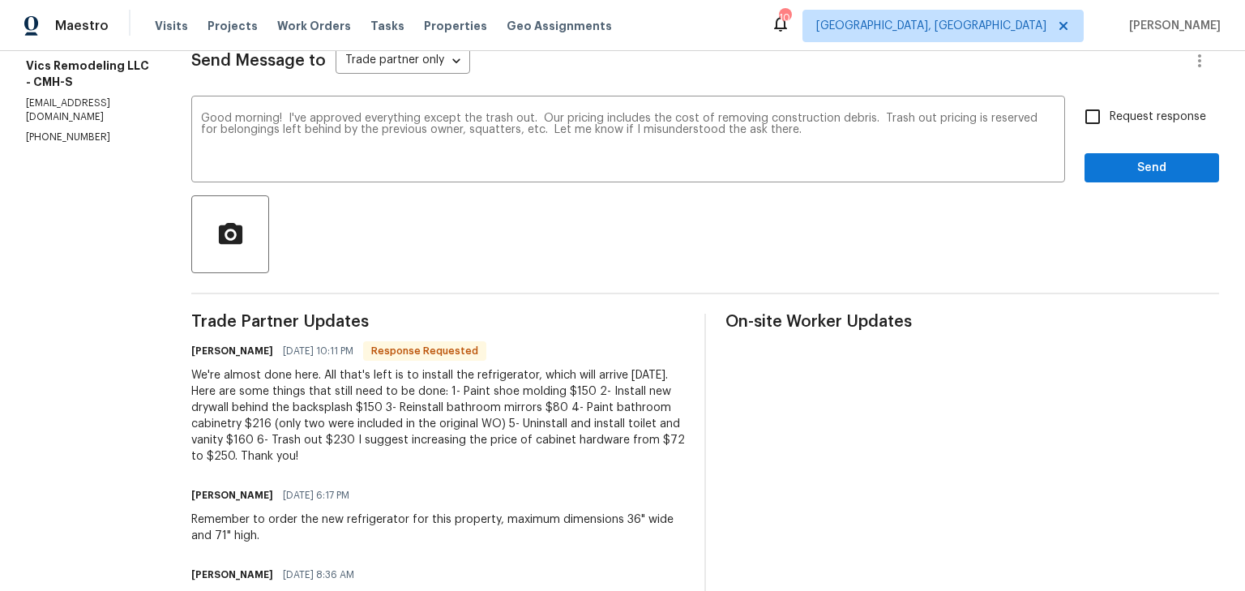
click at [1114, 118] on span "Request response" at bounding box center [1158, 117] width 96 height 17
click at [1110, 118] on input "Request response" at bounding box center [1093, 117] width 34 height 34
checkbox input "true"
click at [1111, 158] on span "Send" at bounding box center [1152, 168] width 109 height 20
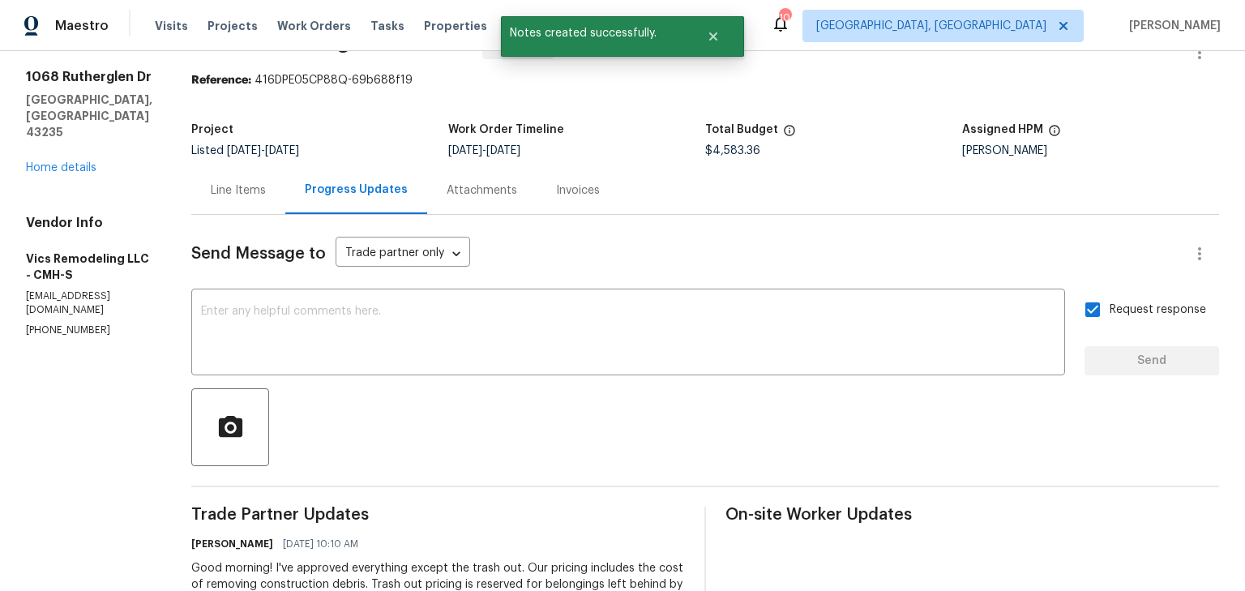
scroll to position [43, 0]
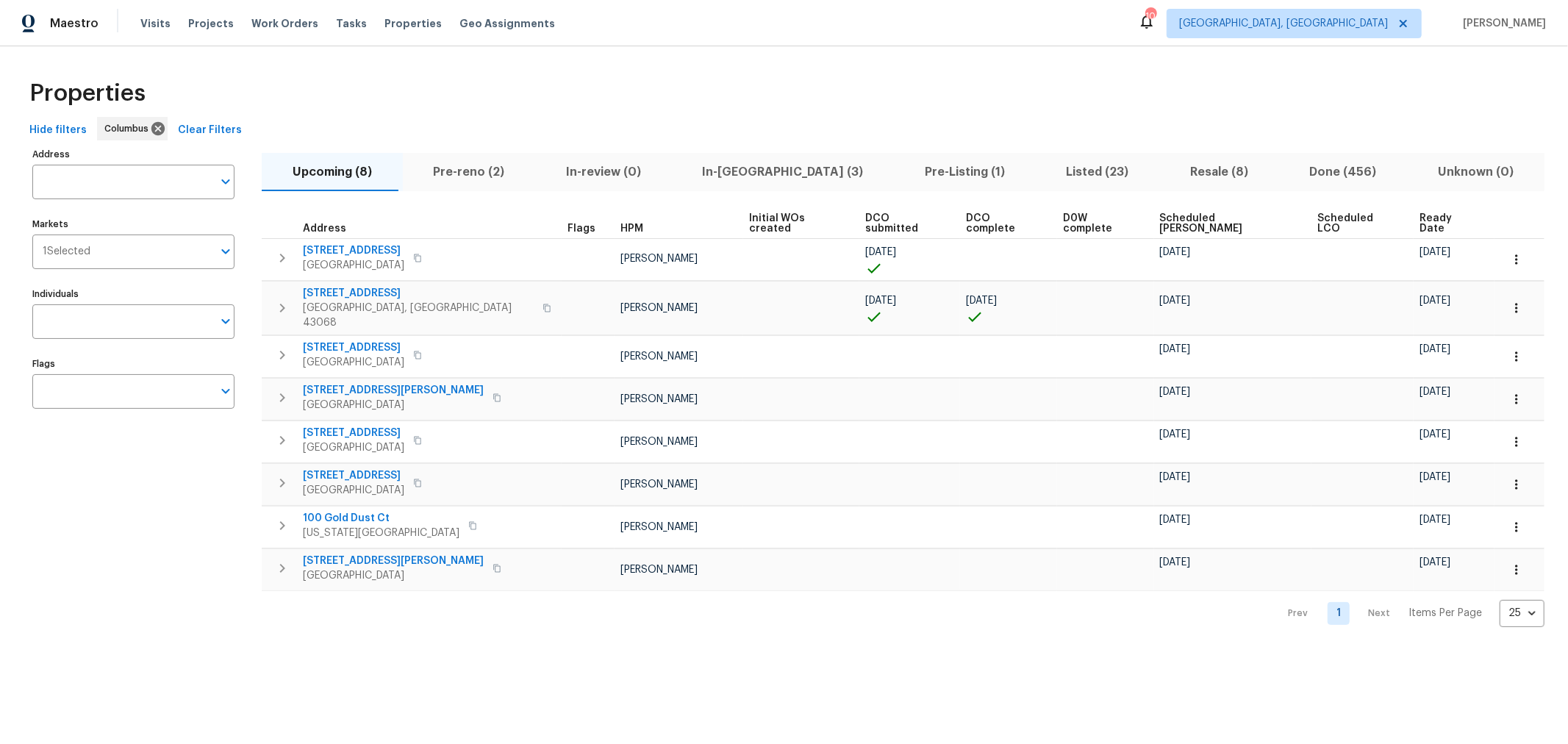
click at [1045, 175] on span "Listed (23)" at bounding box center [1098, 171] width 107 height 21
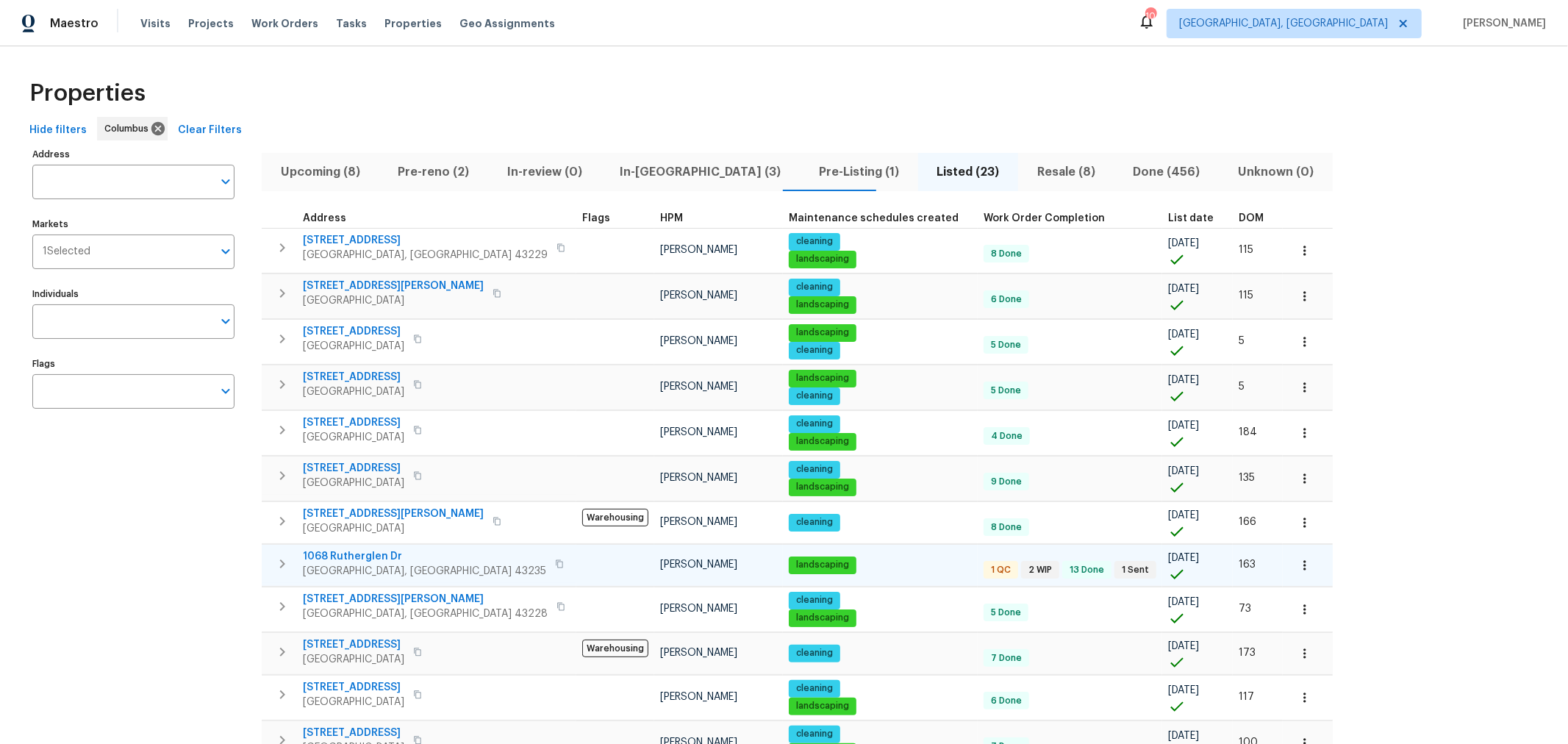
click at [365, 550] on span "1068 Rutherglen Dr" at bounding box center [424, 557] width 243 height 15
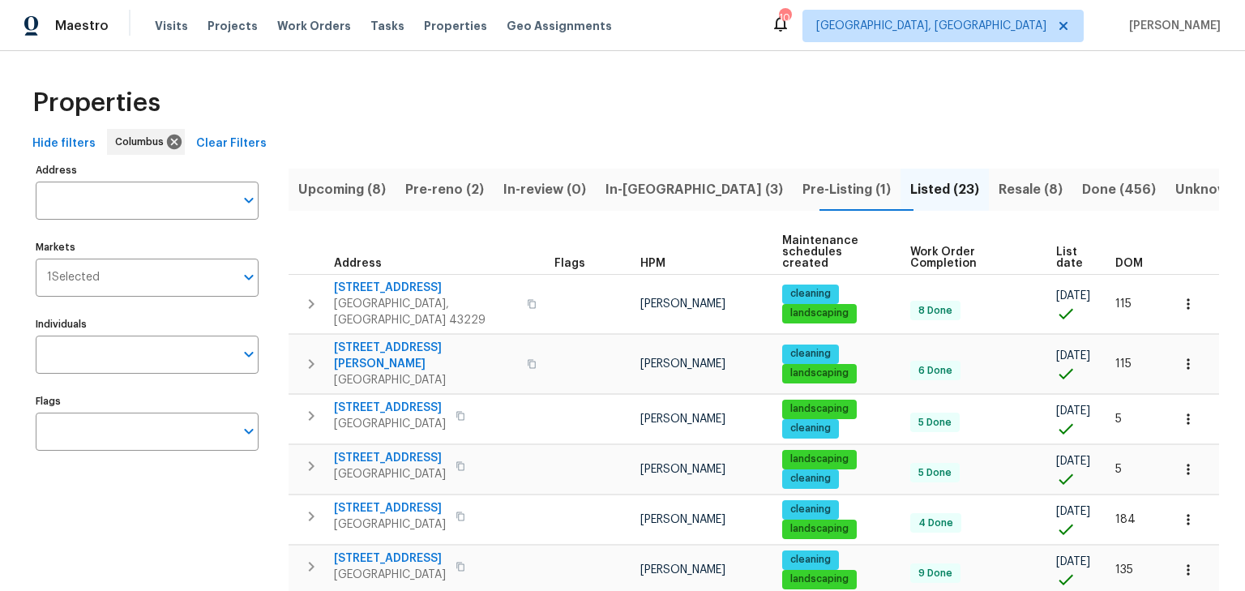
click at [660, 185] on span "In-reno (3)" at bounding box center [695, 189] width 178 height 23
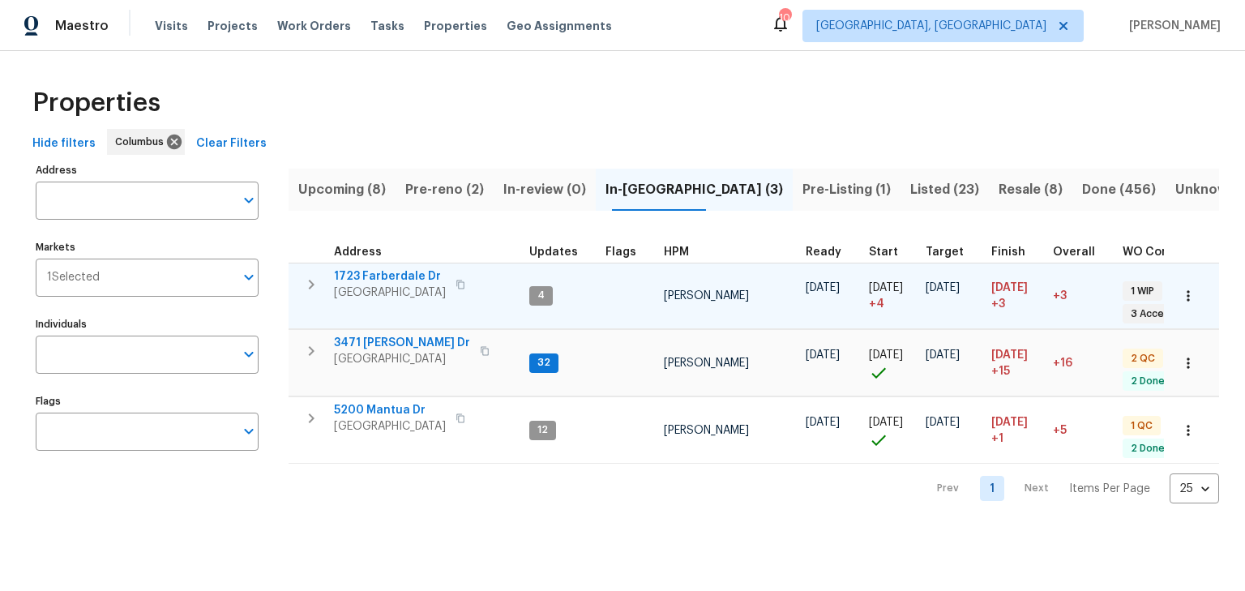
click at [369, 276] on span "1723 Farberdale Dr" at bounding box center [390, 276] width 112 height 16
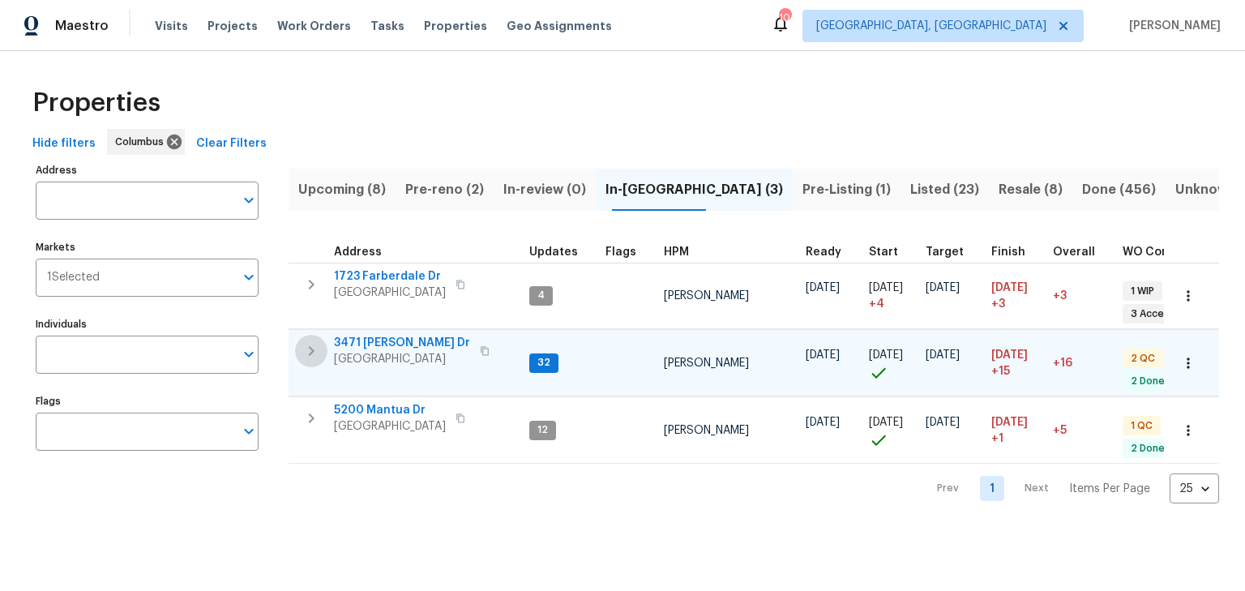
click at [318, 349] on icon "button" at bounding box center [311, 350] width 19 height 19
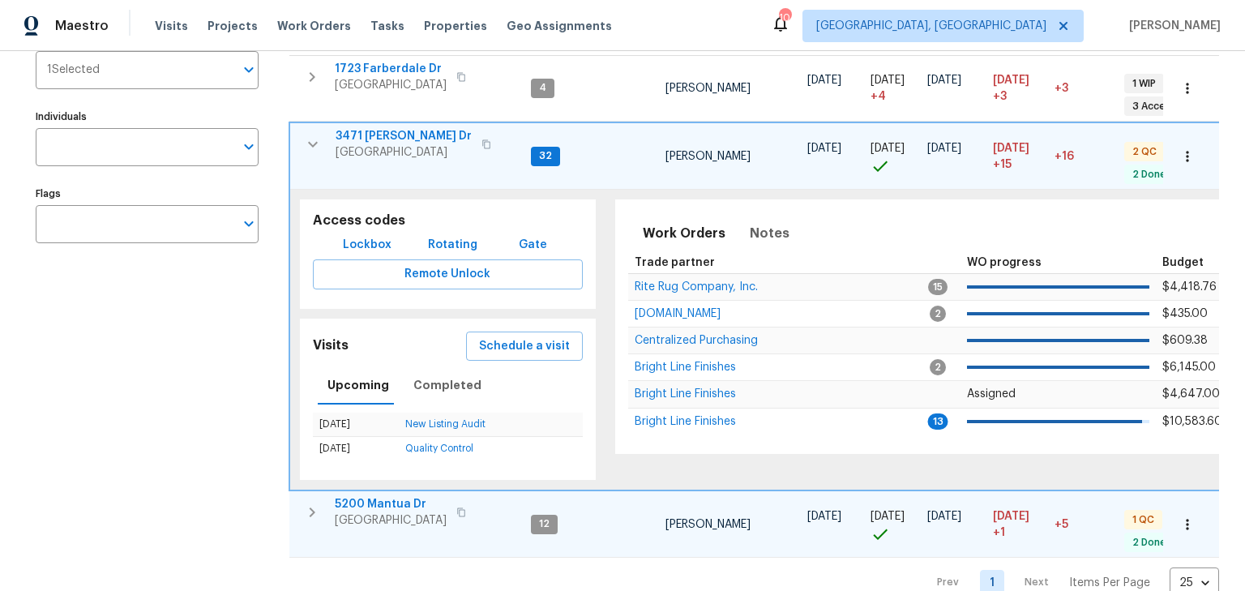
scroll to position [258, 0]
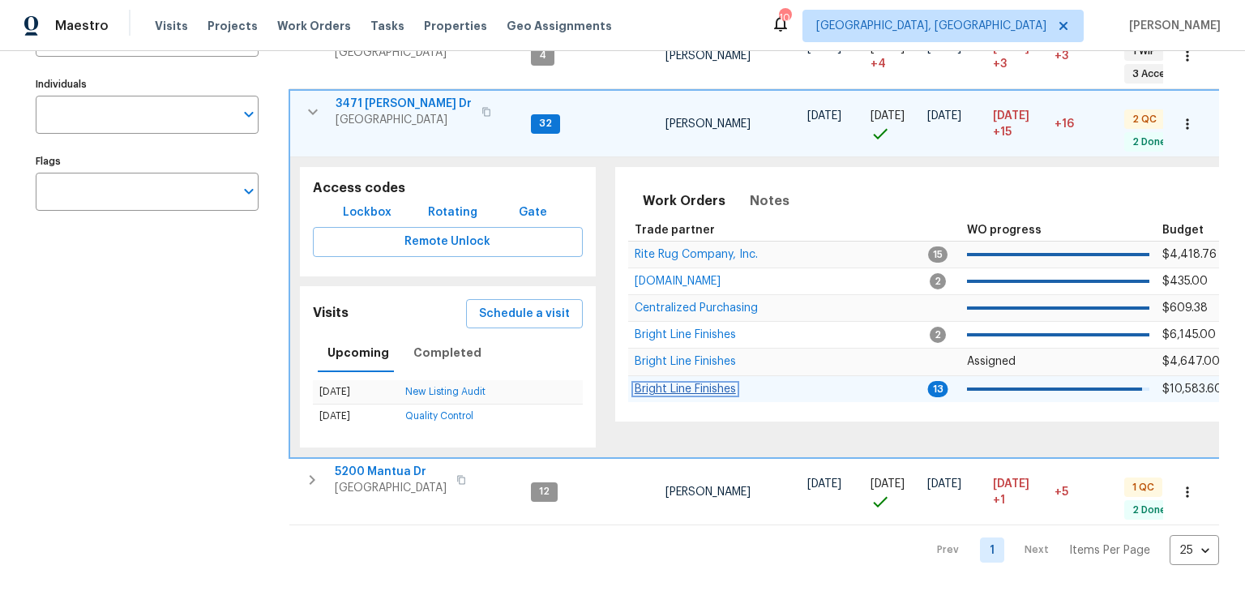
click at [642, 383] on span "Bright Line Finishes" at bounding box center [685, 388] width 101 height 11
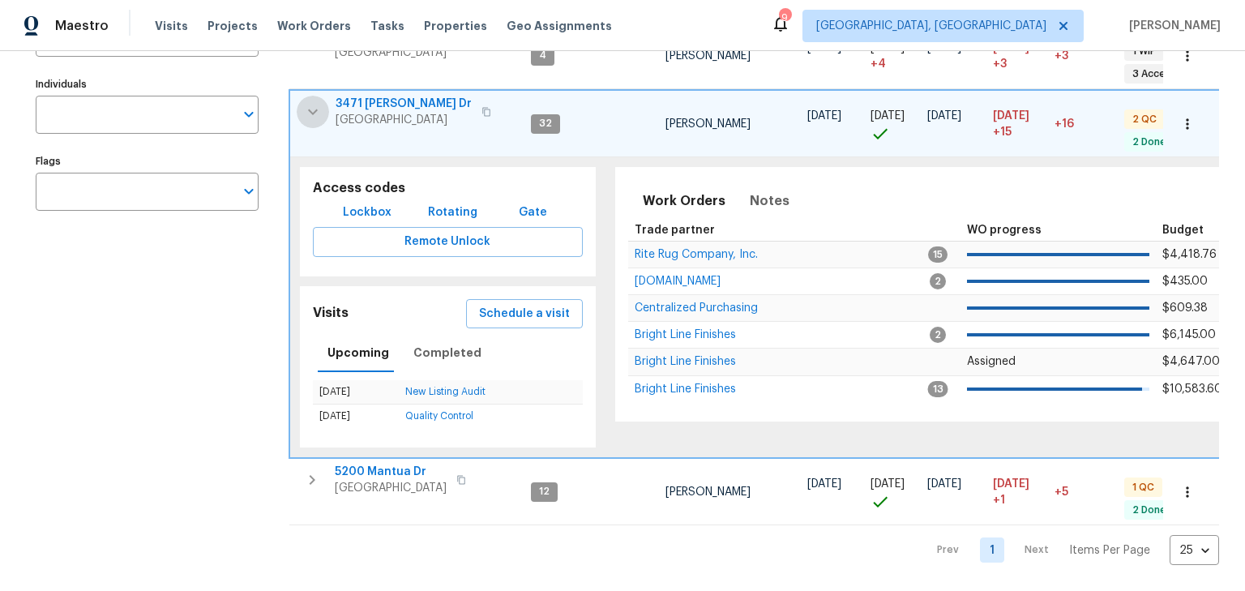
click at [313, 102] on icon "button" at bounding box center [312, 111] width 19 height 19
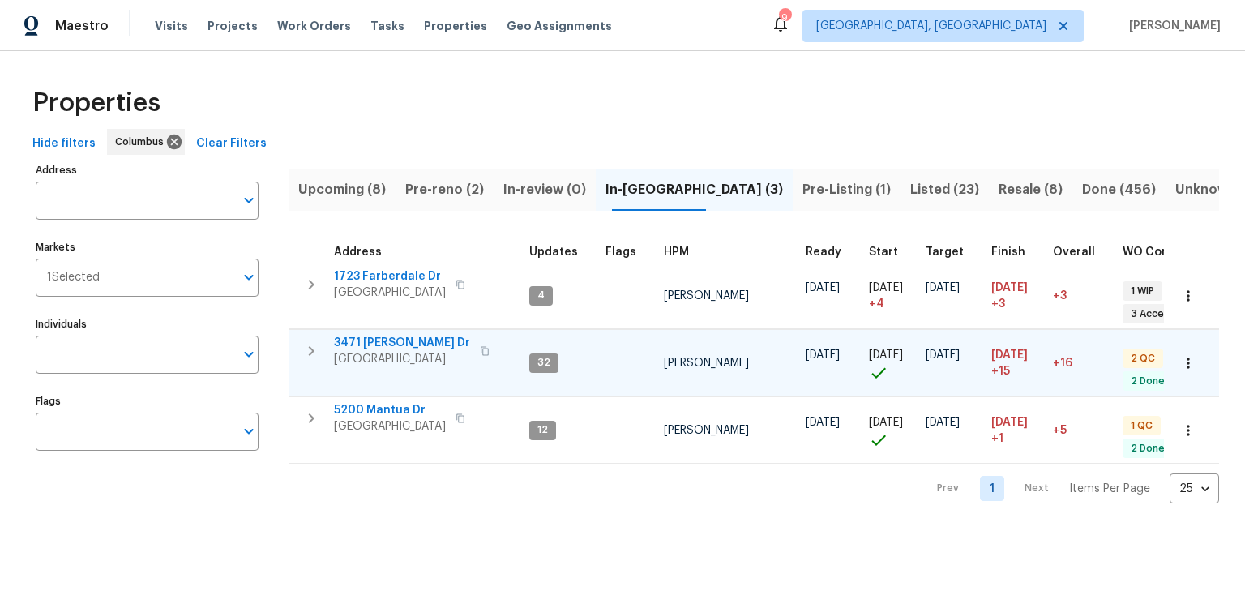
scroll to position [0, 0]
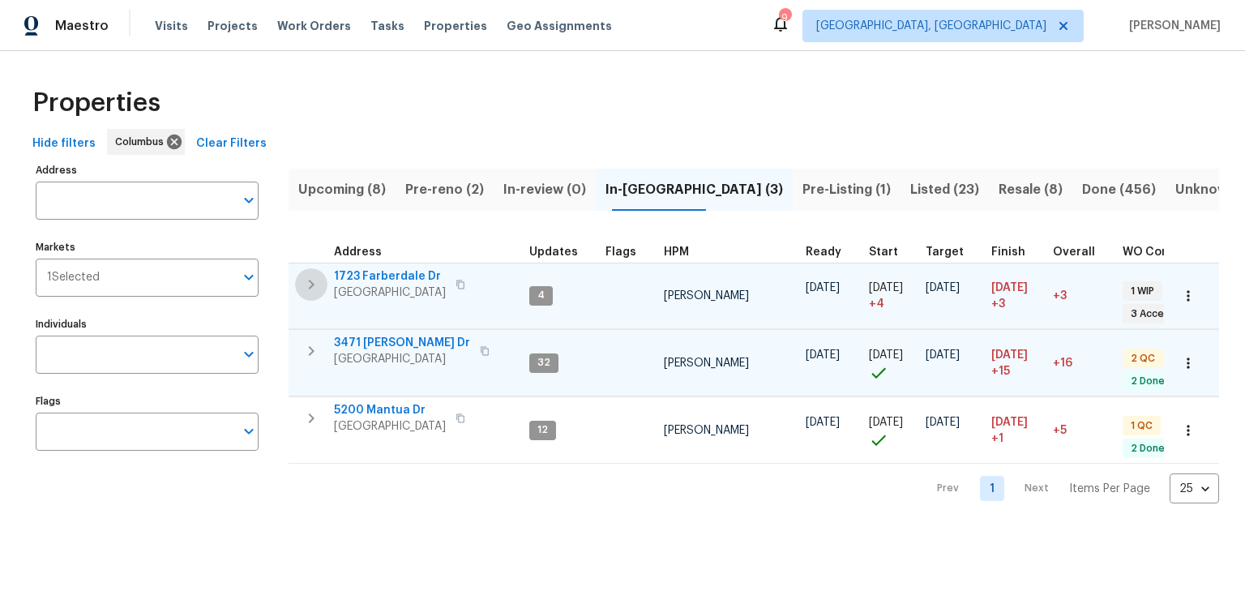
click at [306, 293] on button "button" at bounding box center [311, 284] width 32 height 32
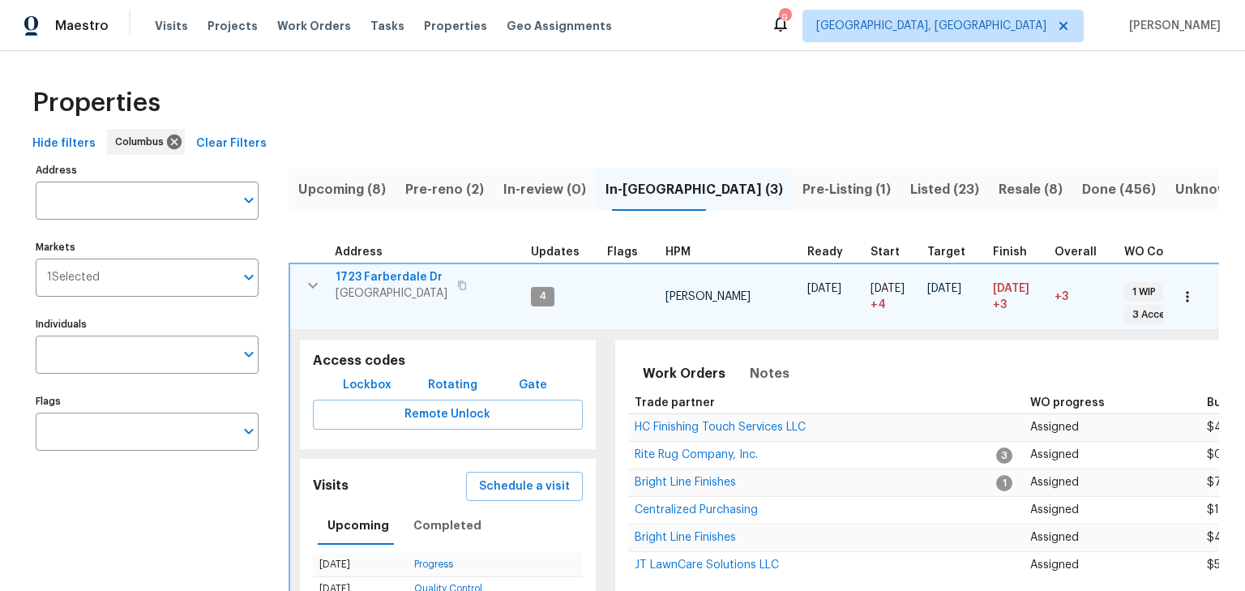
click at [308, 279] on icon "button" at bounding box center [312, 285] width 19 height 19
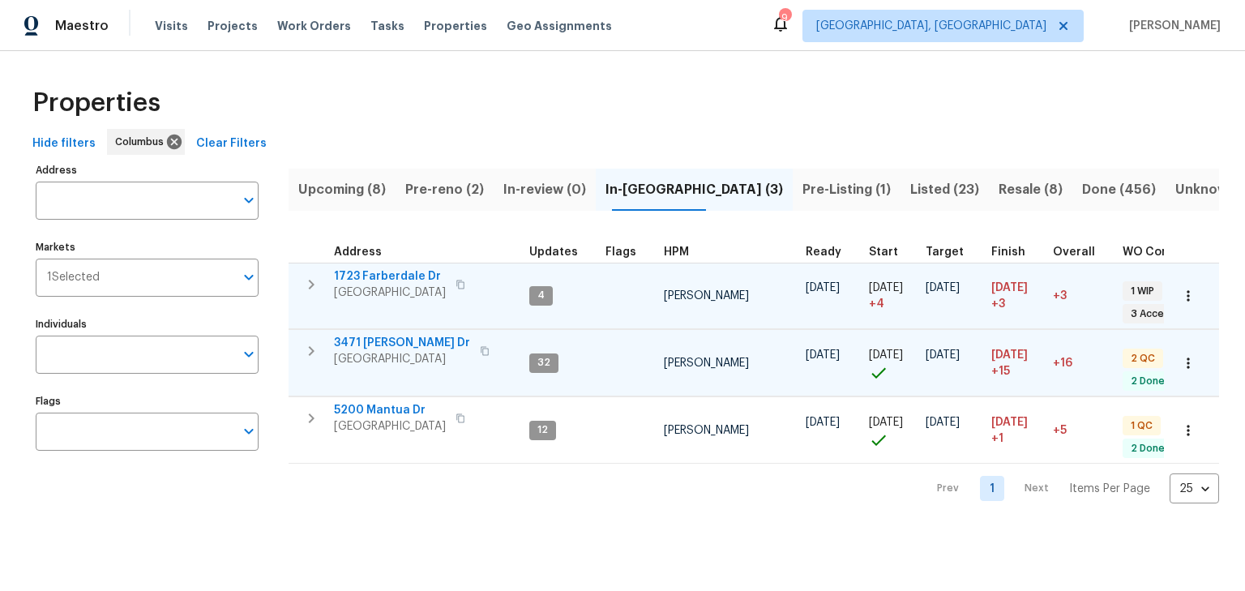
click at [315, 355] on icon "button" at bounding box center [311, 350] width 19 height 19
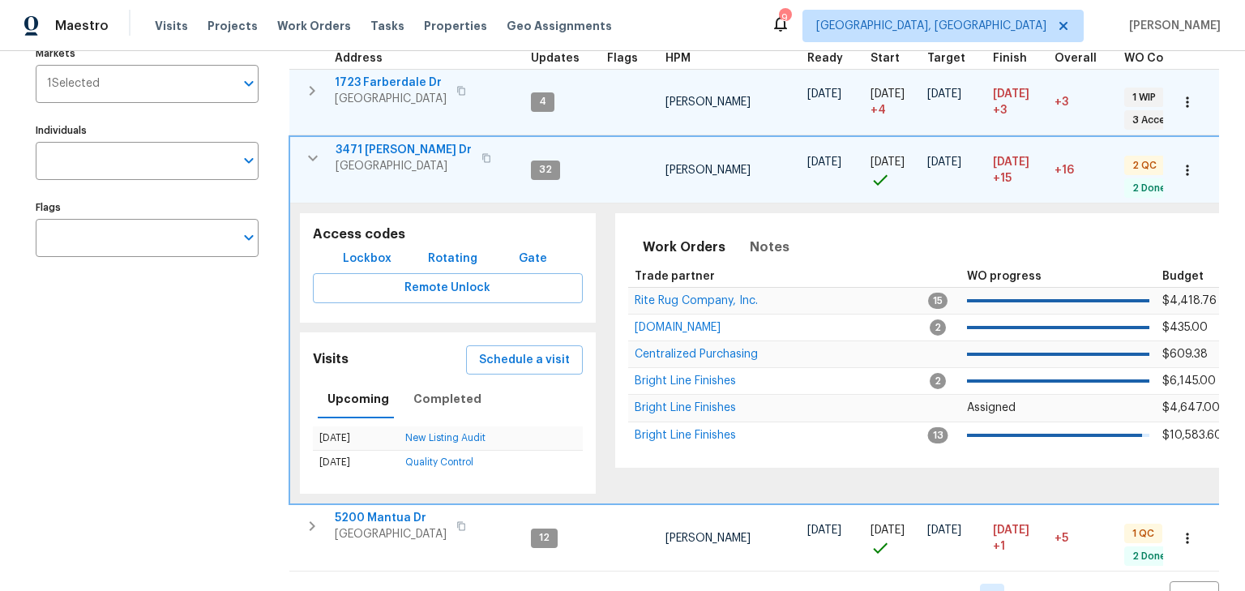
scroll to position [195, 0]
click at [515, 353] on span "Schedule a visit" at bounding box center [524, 359] width 91 height 20
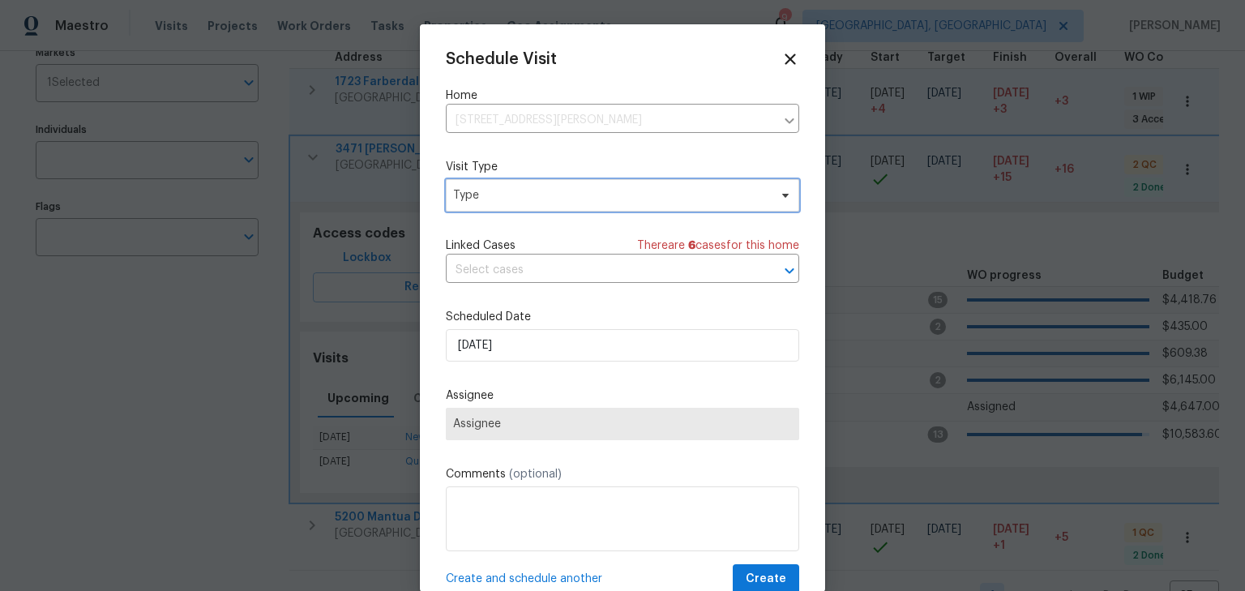
click at [515, 189] on span "Type" at bounding box center [610, 195] width 315 height 16
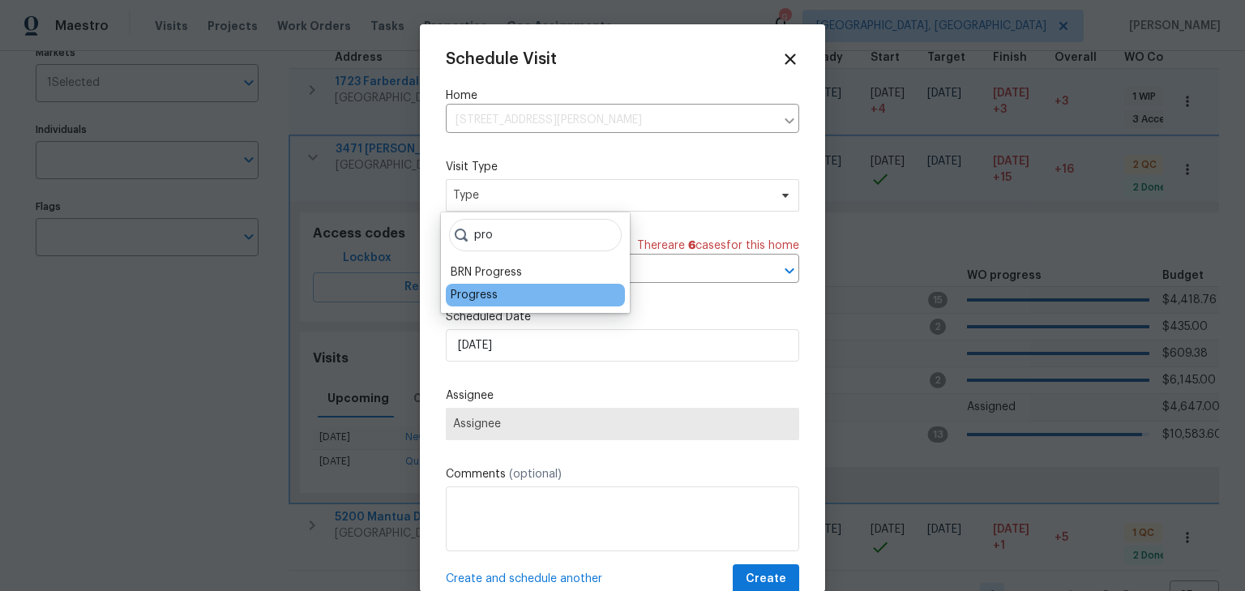
type input "pro"
click at [511, 300] on div "Progress" at bounding box center [535, 295] width 179 height 23
click at [477, 297] on div "Progress" at bounding box center [474, 295] width 47 height 16
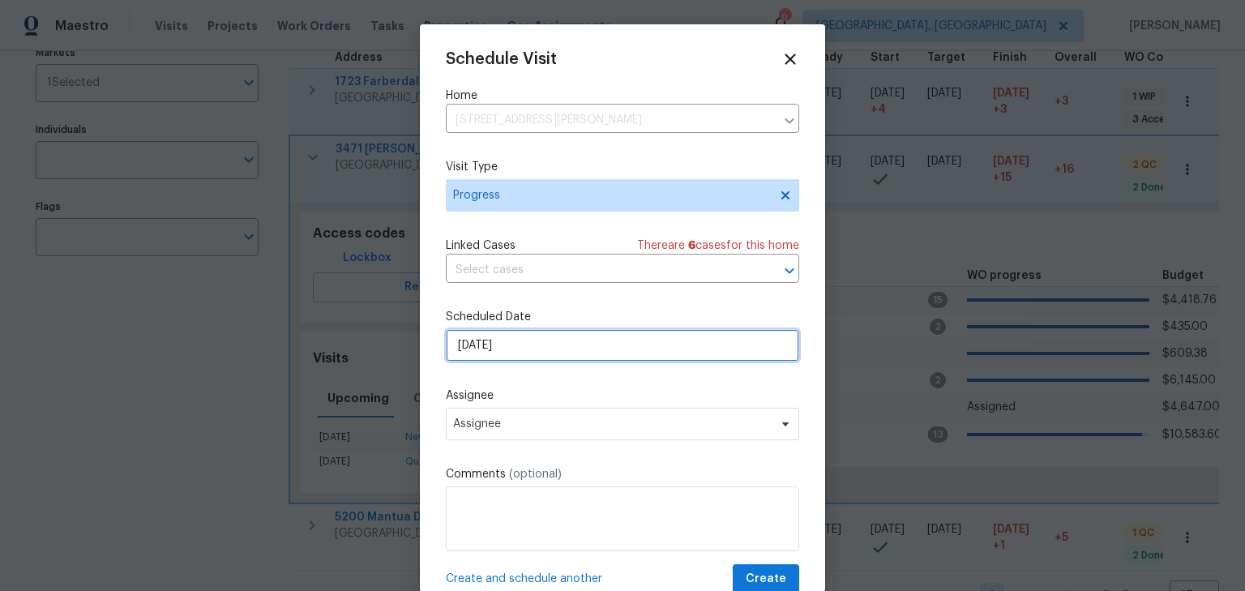
click at [486, 354] on input "9/7/2025" at bounding box center [622, 345] width 353 height 32
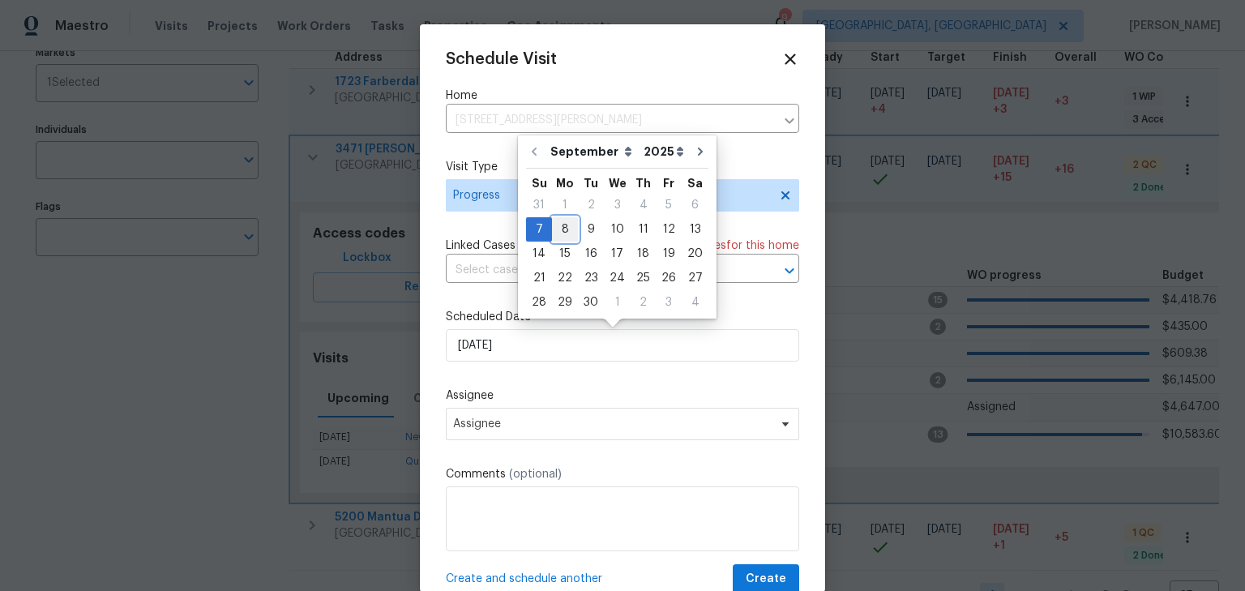
click at [563, 233] on div "8" at bounding box center [565, 229] width 26 height 23
type input "9/8/2025"
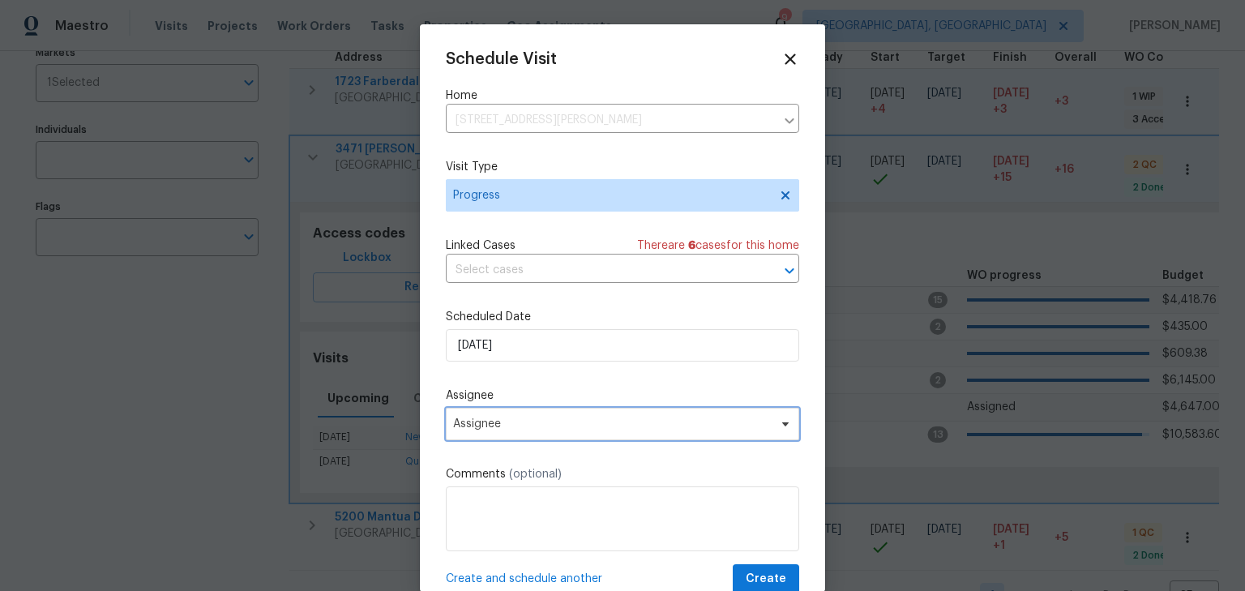
click at [572, 435] on span "Assignee" at bounding box center [622, 424] width 353 height 32
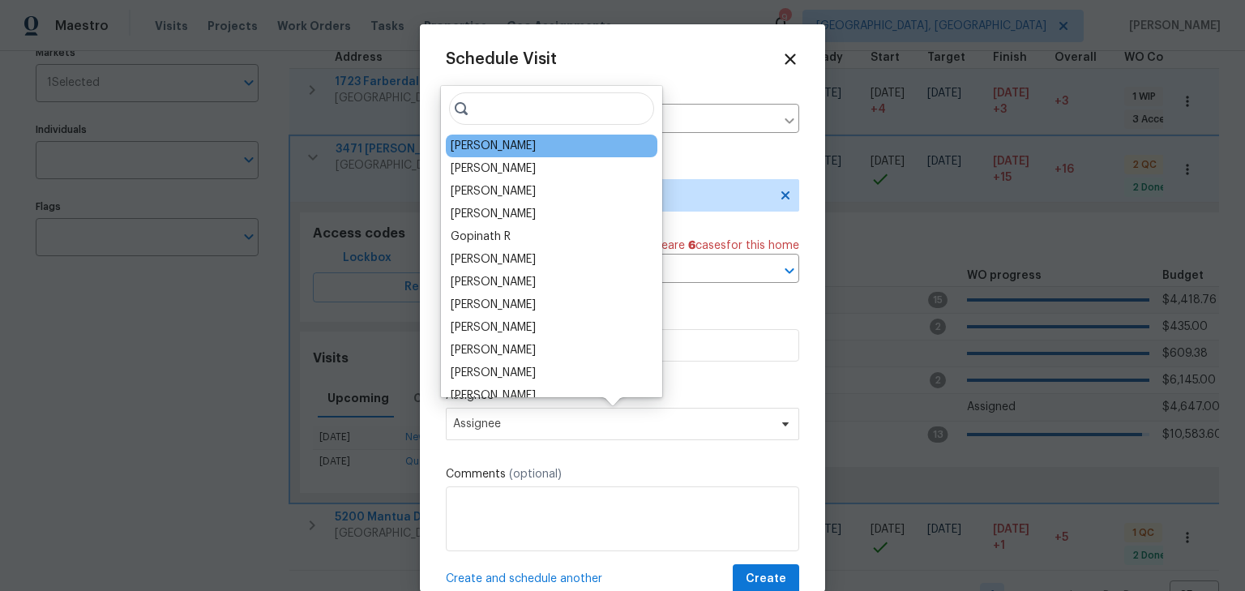
click at [524, 151] on div "[PERSON_NAME]" at bounding box center [493, 146] width 85 height 16
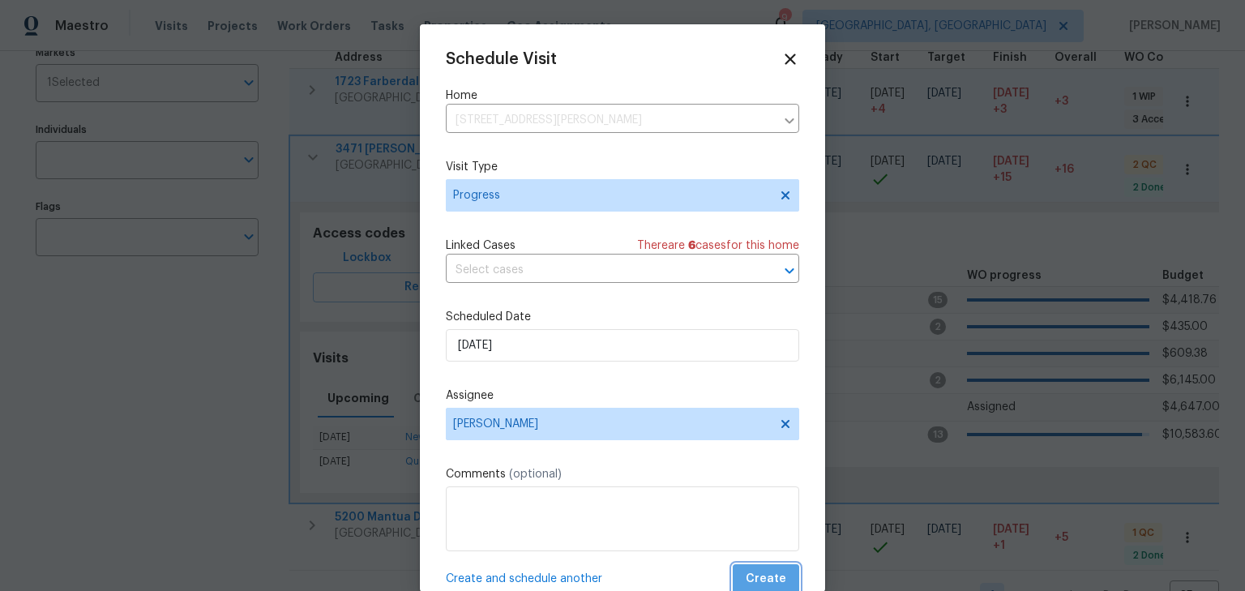
click at [755, 581] on span "Create" at bounding box center [766, 579] width 41 height 20
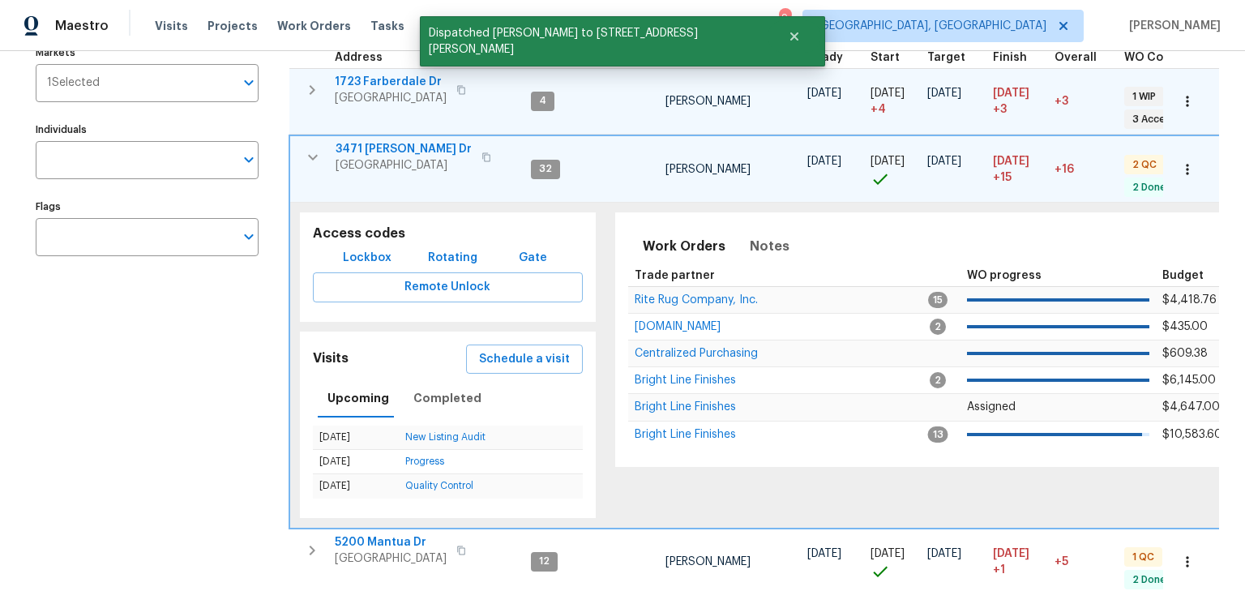
click at [311, 165] on icon "button" at bounding box center [312, 157] width 19 height 19
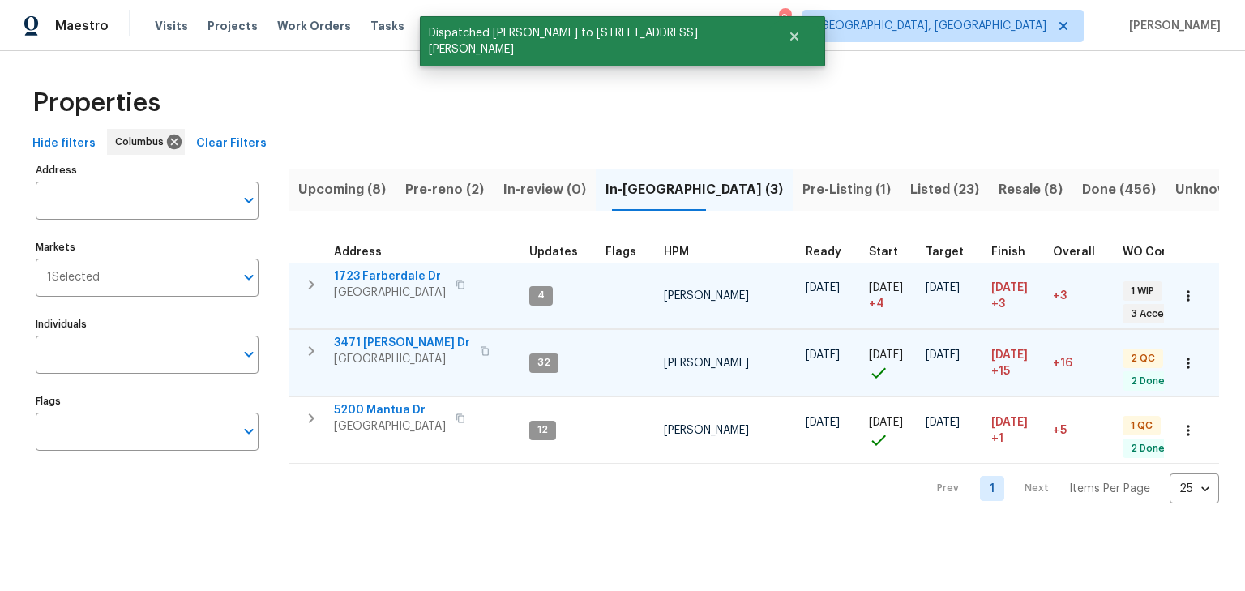
scroll to position [0, 0]
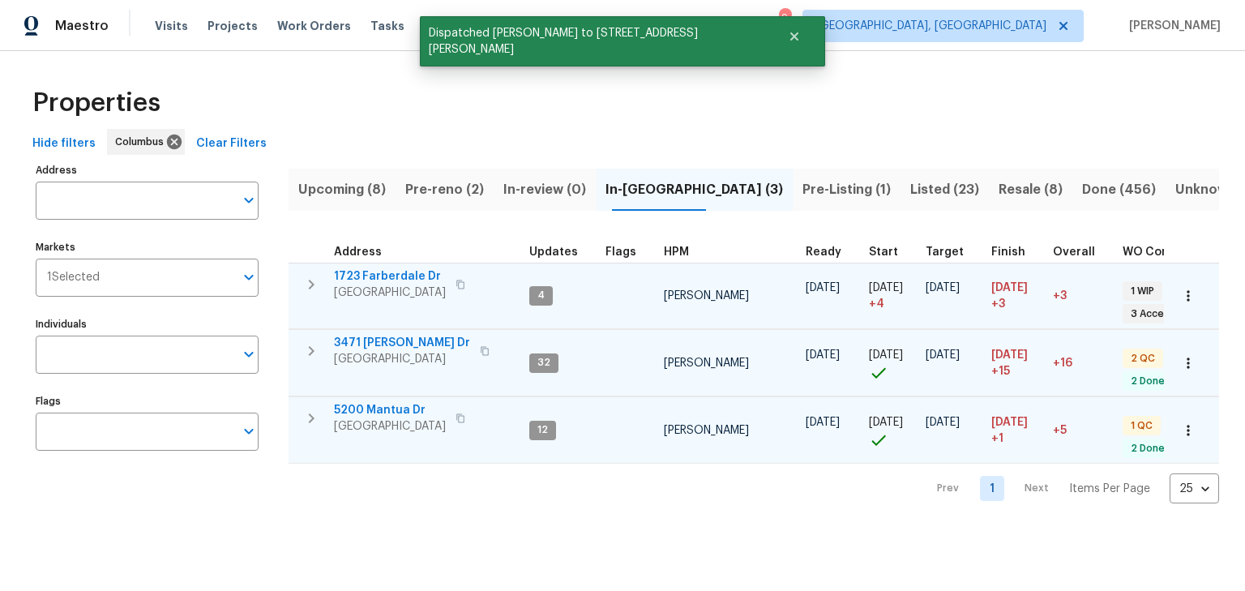
click at [310, 423] on icon "button" at bounding box center [311, 418] width 19 height 19
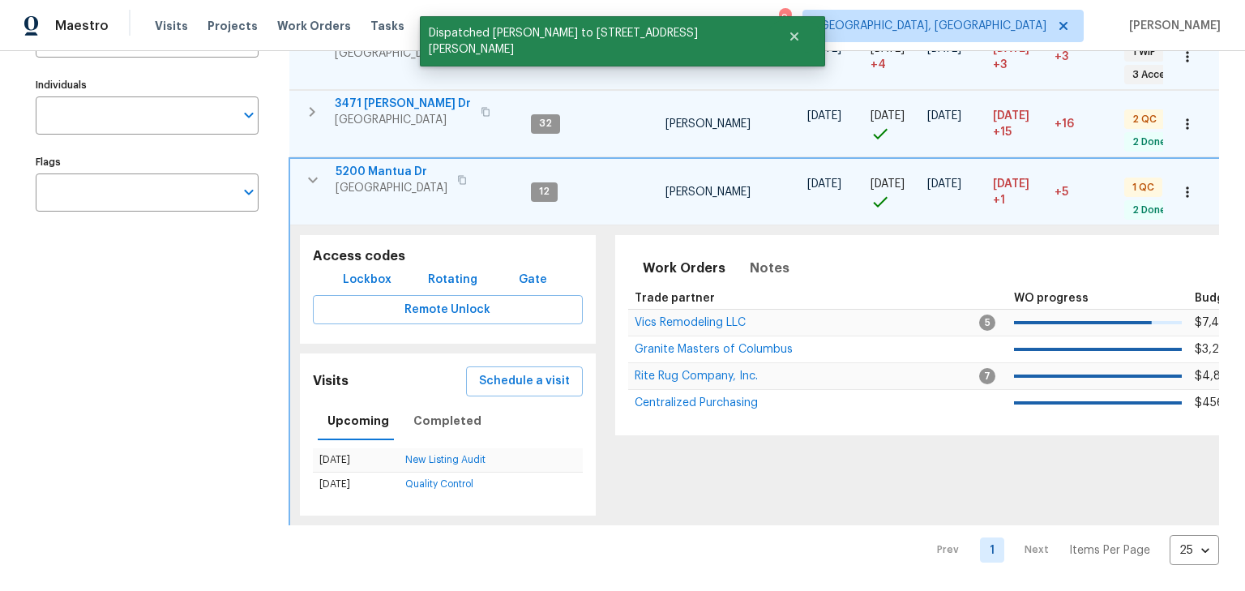
scroll to position [257, 0]
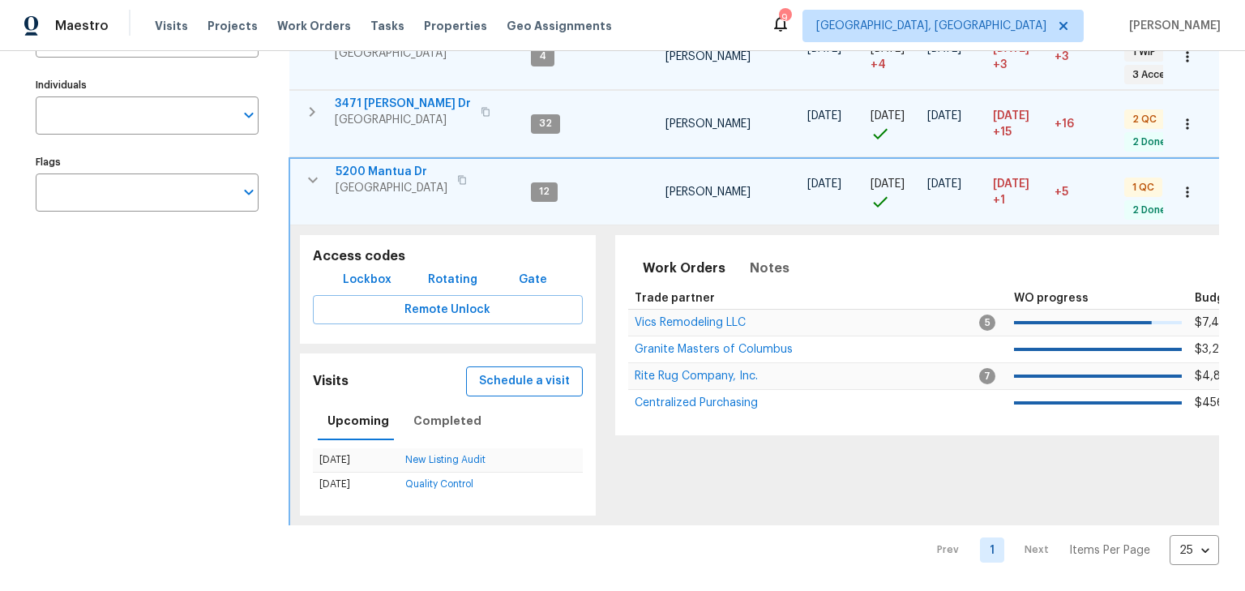
click at [486, 371] on span "Schedule a visit" at bounding box center [524, 381] width 91 height 20
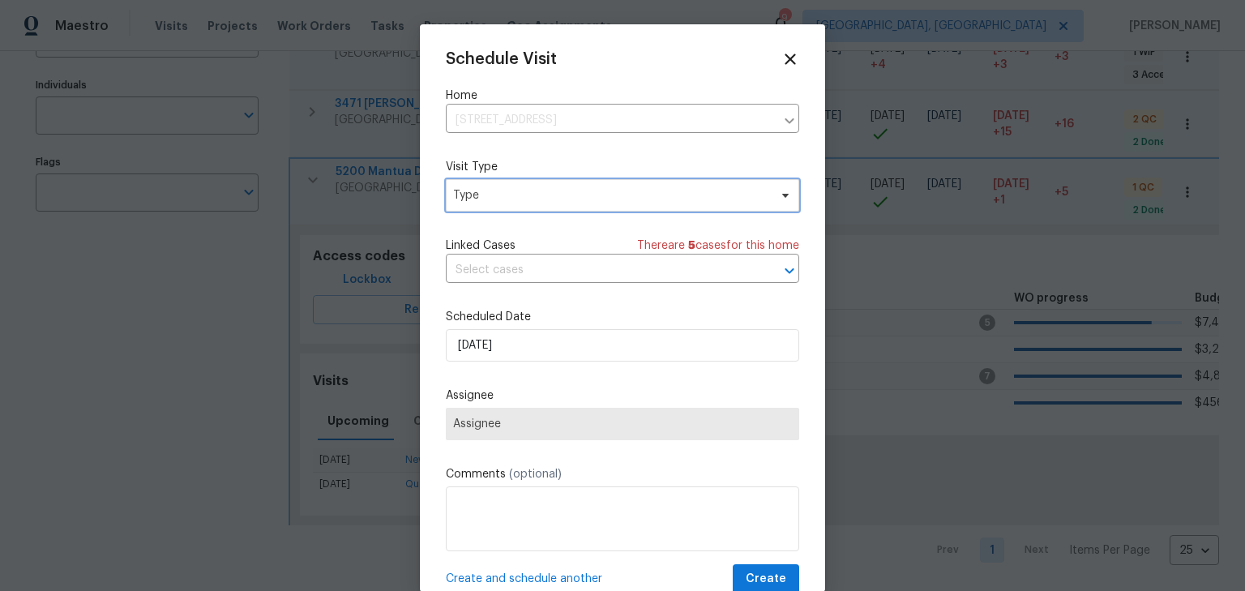
click at [507, 201] on span "Type" at bounding box center [610, 195] width 315 height 16
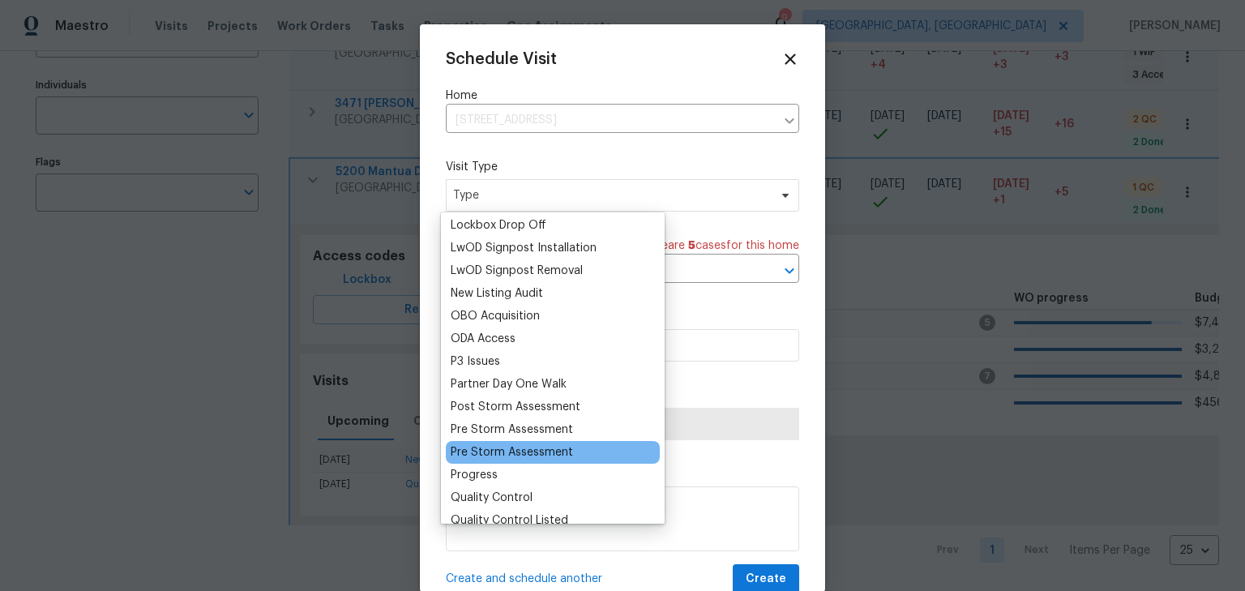
scroll to position [842, 0]
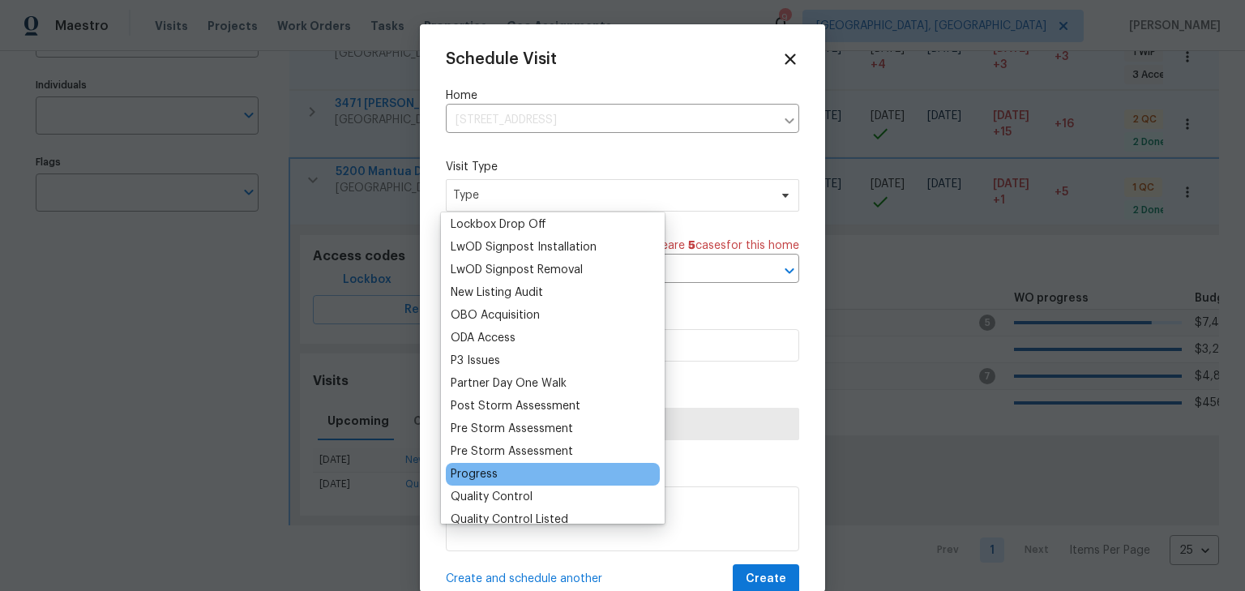
click at [473, 478] on div "Progress" at bounding box center [474, 474] width 47 height 16
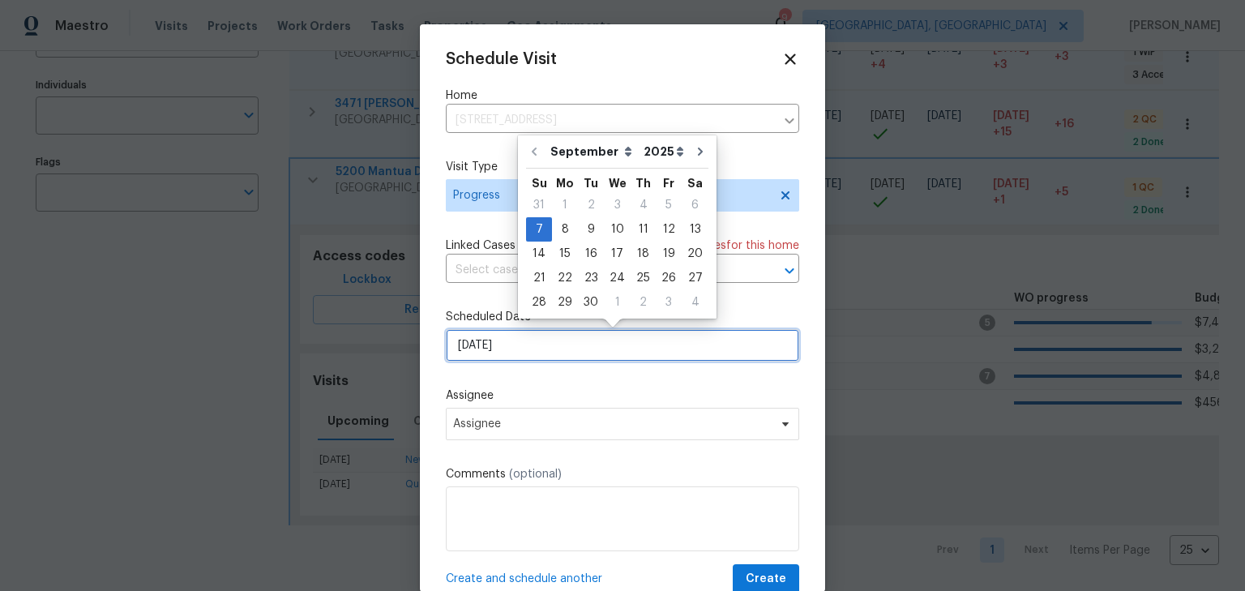
click at [517, 360] on input "9/7/2025" at bounding box center [622, 345] width 353 height 32
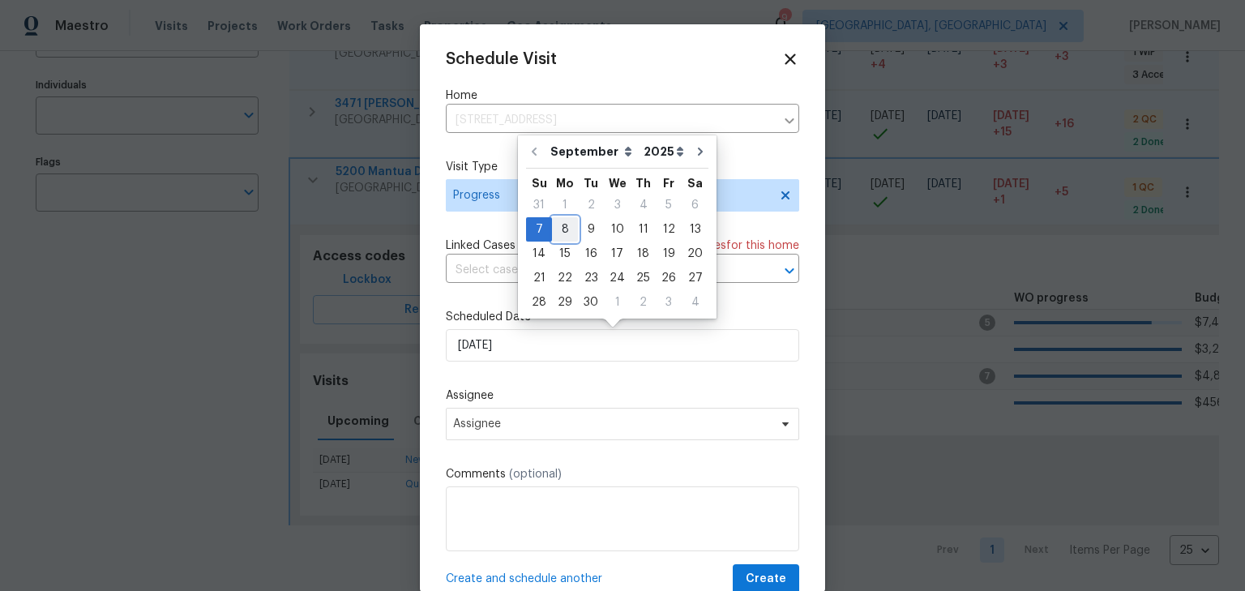
click at [567, 225] on div "8" at bounding box center [565, 229] width 26 height 23
type input "9/8/2025"
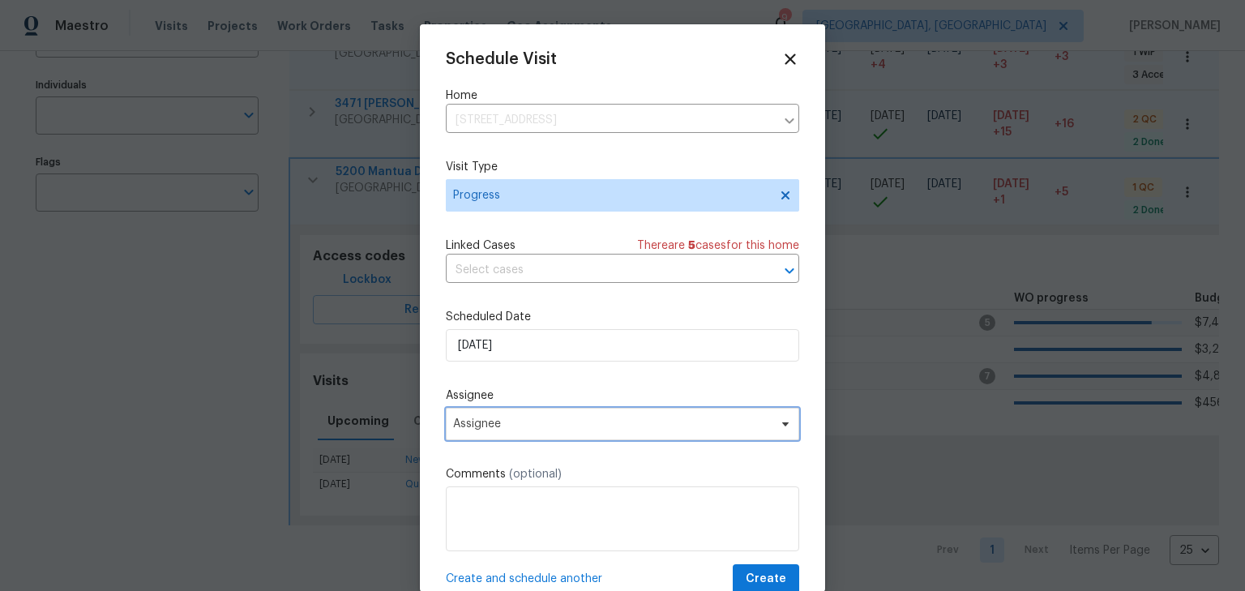
click at [555, 434] on span "Assignee" at bounding box center [622, 424] width 353 height 32
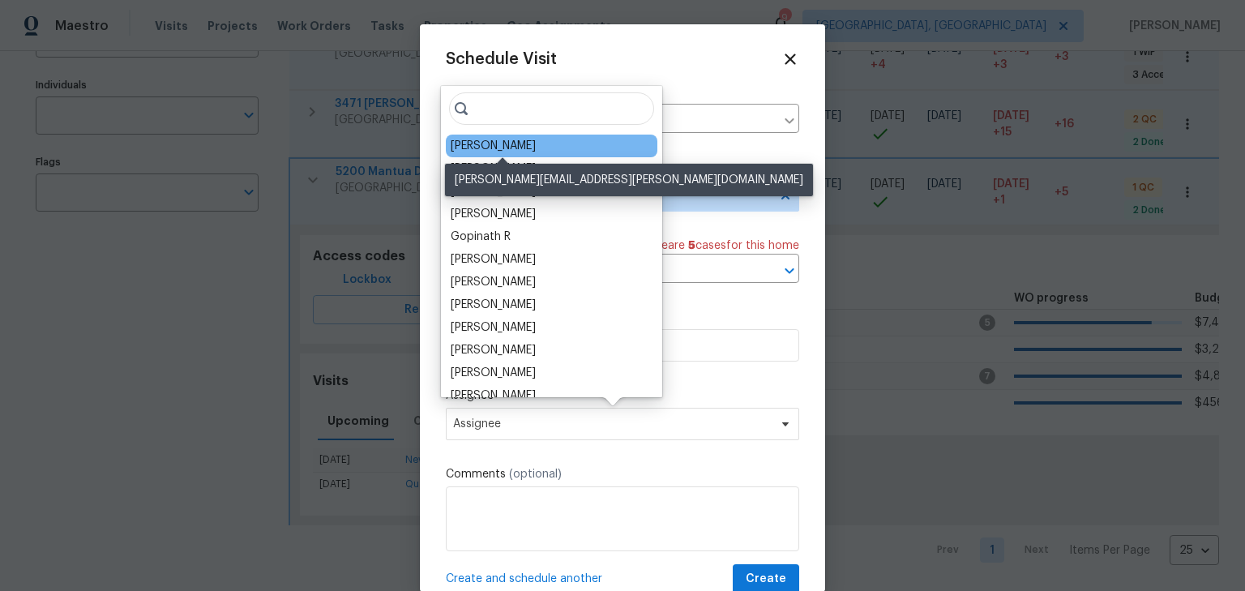
click at [524, 148] on div "[PERSON_NAME]" at bounding box center [493, 146] width 85 height 16
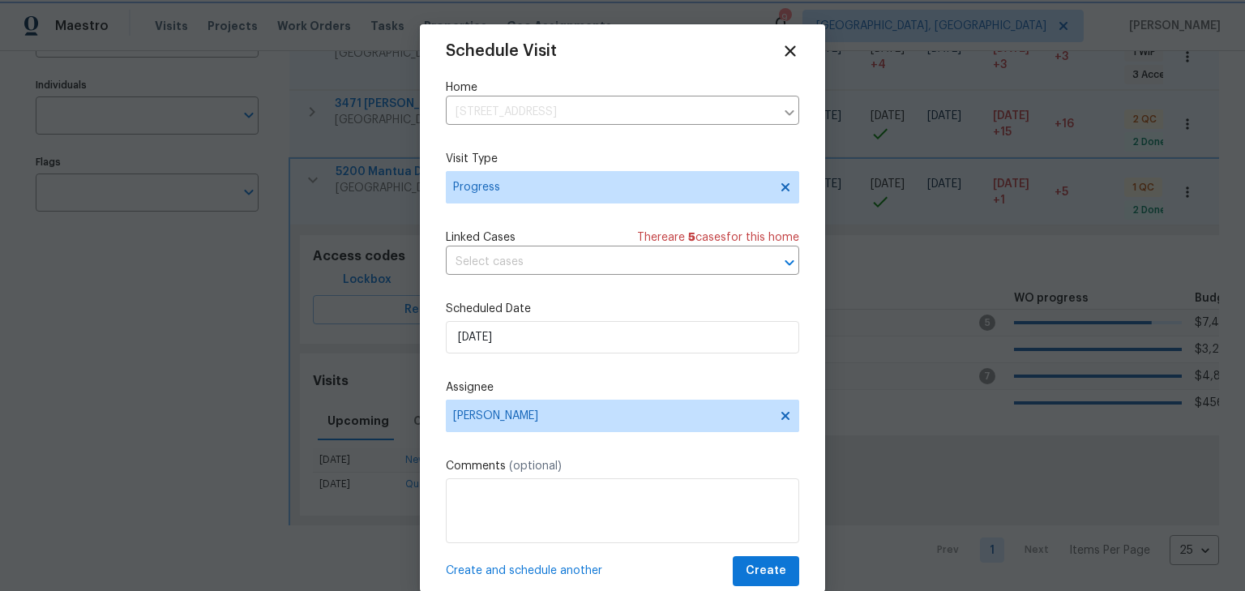
scroll to position [29, 0]
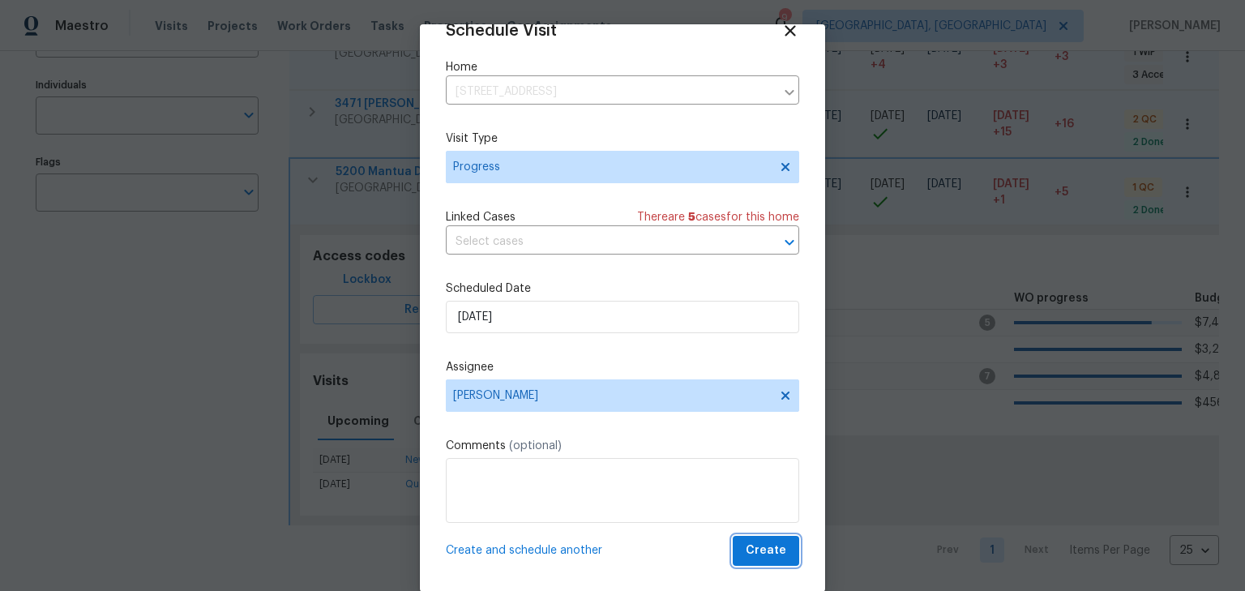
click at [758, 548] on span "Create" at bounding box center [766, 551] width 41 height 20
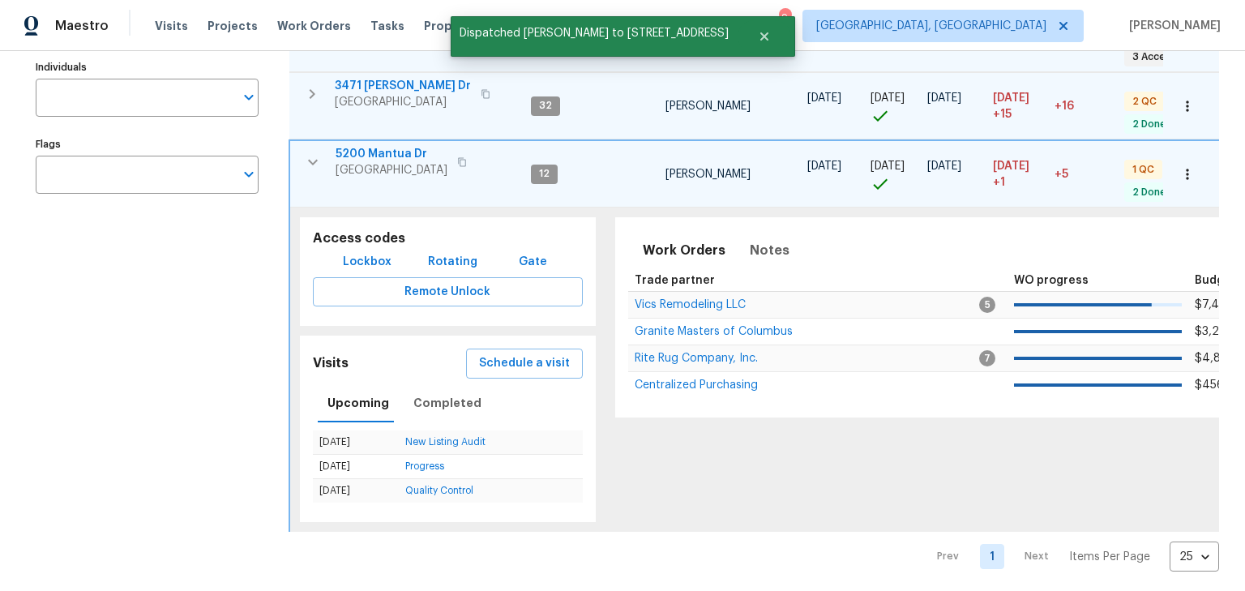
click at [296, 156] on td "5200 Mantua Dr Canal Winchester, OH 43110" at bounding box center [407, 162] width 234 height 42
click at [328, 166] on td "5200 Mantua Dr Canal Winchester, OH 43110" at bounding box center [407, 162] width 234 height 42
click at [324, 160] on button "button" at bounding box center [313, 162] width 32 height 32
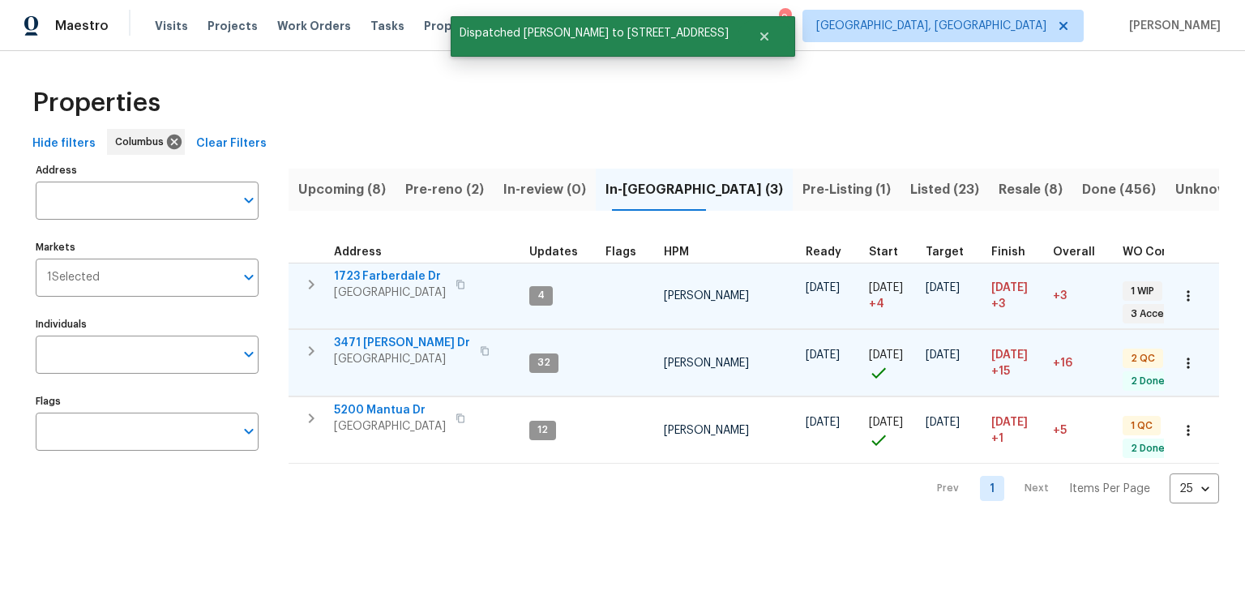
scroll to position [0, 0]
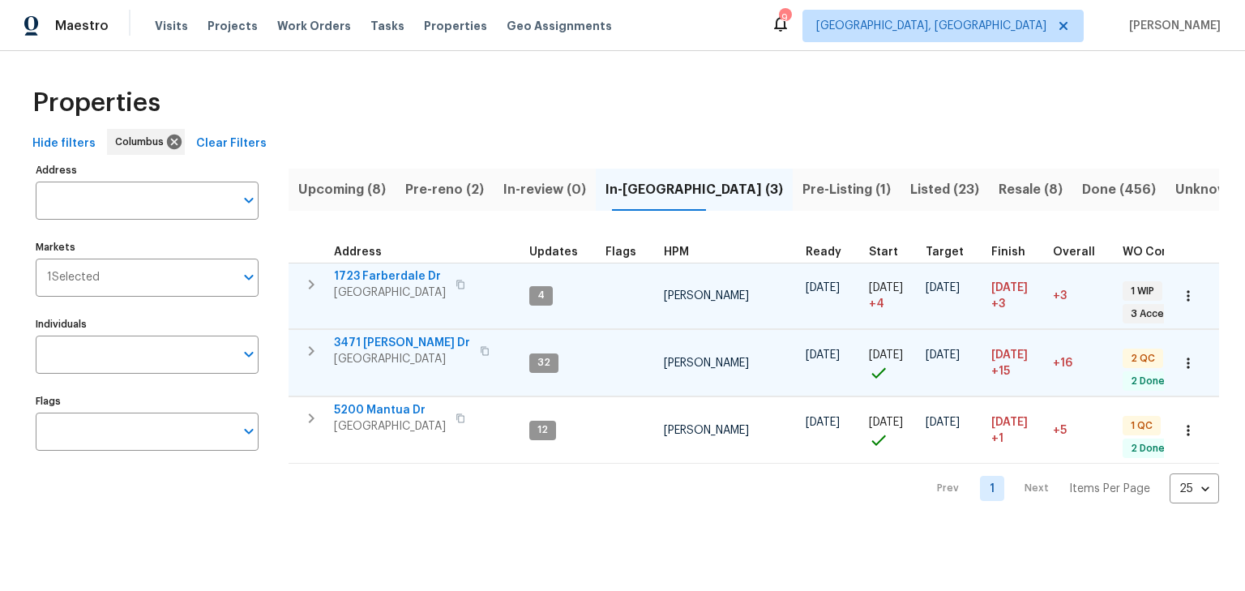
click at [447, 182] on span "Pre-reno (2)" at bounding box center [444, 189] width 79 height 23
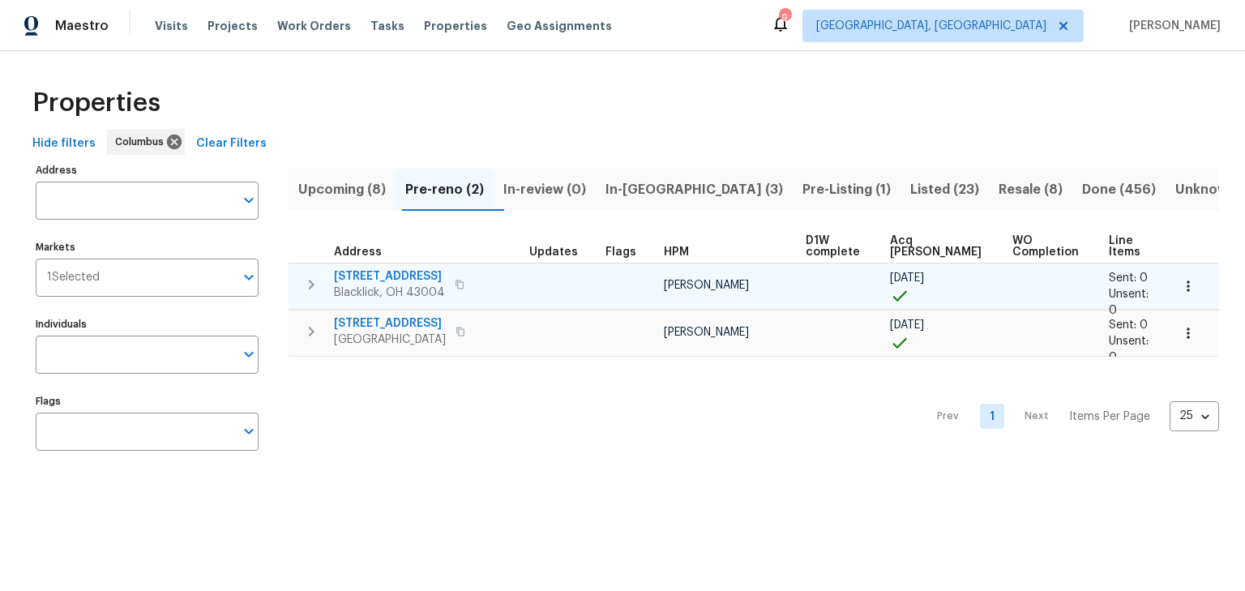
click at [315, 280] on icon "button" at bounding box center [311, 284] width 19 height 19
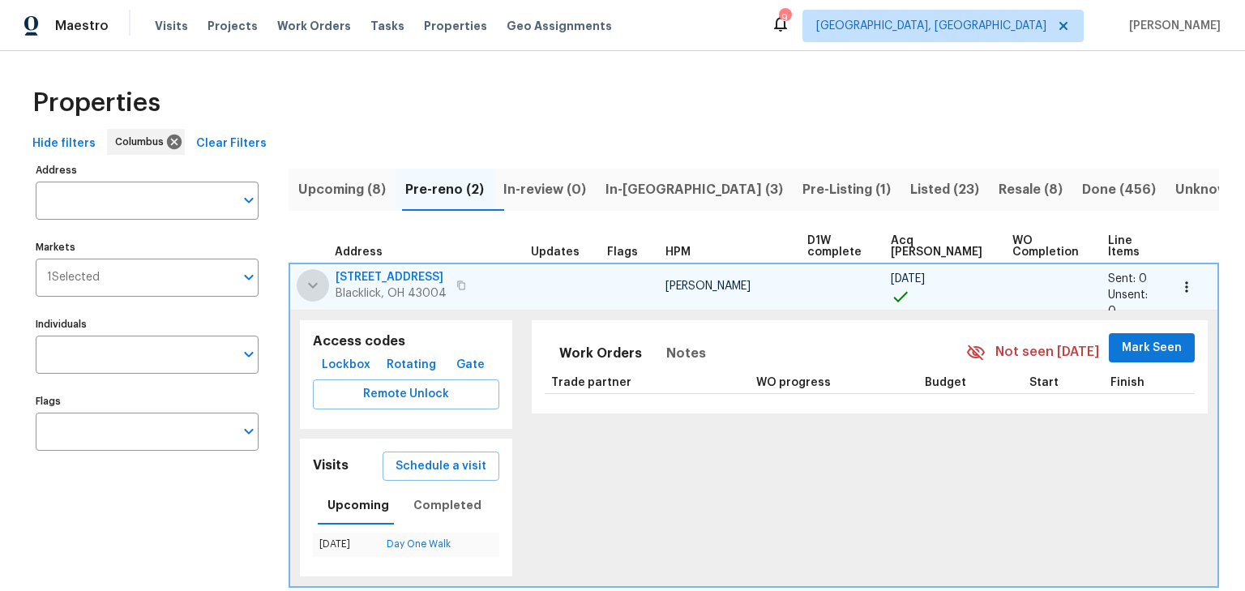
click at [315, 280] on icon "button" at bounding box center [312, 285] width 19 height 19
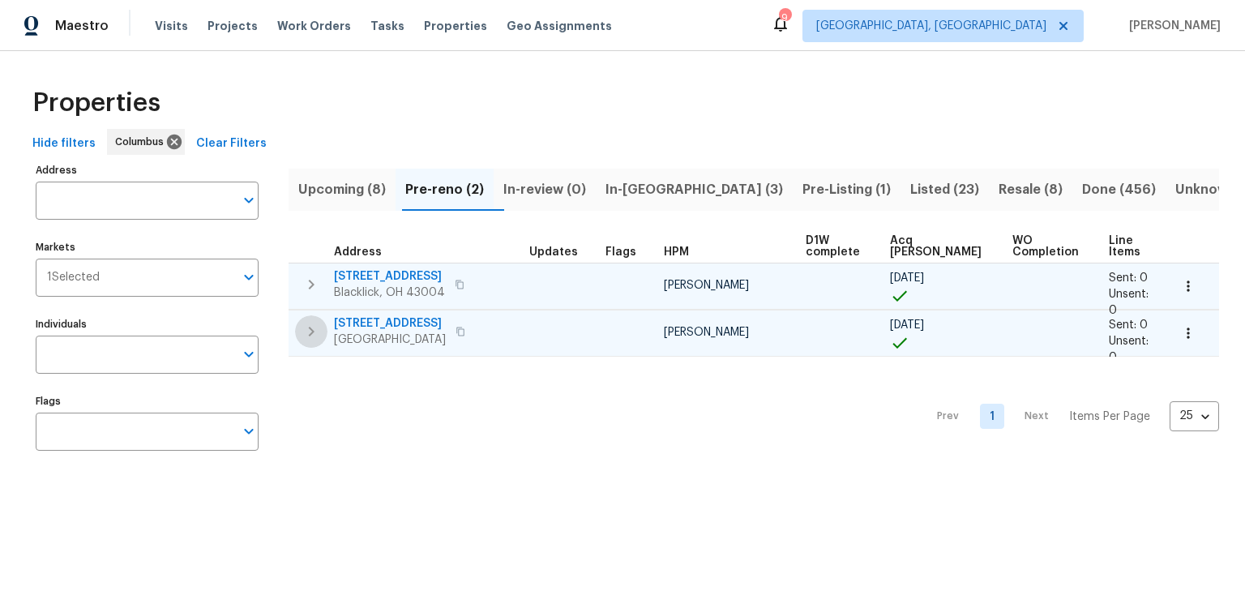
click at [311, 329] on icon "button" at bounding box center [312, 332] width 6 height 10
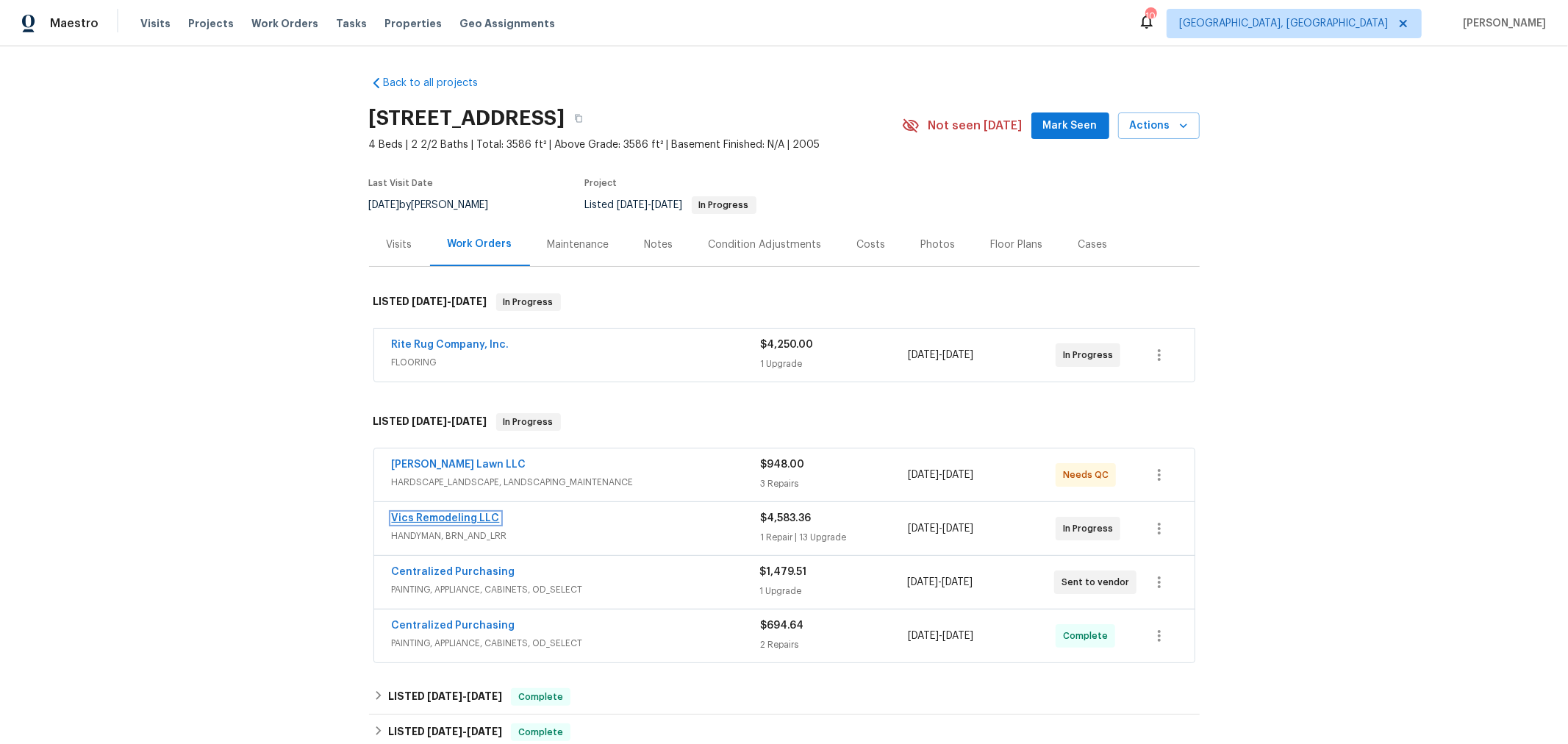
click at [452, 518] on link "Vics Remodeling LLC" at bounding box center [445, 518] width 108 height 10
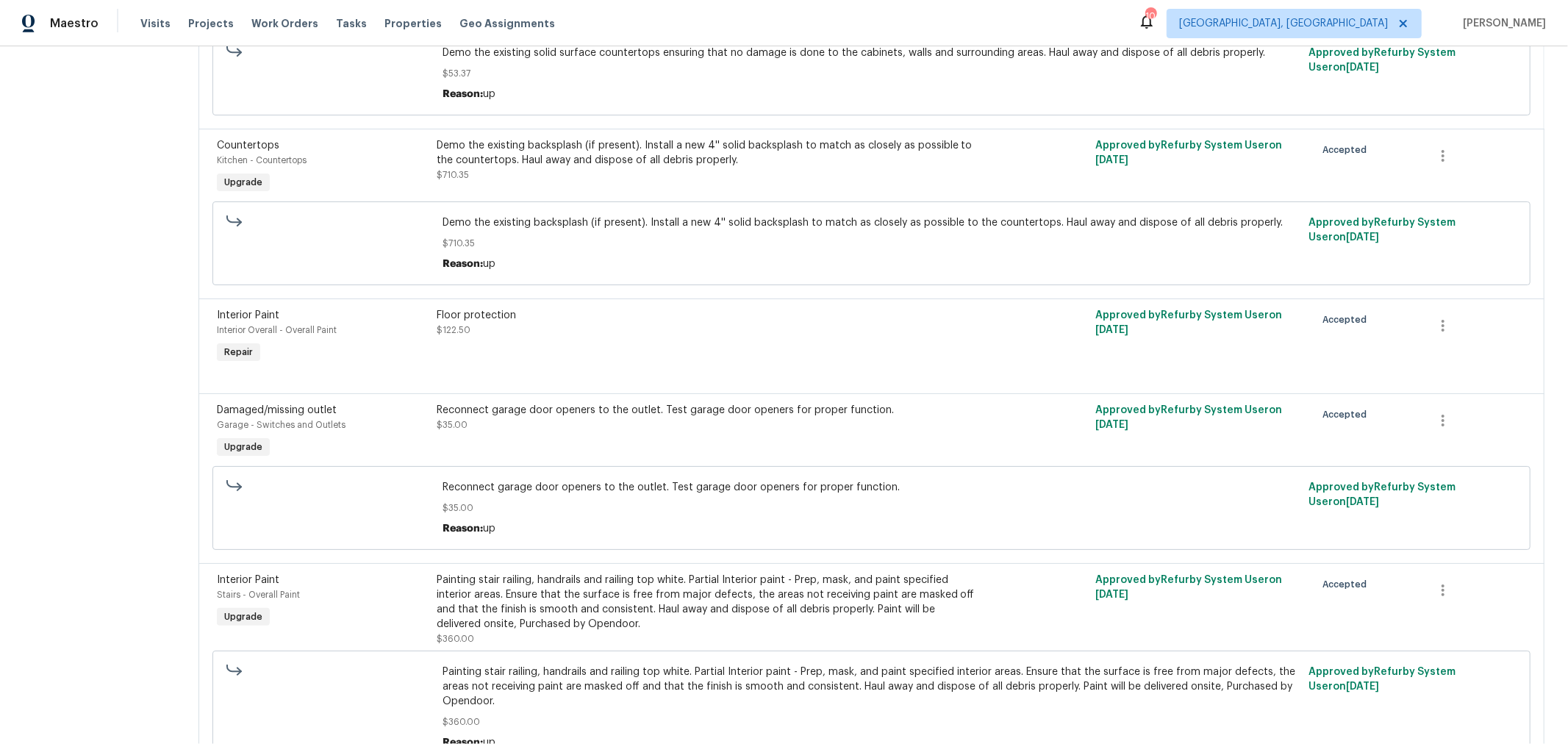
scroll to position [324, 0]
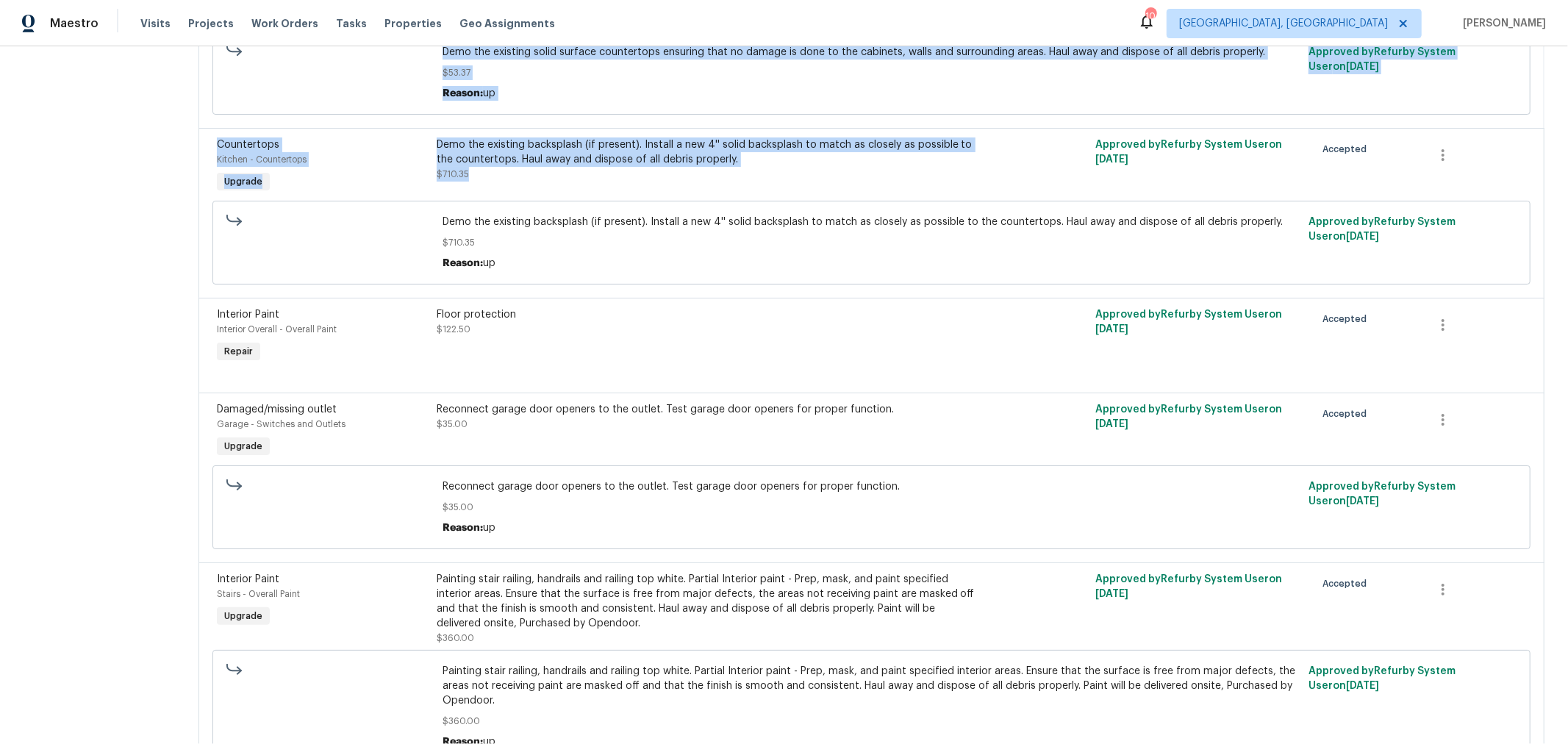
drag, startPoint x: 658, startPoint y: 165, endPoint x: -28, endPoint y: 177, distance: 686.1
click at [0, 177] on html "Maestro Visits Projects Work Orders Tasks Properties Geo Assignments 10 Columbu…" at bounding box center [784, 372] width 1568 height 744
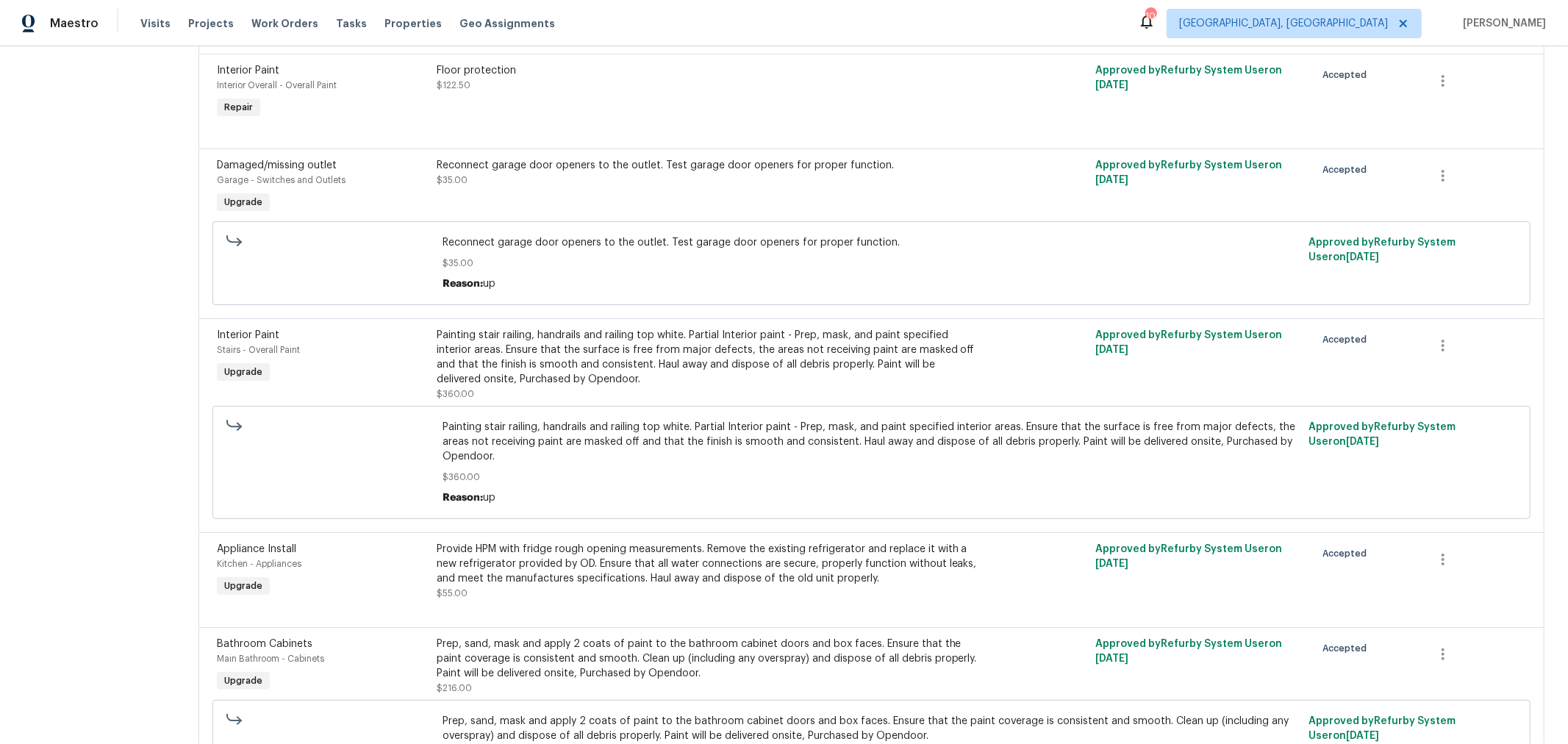
scroll to position [569, 0]
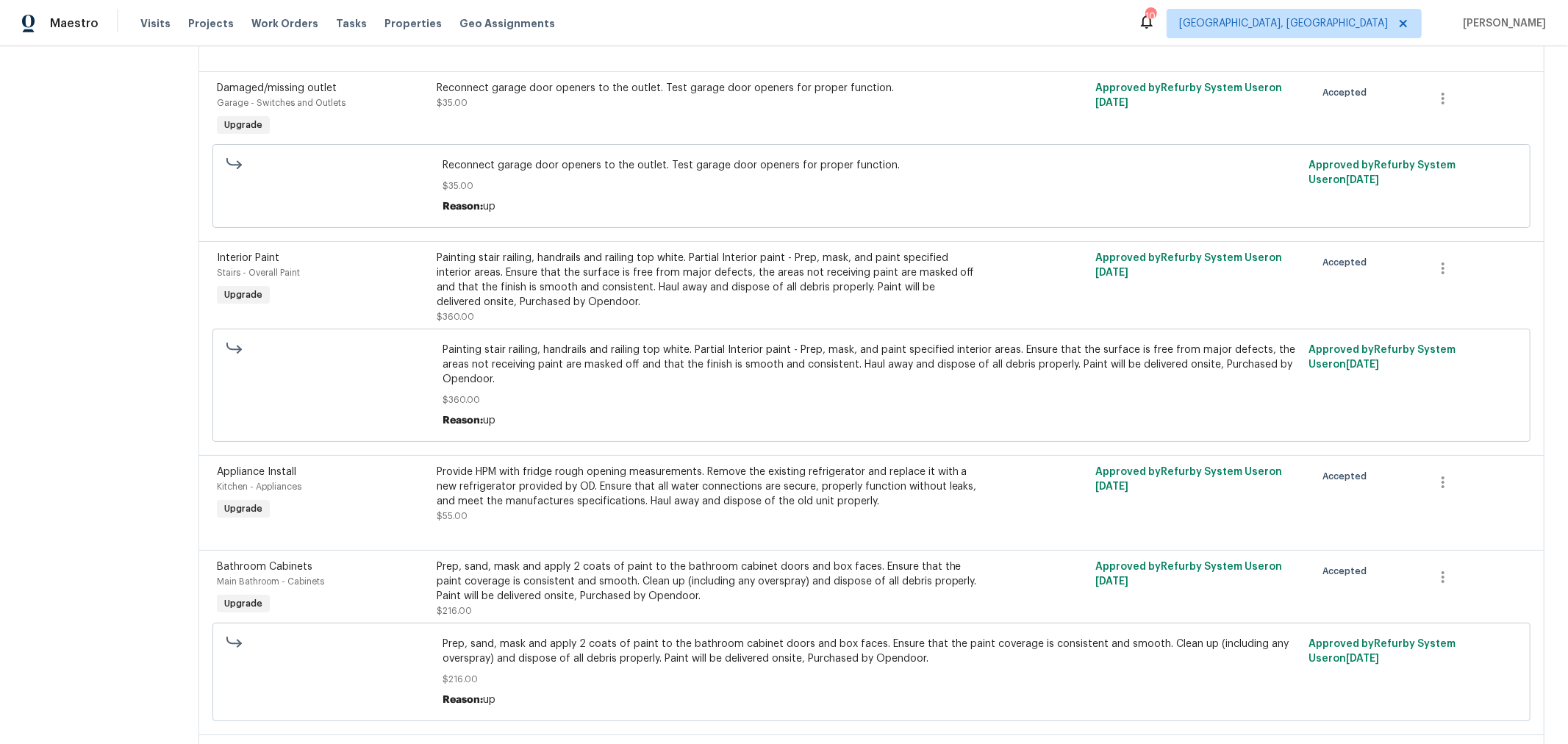
click at [614, 299] on div "Painting stair railing, handrails and railing top white. Partial Interior paint…" at bounding box center [706, 279] width 541 height 59
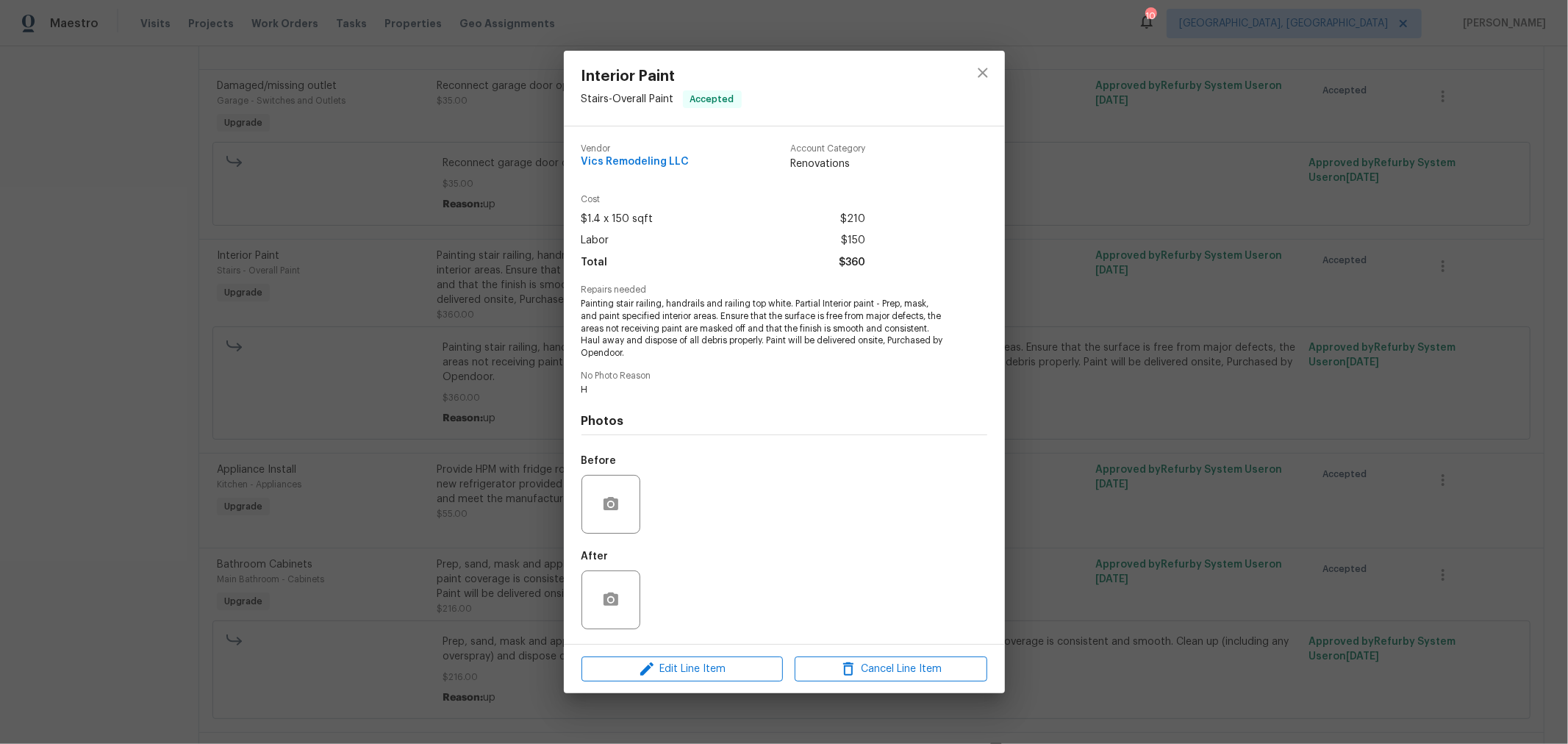
scroll to position [649, 0]
click at [677, 664] on span "Edit Line Item" at bounding box center [682, 670] width 192 height 18
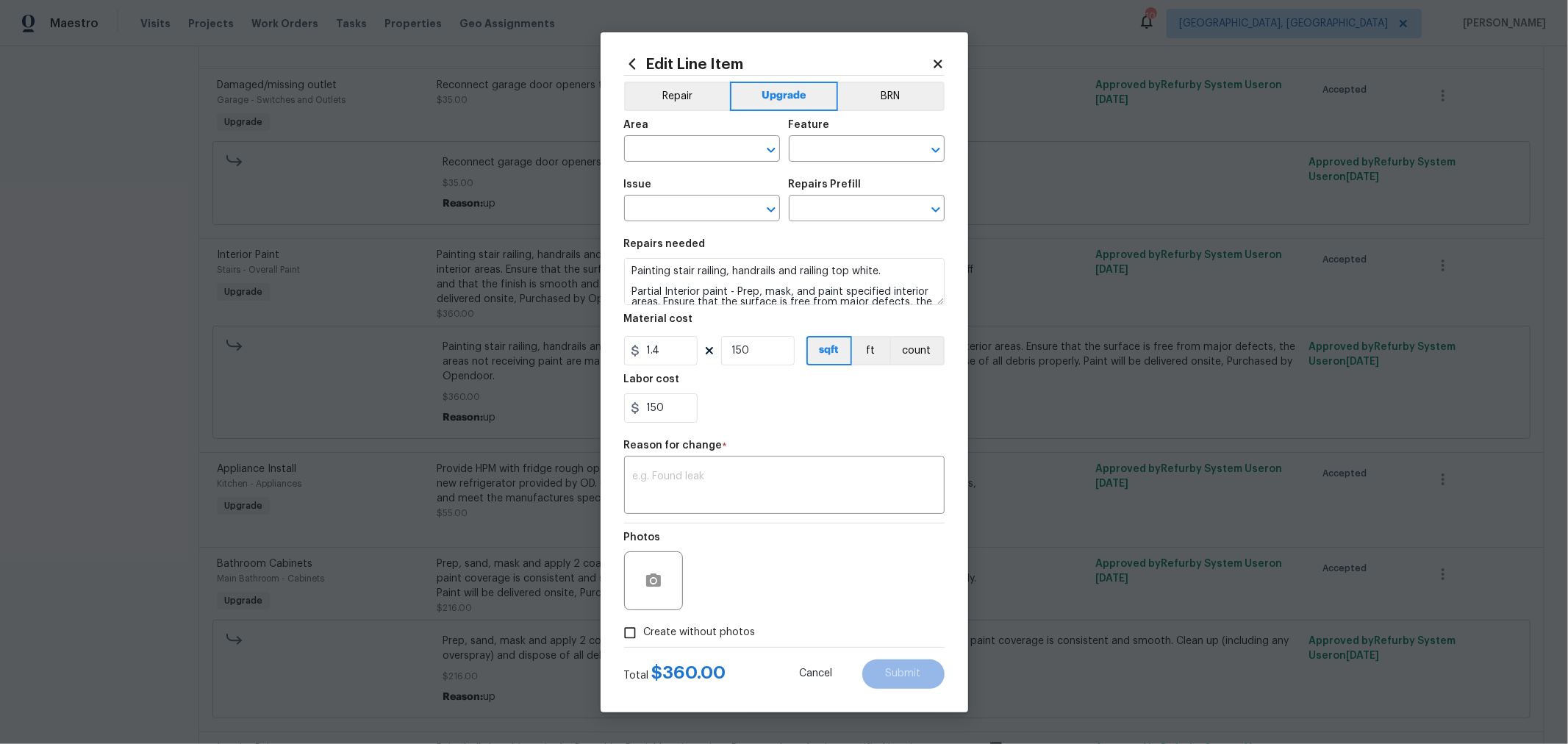
type input "Stairs"
type input "Overall Paint"
type input "Interior Paint"
type input "Partial Interior Paint LABOR ONLY $1.40"
click at [942, 70] on div "Edit Line Item" at bounding box center [784, 64] width 320 height 16
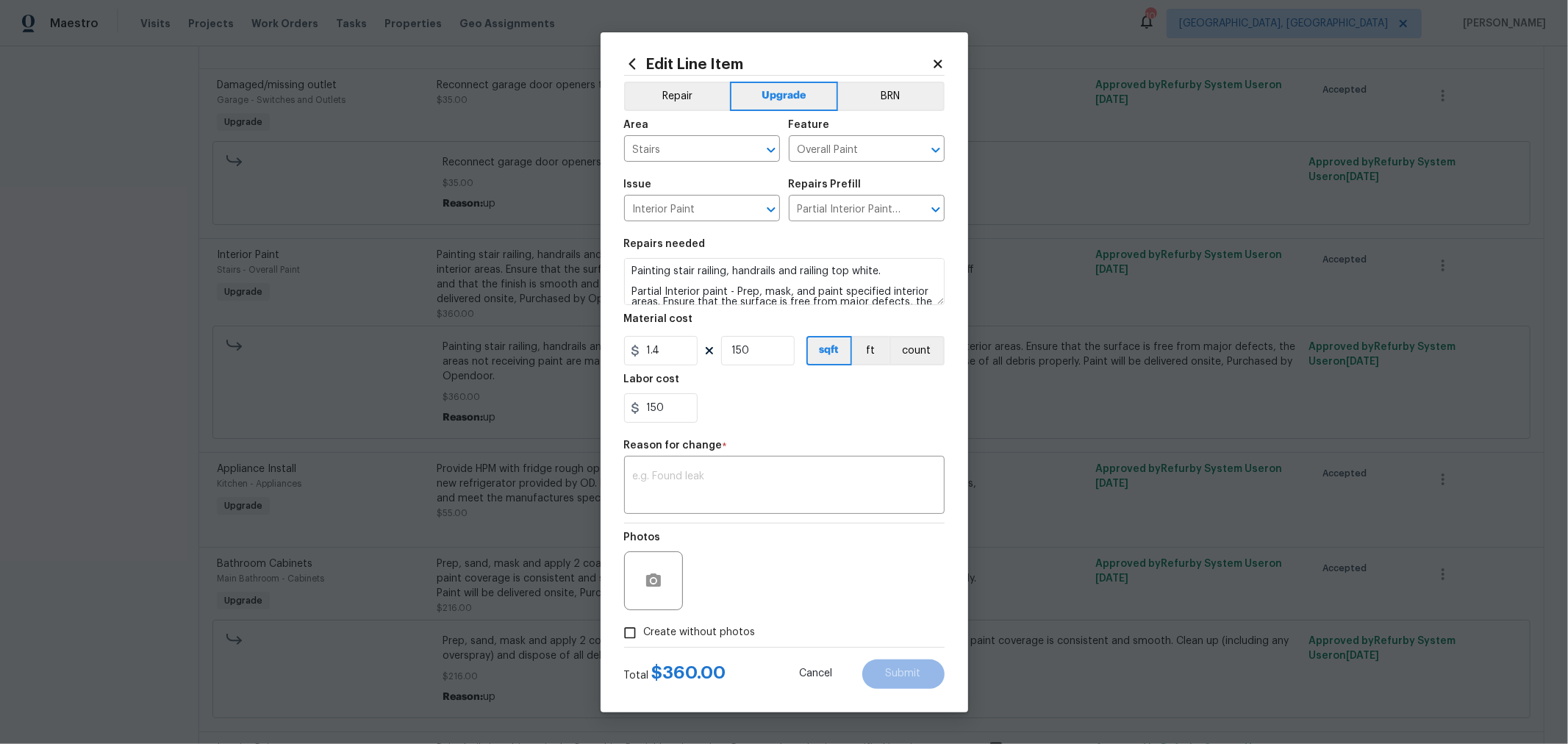
click at [934, 64] on icon at bounding box center [937, 64] width 8 height 8
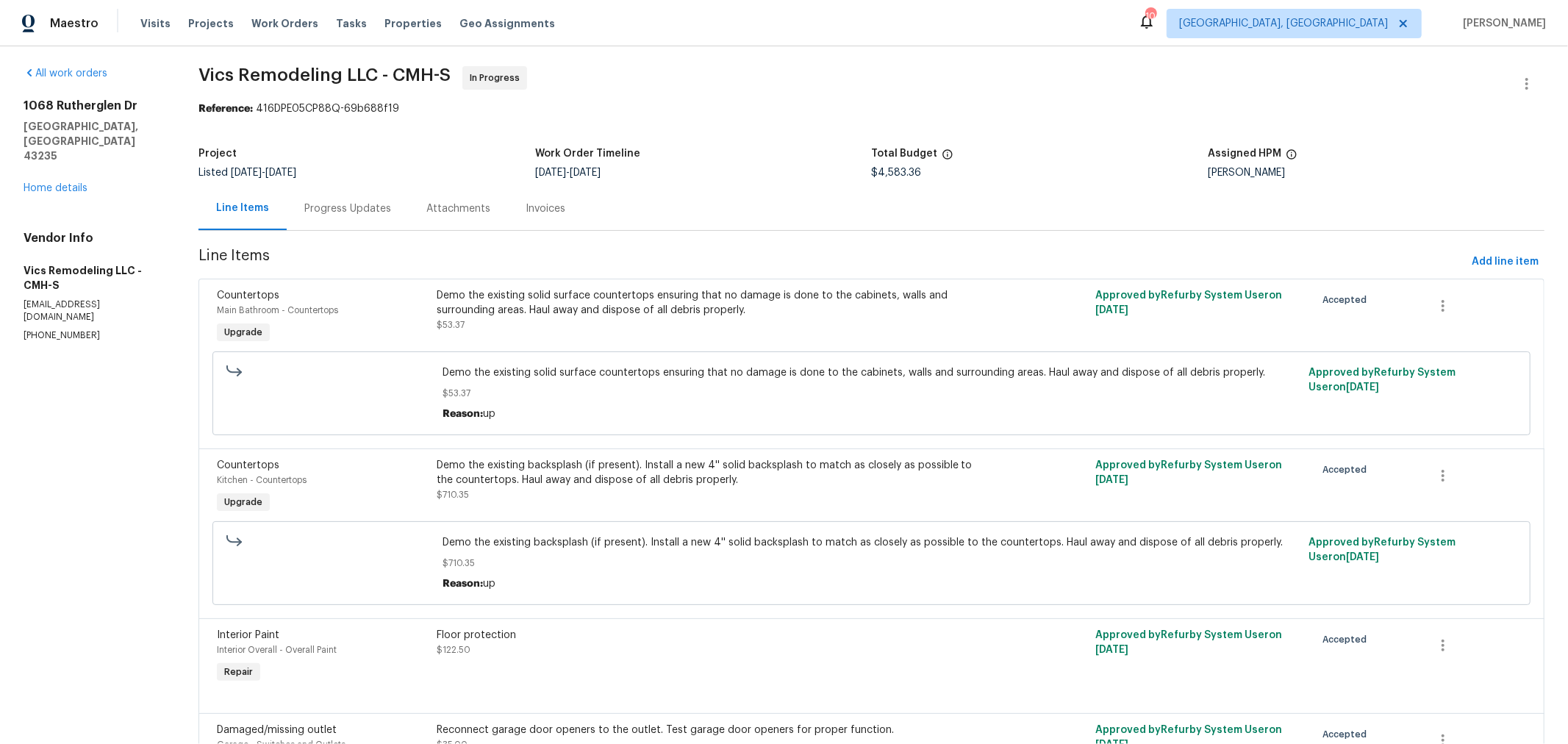
scroll to position [0, 0]
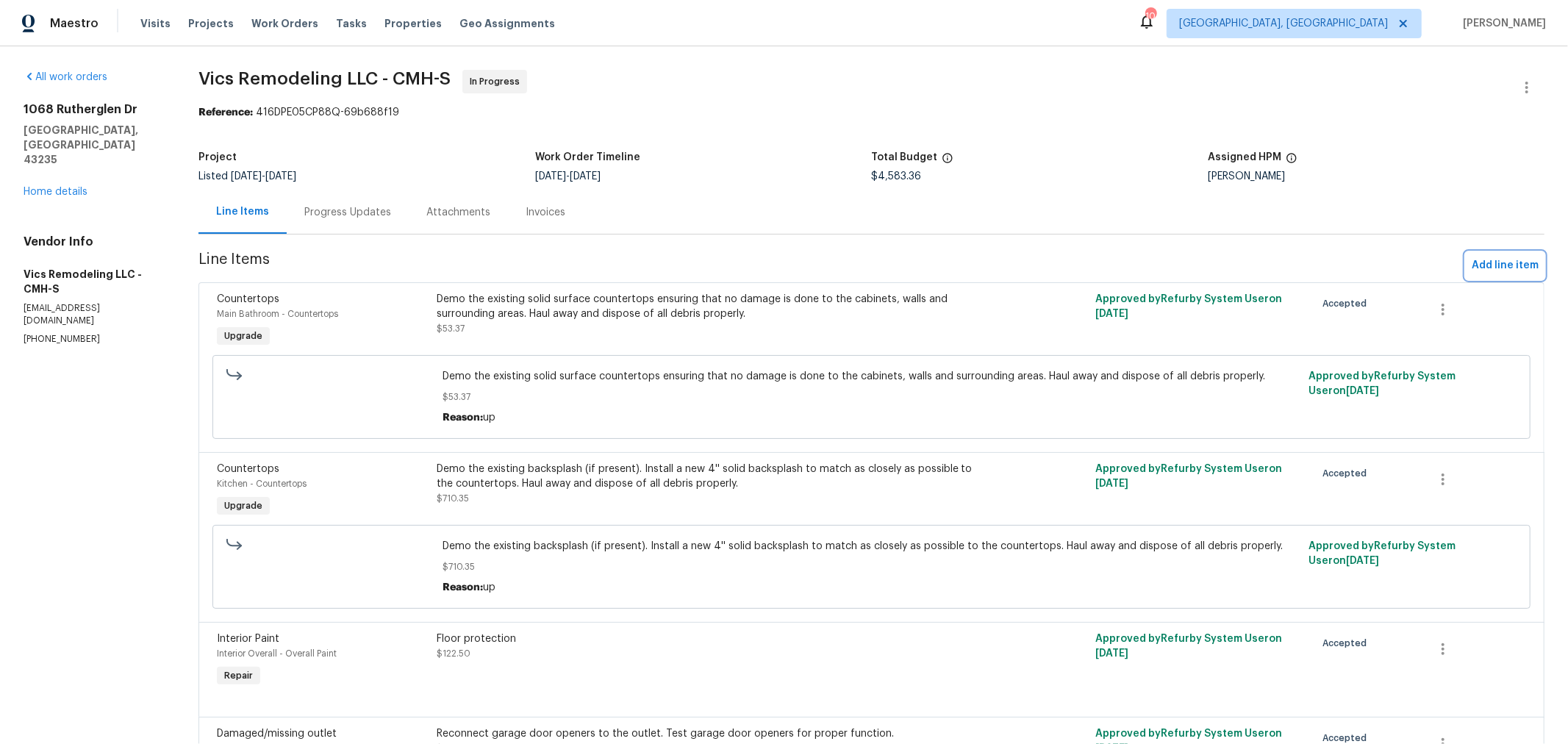
click at [1473, 266] on span "Add line item" at bounding box center [1505, 266] width 67 height 18
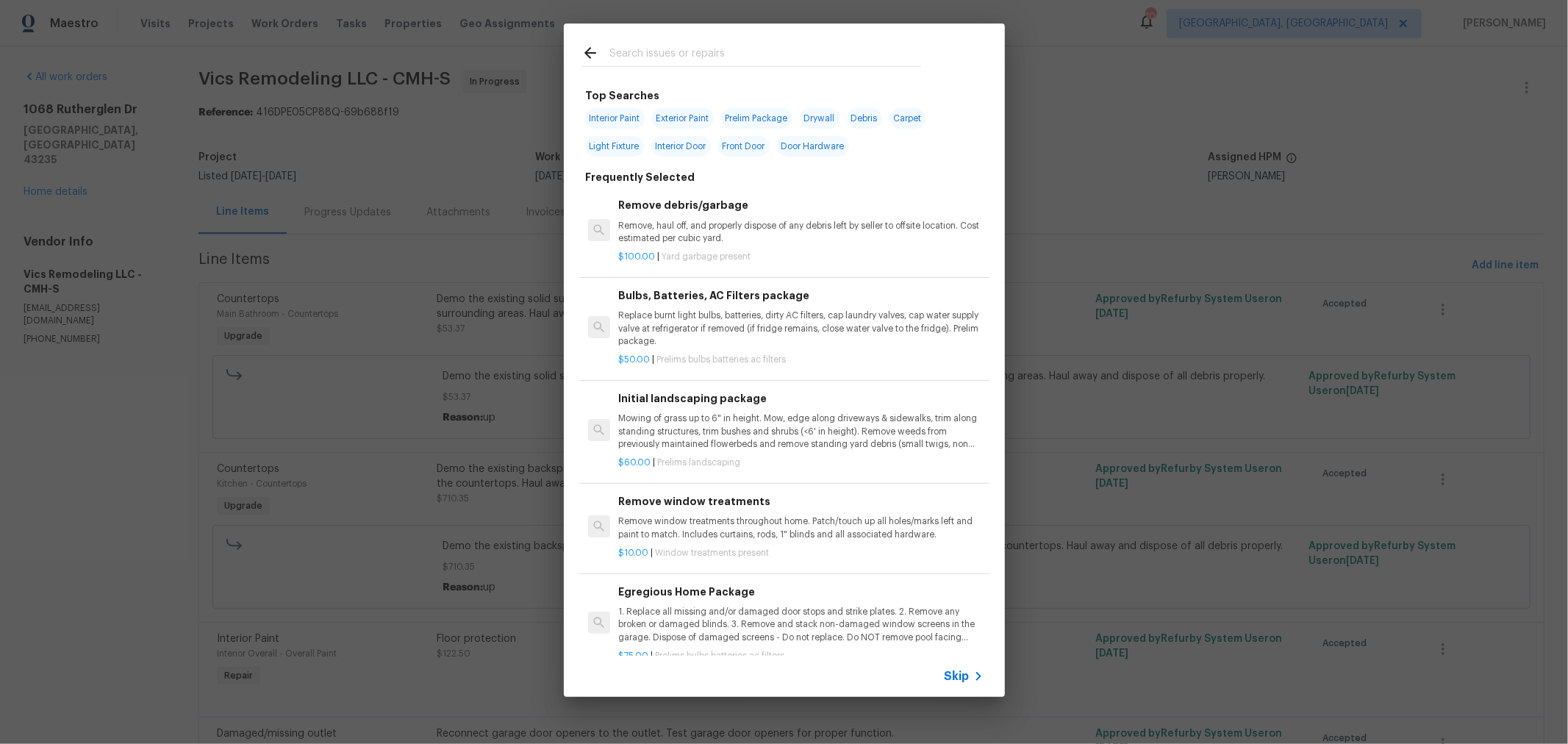
click at [624, 56] on input "text" at bounding box center [765, 55] width 312 height 22
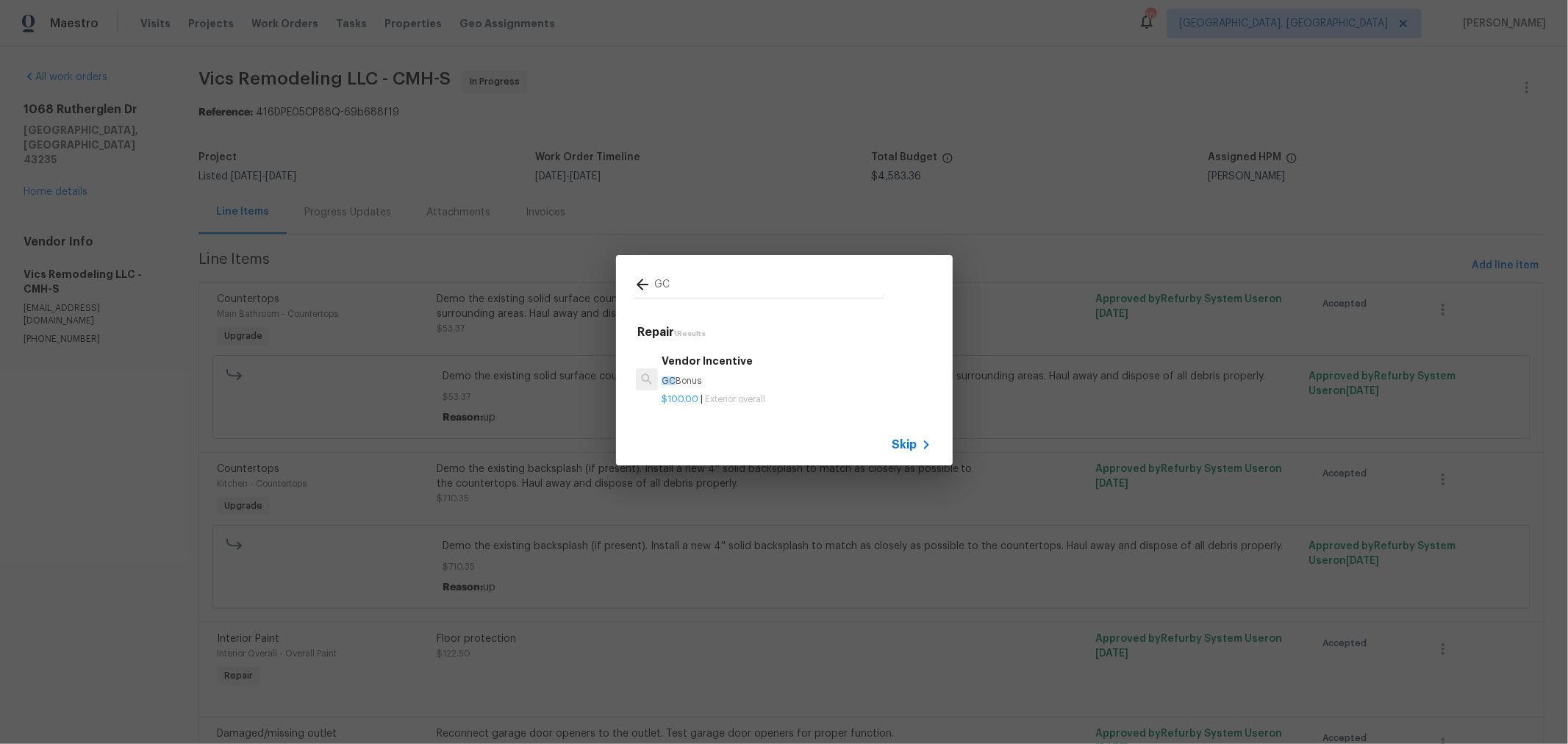
type input "GC"
click at [727, 395] on span "Exterior overall" at bounding box center [735, 399] width 60 height 9
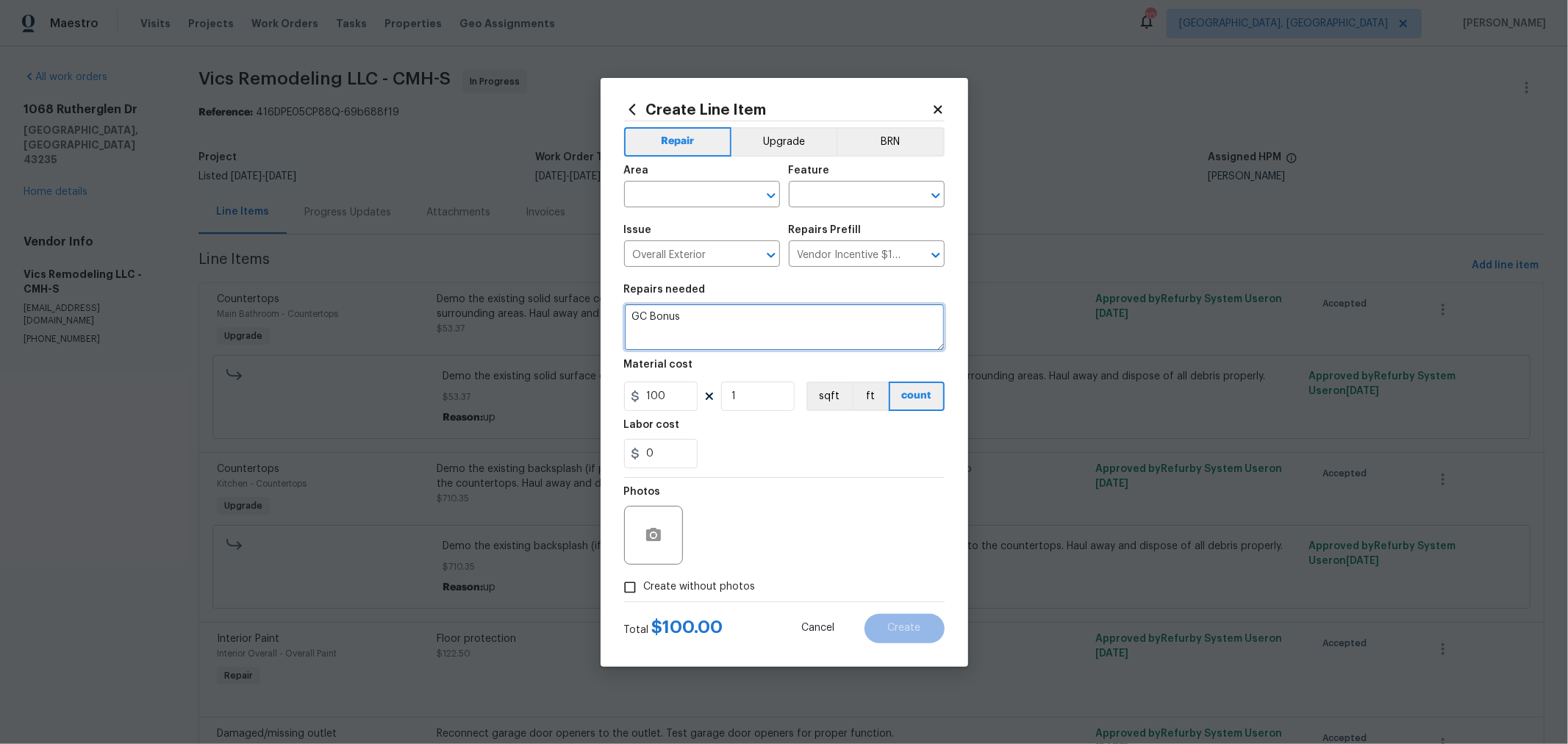
drag, startPoint x: 713, startPoint y: 332, endPoint x: 518, endPoint y: 315, distance: 195.7
click at [518, 315] on div "Create Line Item Repair Upgrade BRN Area ​ Feature ​ Issue Overall Exterior ​ R…" at bounding box center [784, 372] width 1568 height 744
paste textarea "Here are some things that still need to be done: 1- Paint shoe molding $150 2- …"
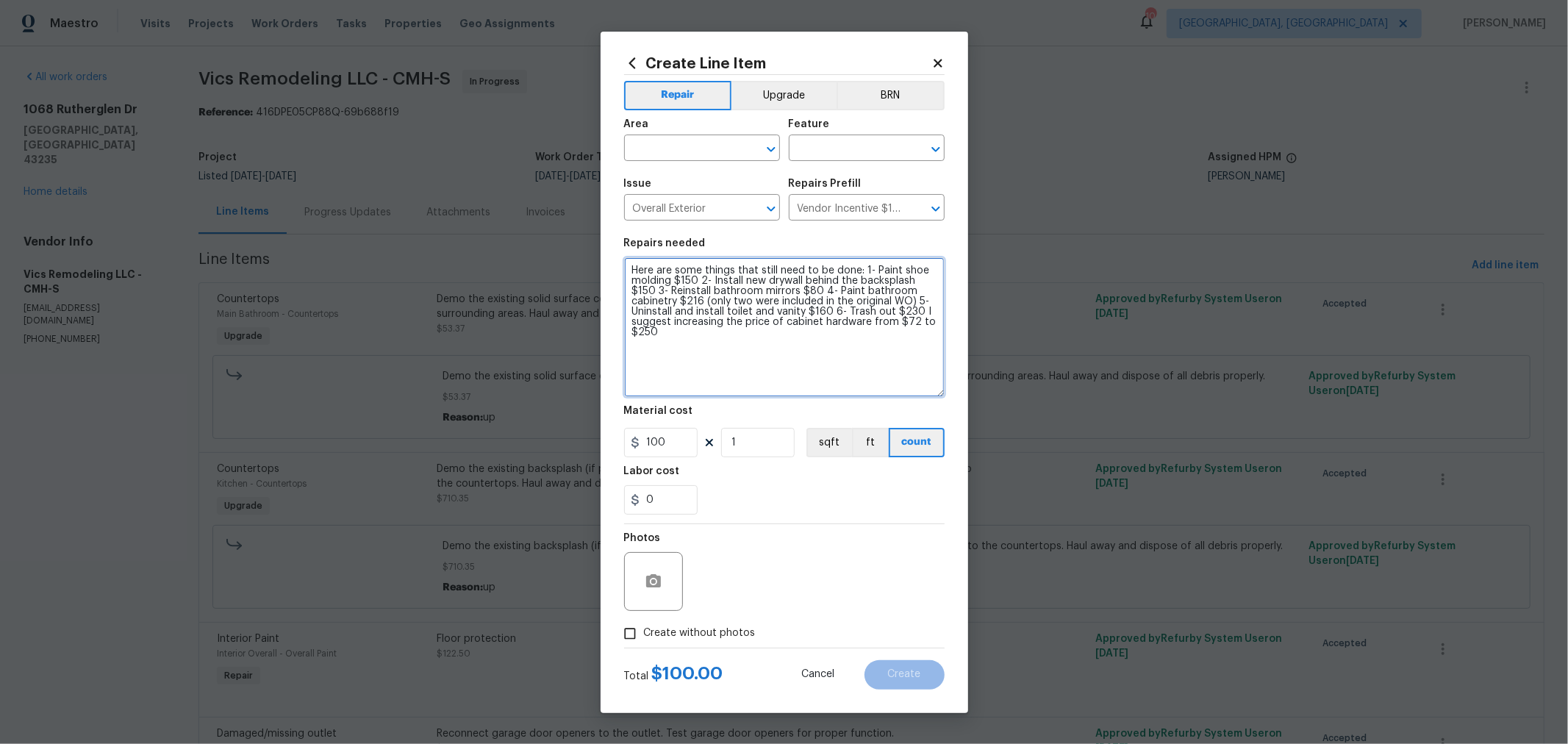
drag, startPoint x: 933, startPoint y: 343, endPoint x: 969, endPoint y: 434, distance: 97.9
click at [976, 436] on div "Create Line Item Repair Upgrade BRN Area ​ Feature ​ Issue Overall Exterior ​ R…" at bounding box center [784, 372] width 1568 height 744
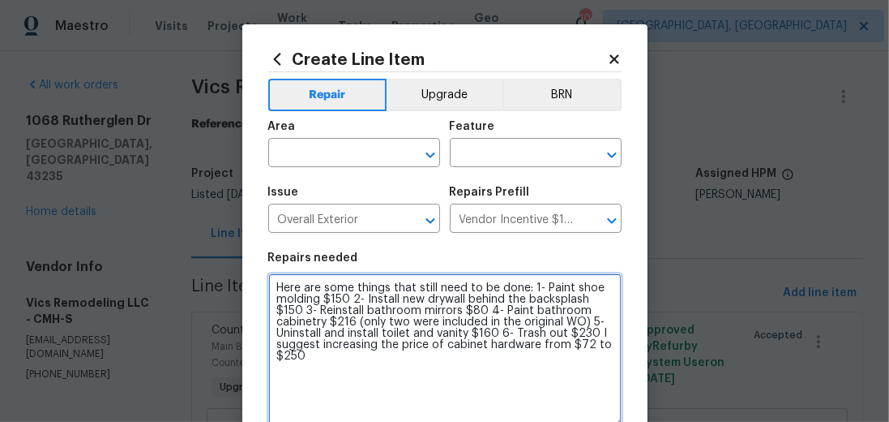
click at [270, 282] on textarea "Here are some things that still need to be done: 1- Paint shoe molding $150 2- …" at bounding box center [444, 350] width 353 height 154
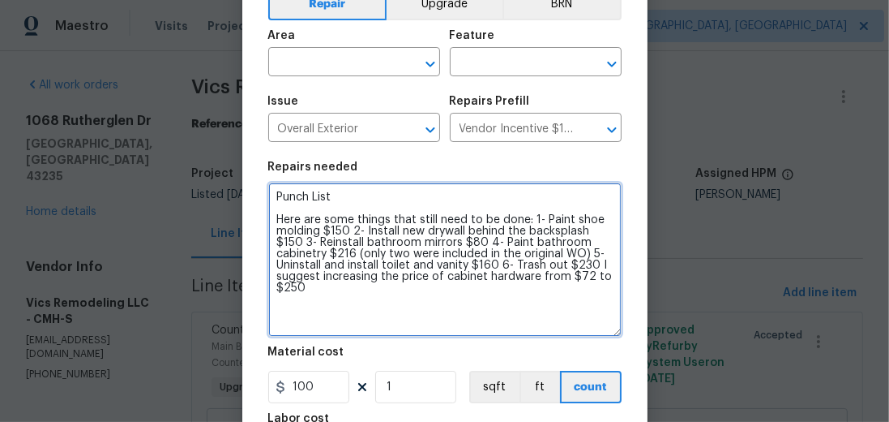
scroll to position [92, 0]
click at [336, 229] on textarea "Punch List: Here are some things that still need to be done: 1- Paint shoe mold…" at bounding box center [444, 259] width 353 height 154
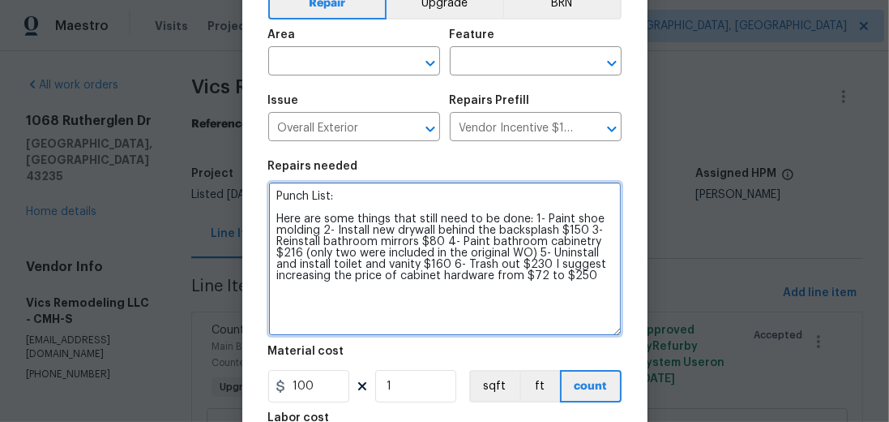
click at [569, 230] on textarea "Punch List: Here are some things that still need to be done: 1- Paint shoe mold…" at bounding box center [444, 259] width 353 height 154
click at [435, 242] on textarea "Punch List: Here are some things that still need to be done: 1- Paint shoe mold…" at bounding box center [444, 259] width 353 height 154
click at [434, 238] on textarea "Punch List: Here are some things that still need to be done: 1- Paint shoe mold…" at bounding box center [444, 259] width 353 height 154
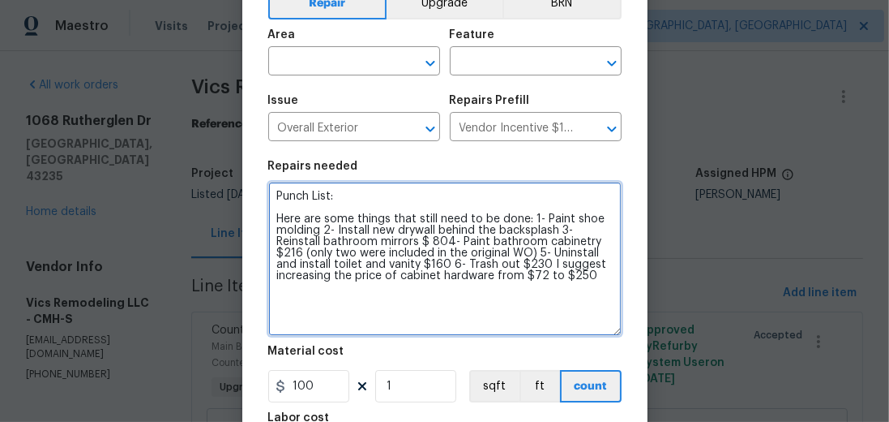
click at [434, 238] on textarea "Punch List: Here are some things that still need to be done: 1- Paint shoe mold…" at bounding box center [444, 259] width 353 height 154
click at [580, 240] on textarea "Punch List: Here are some things that still need to be done: 1- Paint shoe mold…" at bounding box center [444, 259] width 353 height 154
click at [385, 263] on textarea "Punch List: Here are some things that still need to be done: 1- Paint shoe mold…" at bounding box center [444, 259] width 353 height 154
click at [374, 262] on textarea "Punch List: Here are some things that still need to be done: 1- Paint shoe mold…" at bounding box center [444, 259] width 353 height 154
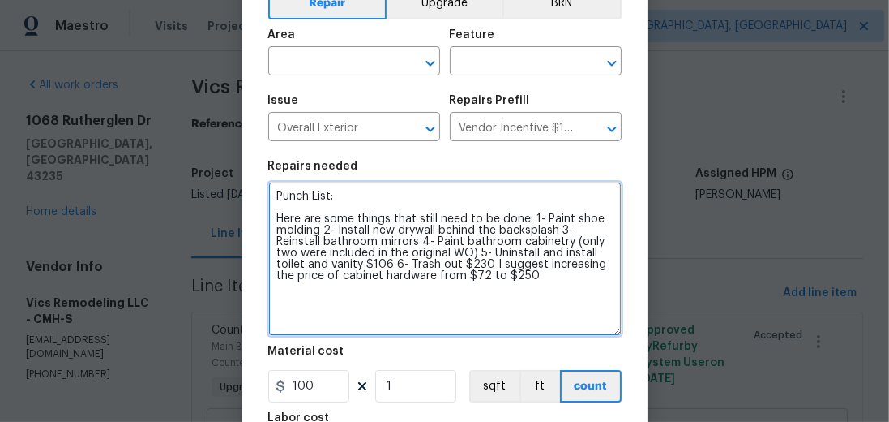
click at [374, 262] on textarea "Punch List: Here are some things that still need to be done: 1- Paint shoe mold…" at bounding box center [444, 259] width 353 height 154
click at [437, 265] on textarea "Punch List: Here are some things that still need to be done: 1- Paint shoe mold…" at bounding box center [444, 259] width 353 height 154
drag, startPoint x: 465, startPoint y: 276, endPoint x: 426, endPoint y: 266, distance: 40.1
click at [426, 266] on textarea "Punch List: Here are some things that still need to be done: 1- Paint shoe mold…" at bounding box center [444, 259] width 353 height 154
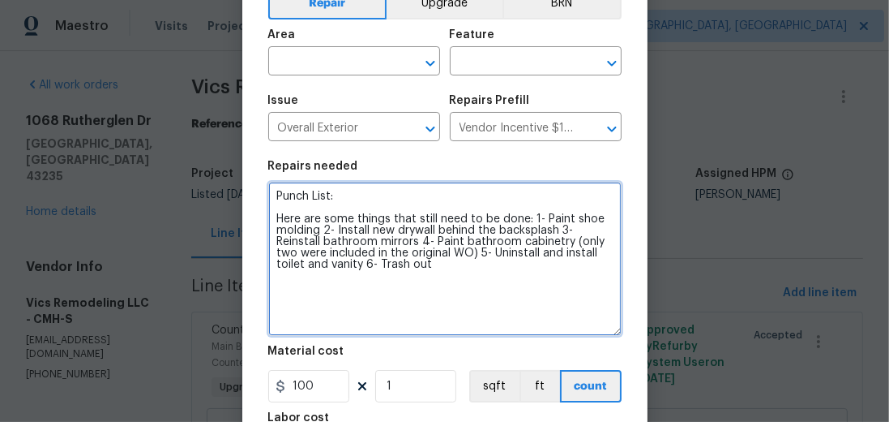
type textarea "Punch List: Here are some things that still need to be done: 1- Paint shoe mold…"
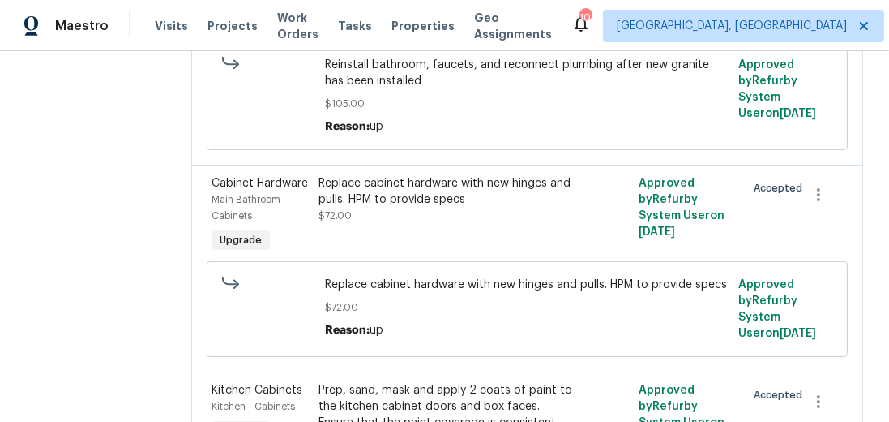
scroll to position [2331, 0]
click at [384, 212] on div "Replace cabinet hardware with new hinges and pulls. HPM to provide specs $72.00" at bounding box center [448, 199] width 258 height 49
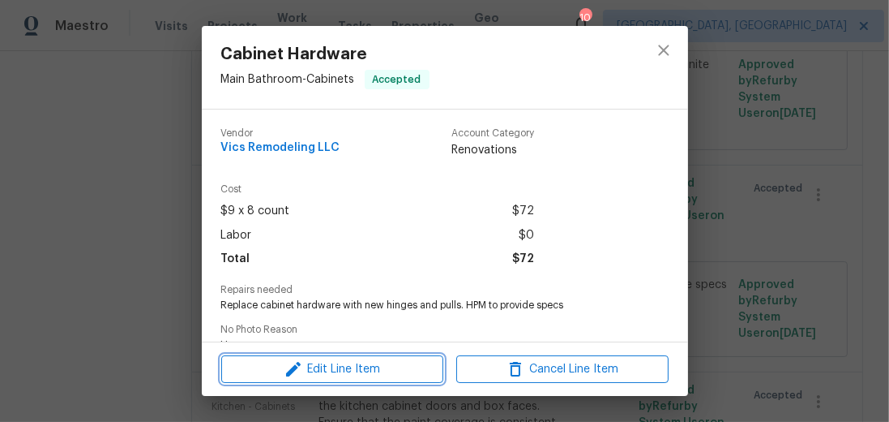
click at [369, 358] on button "Edit Line Item" at bounding box center [332, 369] width 222 height 28
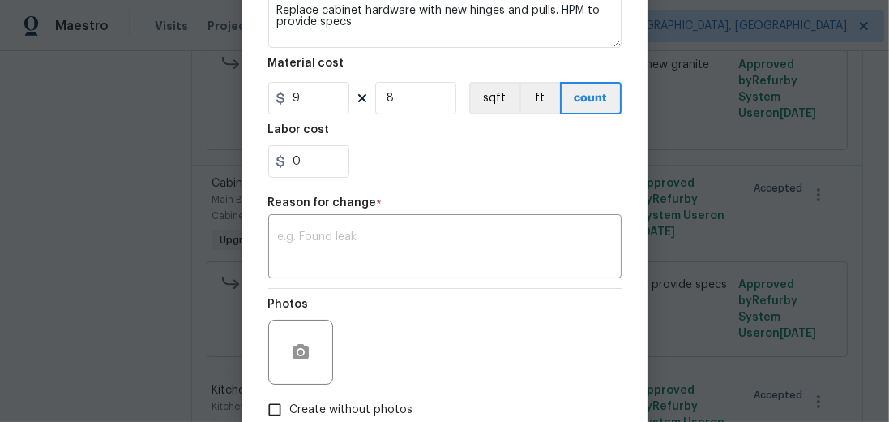
scroll to position [277, 0]
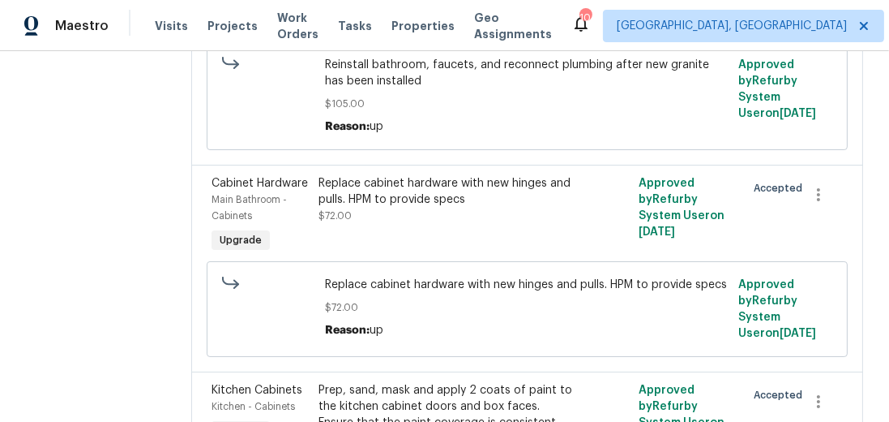
click at [98, 270] on body "Maestro Visits Projects Work Orders Tasks Properties Geo Assignments 10 Columbu…" at bounding box center [444, 211] width 889 height 422
click at [331, 213] on div "Replace cabinet hardware with new hinges and pulls. HPM to provide specs $72.00" at bounding box center [447, 215] width 267 height 91
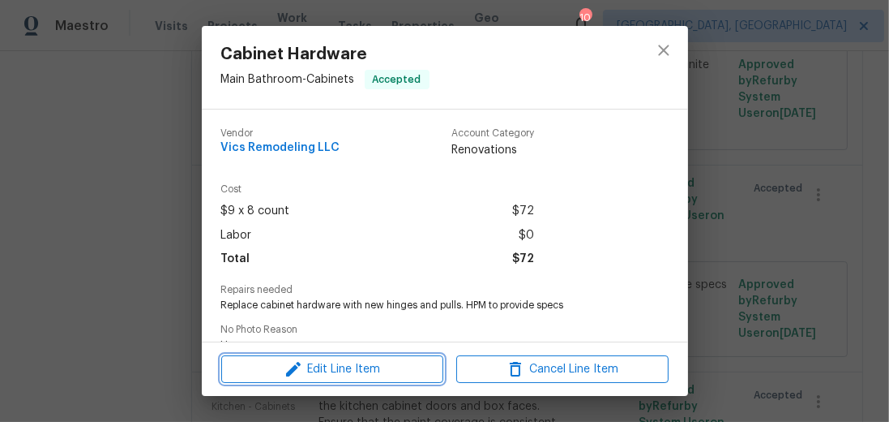
click at [300, 362] on icon "button" at bounding box center [293, 368] width 19 height 19
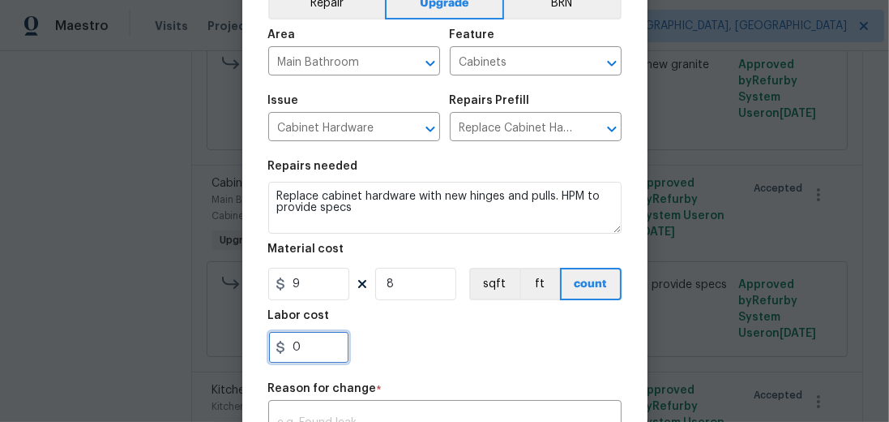
scroll to position [92, 0]
drag, startPoint x: 318, startPoint y: 347, endPoint x: 162, endPoint y: 340, distance: 155.8
click at [148, 339] on div "Edit Line Item Repair Upgrade BRN Area Main Bathroom ​ Feature Cabinets ​ Issue…" at bounding box center [444, 211] width 889 height 422
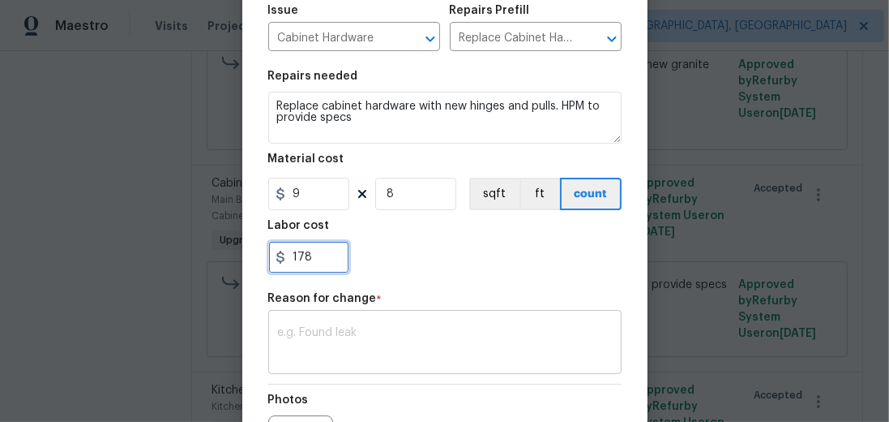
type input "178"
click at [359, 328] on textarea at bounding box center [445, 344] width 334 height 34
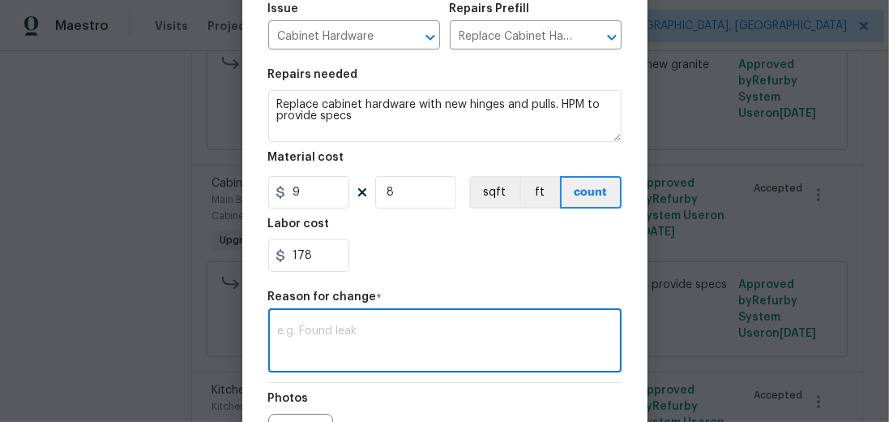
scroll to position [183, 0]
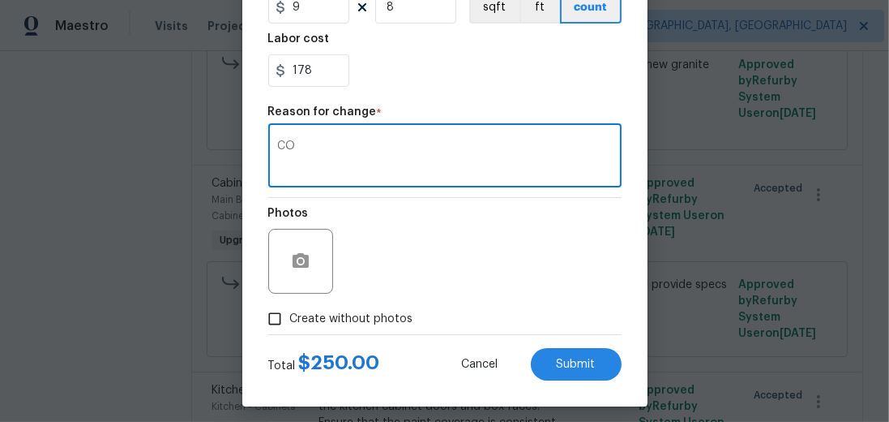
type textarea "CO"
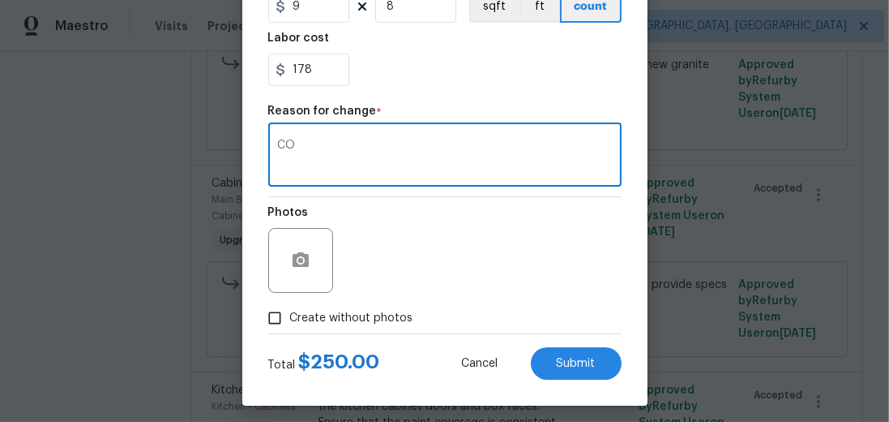
click at [341, 326] on span "Create without photos" at bounding box center [351, 318] width 123 height 17
click at [290, 326] on input "Create without photos" at bounding box center [274, 317] width 31 height 31
checkbox input "true"
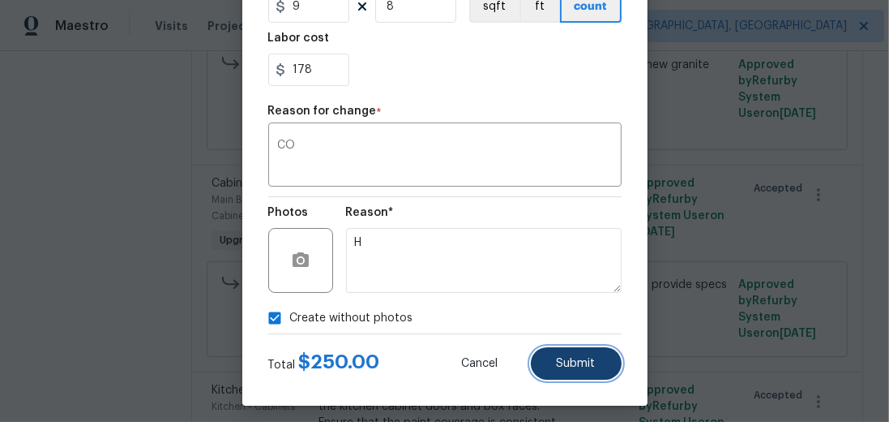
click at [550, 359] on button "Submit" at bounding box center [576, 363] width 91 height 32
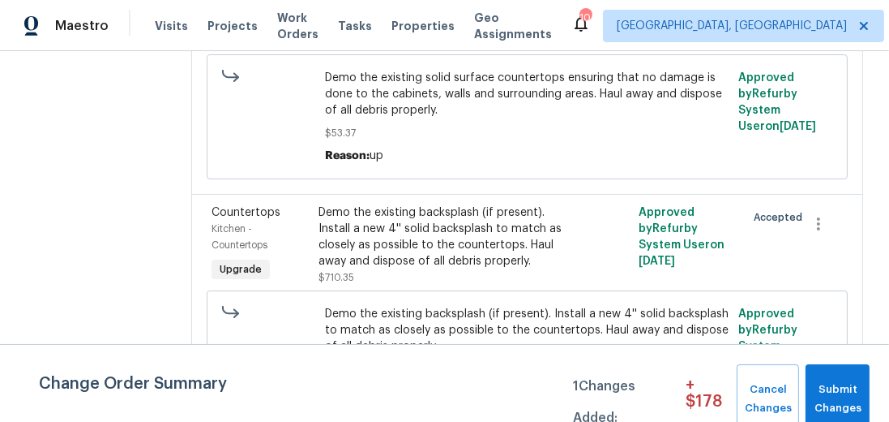
scroll to position [647, 0]
click at [358, 230] on div "Demo the existing backsplash (if present). Install a new 4'' solid backsplash t…" at bounding box center [448, 236] width 258 height 65
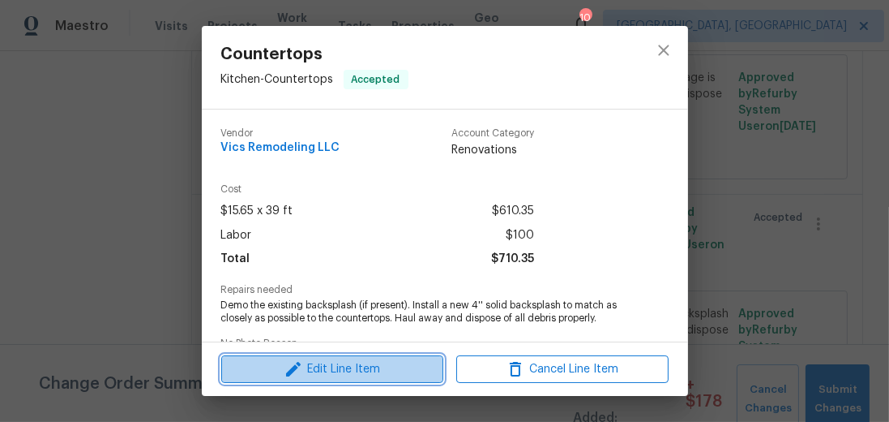
click at [396, 368] on span "Edit Line Item" at bounding box center [332, 369] width 212 height 20
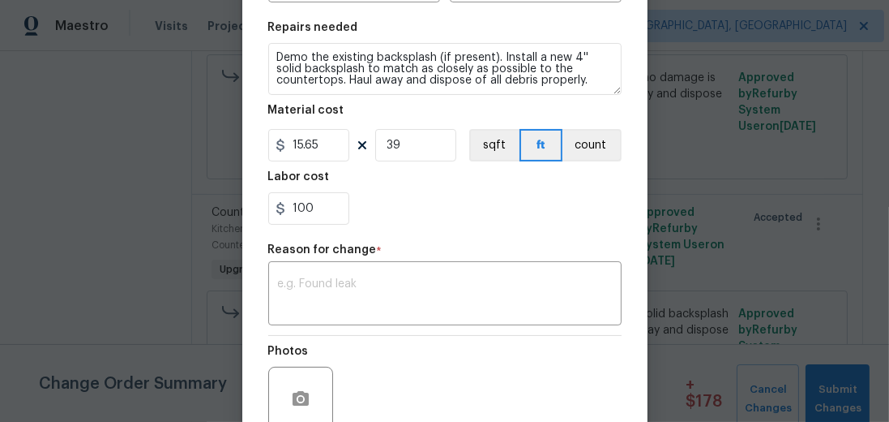
scroll to position [231, 0]
drag, startPoint x: 321, startPoint y: 208, endPoint x: 131, endPoint y: 201, distance: 189.8
click at [131, 201] on div "Edit Line Item Repair Upgrade BRN Area Kitchen ​ Feature Countertops ​ Issue Co…" at bounding box center [444, 211] width 889 height 422
type input "1"
type input "250"
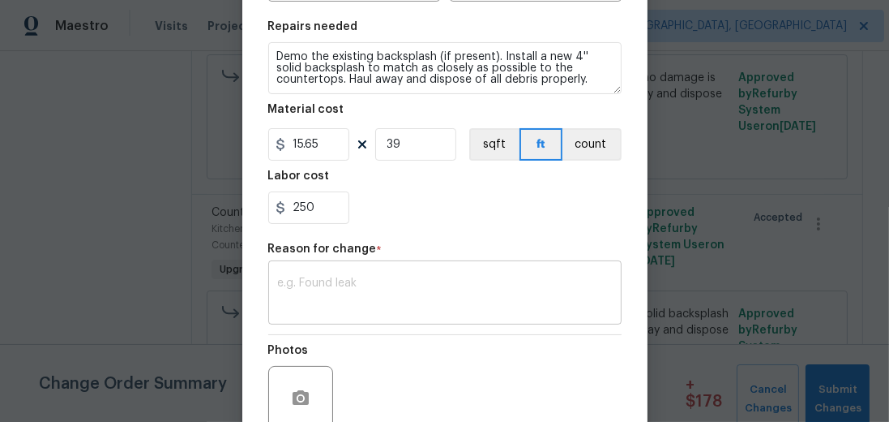
click at [400, 293] on textarea at bounding box center [445, 294] width 334 height 34
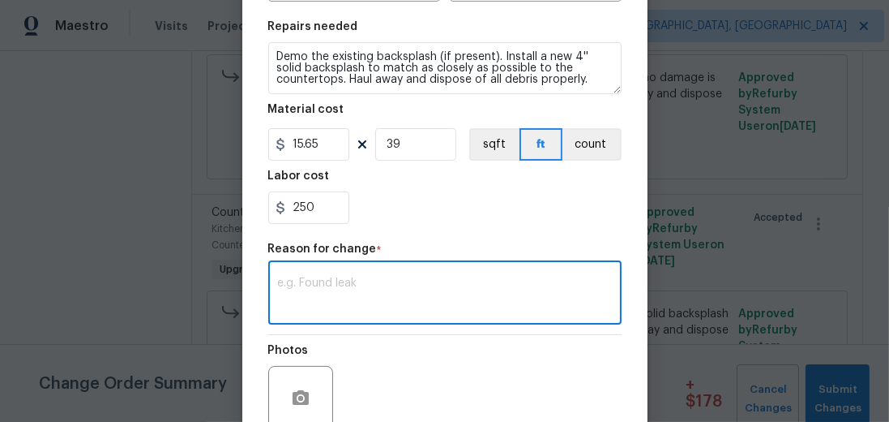
type textarea "A"
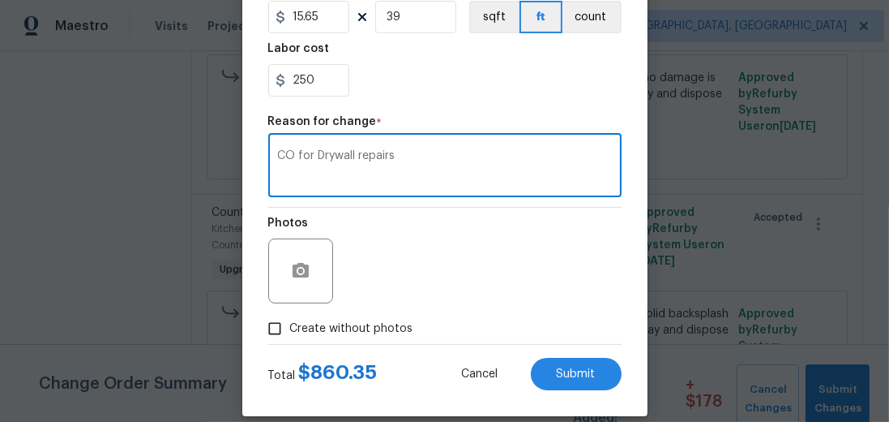
scroll to position [376, 0]
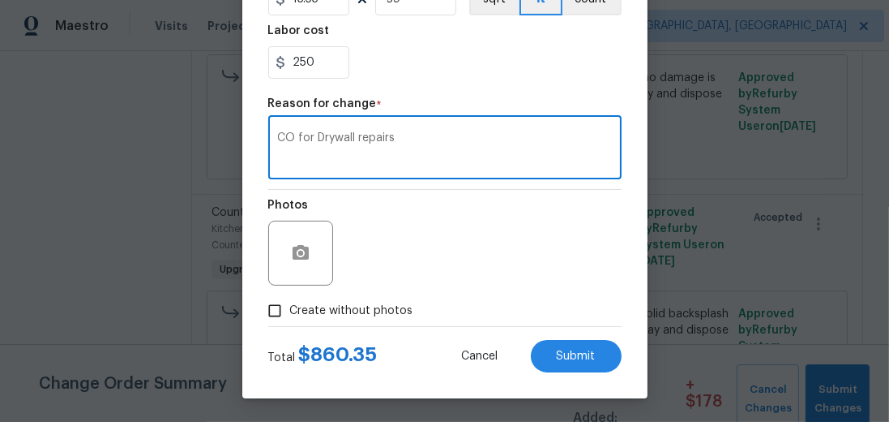
type textarea "CO for Drywall repairs"
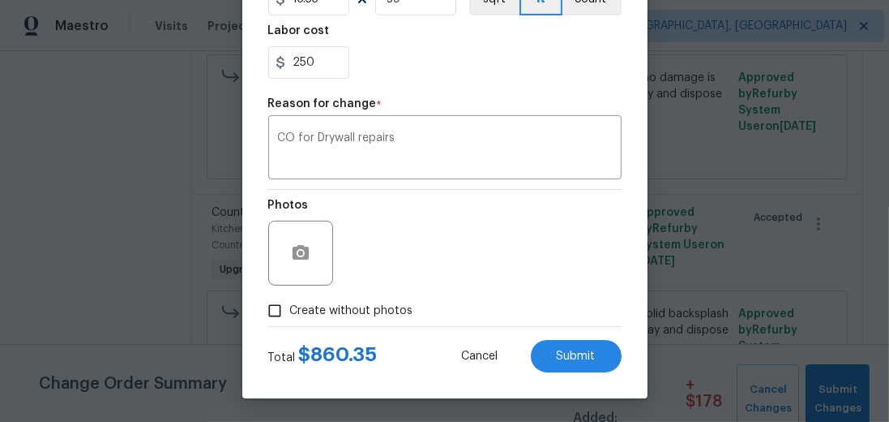
click at [363, 302] on span "Create without photos" at bounding box center [351, 310] width 123 height 17
click at [290, 302] on input "Create without photos" at bounding box center [274, 310] width 31 height 31
checkbox input "true"
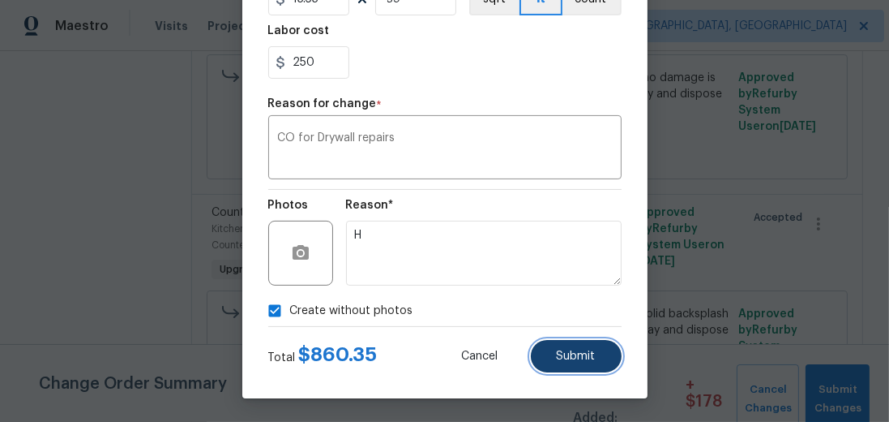
click at [563, 357] on span "Submit" at bounding box center [576, 356] width 39 height 12
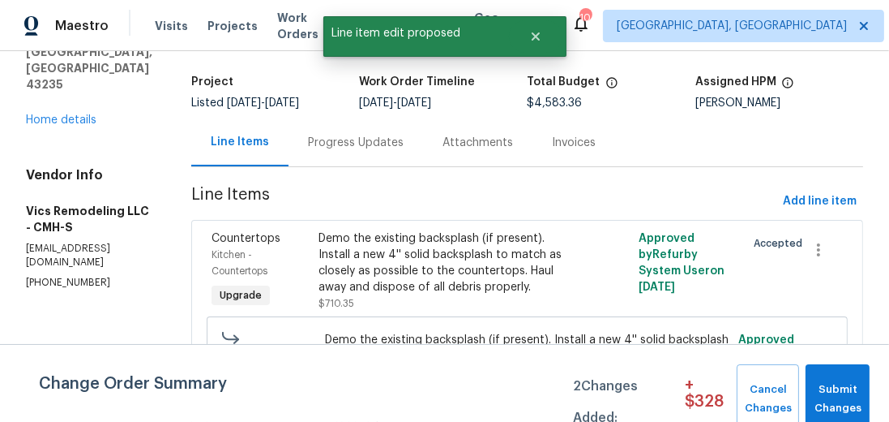
scroll to position [92, 0]
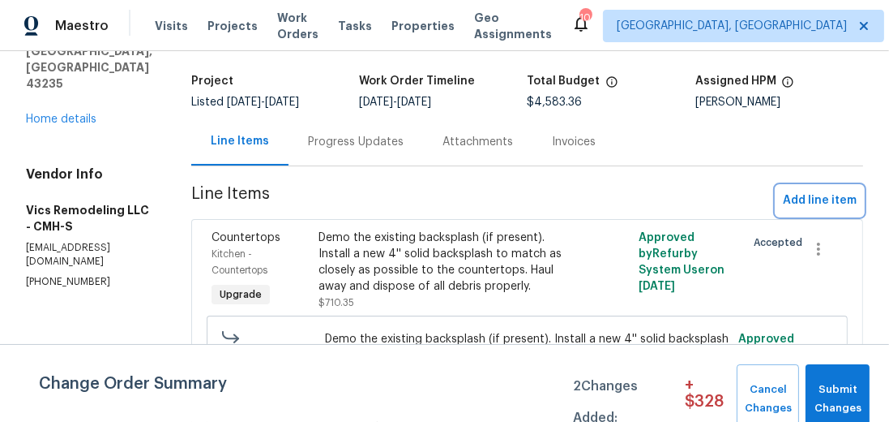
click at [809, 203] on span "Add line item" at bounding box center [820, 200] width 74 height 20
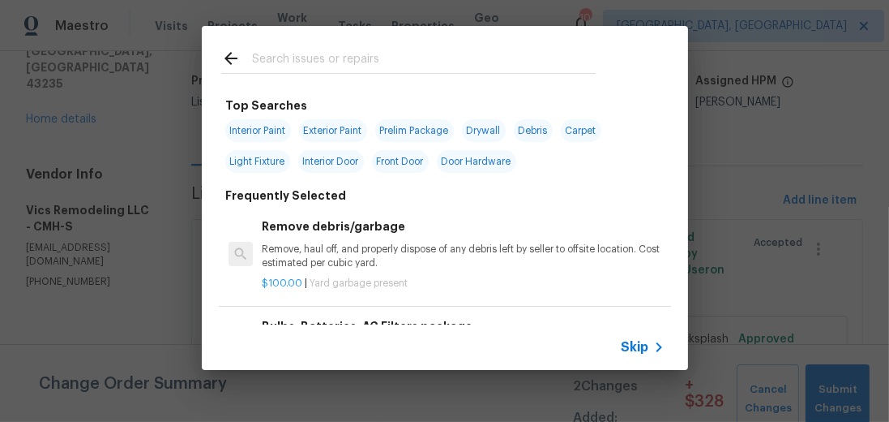
click at [276, 55] on input "text" at bounding box center [424, 61] width 344 height 24
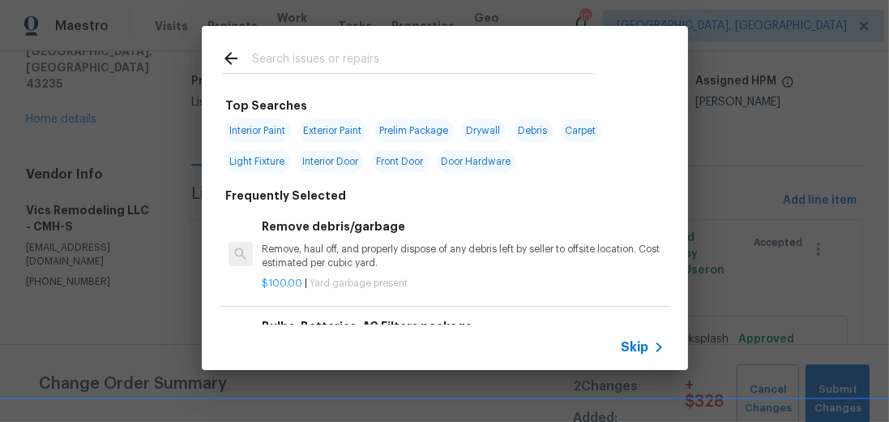
click at [267, 127] on span "Interior Paint" at bounding box center [258, 130] width 66 height 23
type input "Interior Paint"
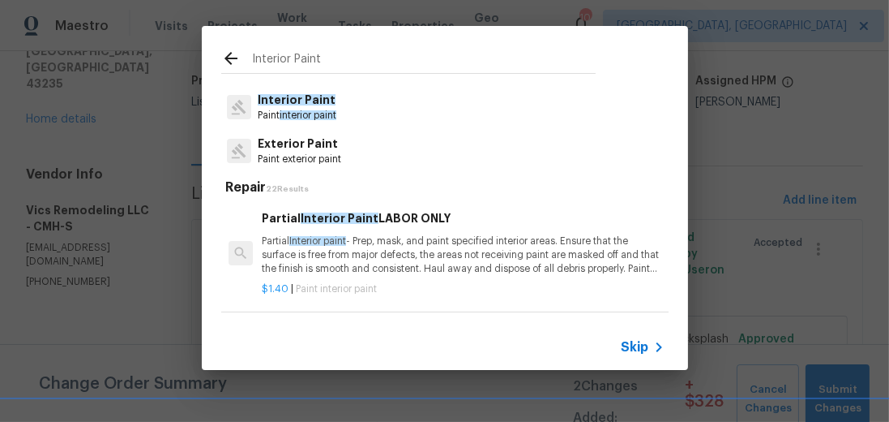
scroll to position [0, 0]
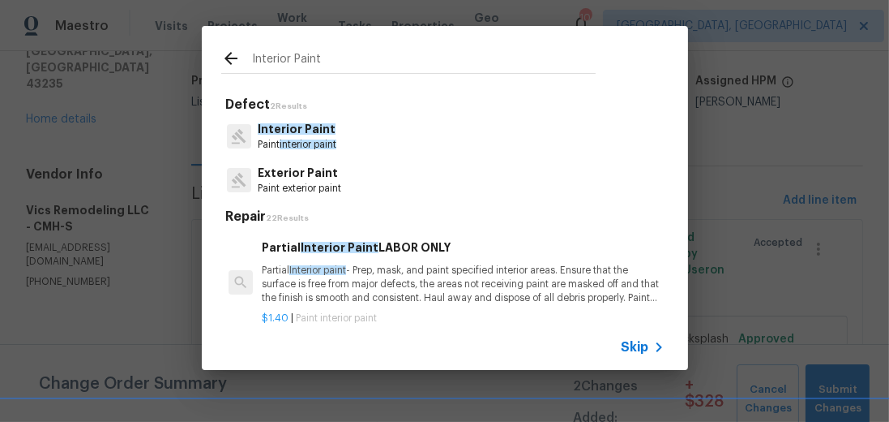
click at [301, 141] on span "interior paint" at bounding box center [308, 144] width 57 height 10
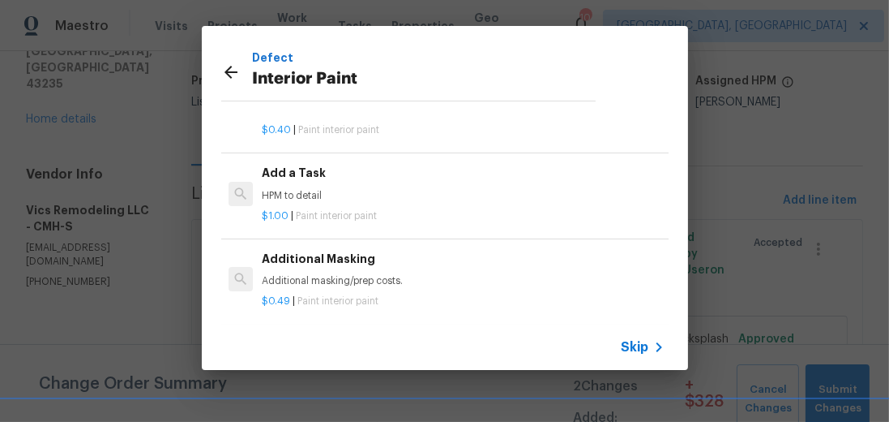
scroll to position [235, 0]
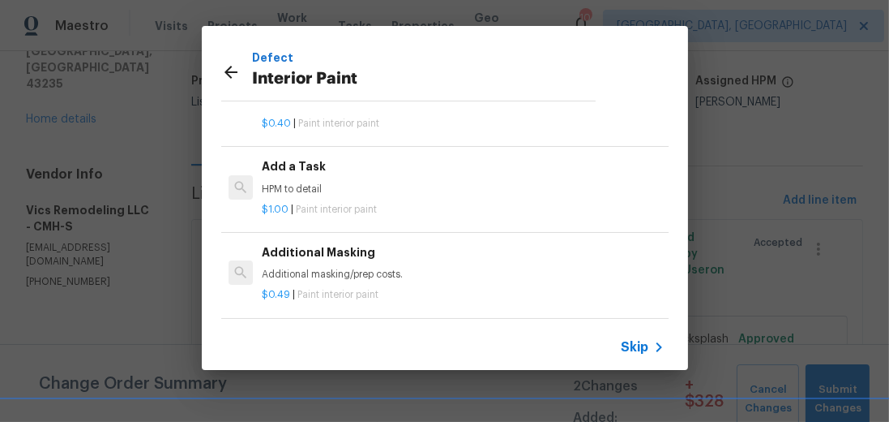
click at [389, 182] on p "HPM to detail" at bounding box center [463, 189] width 402 height 14
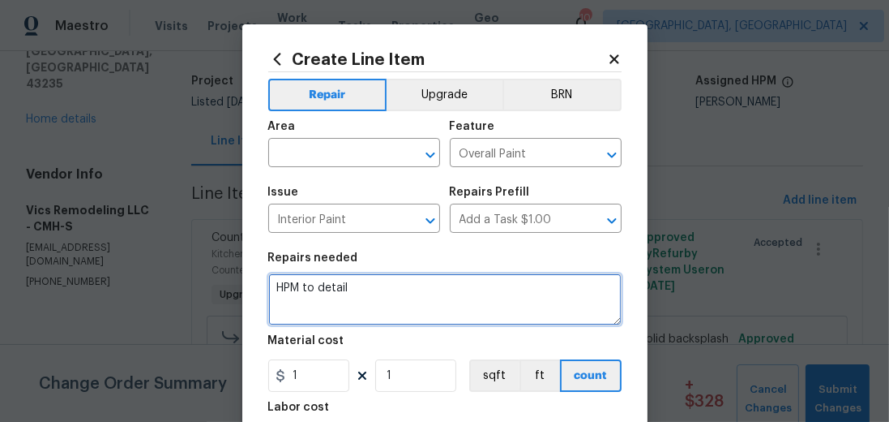
drag, startPoint x: 389, startPoint y: 293, endPoint x: 97, endPoint y: 293, distance: 291.8
click at [89, 294] on div "Create Line Item Repair Upgrade BRN Area ​ Feature Overall Paint ​ Issue Interi…" at bounding box center [444, 211] width 889 height 422
type textarea "Paint shoe mold (white)"
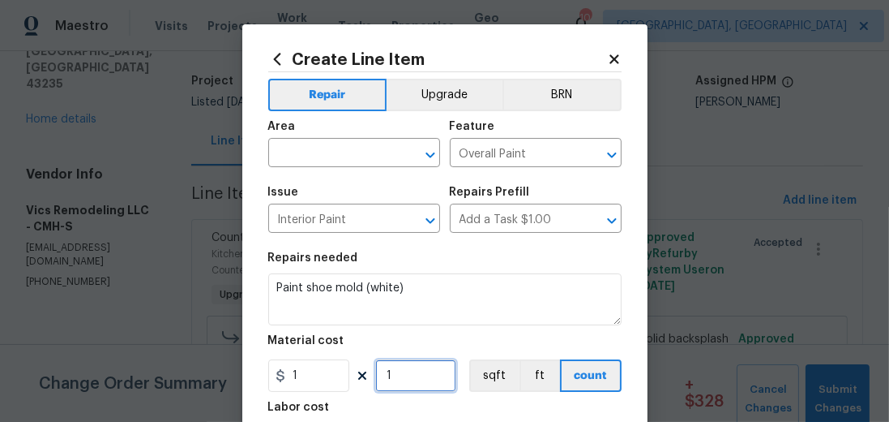
click at [400, 376] on input "1" at bounding box center [415, 375] width 81 height 32
type input "150"
click at [377, 155] on input "text" at bounding box center [331, 154] width 126 height 25
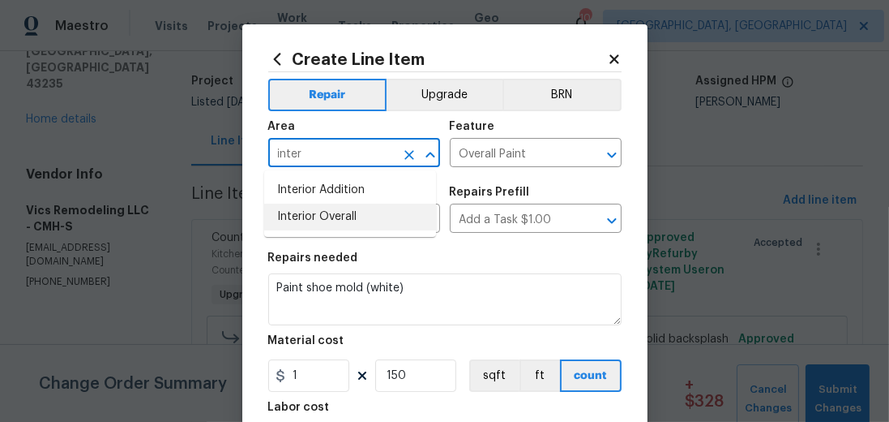
click at [340, 224] on li "Interior Overall" at bounding box center [350, 216] width 172 height 27
type input "Interior Overall"
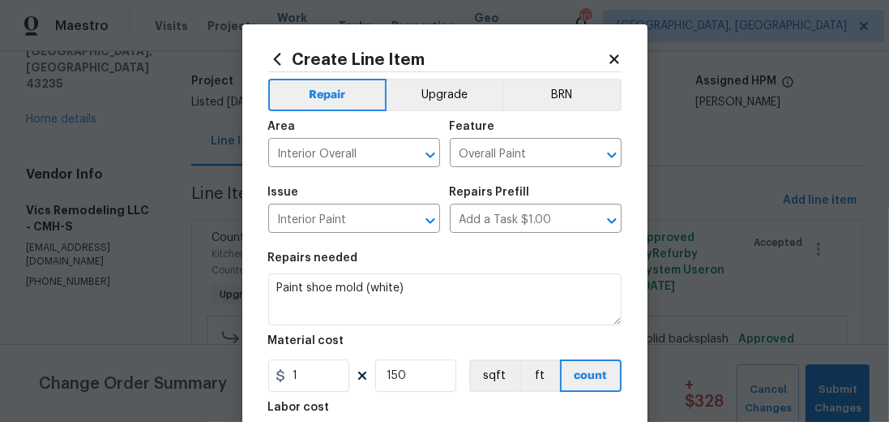
click at [497, 250] on section "Repairs needed Paint shoe mold (white) Material cost 1 150 sqft ft count Labor …" at bounding box center [444, 353] width 353 height 222
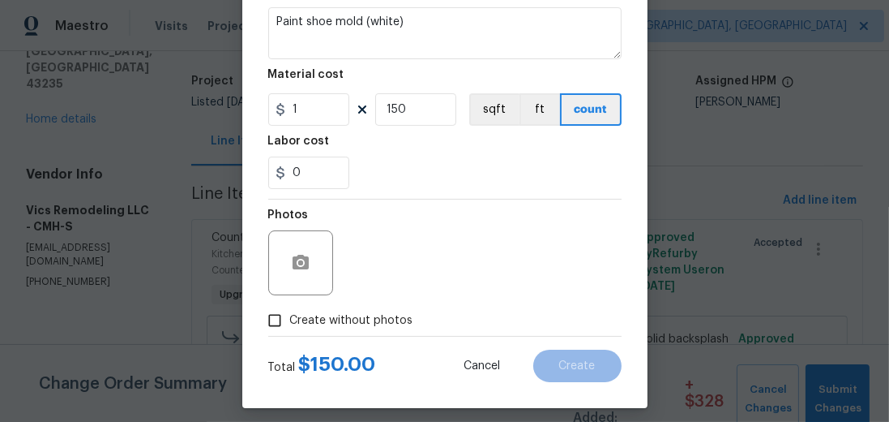
scroll to position [276, 0]
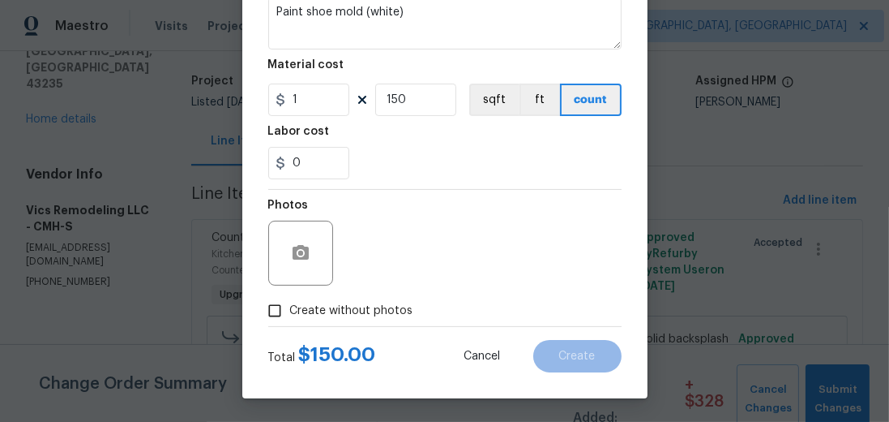
drag, startPoint x: 362, startPoint y: 306, endPoint x: 373, endPoint y: 302, distance: 11.8
click at [362, 306] on span "Create without photos" at bounding box center [351, 310] width 123 height 17
click at [290, 306] on input "Create without photos" at bounding box center [274, 310] width 31 height 31
checkbox input "true"
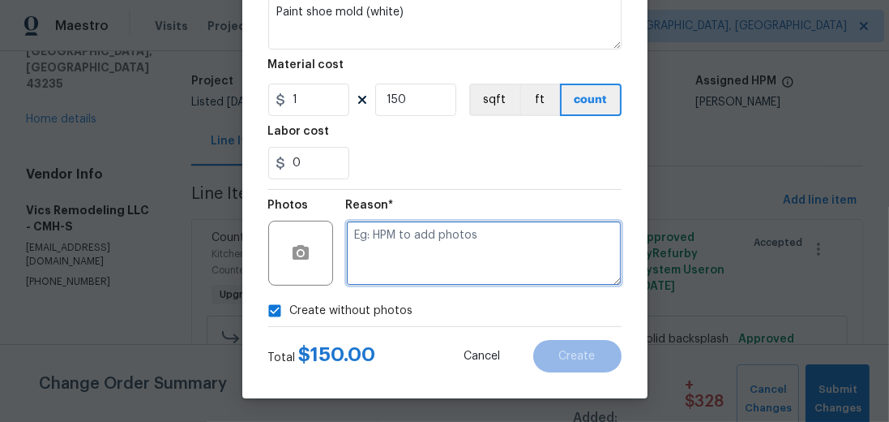
click at [434, 269] on textarea at bounding box center [484, 252] width 276 height 65
type textarea "h"
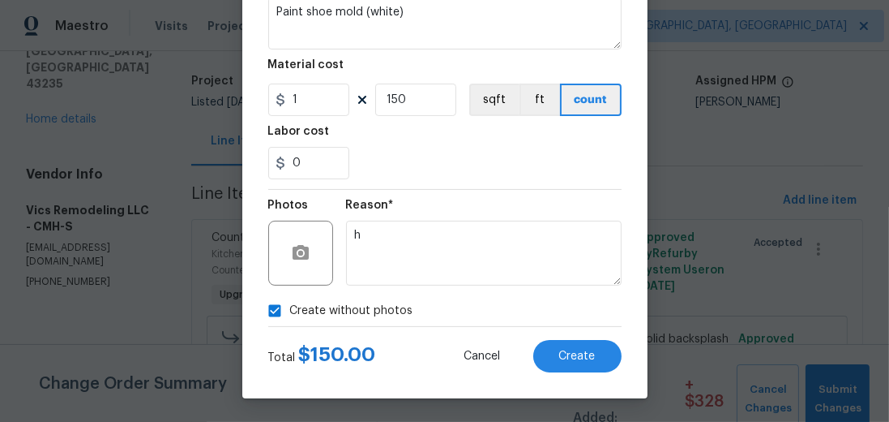
click at [481, 171] on div "0" at bounding box center [444, 163] width 353 height 32
click at [598, 350] on button "Create" at bounding box center [577, 356] width 88 height 32
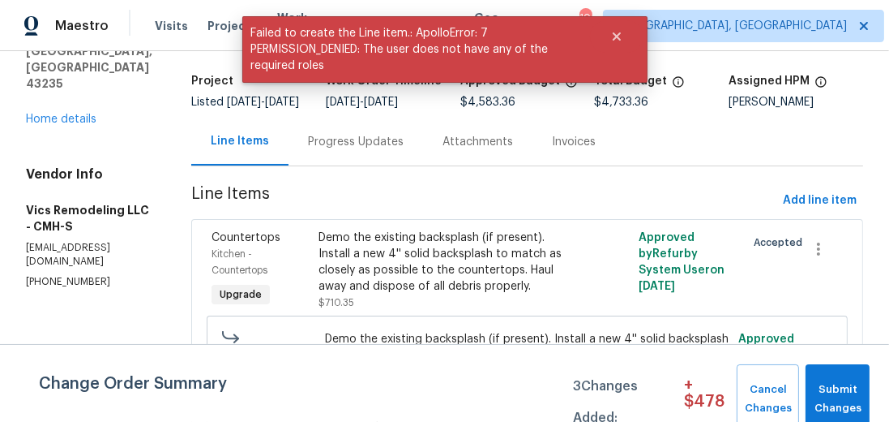
scroll to position [0, 0]
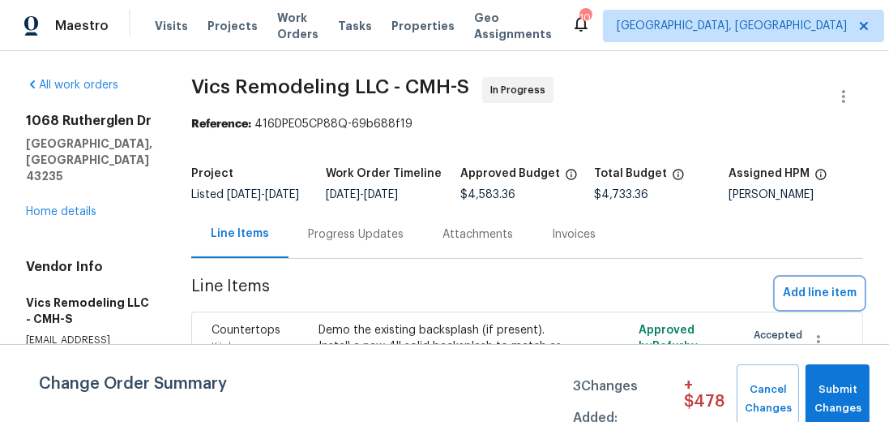
click at [790, 303] on span "Add line item" at bounding box center [820, 293] width 74 height 20
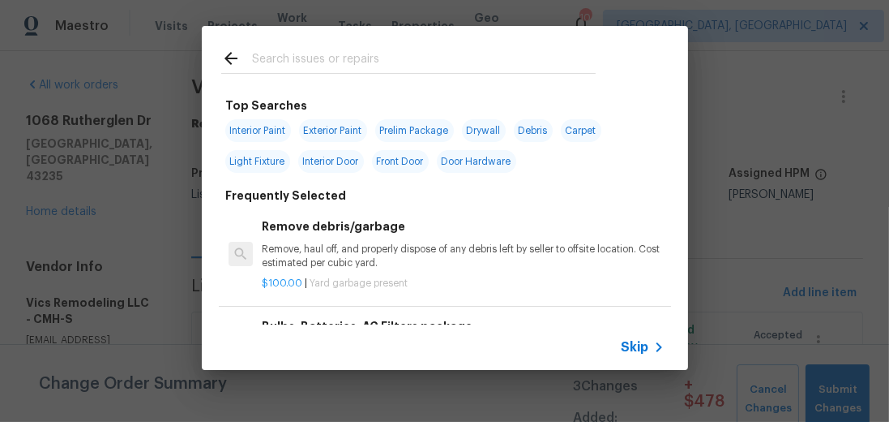
click at [421, 51] on input "text" at bounding box center [424, 61] width 344 height 24
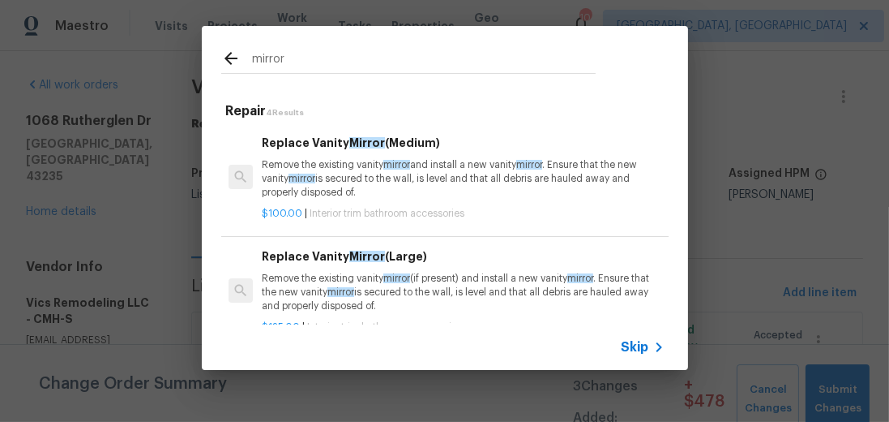
type input "mirror"
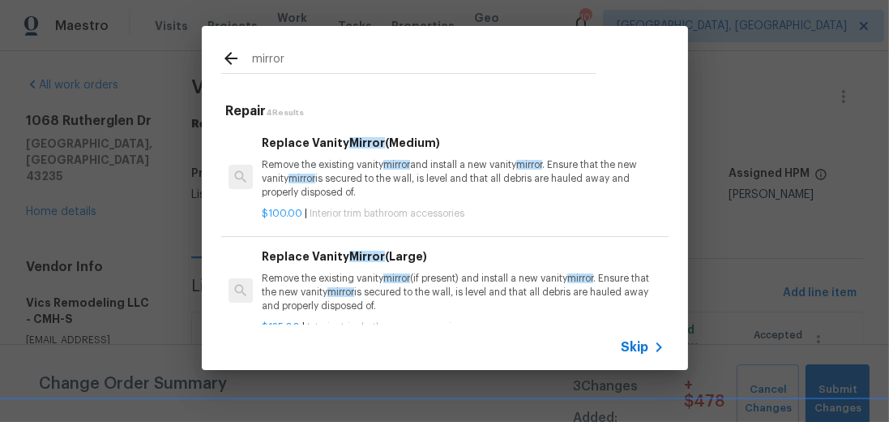
click at [419, 186] on p "Remove the existing vanity mirror and install a new vanity mirror . Ensure that…" at bounding box center [463, 178] width 402 height 41
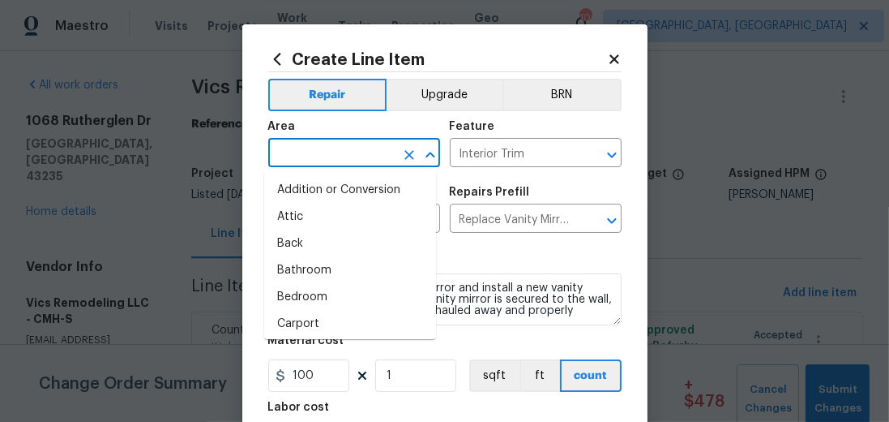
click at [348, 152] on input "text" at bounding box center [331, 154] width 126 height 25
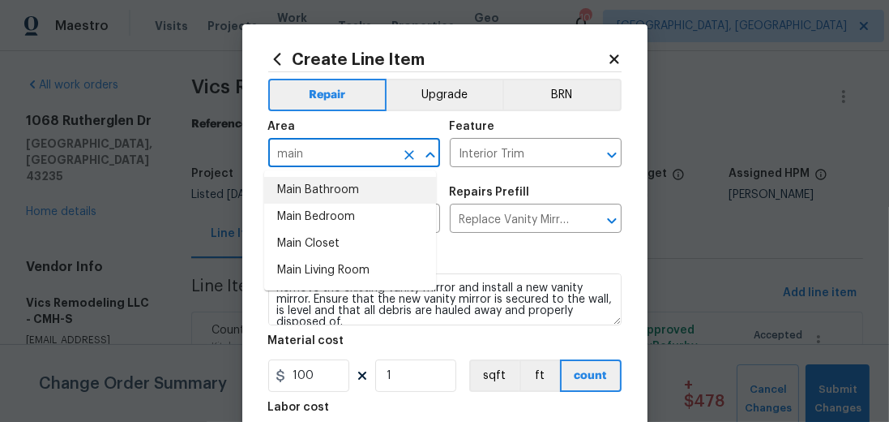
click at [338, 182] on li "Main Bathroom" at bounding box center [350, 190] width 172 height 27
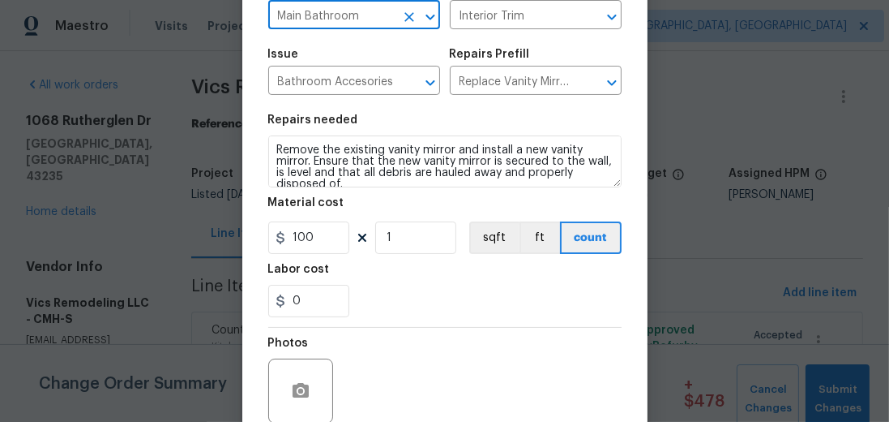
scroll to position [138, 0]
type input "Main Bathroom"
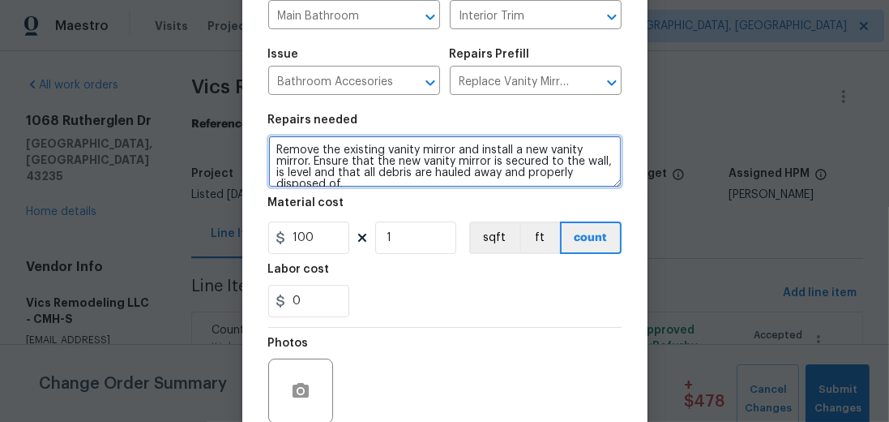
drag, startPoint x: 355, startPoint y: 179, endPoint x: 165, endPoint y: 132, distance: 195.4
click at [165, 132] on div "Create Line Item Repair Upgrade BRN Area Main Bathroom ​ Feature Interior Trim …" at bounding box center [444, 211] width 889 height 422
type textarea "r"
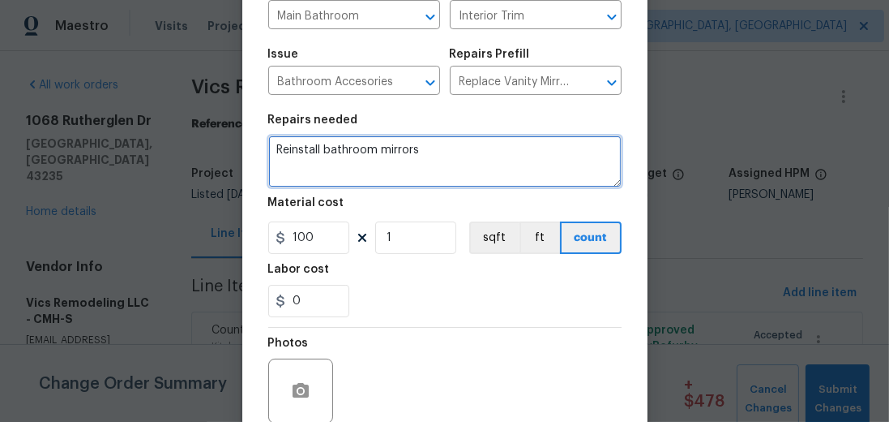
type textarea "Reinstall bathroom mirrors"
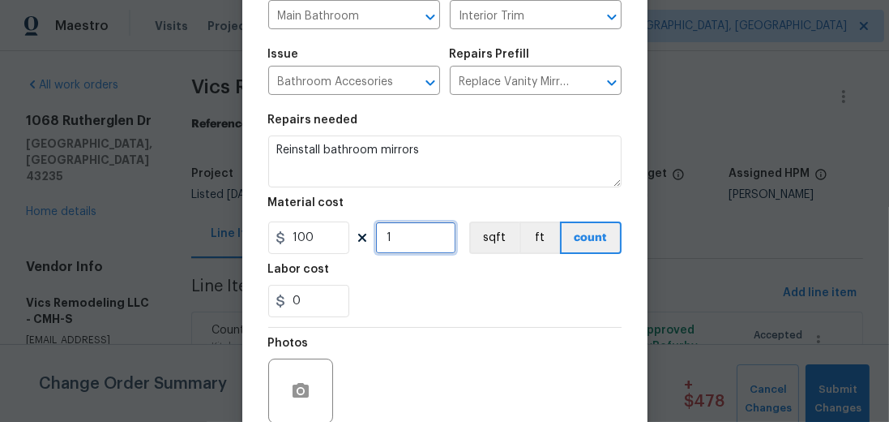
drag, startPoint x: 402, startPoint y: 231, endPoint x: 335, endPoint y: 237, distance: 67.5
click at [335, 237] on div "100 1 sqft ft count" at bounding box center [444, 237] width 353 height 32
drag, startPoint x: 316, startPoint y: 239, endPoint x: 183, endPoint y: 230, distance: 133.2
click at [176, 230] on div "Create Line Item Repair Upgrade BRN Area Main Bathroom ​ Feature Interior Trim …" at bounding box center [444, 211] width 889 height 422
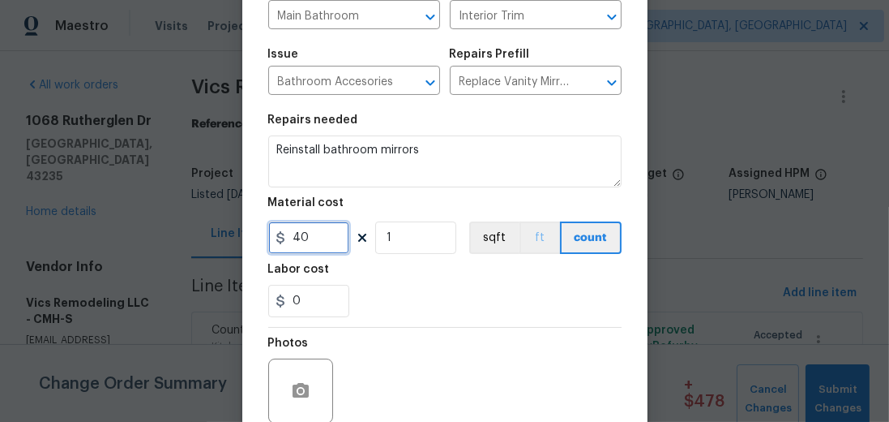
type input "40"
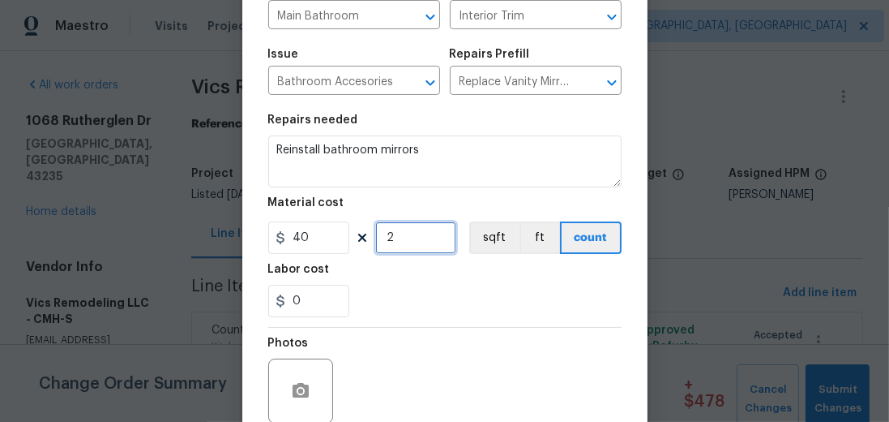
type input "2"
click at [537, 306] on div "0" at bounding box center [444, 301] width 353 height 32
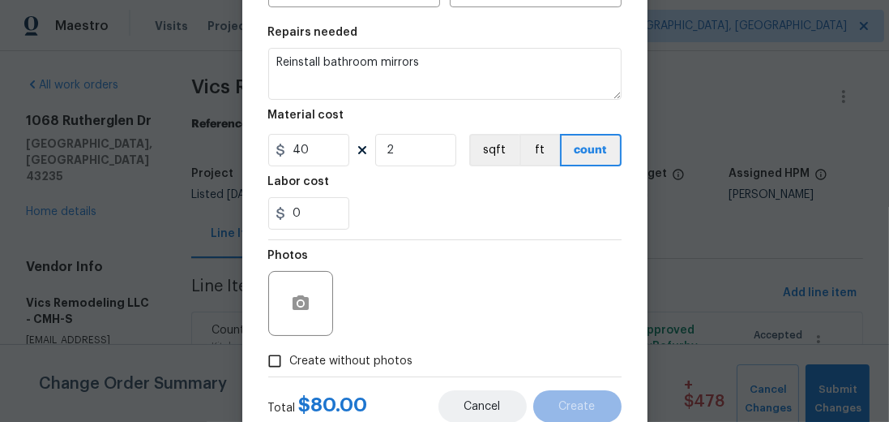
scroll to position [276, 0]
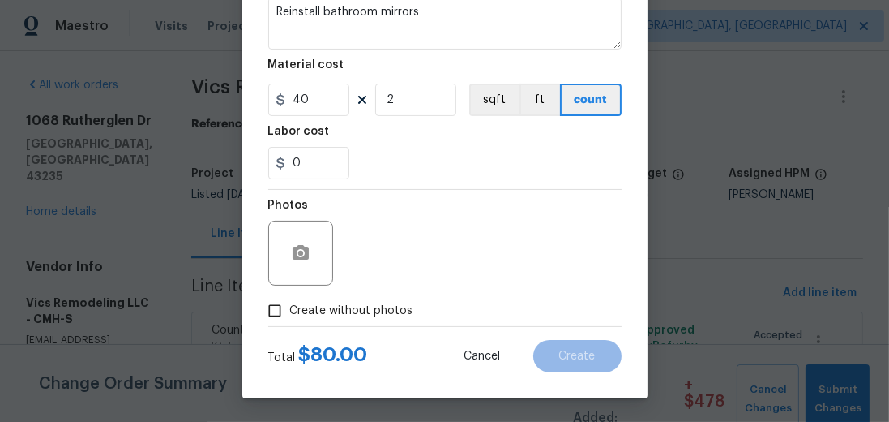
click at [389, 314] on span "Create without photos" at bounding box center [351, 310] width 123 height 17
click at [290, 314] on input "Create without photos" at bounding box center [274, 310] width 31 height 31
checkbox input "true"
click at [427, 286] on div "Reason*" at bounding box center [484, 242] width 276 height 105
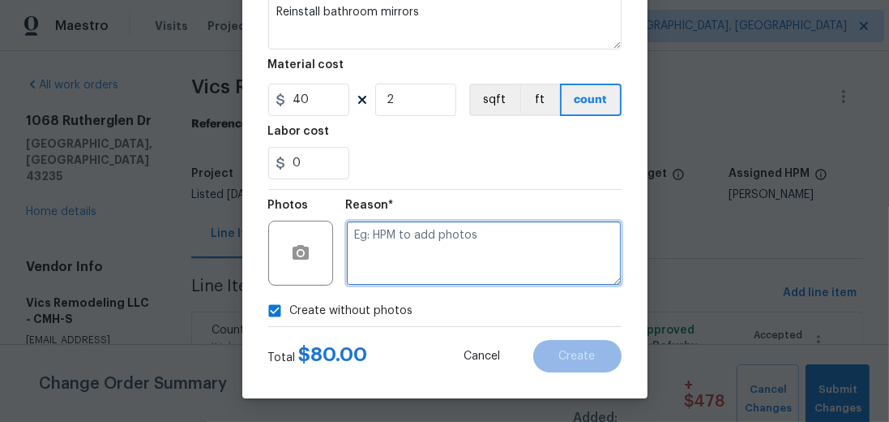
click at [432, 256] on textarea at bounding box center [484, 252] width 276 height 65
type textarea "h"
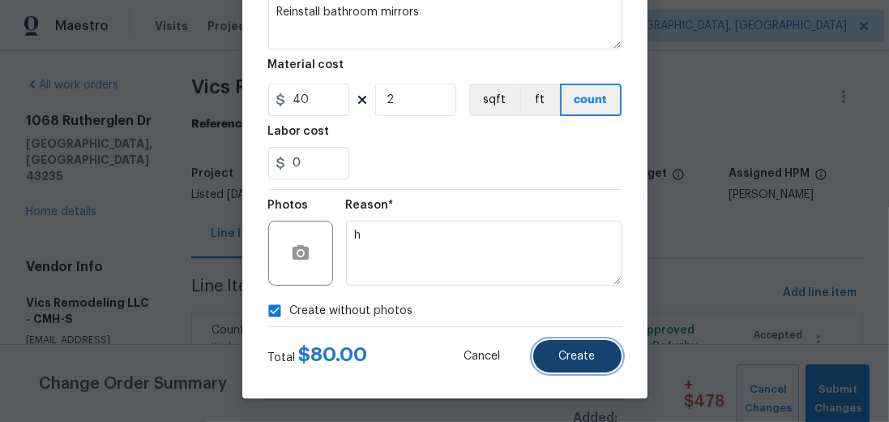
click at [577, 352] on span "Create" at bounding box center [577, 356] width 36 height 12
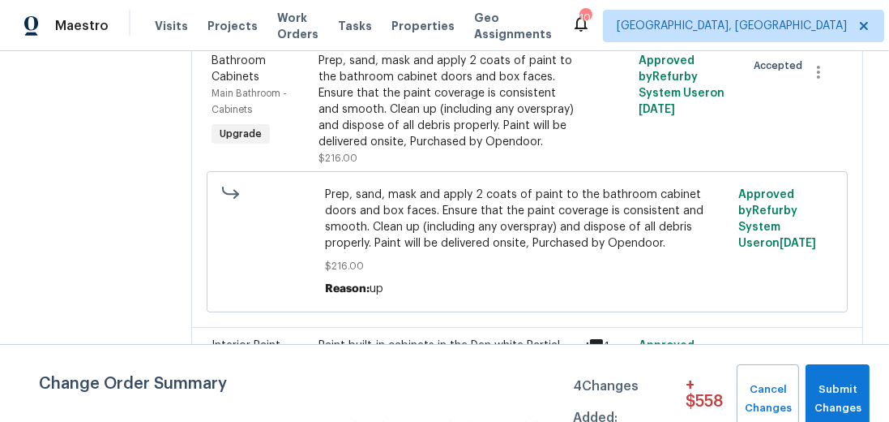
scroll to position [2407, 0]
click at [423, 126] on div "Prep, sand, mask and apply 2 coats of paint to the bathroom cabinet doors and b…" at bounding box center [448, 101] width 258 height 97
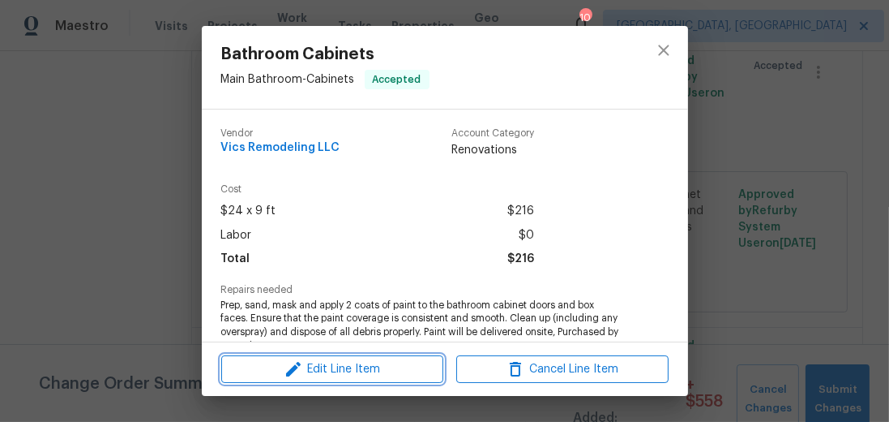
click at [340, 367] on span "Edit Line Item" at bounding box center [332, 369] width 212 height 20
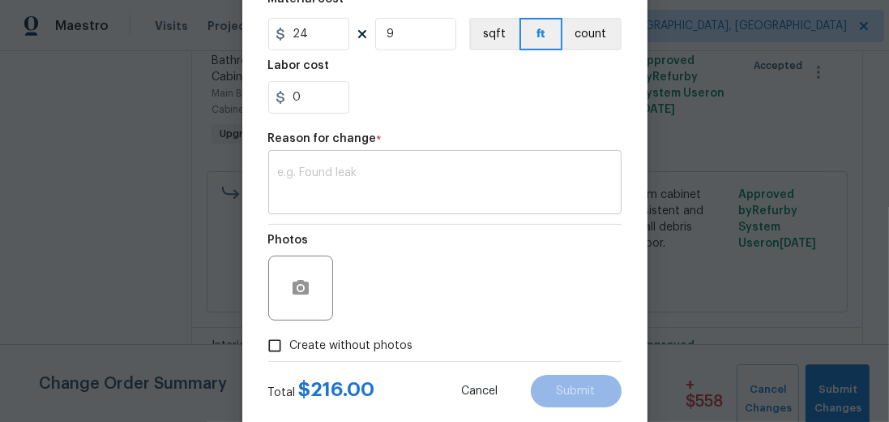
scroll to position [342, 0]
drag, startPoint x: 304, startPoint y: 106, endPoint x: 256, endPoint y: 104, distance: 47.9
click at [256, 104] on div "Edit Line Item Repair Upgrade BRN Area Main Bathroom ​ Feature Cabinets ​ Issue…" at bounding box center [444, 57] width 405 height 750
type input "216"
click at [423, 185] on textarea at bounding box center [445, 183] width 334 height 34
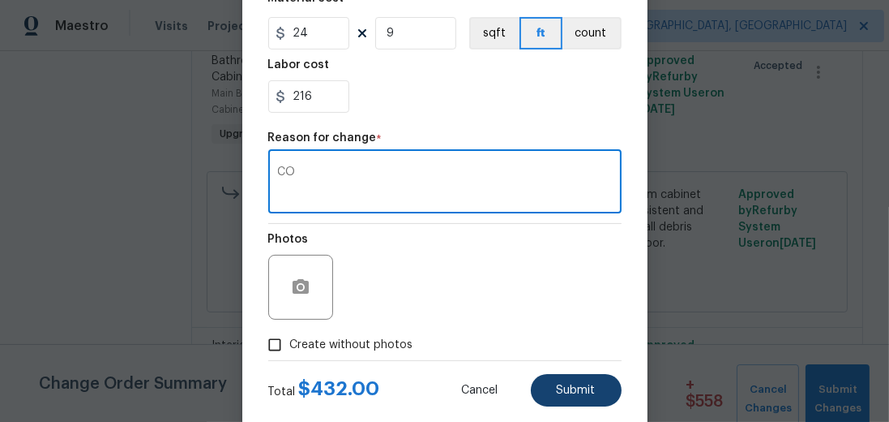
type textarea "CO"
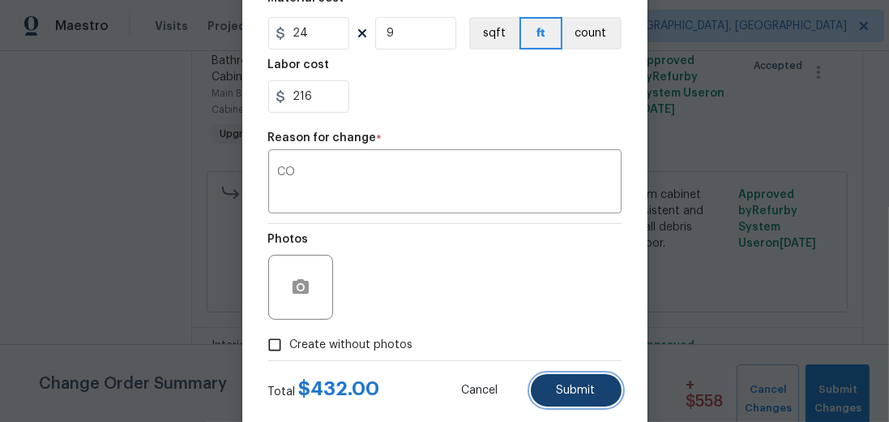
click at [550, 381] on button "Submit" at bounding box center [576, 390] width 91 height 32
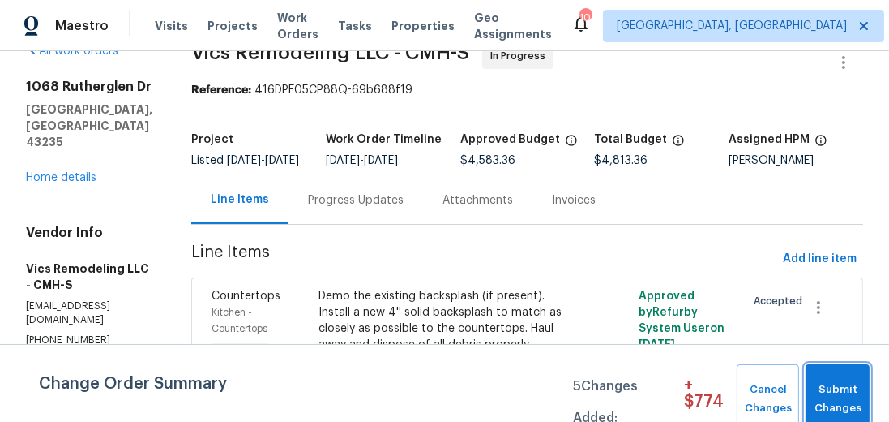
click at [827, 388] on span "Submit Changes" at bounding box center [838, 398] width 48 height 37
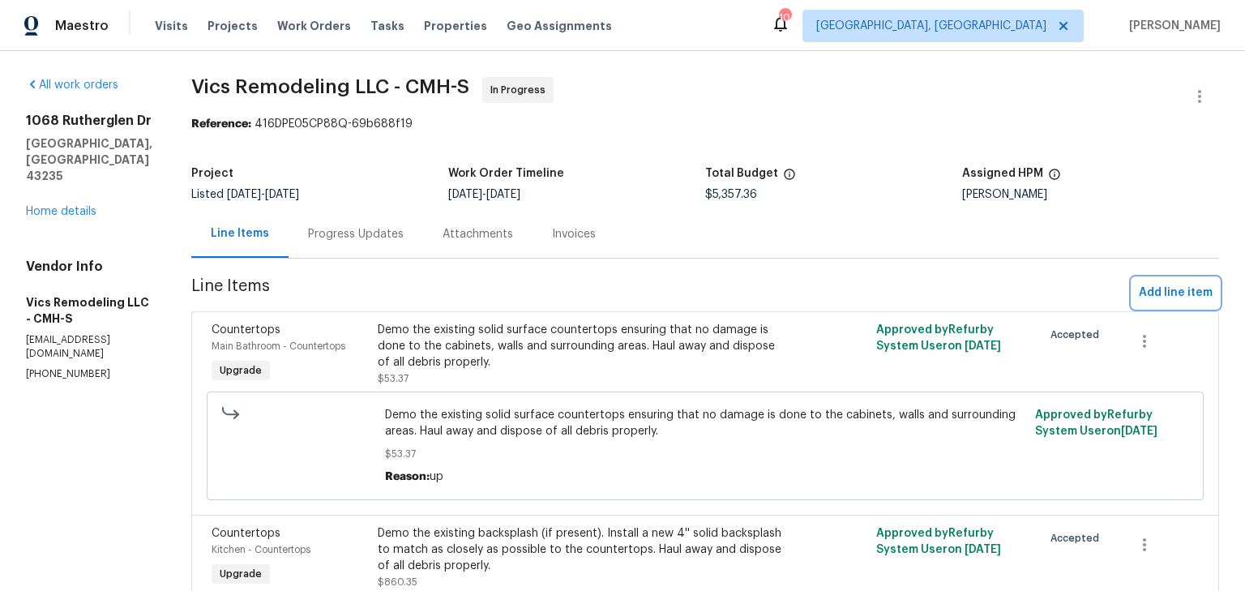
click at [1162, 297] on span "Add line item" at bounding box center [1176, 293] width 74 height 20
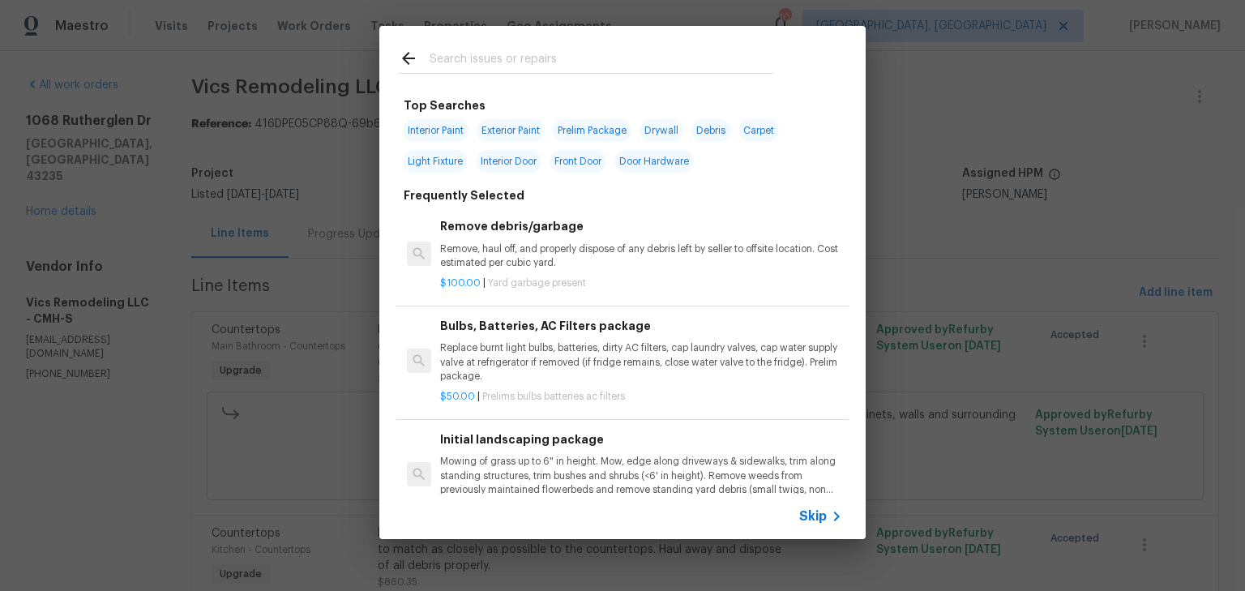
click at [487, 53] on input "text" at bounding box center [602, 61] width 344 height 24
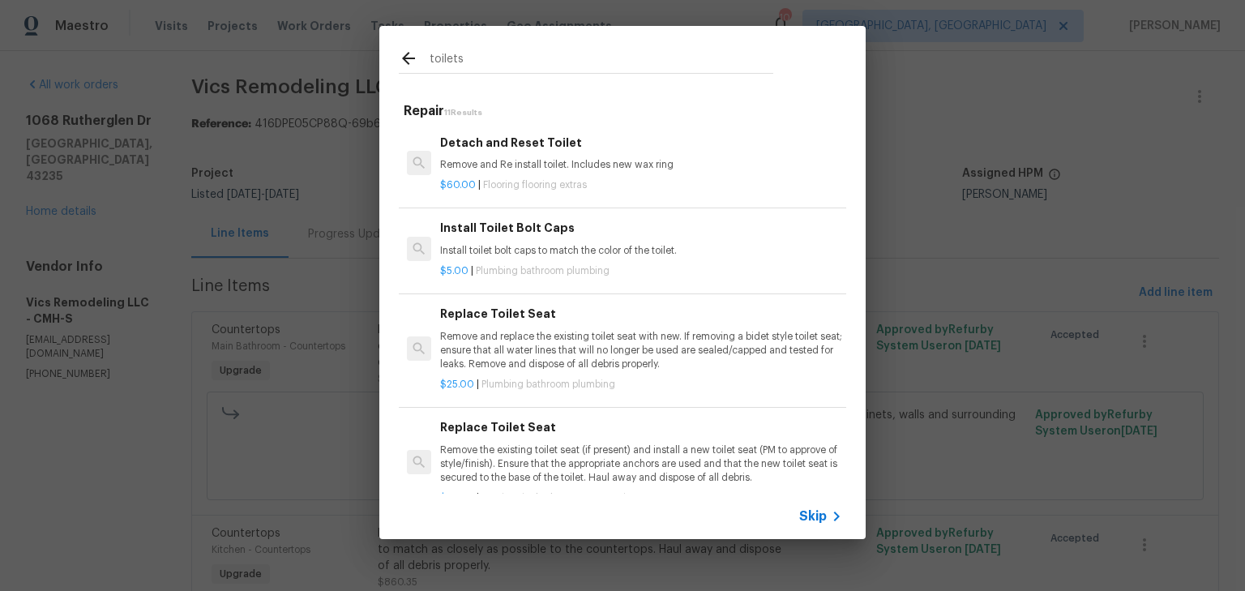
type input "toilets"
click at [537, 171] on p "Remove and Re install toilet. Includes new wax ring" at bounding box center [641, 165] width 402 height 14
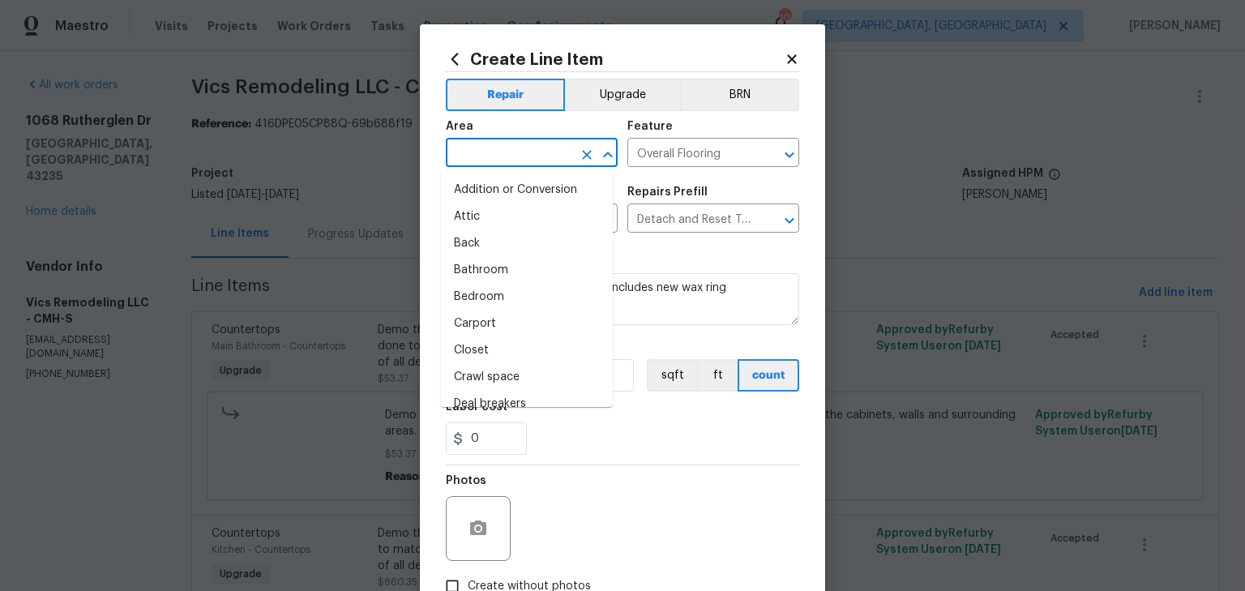
click at [528, 157] on input "text" at bounding box center [509, 154] width 126 height 25
click at [490, 260] on li "Bathroom" at bounding box center [527, 270] width 172 height 27
type input "Bathroom"
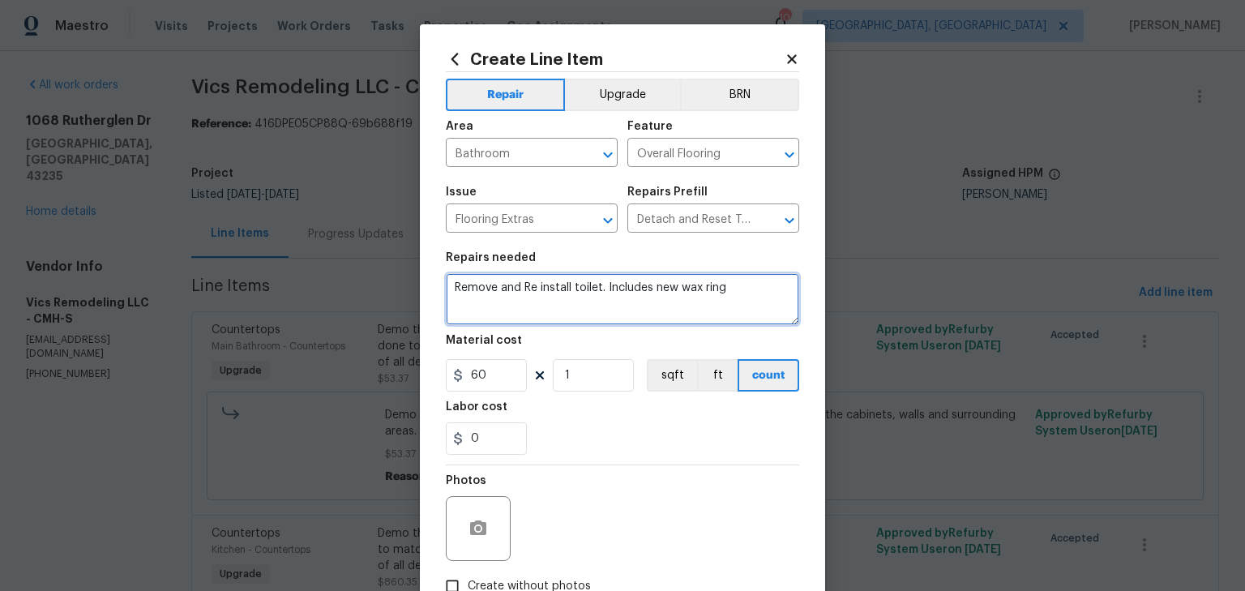
drag, startPoint x: 512, startPoint y: 275, endPoint x: 236, endPoint y: 256, distance: 277.0
click at [236, 256] on div "Create Line Item Repair Upgrade BRN Area Bathroom ​ Feature Overall Flooring ​ …" at bounding box center [622, 295] width 1245 height 591
click at [593, 287] on textarea "Remove and Re install toilet. Includes new wax ring" at bounding box center [622, 299] width 353 height 52
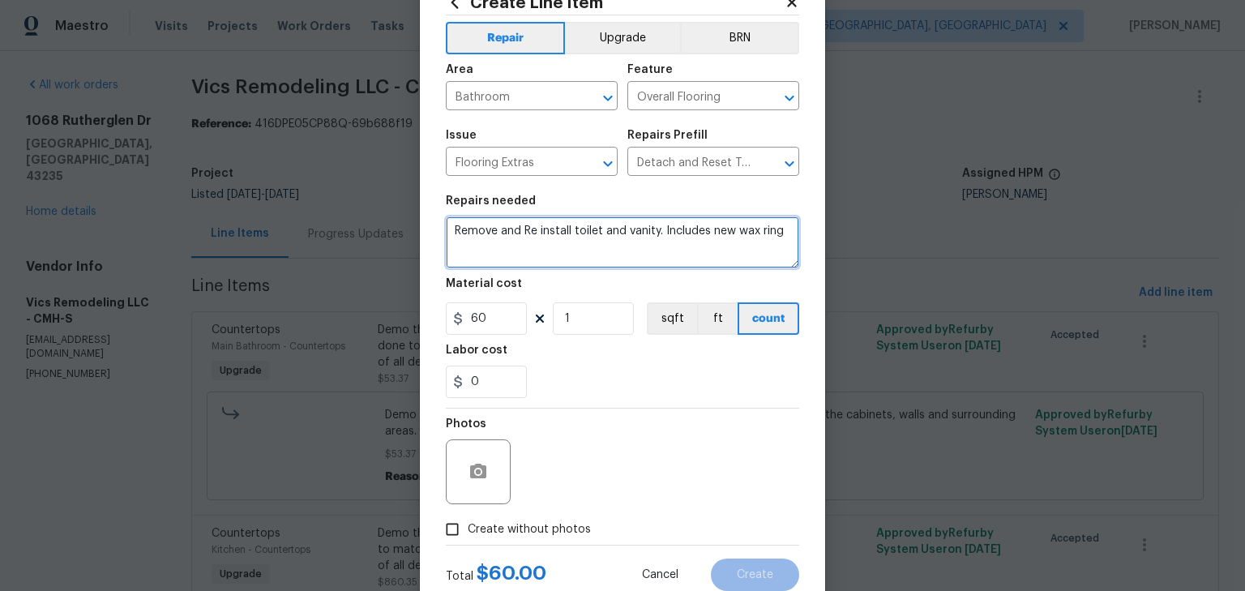
scroll to position [59, 0]
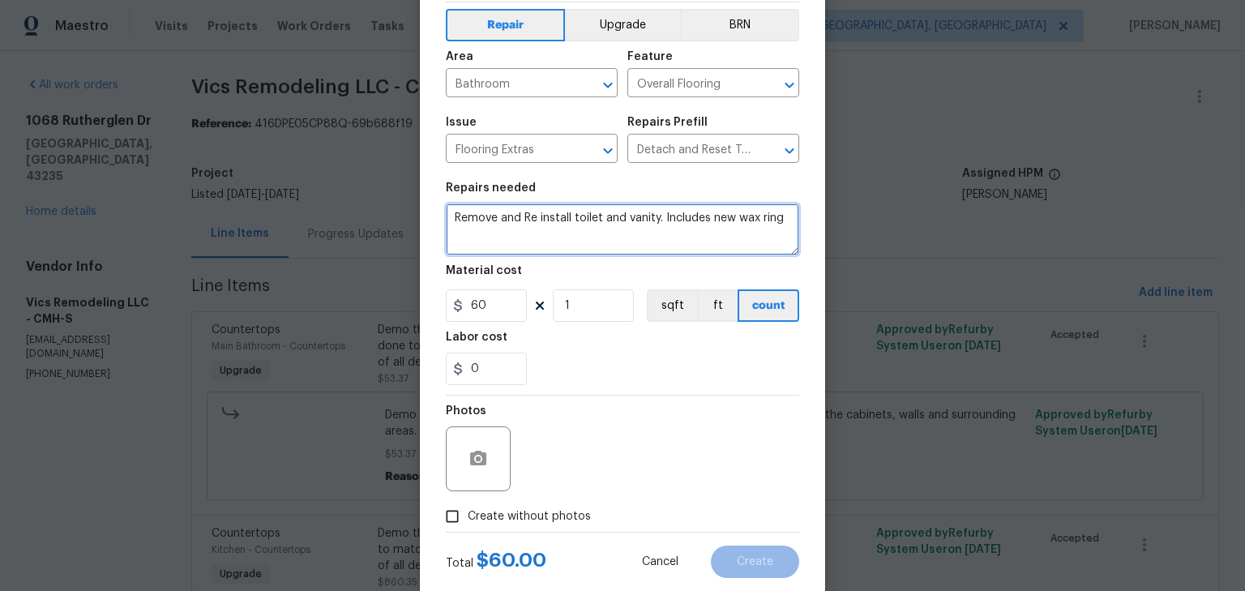
type textarea "Remove and Re install toilet and vanity. Includes new wax ring"
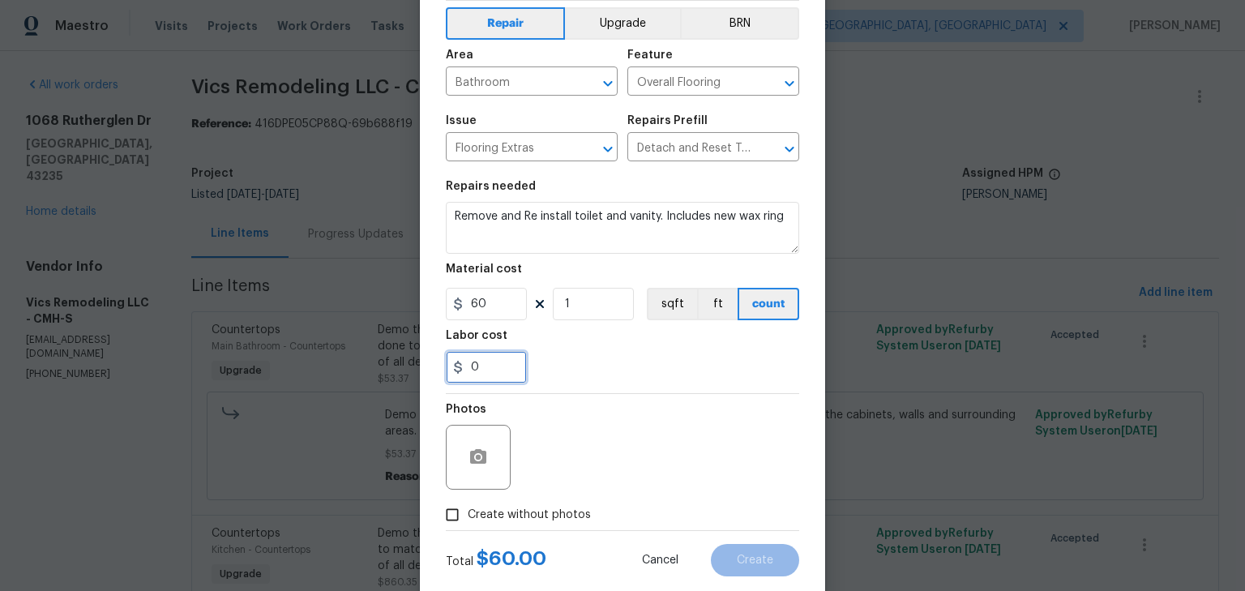
drag, startPoint x: 492, startPoint y: 374, endPoint x: 178, endPoint y: 374, distance: 313.7
click at [178, 374] on div "Create Line Item Repair Upgrade BRN Area Bathroom ​ Feature Overall Flooring ​ …" at bounding box center [622, 295] width 1245 height 591
type input "100"
drag, startPoint x: 717, startPoint y: 459, endPoint x: 487, endPoint y: 514, distance: 236.7
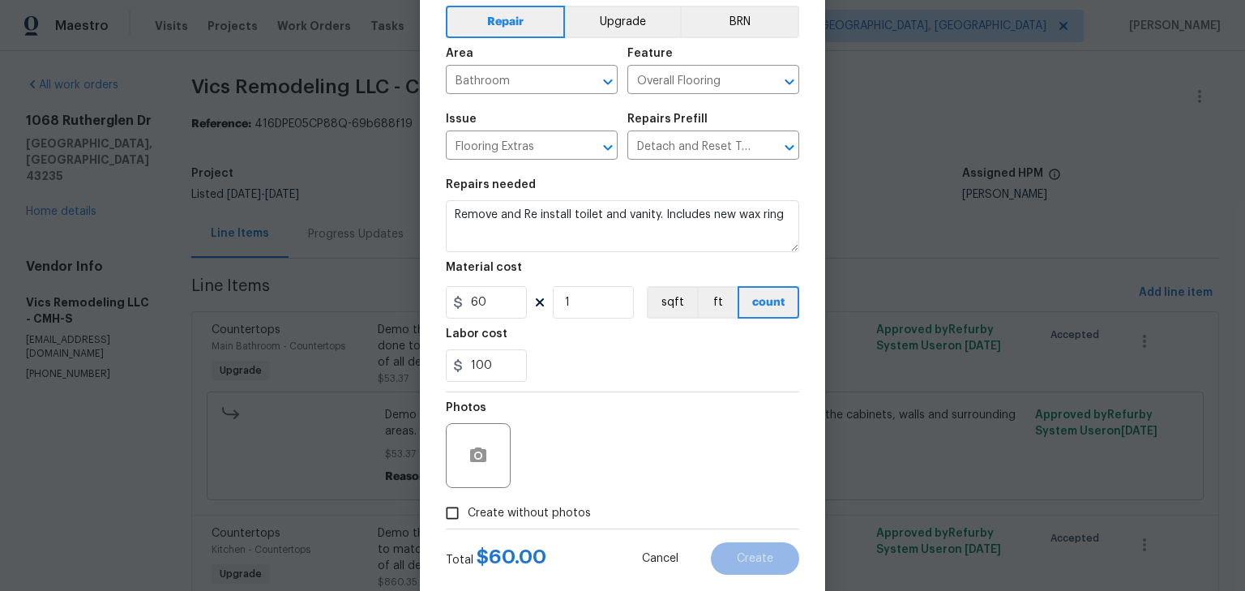
click at [717, 459] on div "Photos" at bounding box center [622, 444] width 353 height 105
drag, startPoint x: 486, startPoint y: 516, endPoint x: 683, endPoint y: 489, distance: 198.0
click at [501, 516] on span "Create without photos" at bounding box center [529, 513] width 123 height 17
click at [555, 505] on span "Create without photos" at bounding box center [529, 513] width 123 height 17
click at [623, 448] on div "Photos" at bounding box center [622, 444] width 353 height 105
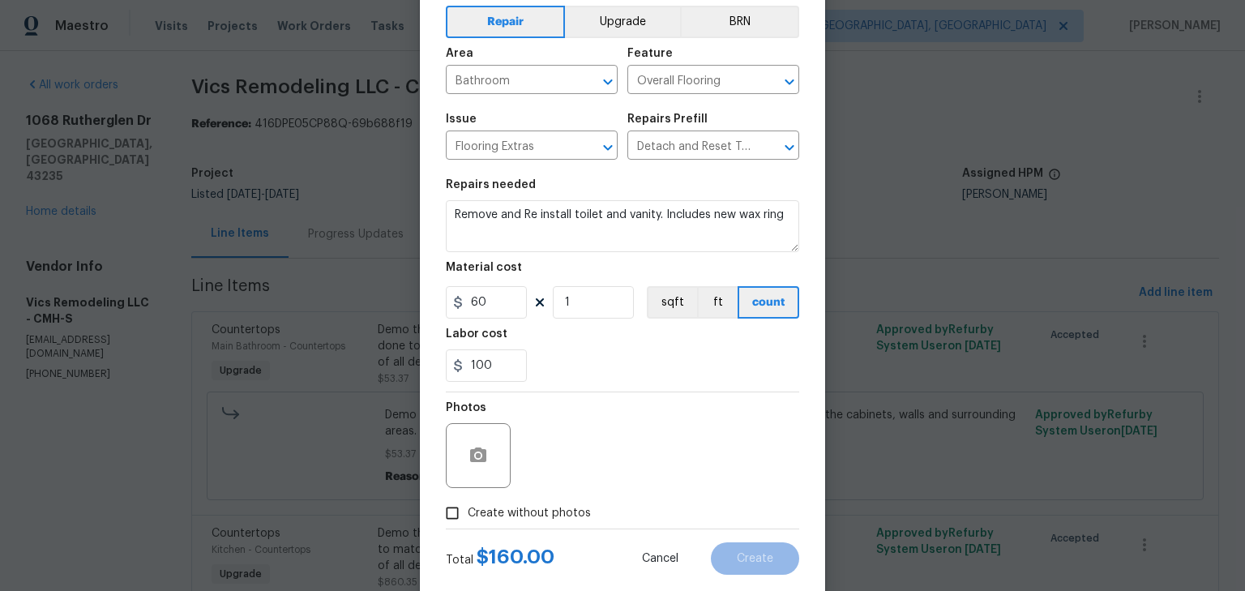
click at [447, 516] on input "Create without photos" at bounding box center [452, 513] width 31 height 31
checkbox input "true"
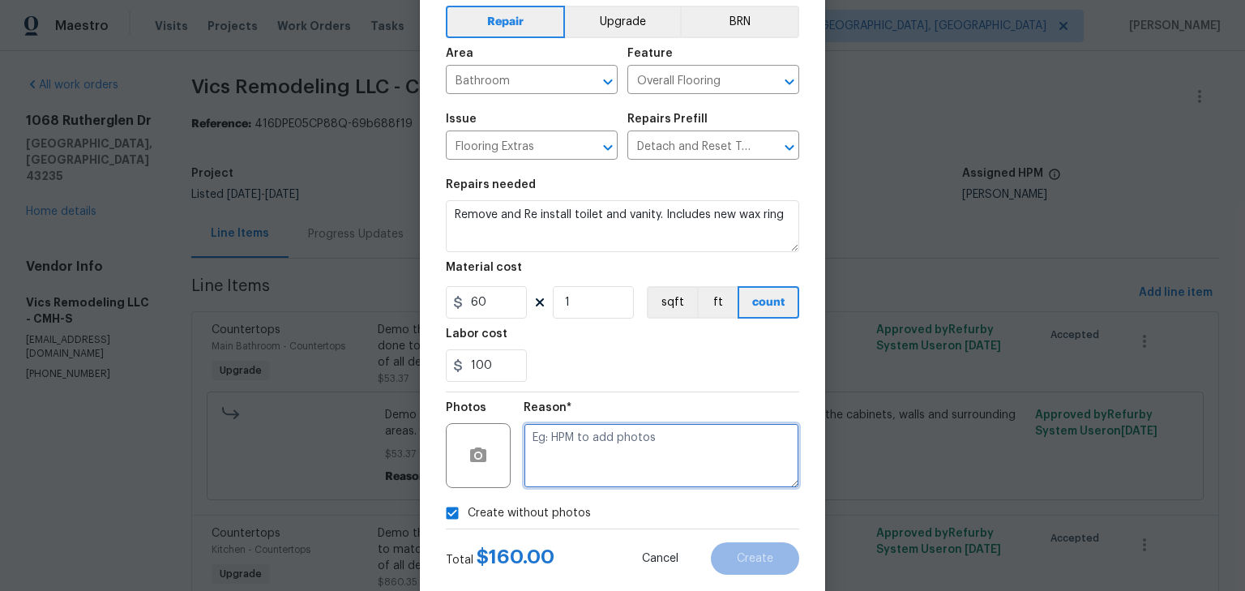
click at [591, 460] on textarea at bounding box center [662, 455] width 276 height 65
type textarea "h"
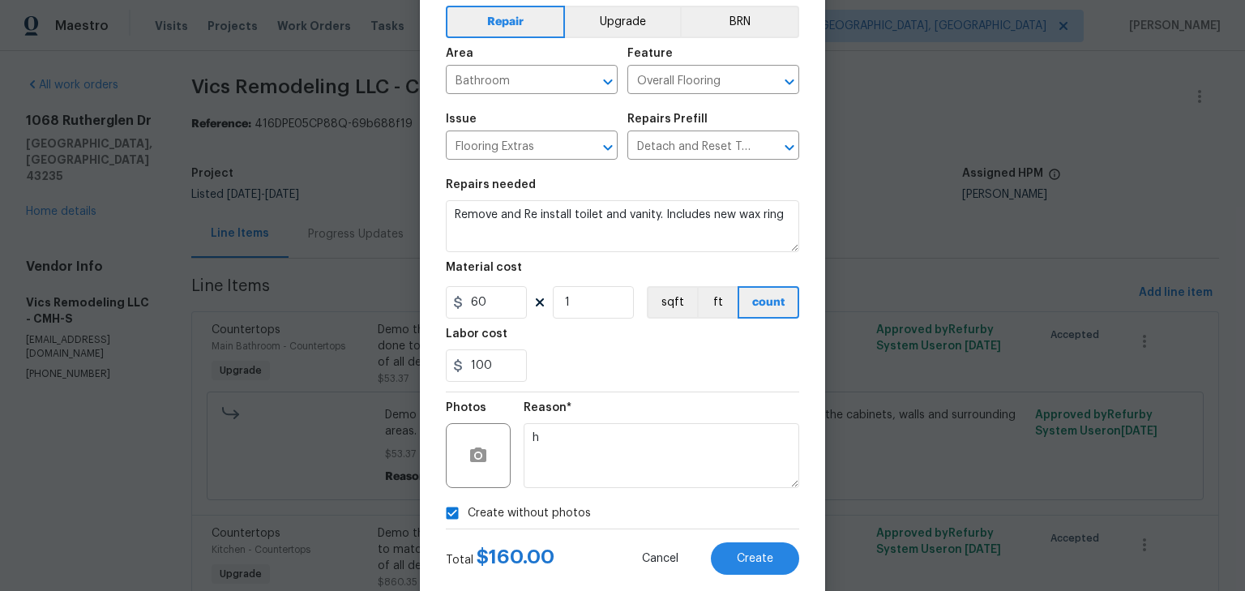
click at [683, 381] on div "100" at bounding box center [622, 365] width 353 height 32
click at [725, 554] on button "Create" at bounding box center [755, 558] width 88 height 32
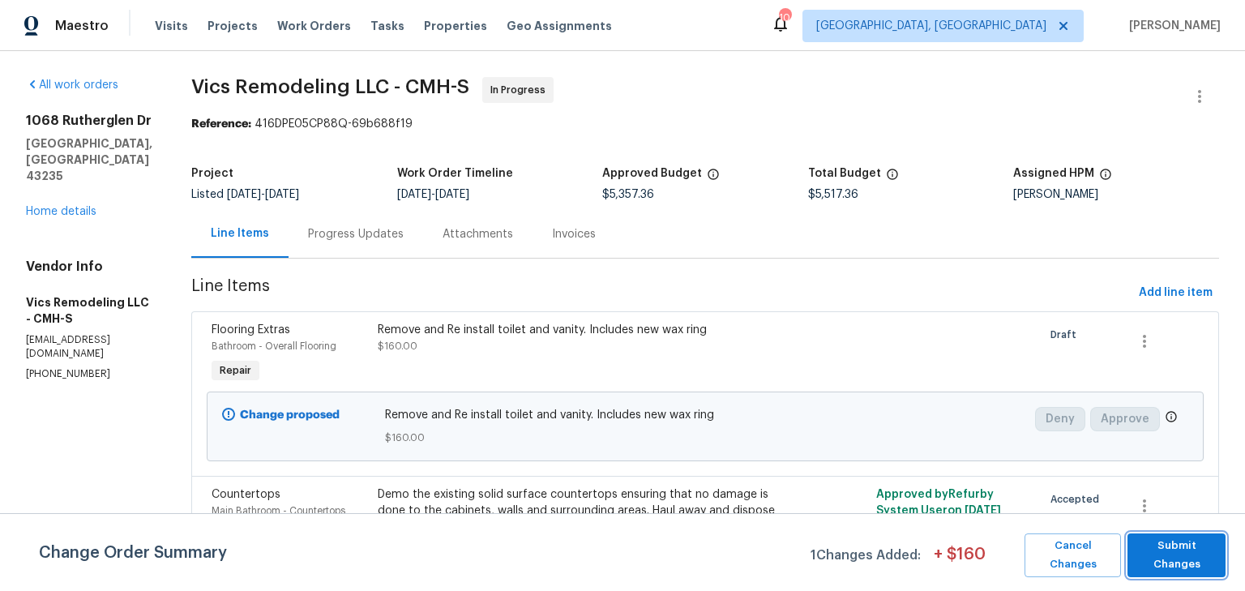
click at [1169, 538] on span "Submit Changes" at bounding box center [1177, 555] width 82 height 37
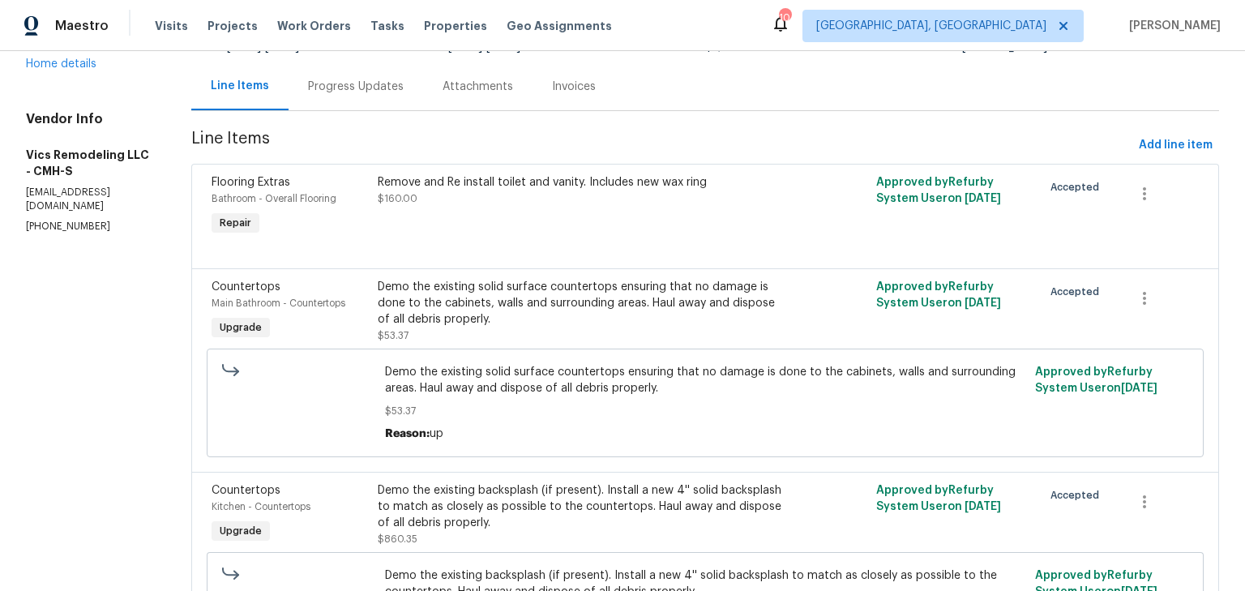
scroll to position [0, 0]
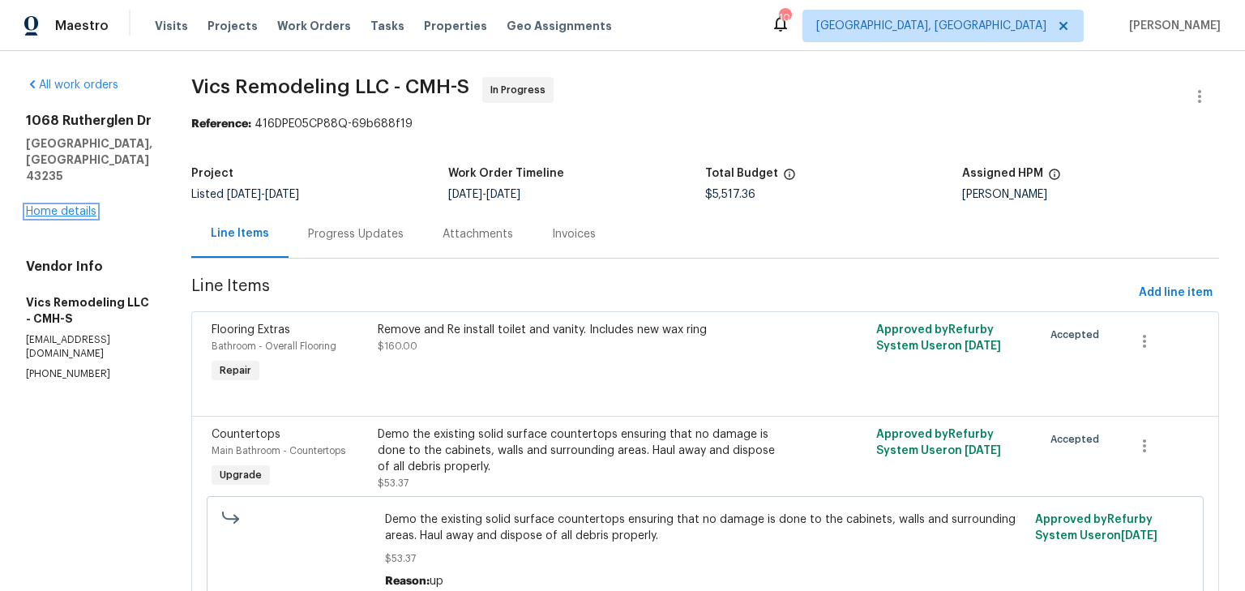
click at [79, 215] on link "Home details" at bounding box center [61, 211] width 71 height 11
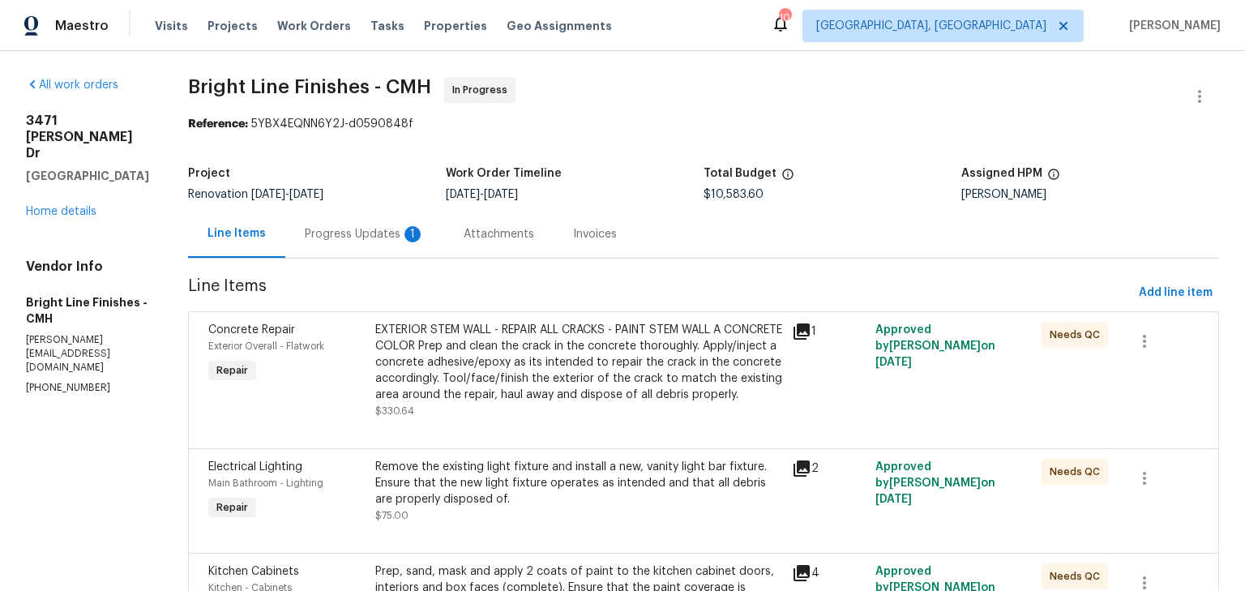
click at [388, 230] on div "Progress Updates 1" at bounding box center [365, 234] width 120 height 16
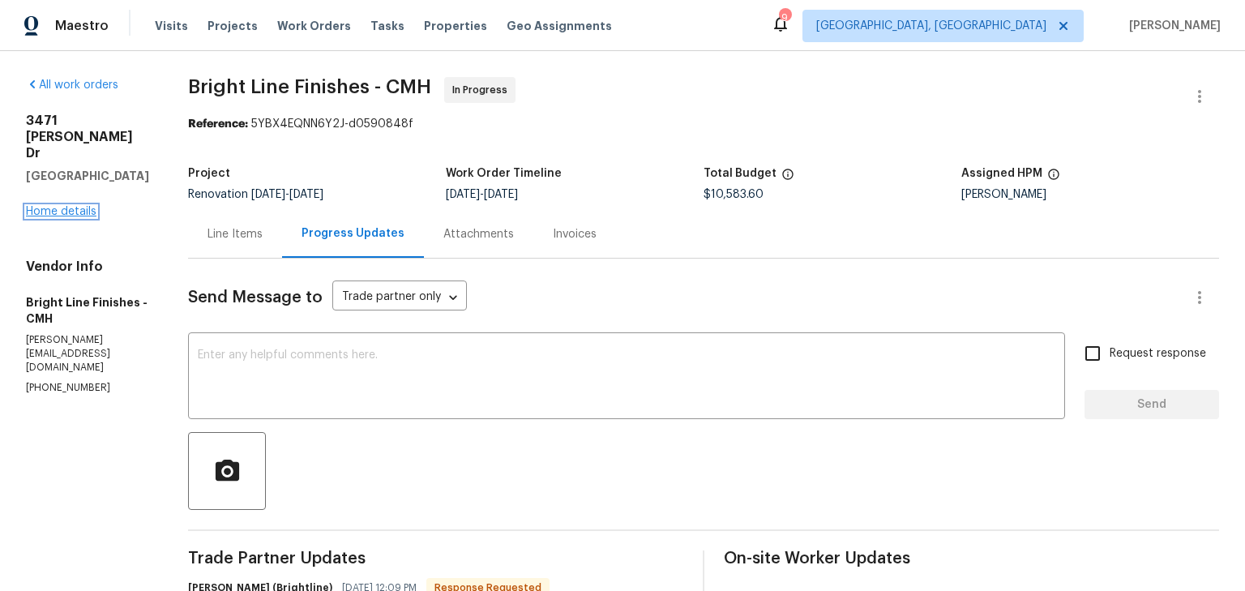
click at [77, 206] on link "Home details" at bounding box center [61, 211] width 71 height 11
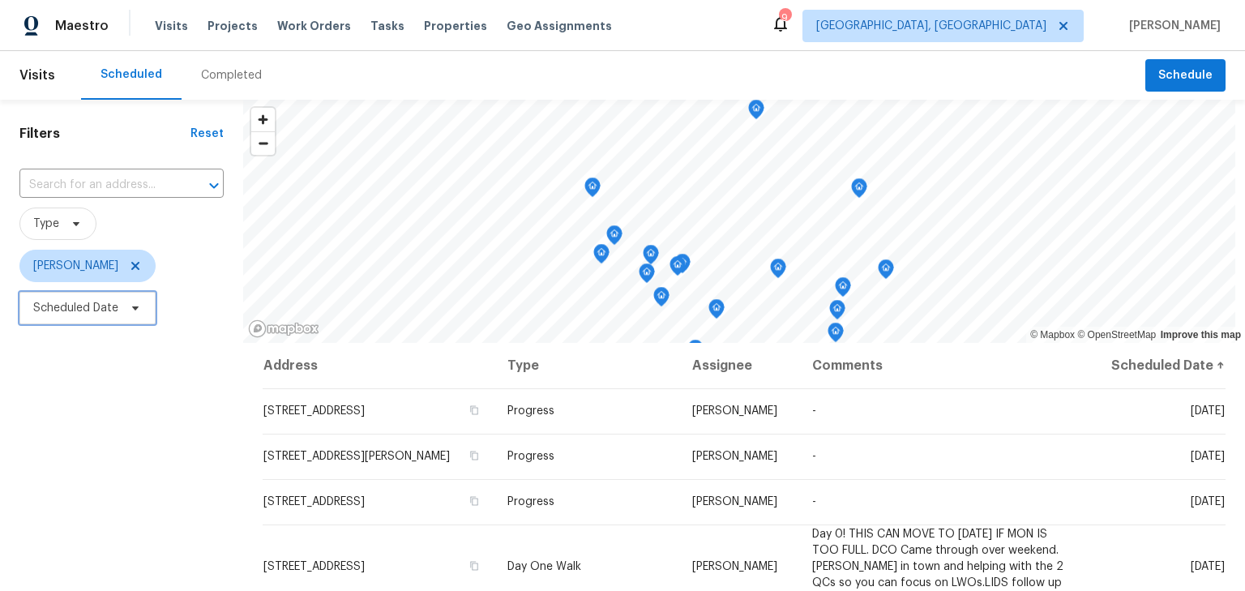
click at [101, 306] on span "Scheduled Date" at bounding box center [75, 308] width 85 height 16
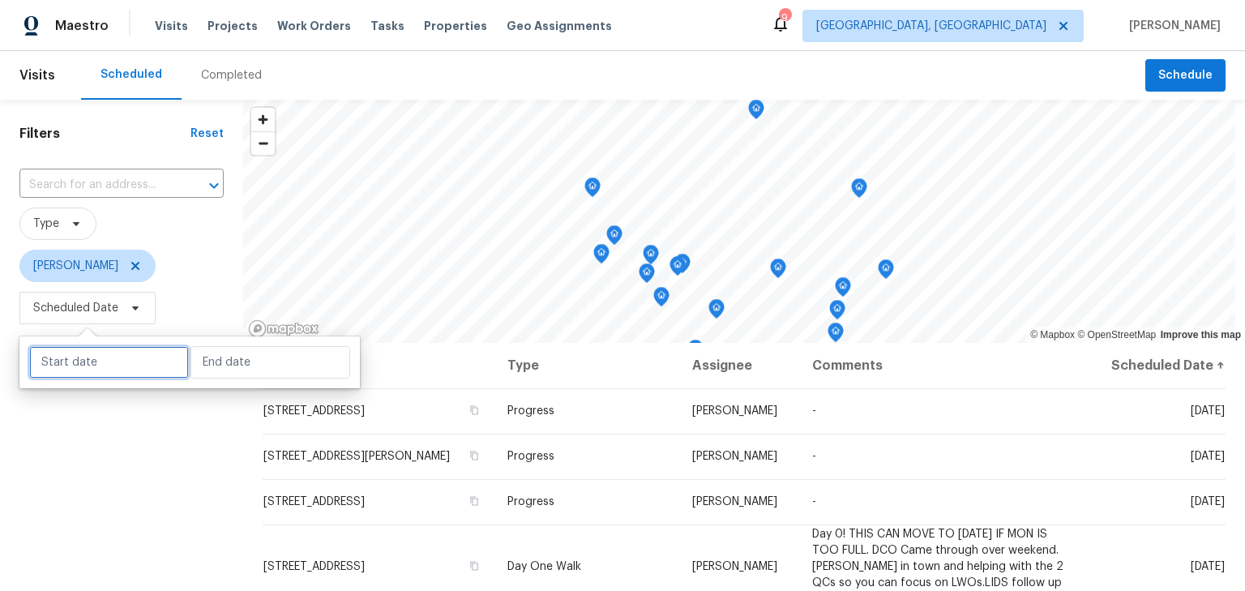
select select "8"
select select "2025"
select select "9"
select select "2025"
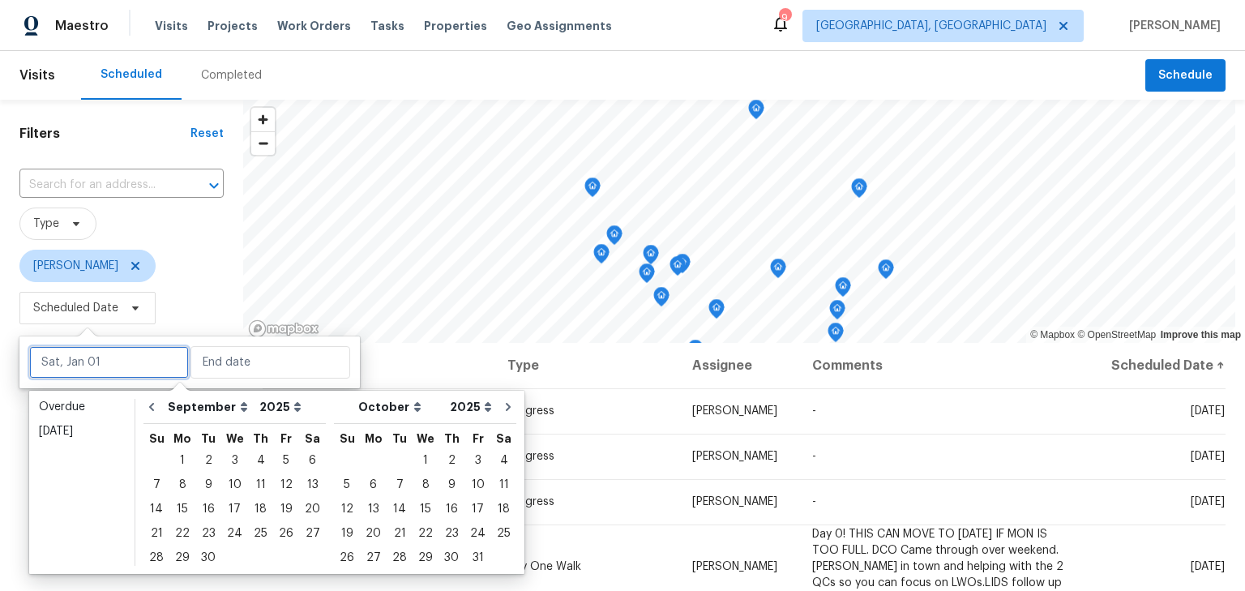
click at [89, 360] on input "text" at bounding box center [109, 362] width 160 height 32
click at [171, 480] on div "8" at bounding box center [182, 484] width 26 height 23
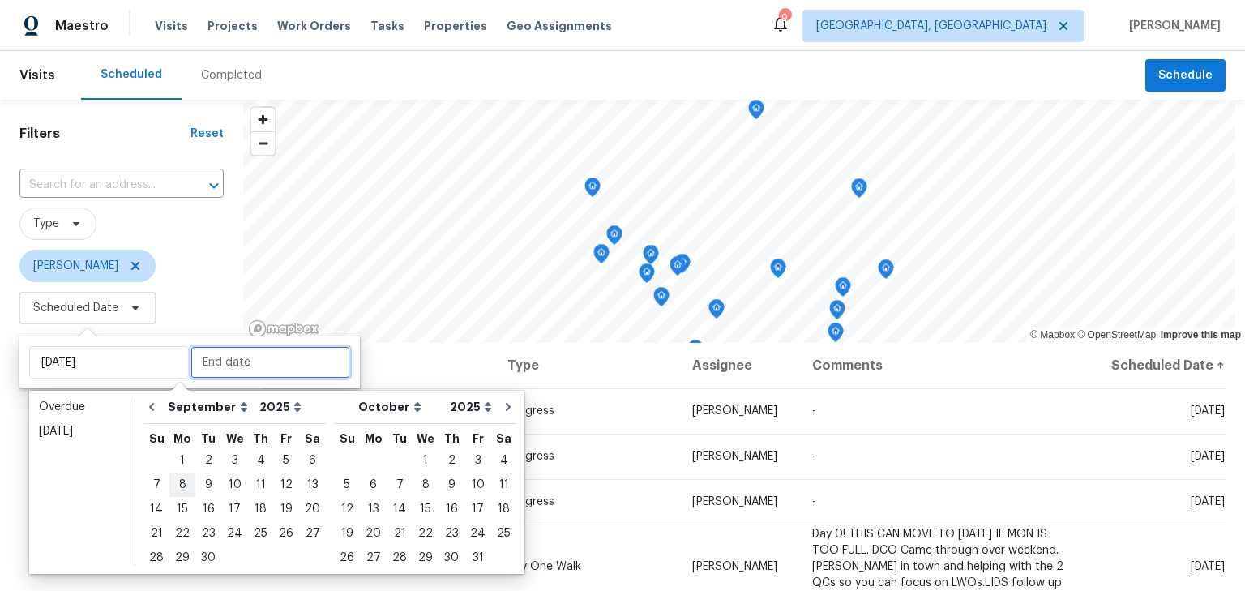
type input "[DATE]"
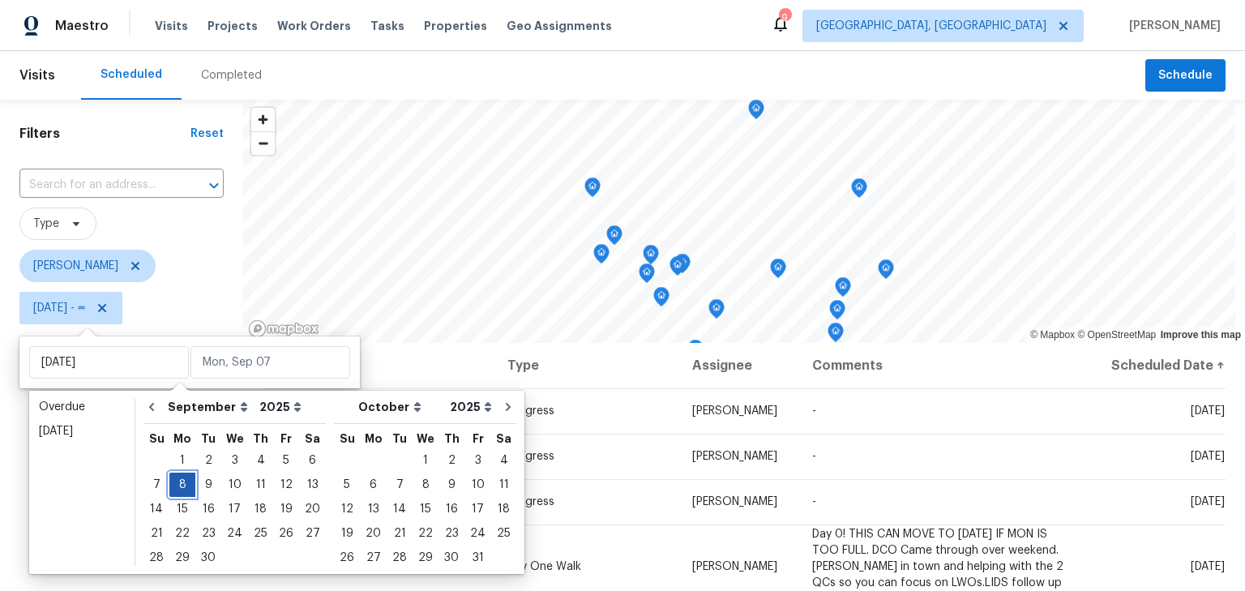
click at [173, 486] on div "8" at bounding box center [182, 484] width 26 height 23
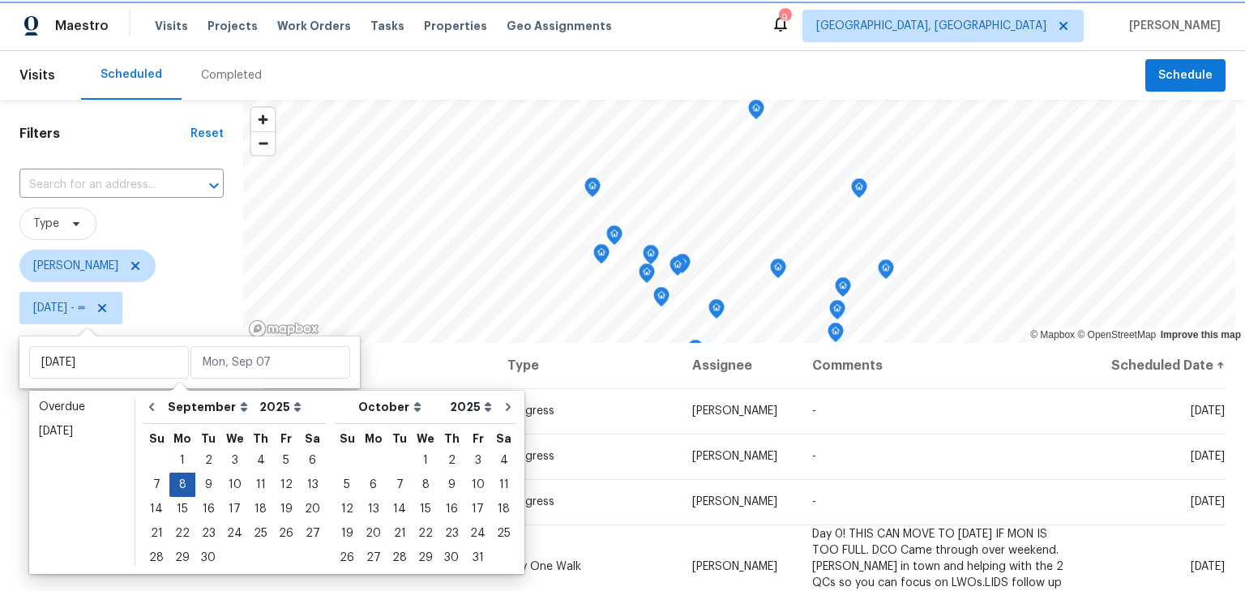
type input "[DATE]"
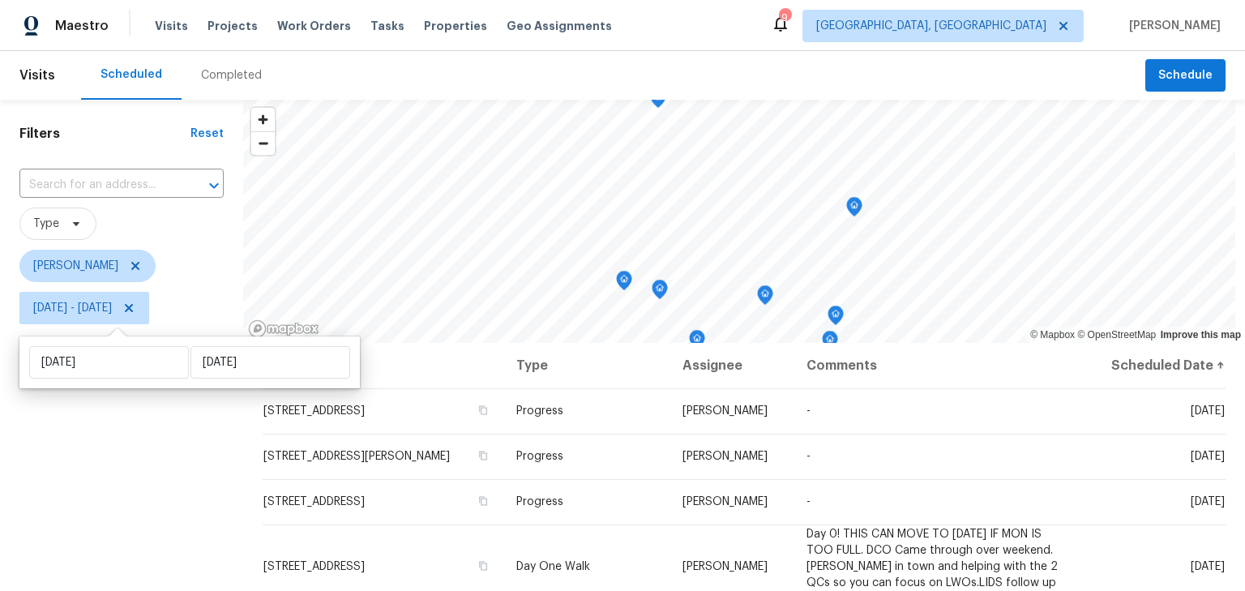
click at [143, 516] on div "Filters Reset ​ Type [PERSON_NAME] [DATE] - [DATE]" at bounding box center [121, 458] width 243 height 716
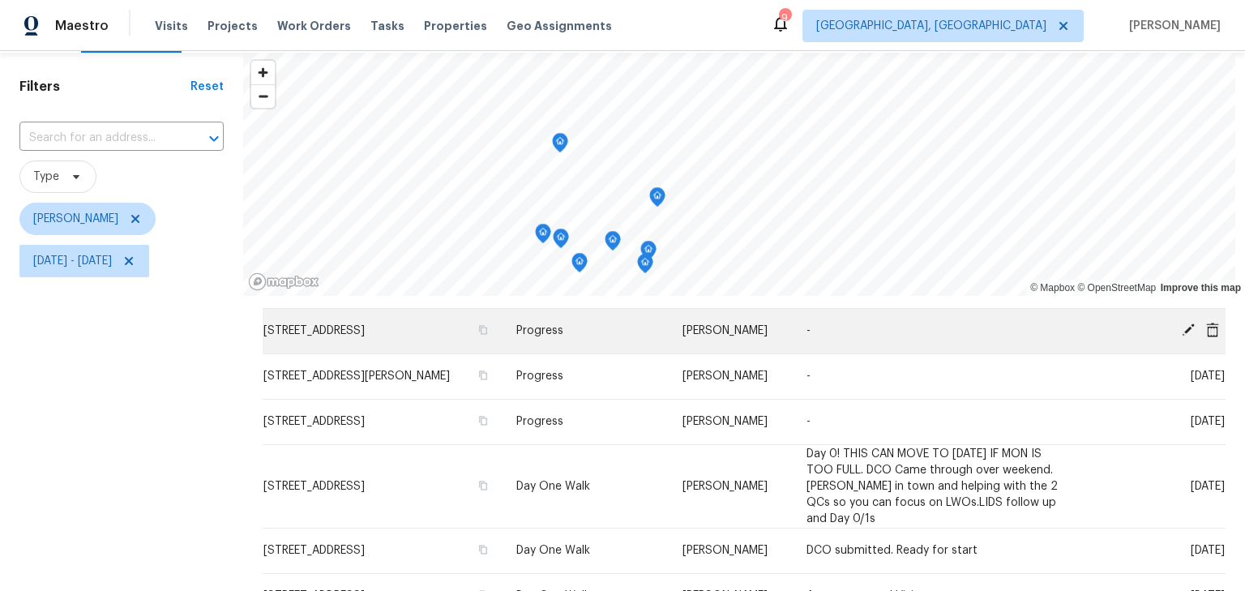
scroll to position [47, 0]
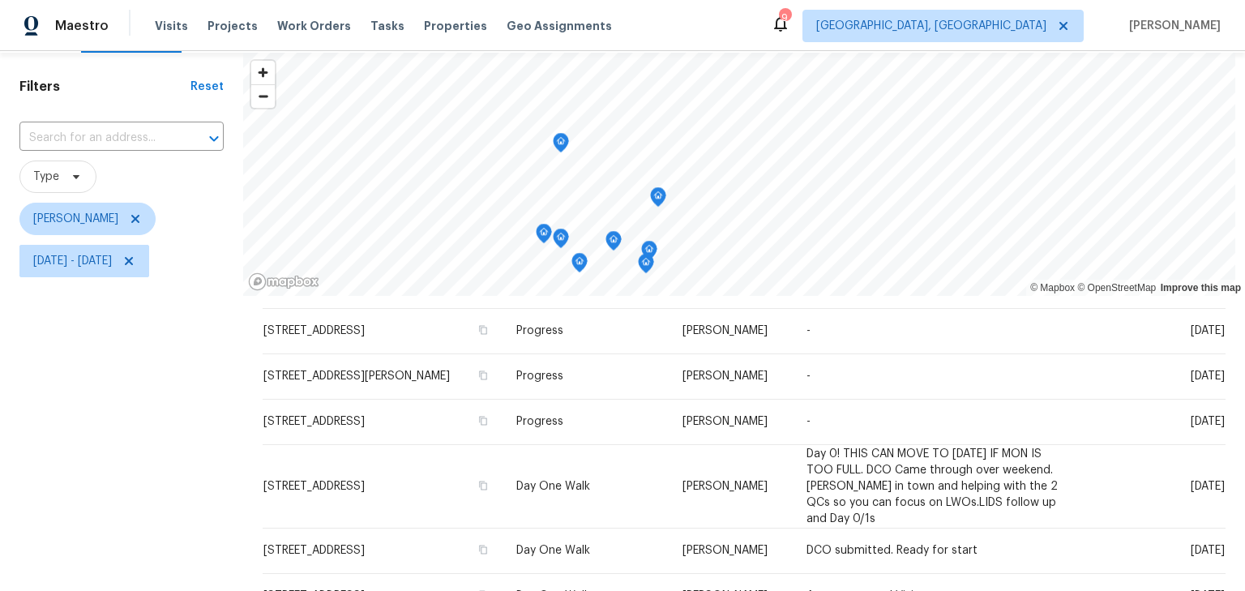
click at [559, 148] on icon "Map marker" at bounding box center [561, 143] width 15 height 19
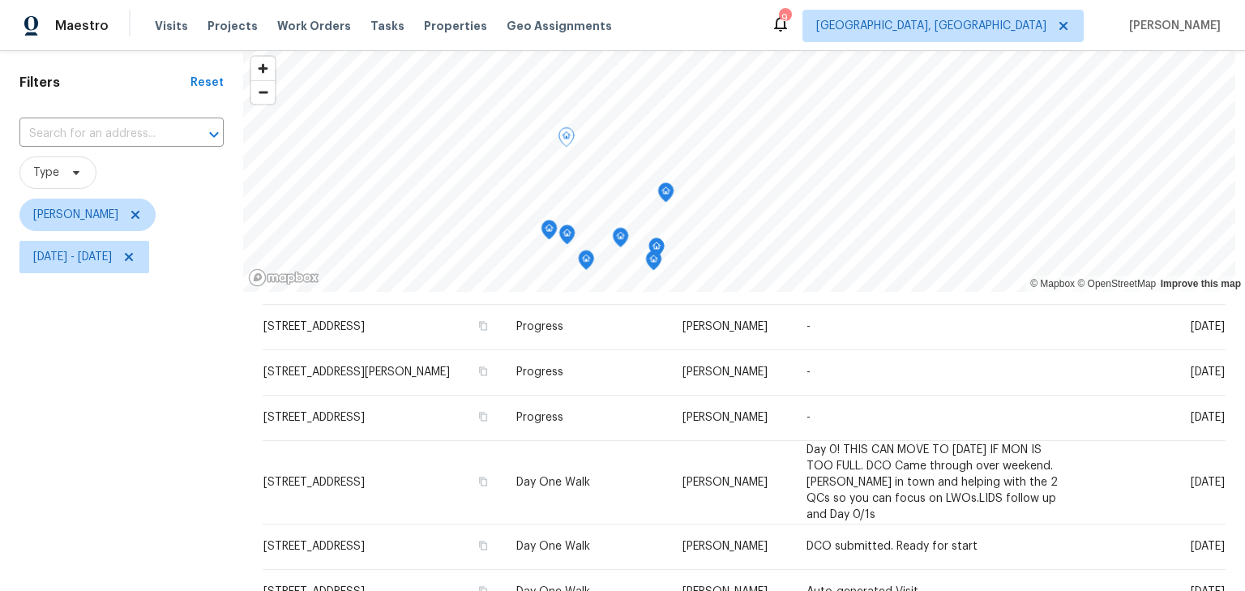
scroll to position [48, 0]
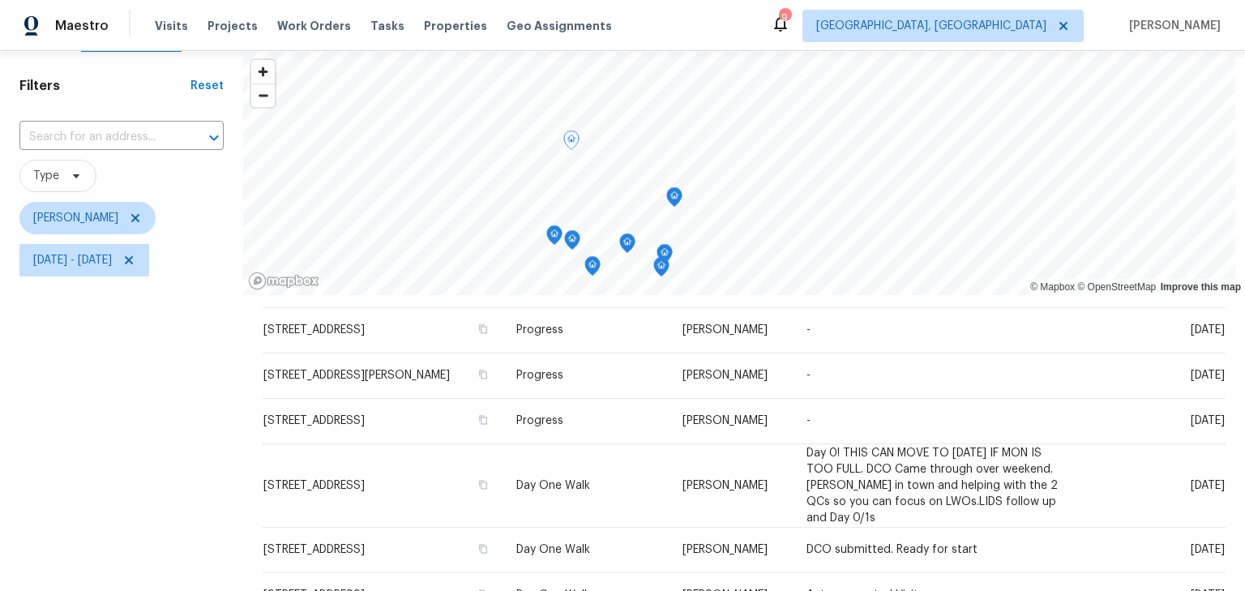
click at [49, 451] on div "Filters Reset ​ Type [PERSON_NAME] [DATE] - [DATE]" at bounding box center [121, 410] width 243 height 716
click at [174, 471] on div "Filters Reset ​ Type [PERSON_NAME] [DATE] - [DATE]" at bounding box center [121, 410] width 243 height 716
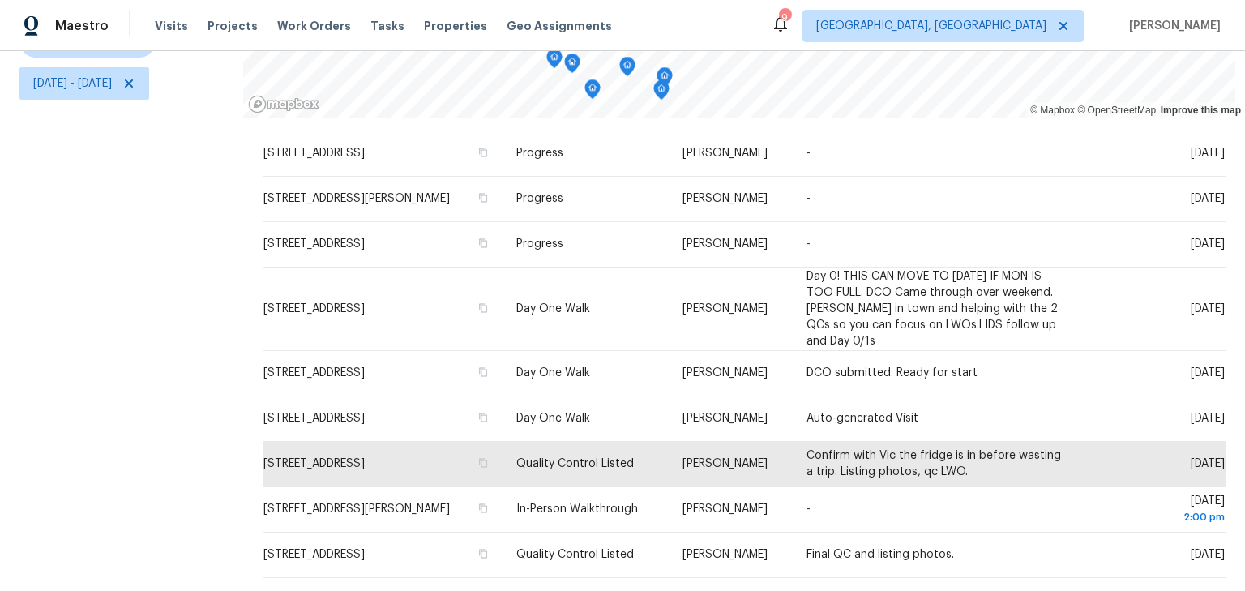
scroll to position [234, 0]
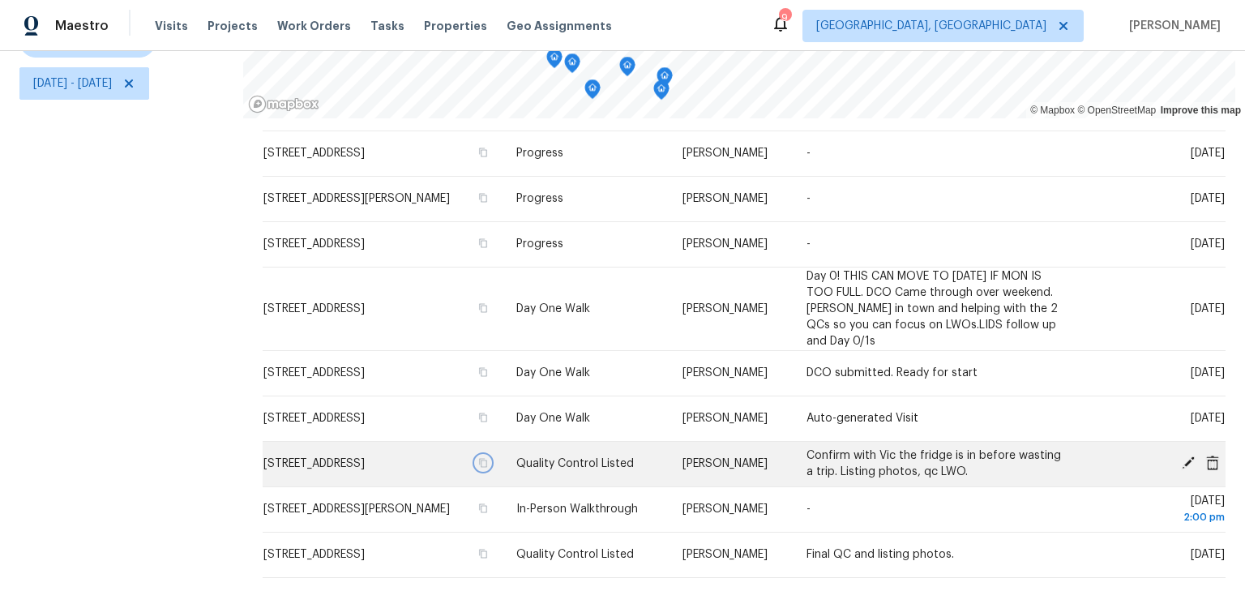
click at [488, 459] on icon "button" at bounding box center [484, 463] width 8 height 9
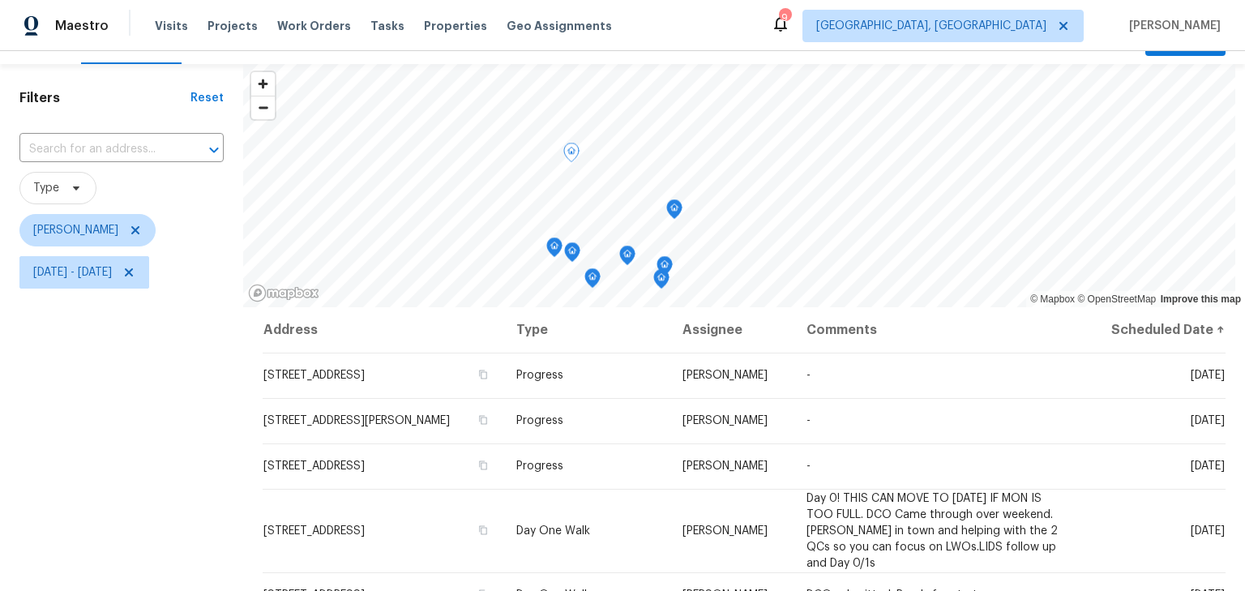
scroll to position [34, 0]
click at [671, 219] on icon "Map marker" at bounding box center [675, 211] width 15 height 19
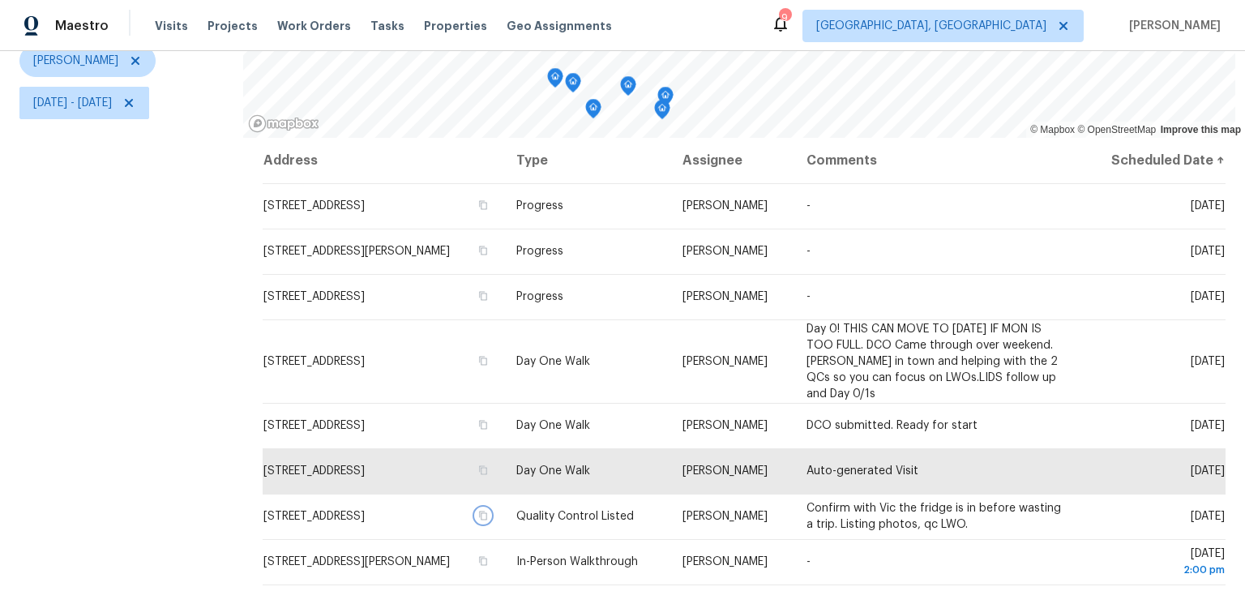
scroll to position [234, 0]
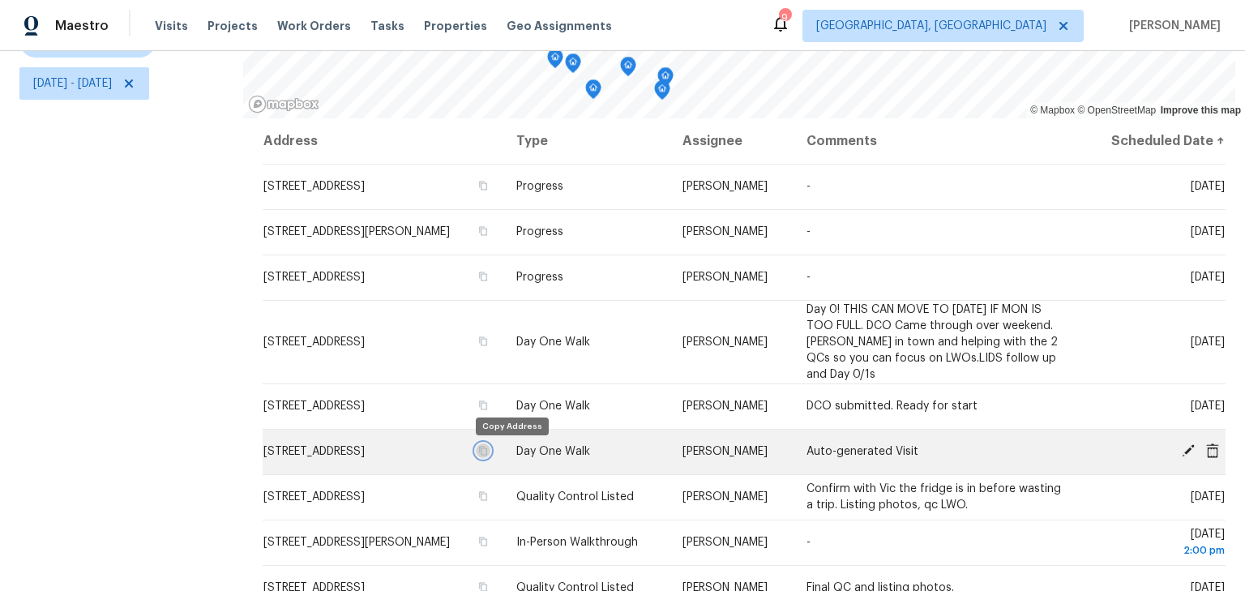
click at [488, 453] on icon "button" at bounding box center [484, 451] width 8 height 9
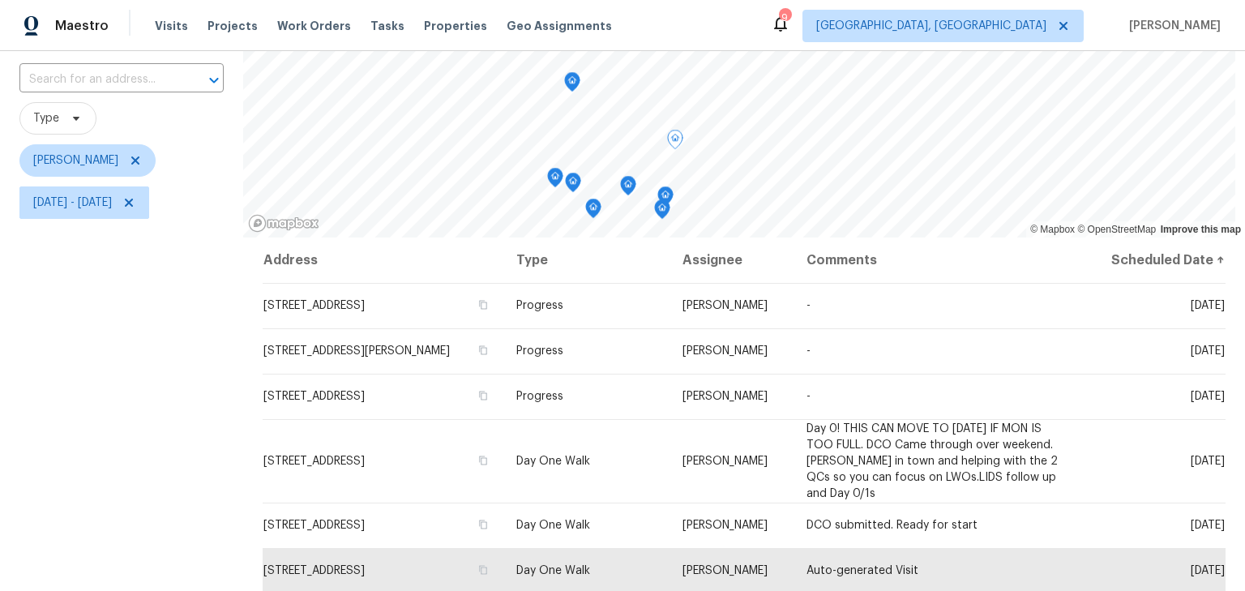
scroll to position [105, 0]
click at [577, 190] on icon "Map marker" at bounding box center [578, 188] width 15 height 19
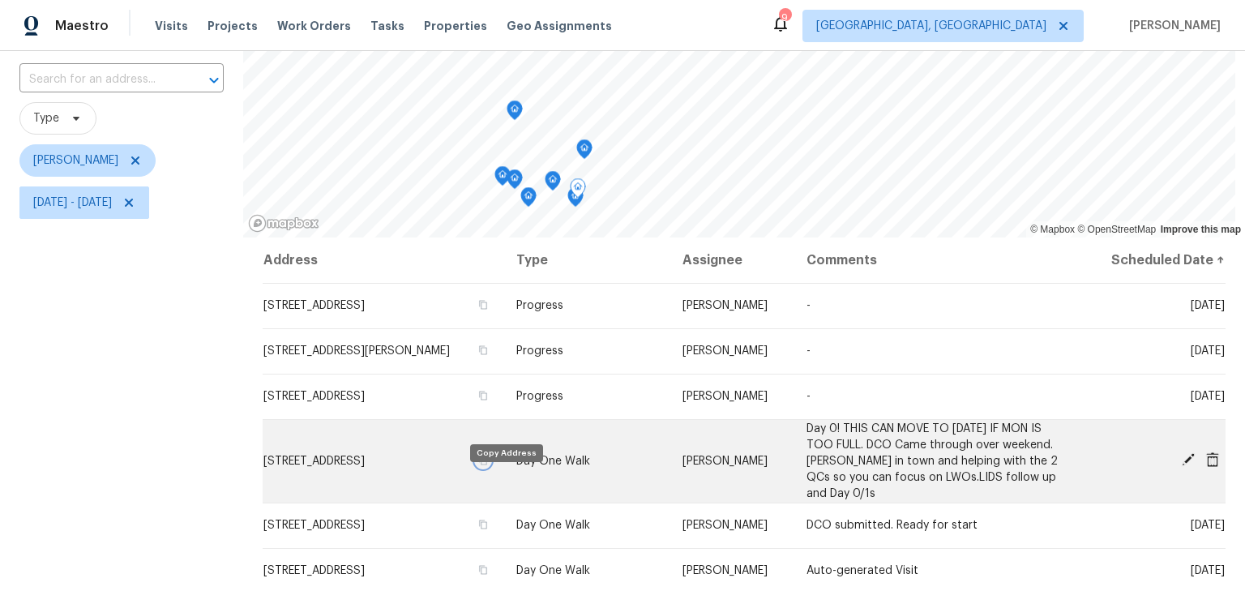
click at [488, 465] on icon "button" at bounding box center [483, 461] width 10 height 10
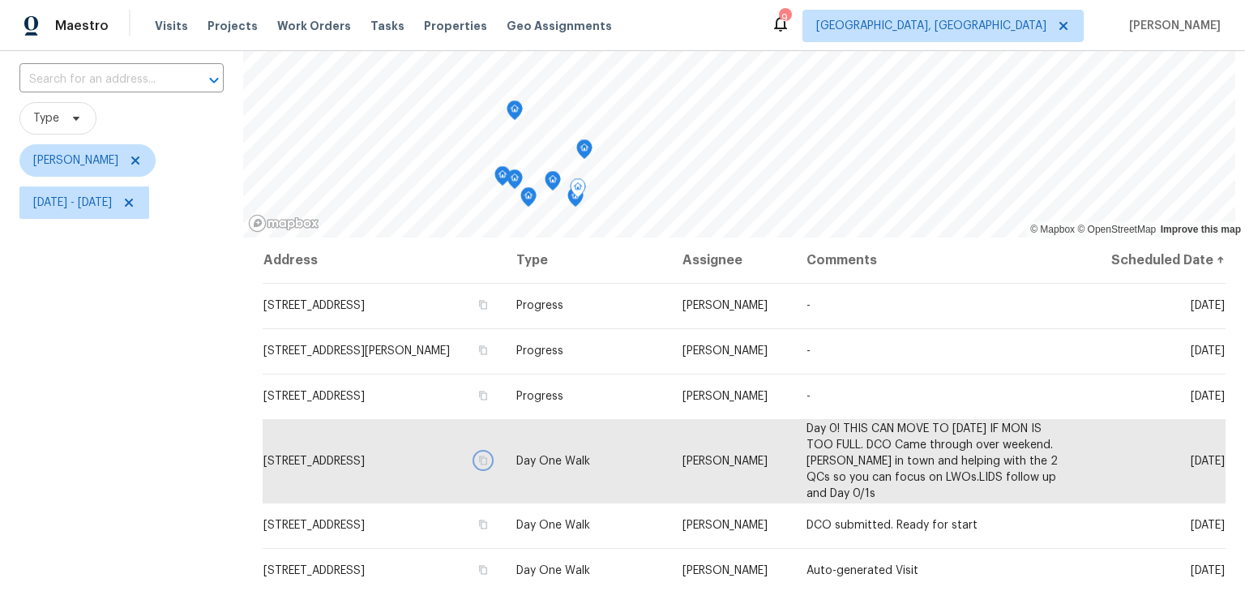
click at [571, 205] on icon "Map marker" at bounding box center [575, 197] width 15 height 19
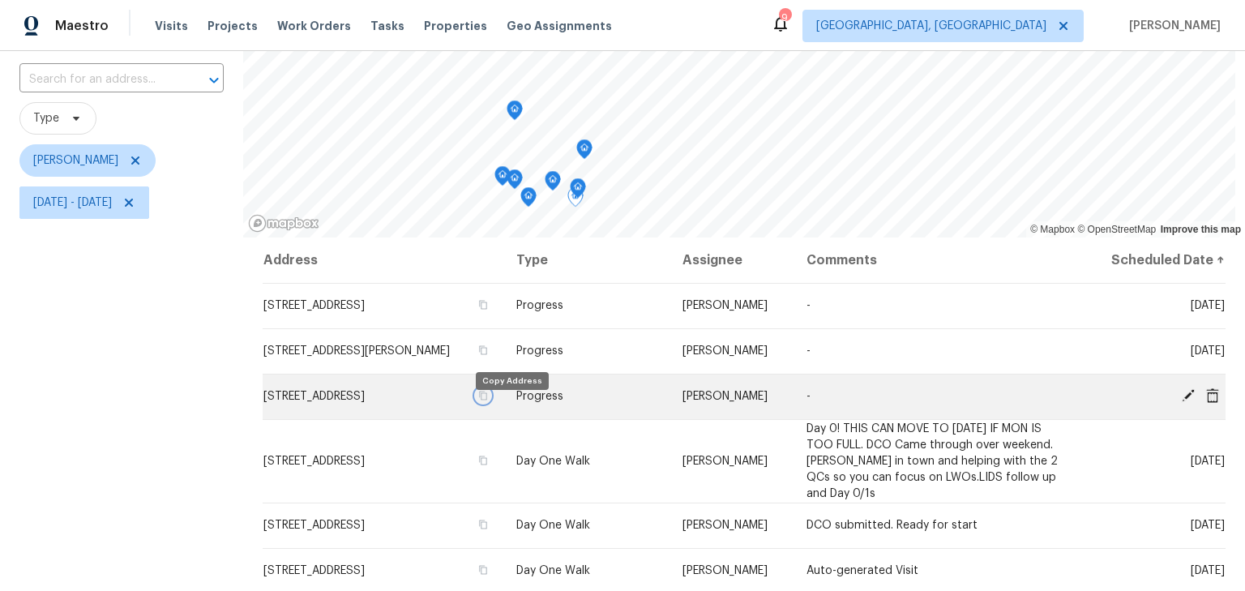
click at [488, 400] on icon "button" at bounding box center [483, 396] width 10 height 10
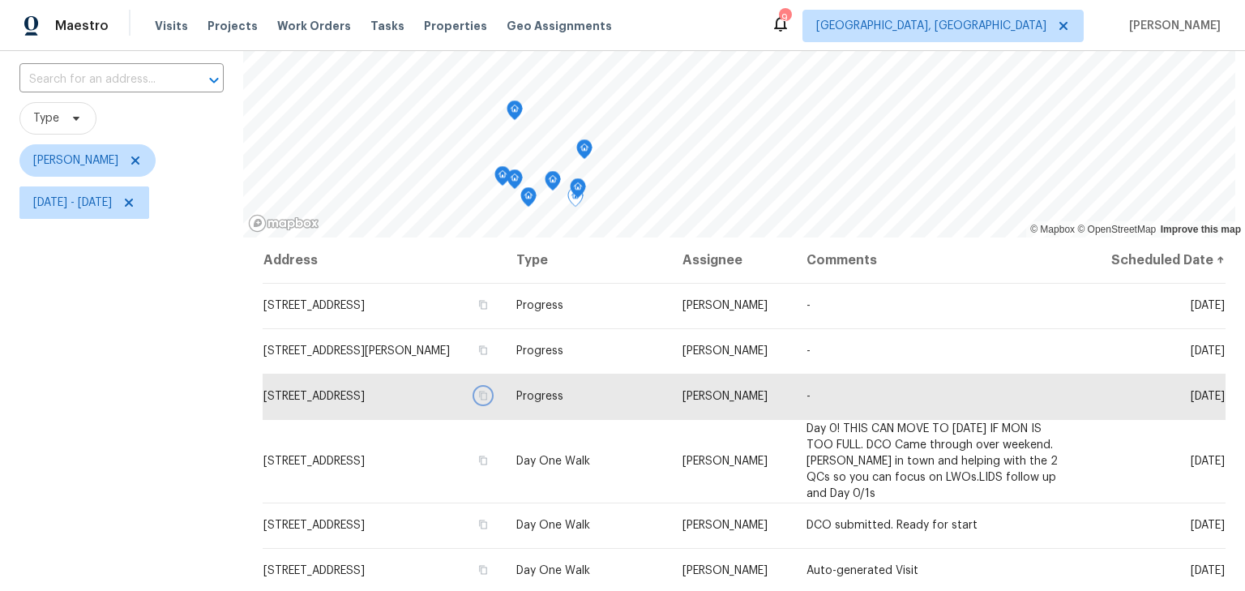
click at [551, 186] on icon "Map marker" at bounding box center [553, 181] width 15 height 19
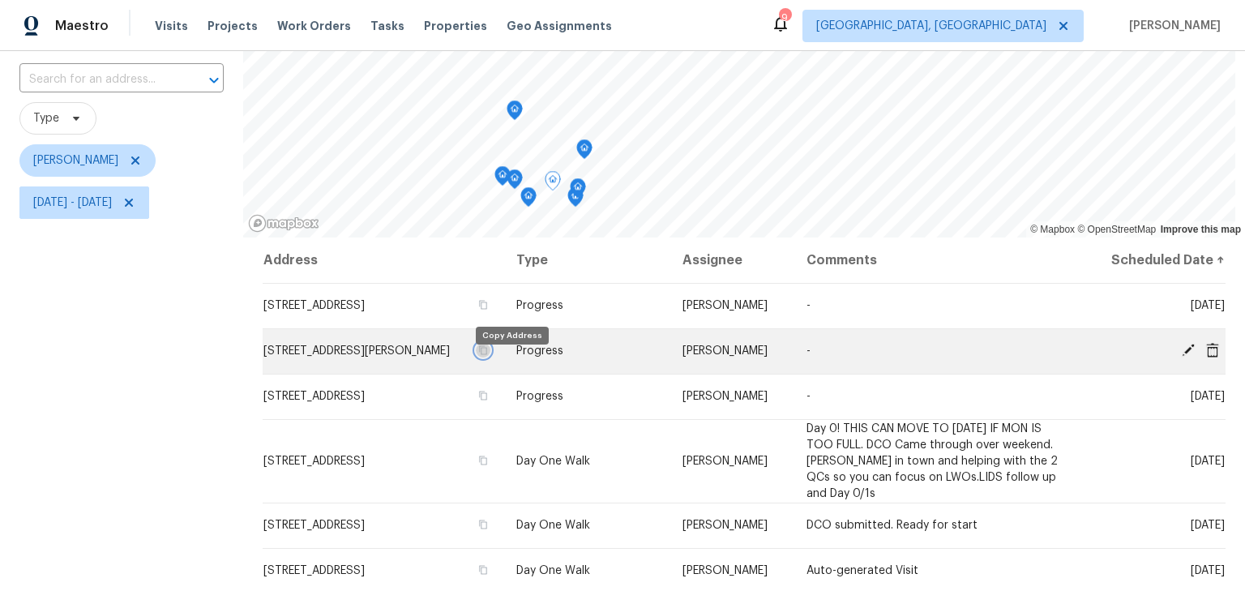
click at [488, 355] on icon "button" at bounding box center [483, 350] width 10 height 10
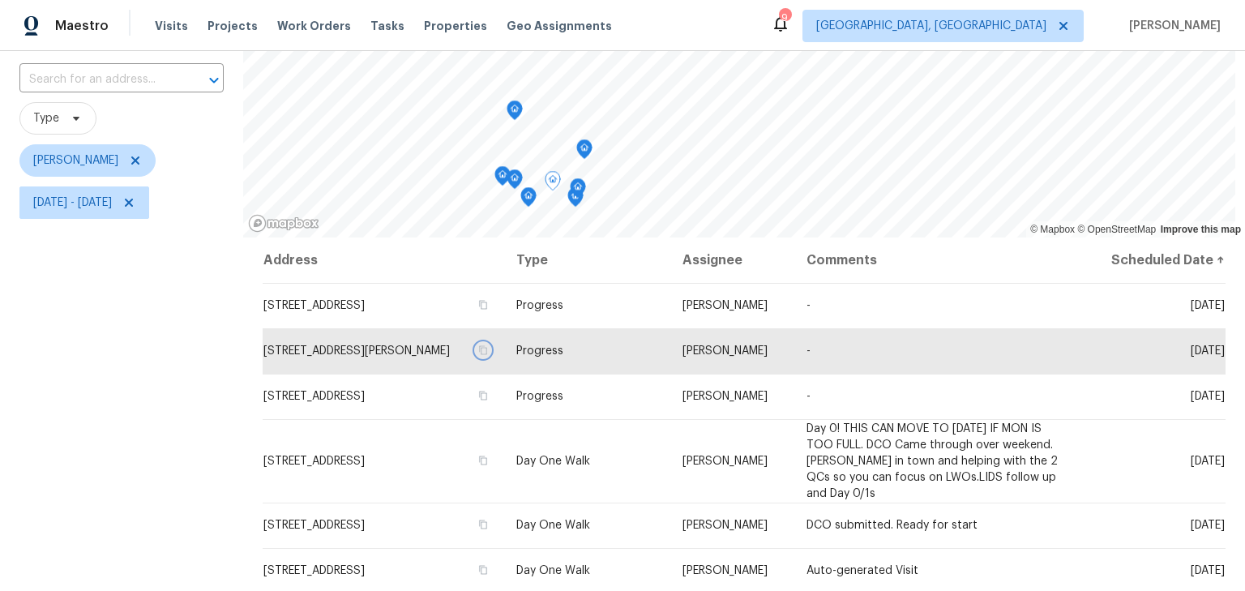
click at [527, 199] on icon "Map marker" at bounding box center [528, 197] width 15 height 19
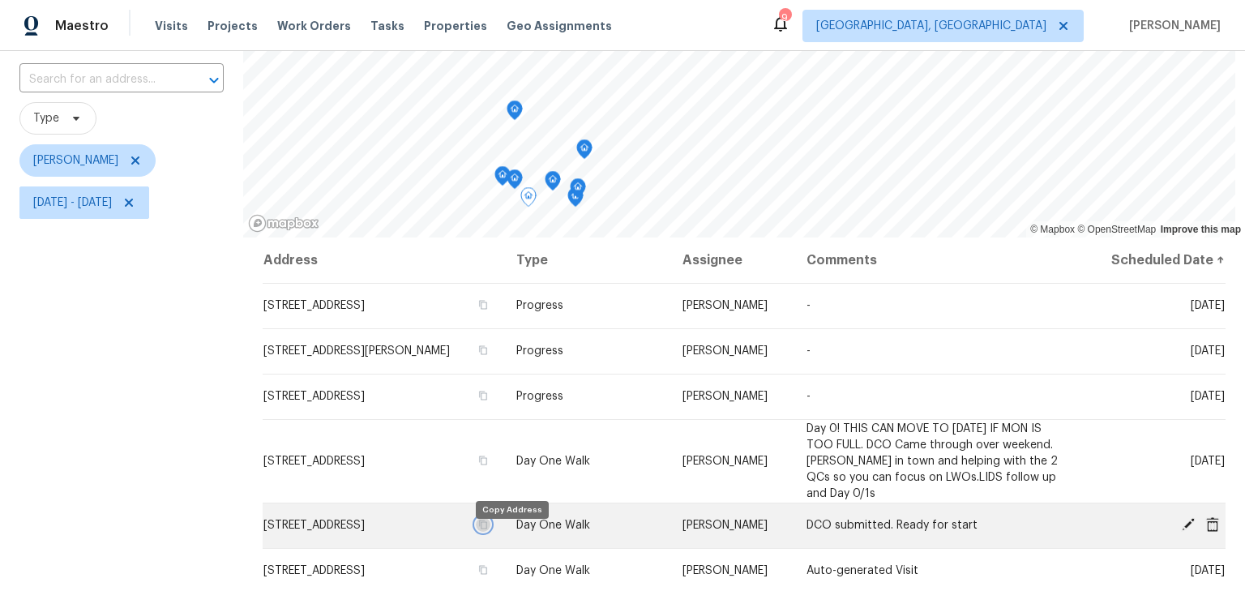
click at [488, 529] on icon "button" at bounding box center [483, 525] width 10 height 10
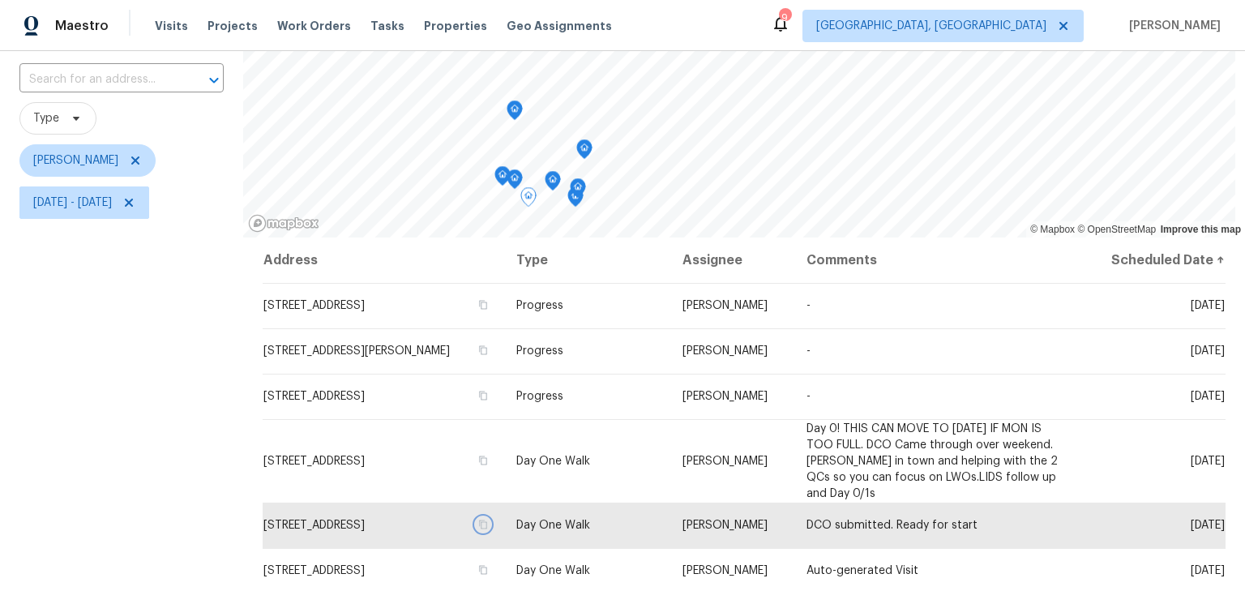
click at [550, 183] on icon "Map marker" at bounding box center [553, 181] width 15 height 19
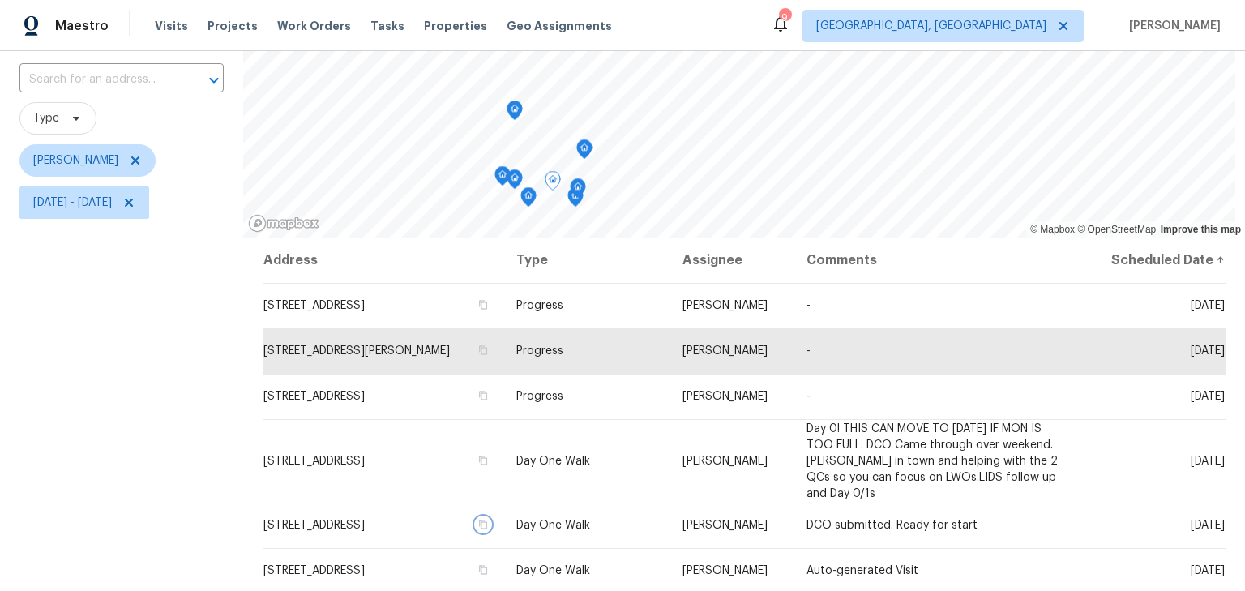
click at [525, 203] on icon "Map marker" at bounding box center [528, 197] width 15 height 19
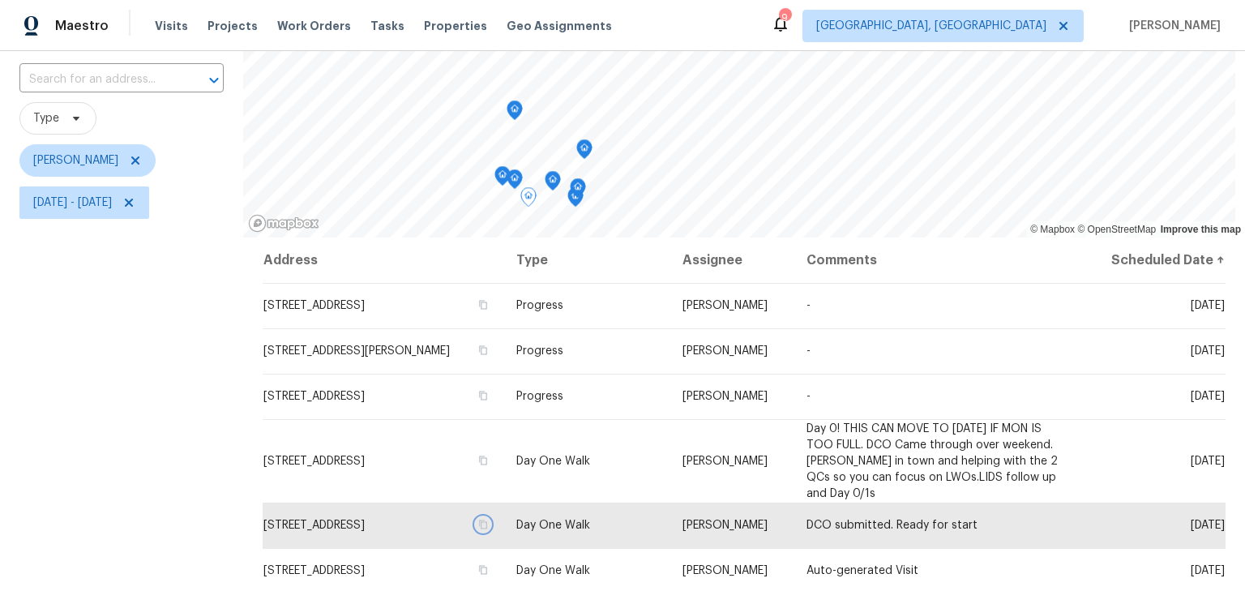
click at [509, 182] on icon "Map marker" at bounding box center [514, 179] width 15 height 19
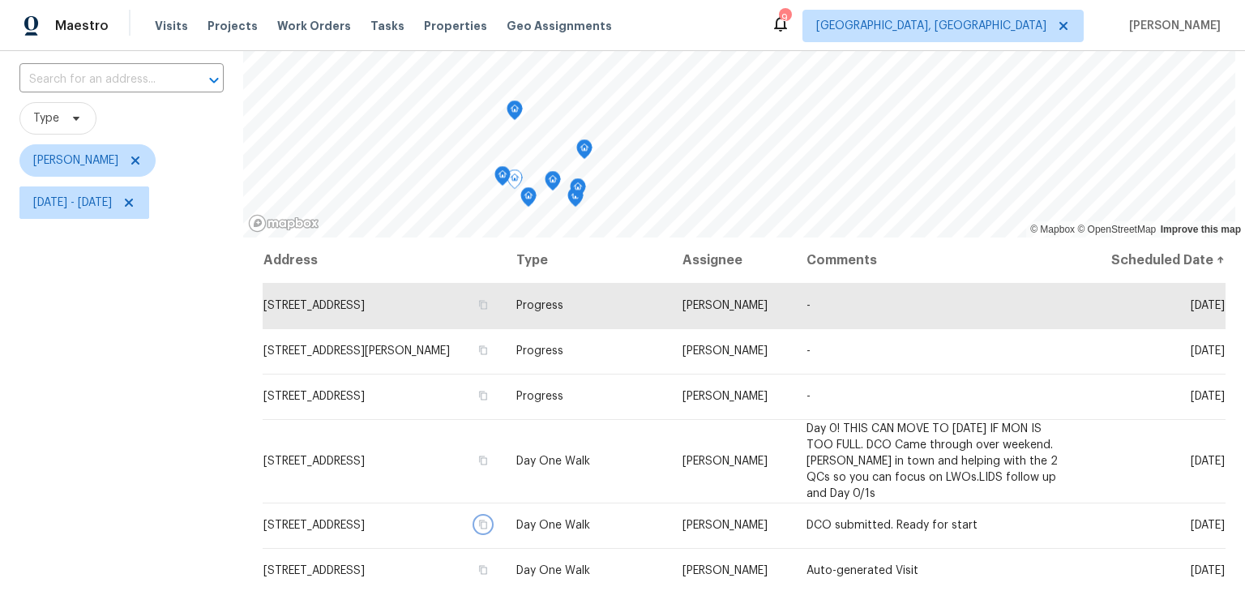
click at [497, 178] on icon "Map marker" at bounding box center [502, 176] width 15 height 19
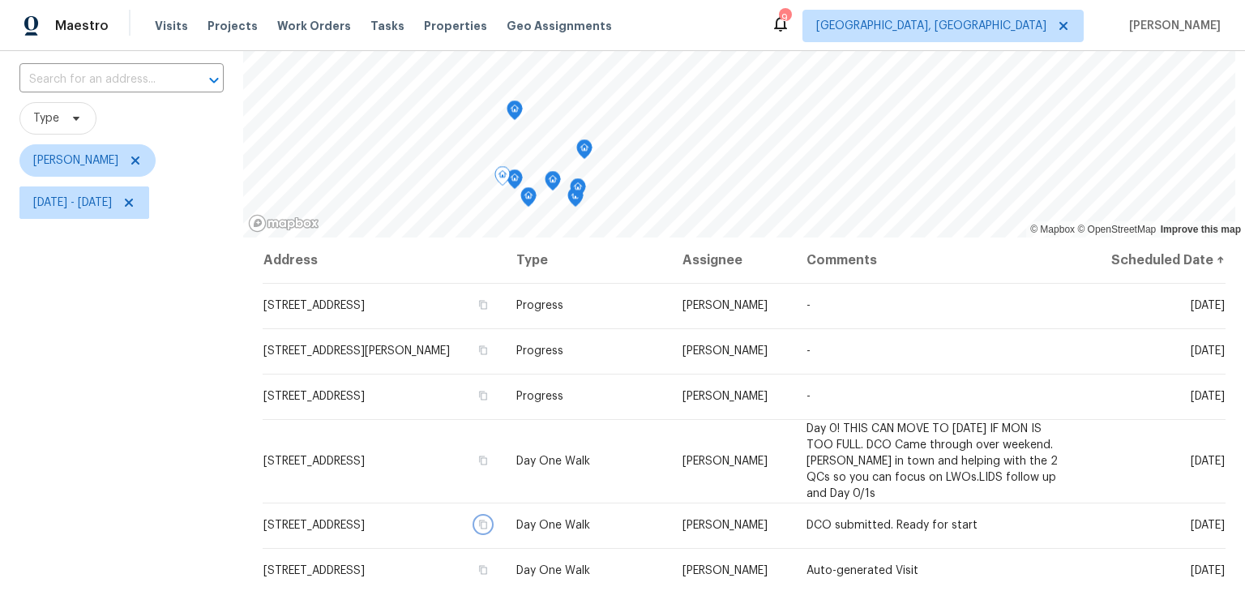
click at [512, 182] on icon "Map marker" at bounding box center [514, 179] width 15 height 19
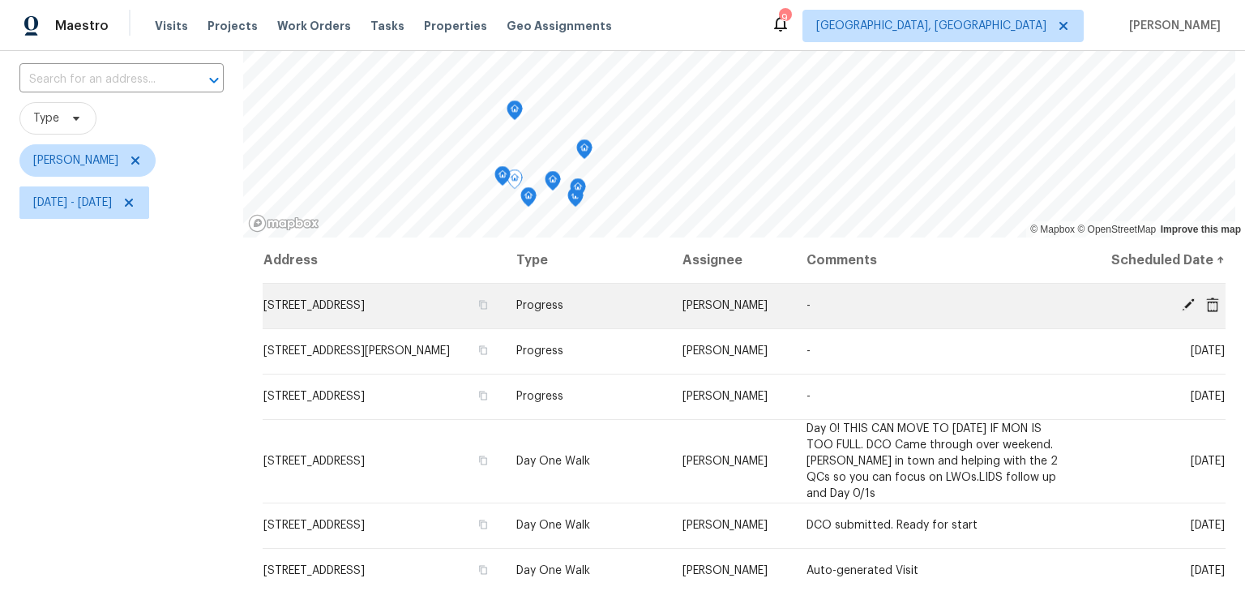
click at [1181, 311] on icon at bounding box center [1188, 304] width 15 height 15
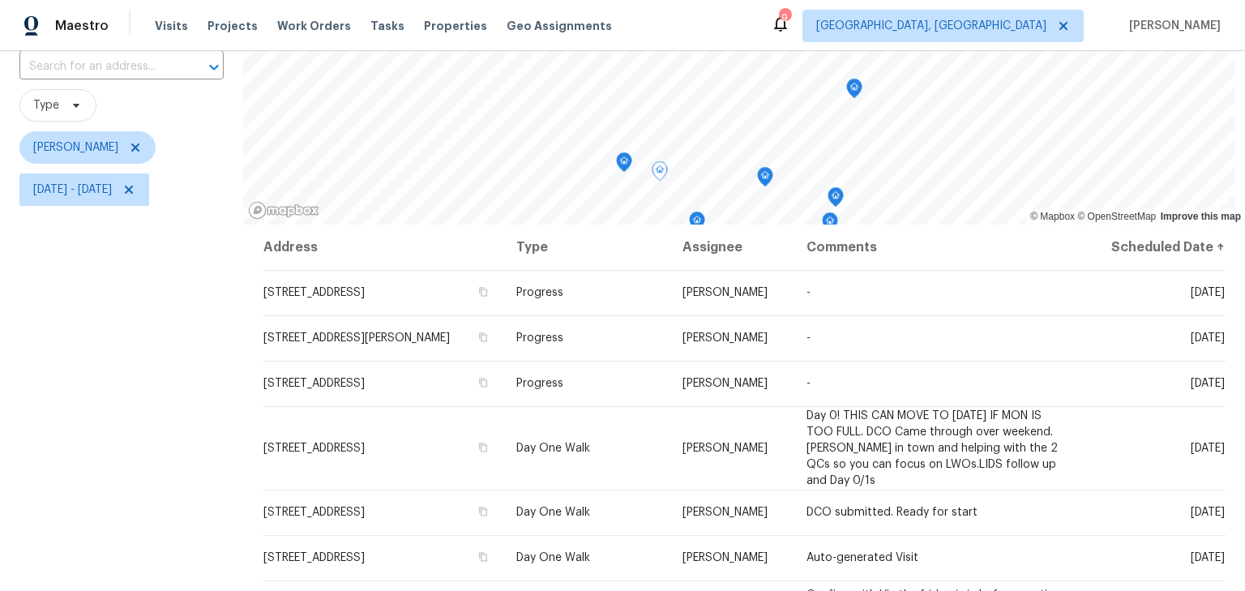
scroll to position [123, 0]
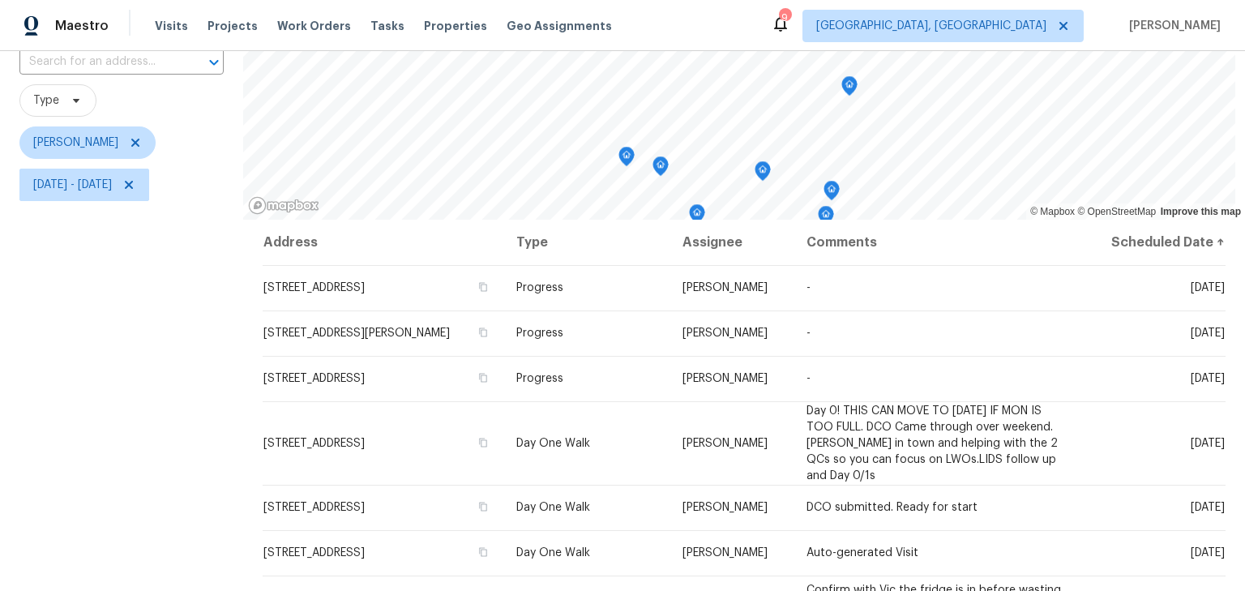
click at [658, 168] on icon "Map marker" at bounding box center [660, 166] width 15 height 19
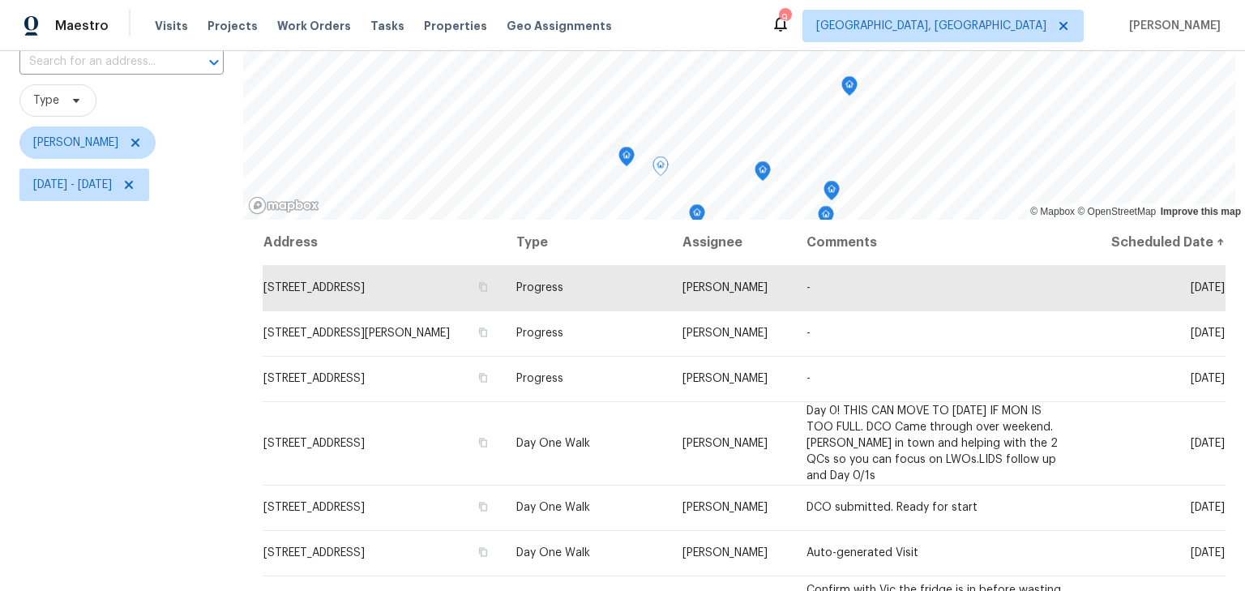
click at [619, 158] on icon "Map marker" at bounding box center [626, 157] width 15 height 19
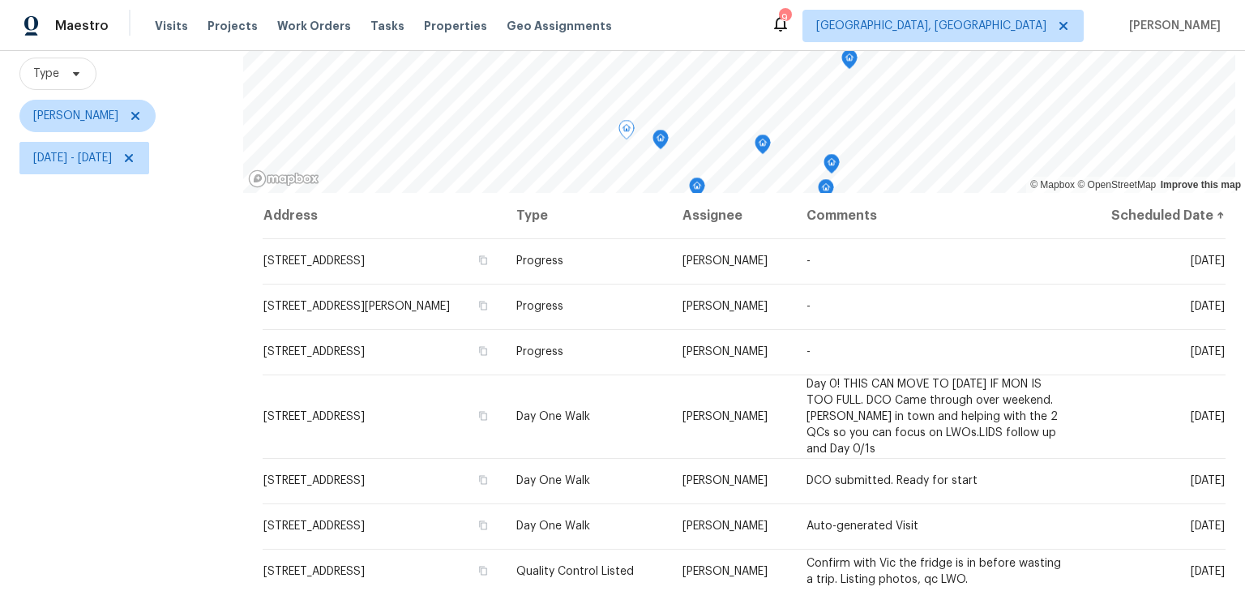
scroll to position [234, 0]
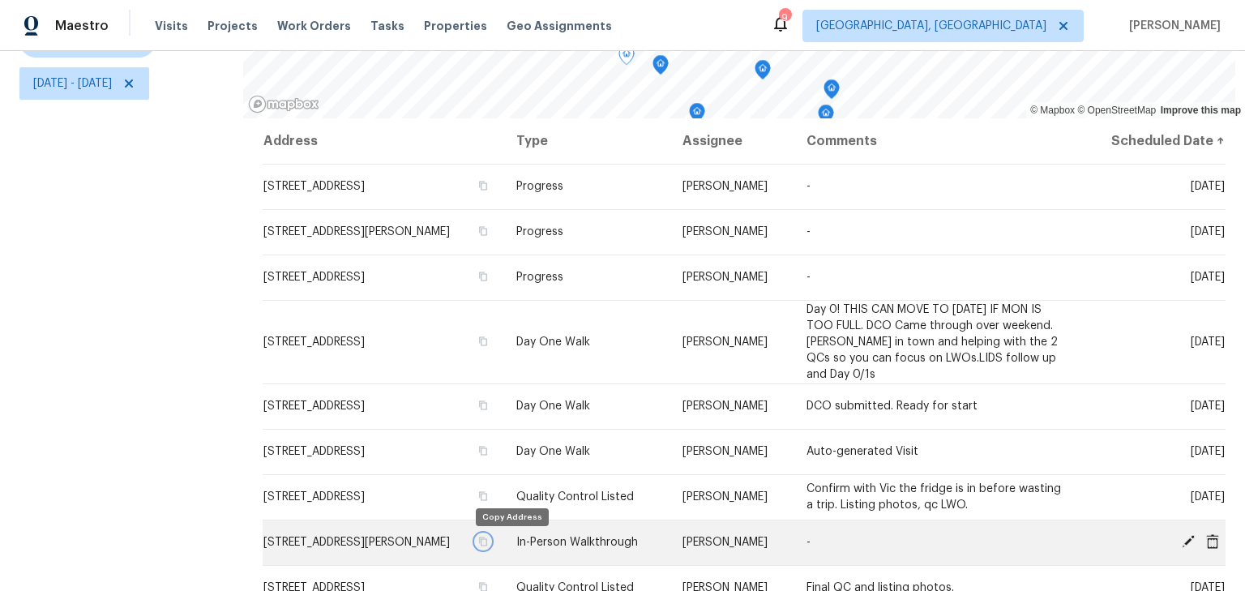
click at [488, 544] on icon "button" at bounding box center [483, 542] width 10 height 10
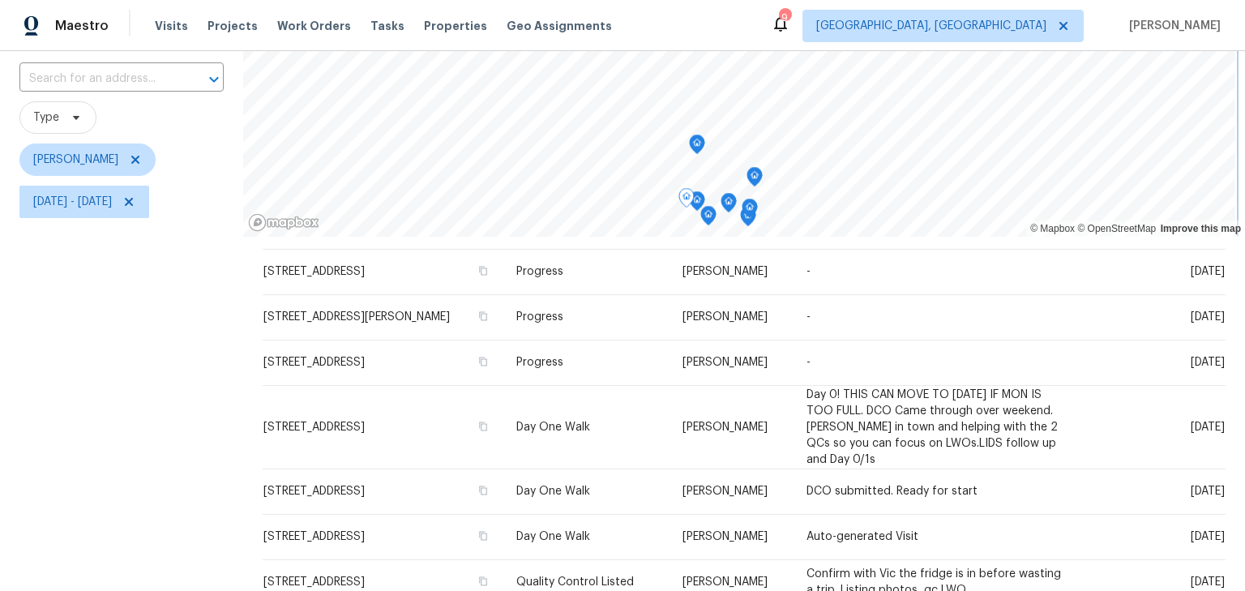
scroll to position [105, 0]
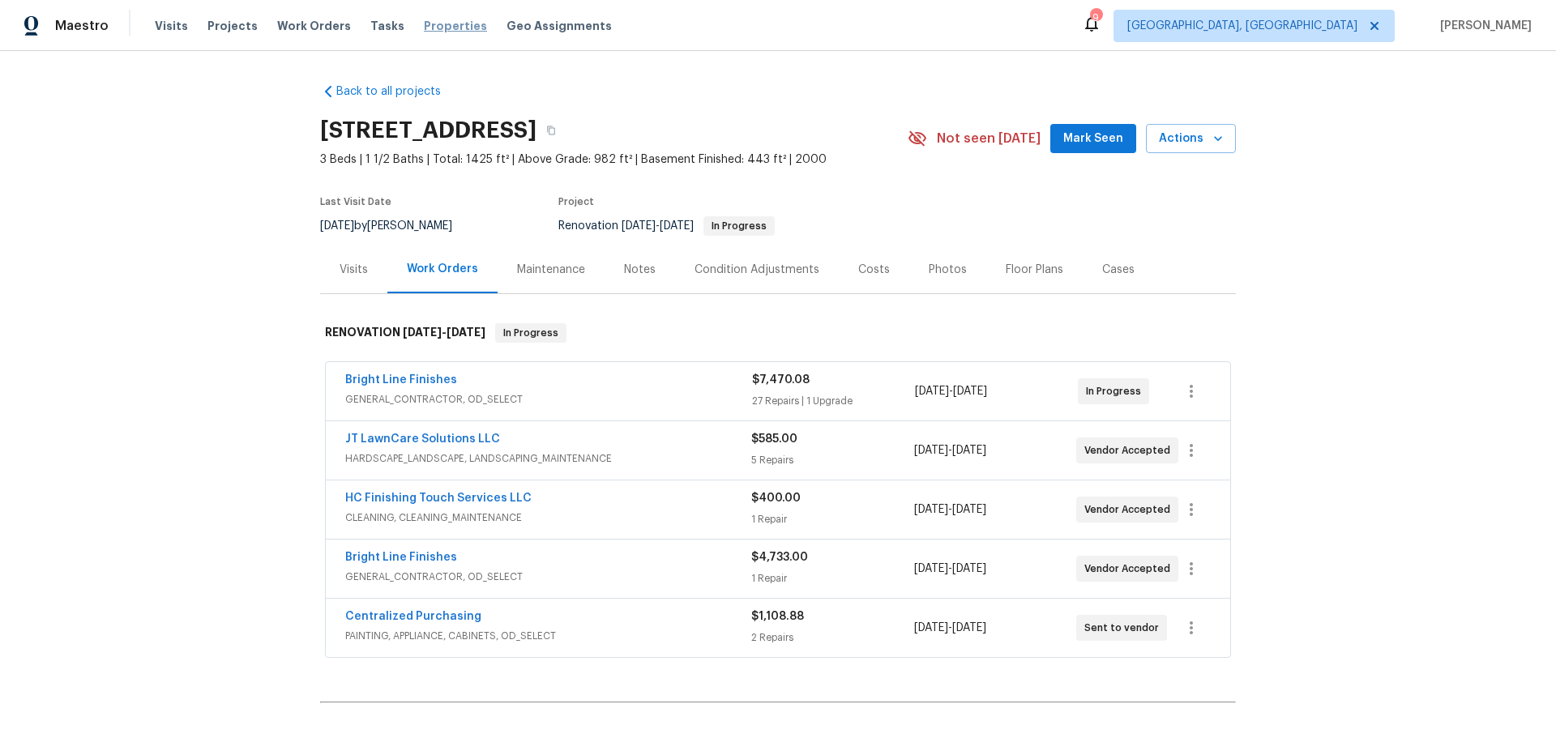
click at [427, 21] on span "Properties" at bounding box center [455, 26] width 63 height 16
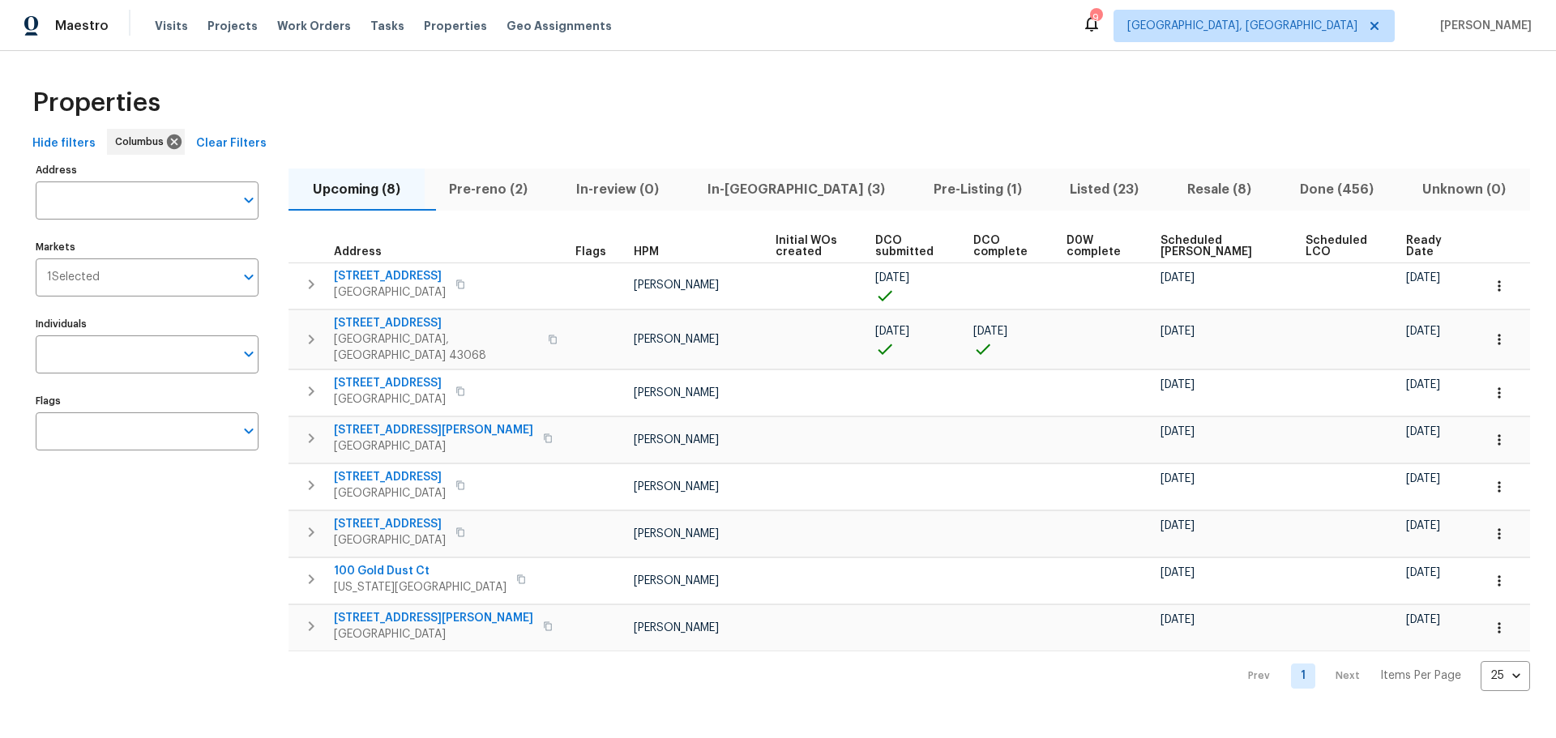
click at [786, 190] on span "In-[GEOGRAPHIC_DATA] (3)" at bounding box center [796, 189] width 207 height 23
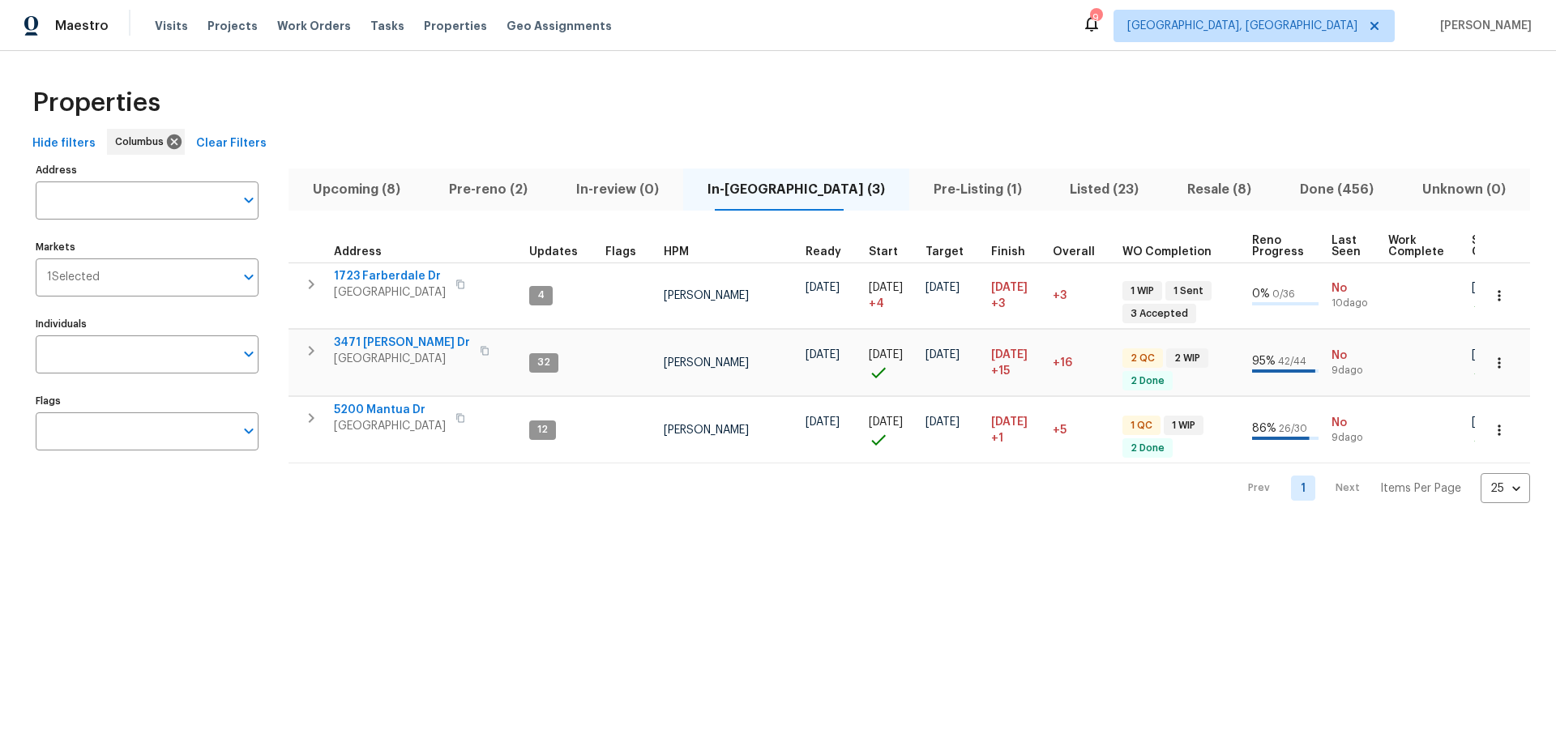
click at [899, 78] on div "Properties" at bounding box center [778, 103] width 1504 height 52
click at [948, 63] on div "Properties Hide filters Columbus Clear Filters Address Address Markets 1 Select…" at bounding box center [778, 290] width 1556 height 478
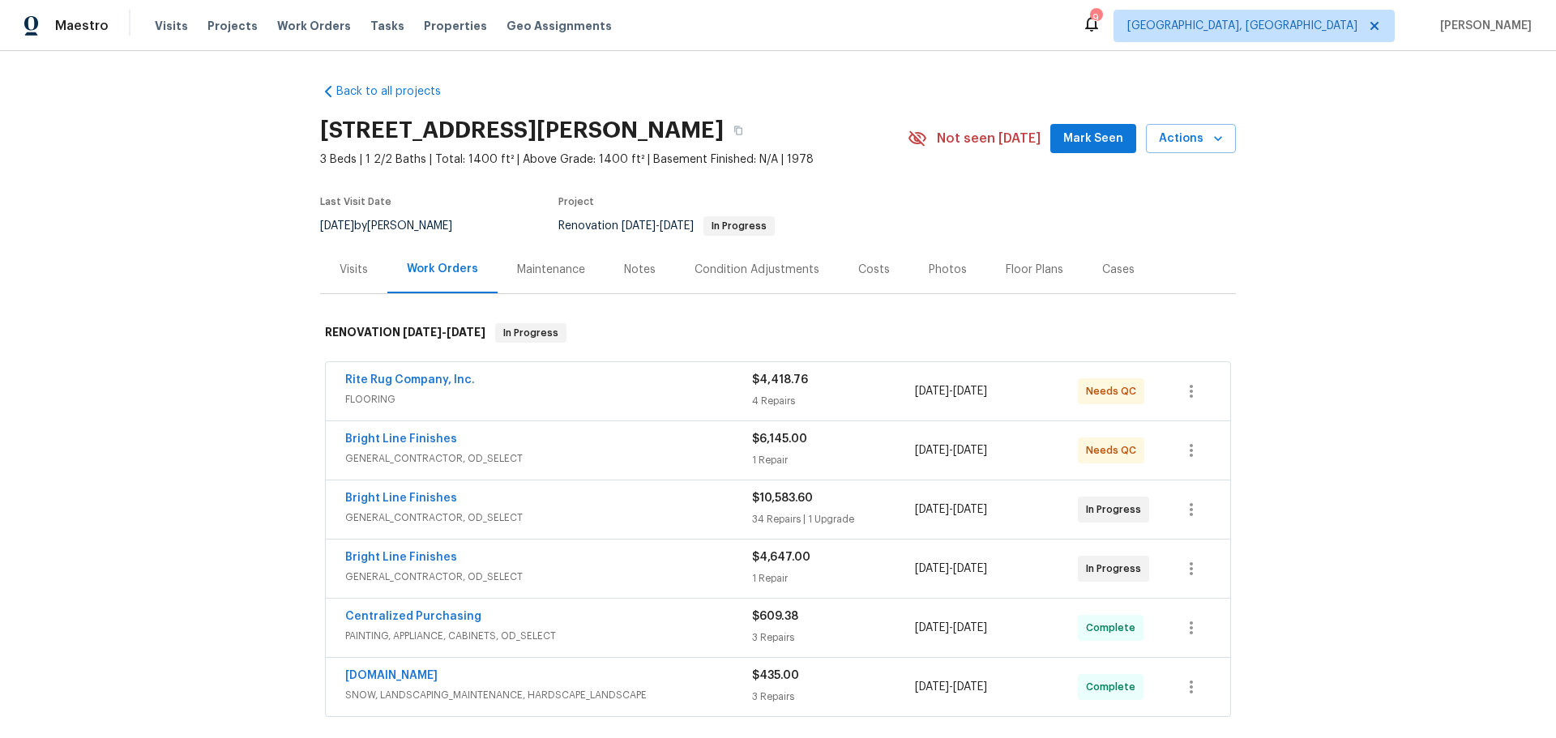
scroll to position [1, 0]
click at [165, 19] on span "Visits" at bounding box center [171, 26] width 33 height 16
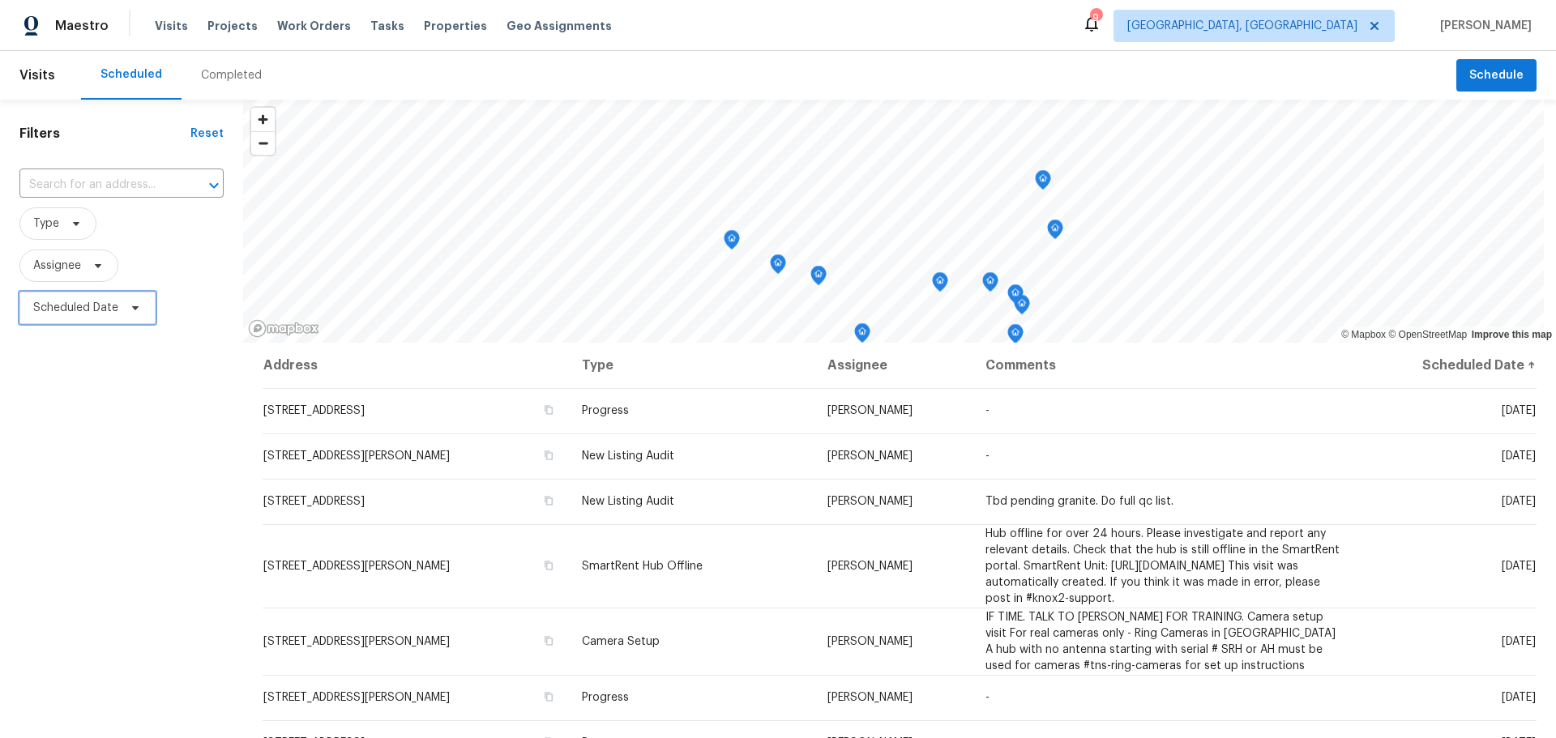
click at [91, 312] on span "Scheduled Date" at bounding box center [75, 308] width 85 height 16
click at [101, 366] on input "text" at bounding box center [109, 363] width 160 height 32
select select "8"
select select "2025"
select select "9"
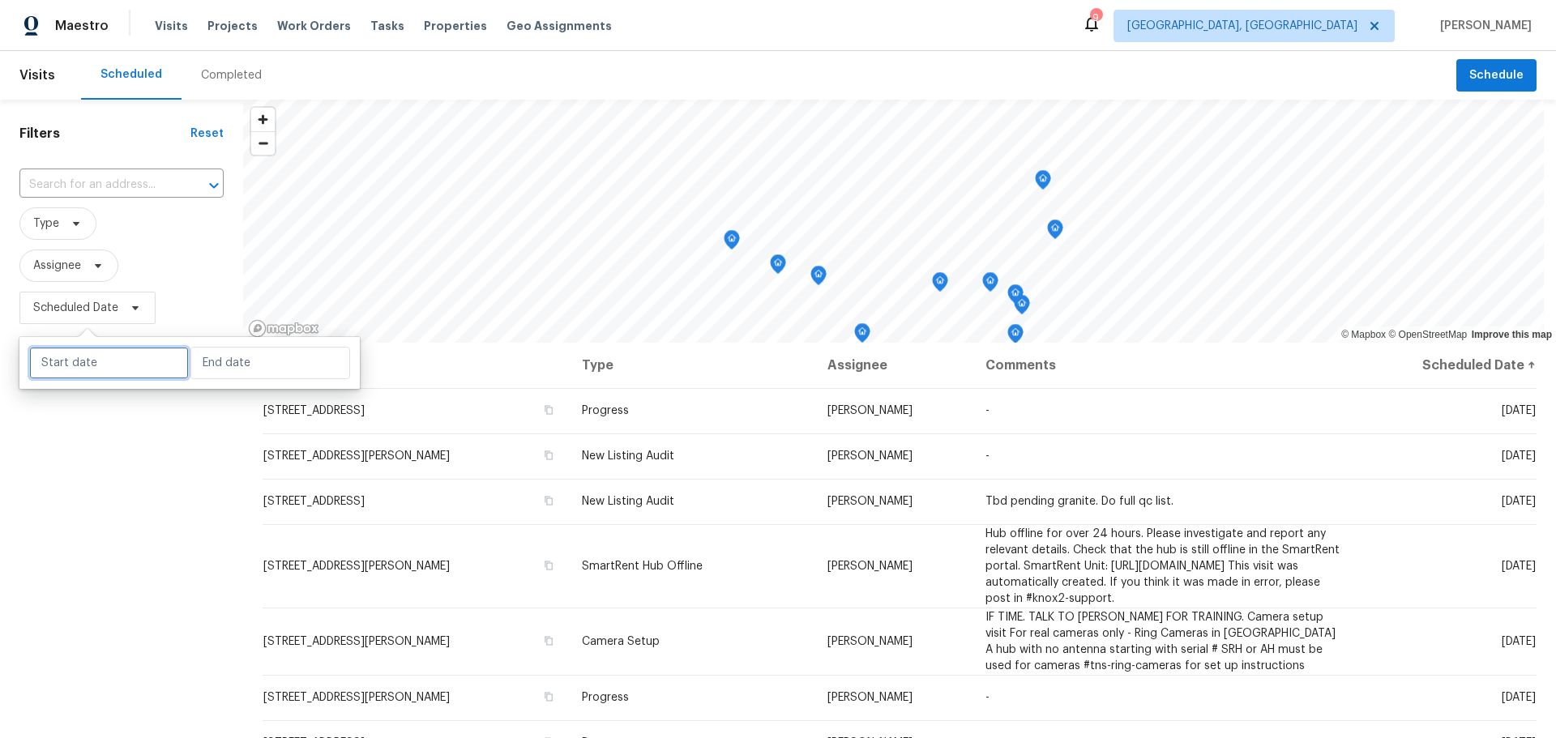
select select "2025"
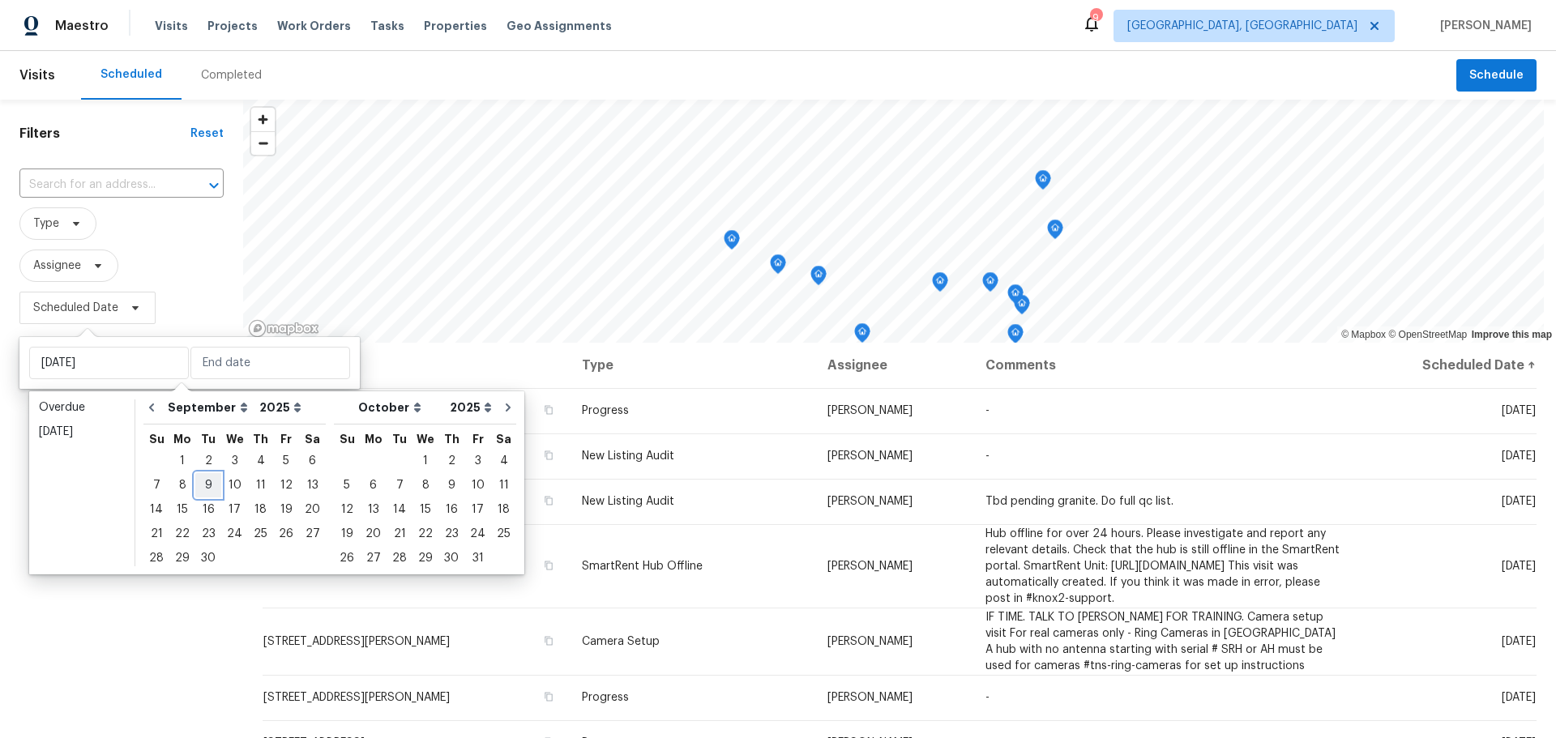
click at [211, 493] on div "9" at bounding box center [208, 485] width 26 height 23
type input "[DATE]"
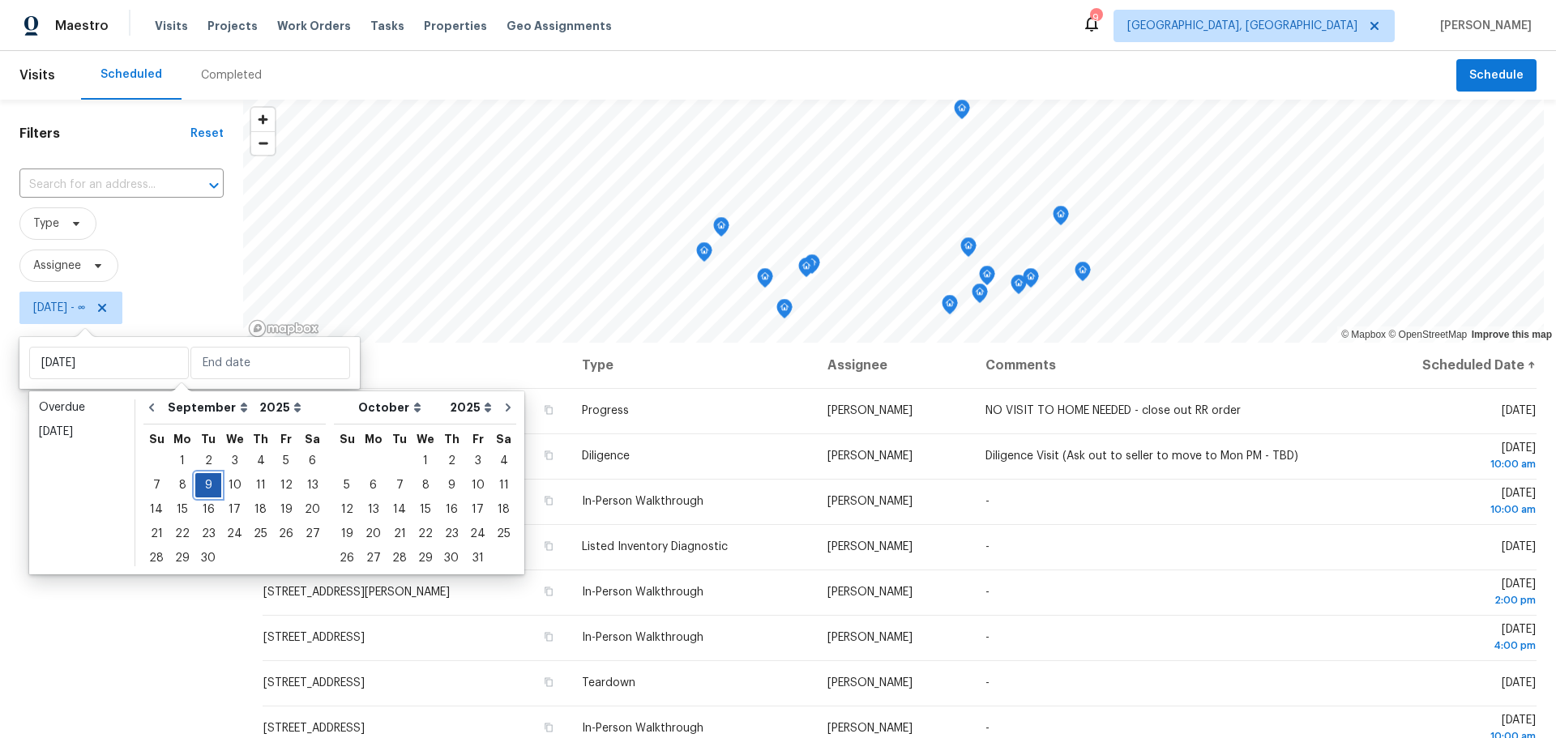
click at [211, 493] on div "9" at bounding box center [208, 485] width 26 height 23
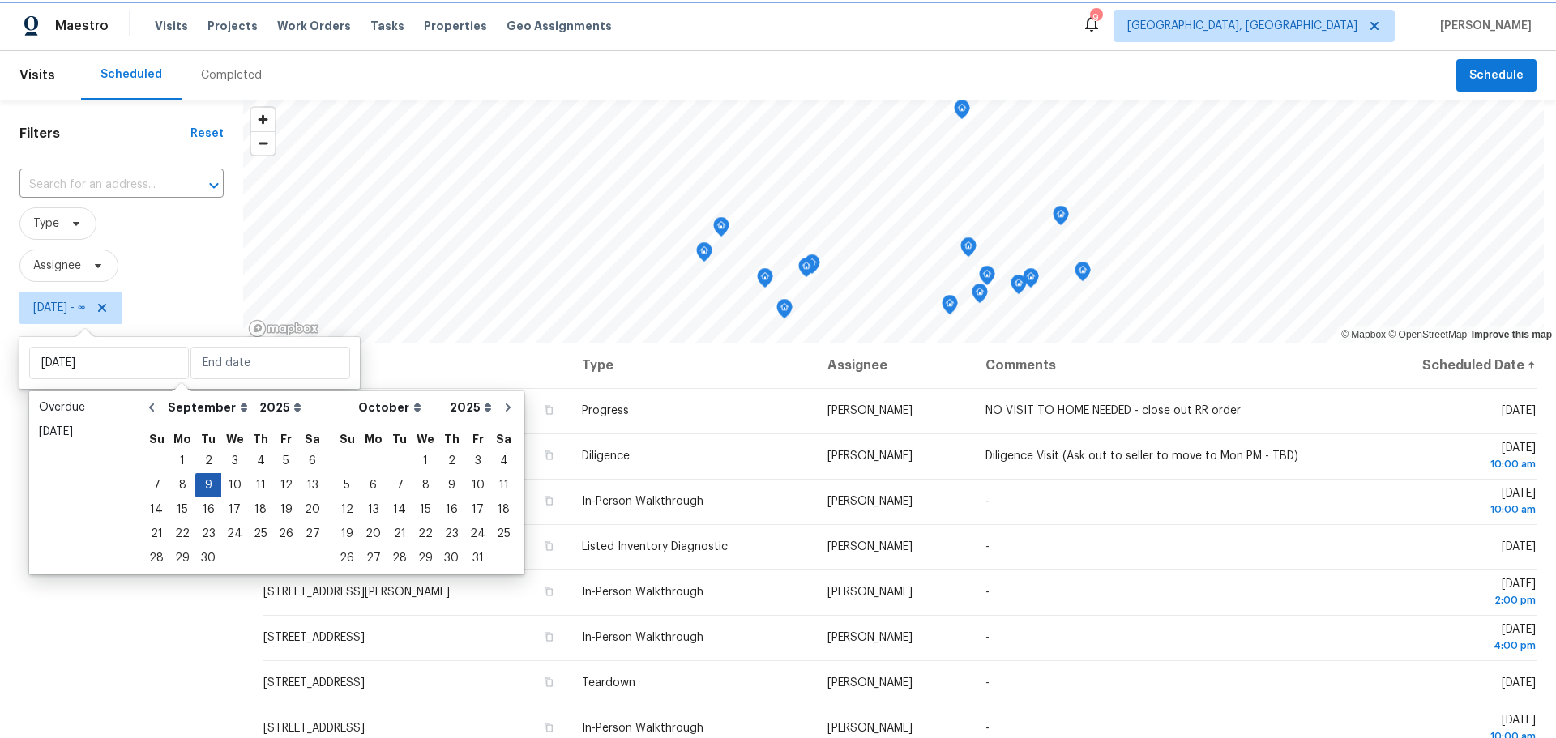
type input "[DATE]"
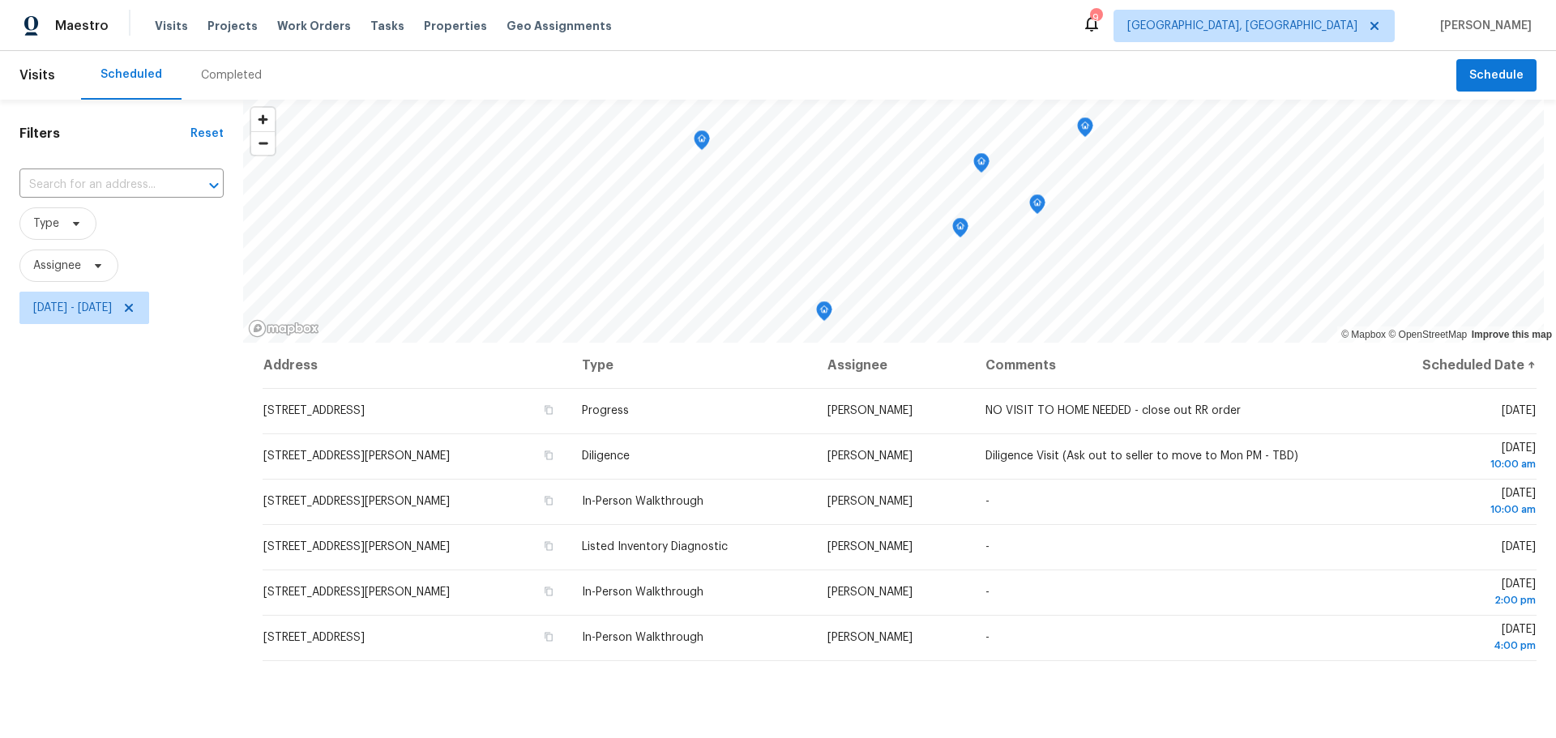
click at [162, 541] on div "Filters Reset ​ Type Assignee [DATE] - [DATE]" at bounding box center [121, 517] width 243 height 834
click at [130, 422] on div "Filters Reset ​ Type Assignee [DATE] - [DATE]" at bounding box center [121, 517] width 243 height 834
